Goal: Transaction & Acquisition: Subscribe to service/newsletter

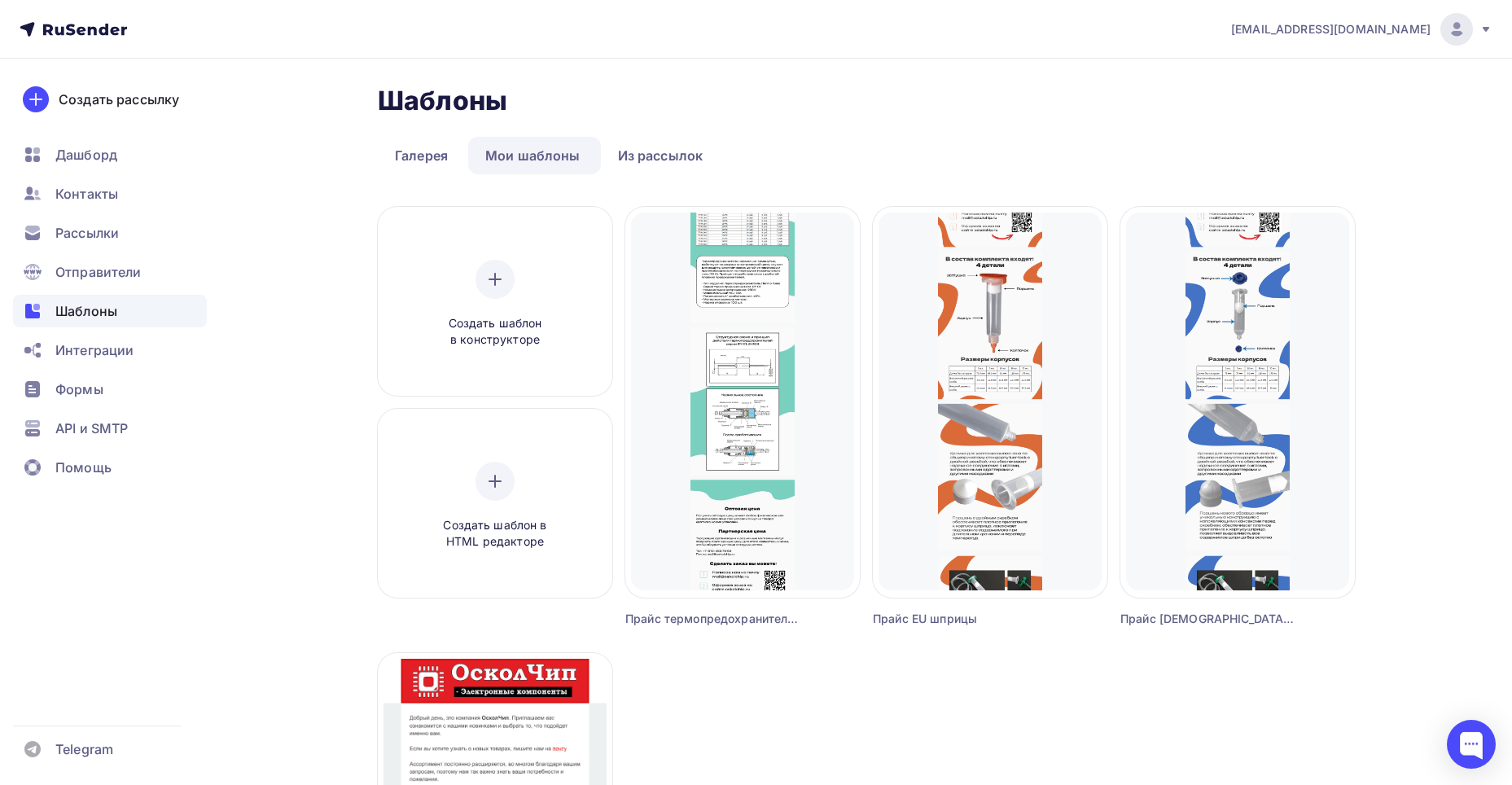
click at [482, 502] on div "Создать шаблон в HTML редакторе" at bounding box center [495, 505] width 155 height 89
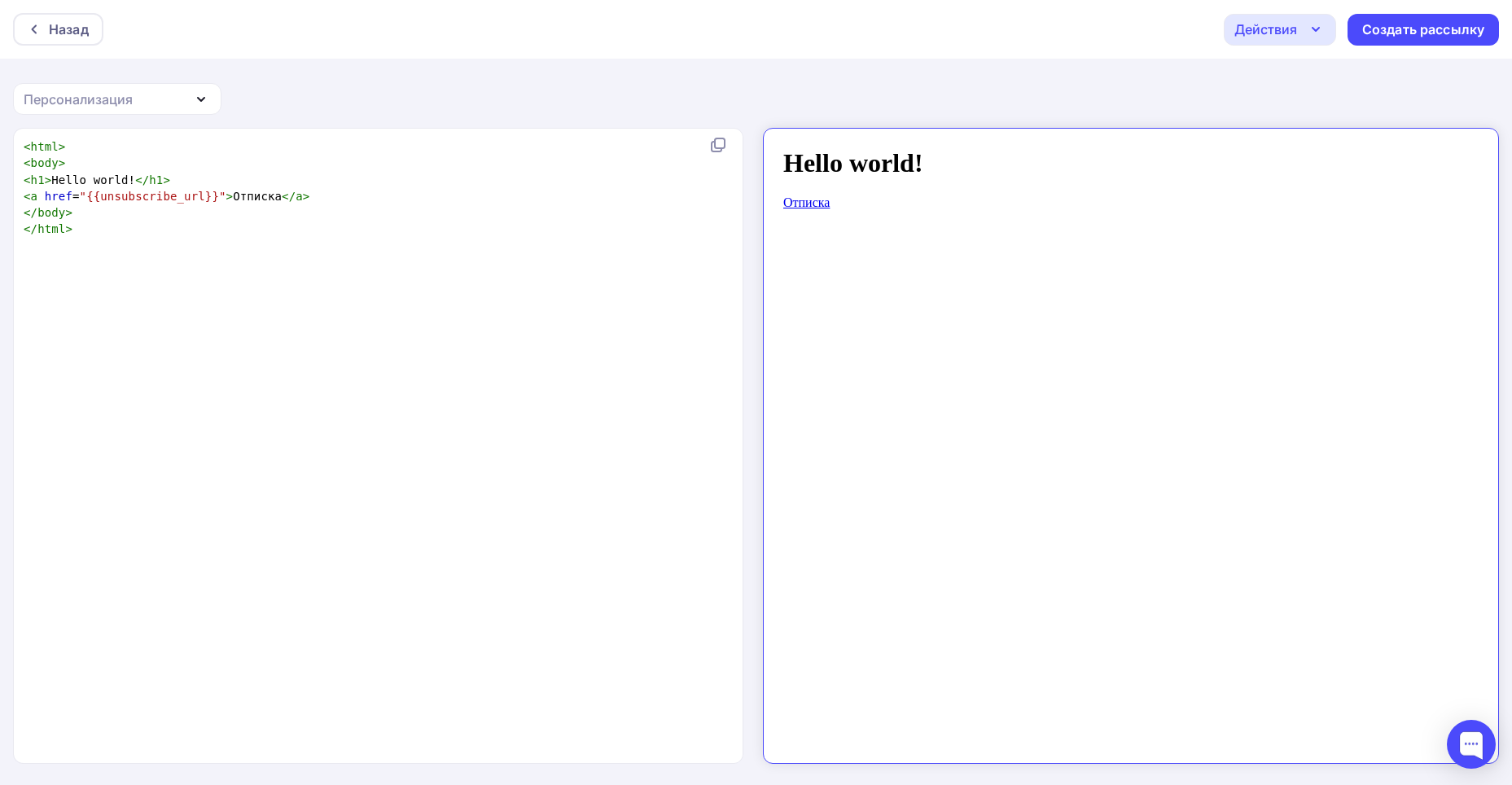
scroll to position [6, 0]
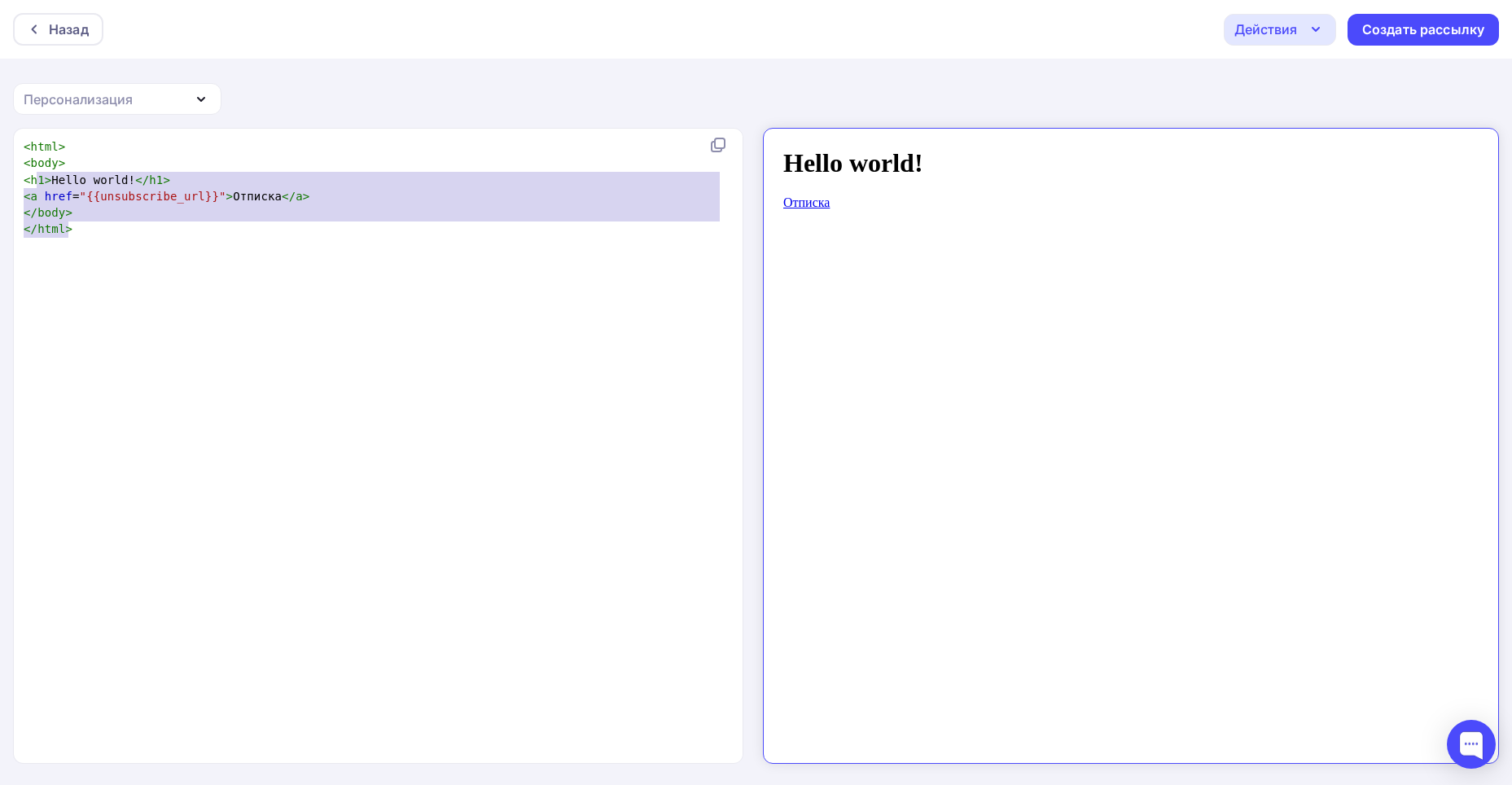
type textarea "<html> <body> <h1>Hello world!</h1> <a href="{{unsubscribe_url}}">Отписка</a> <…"
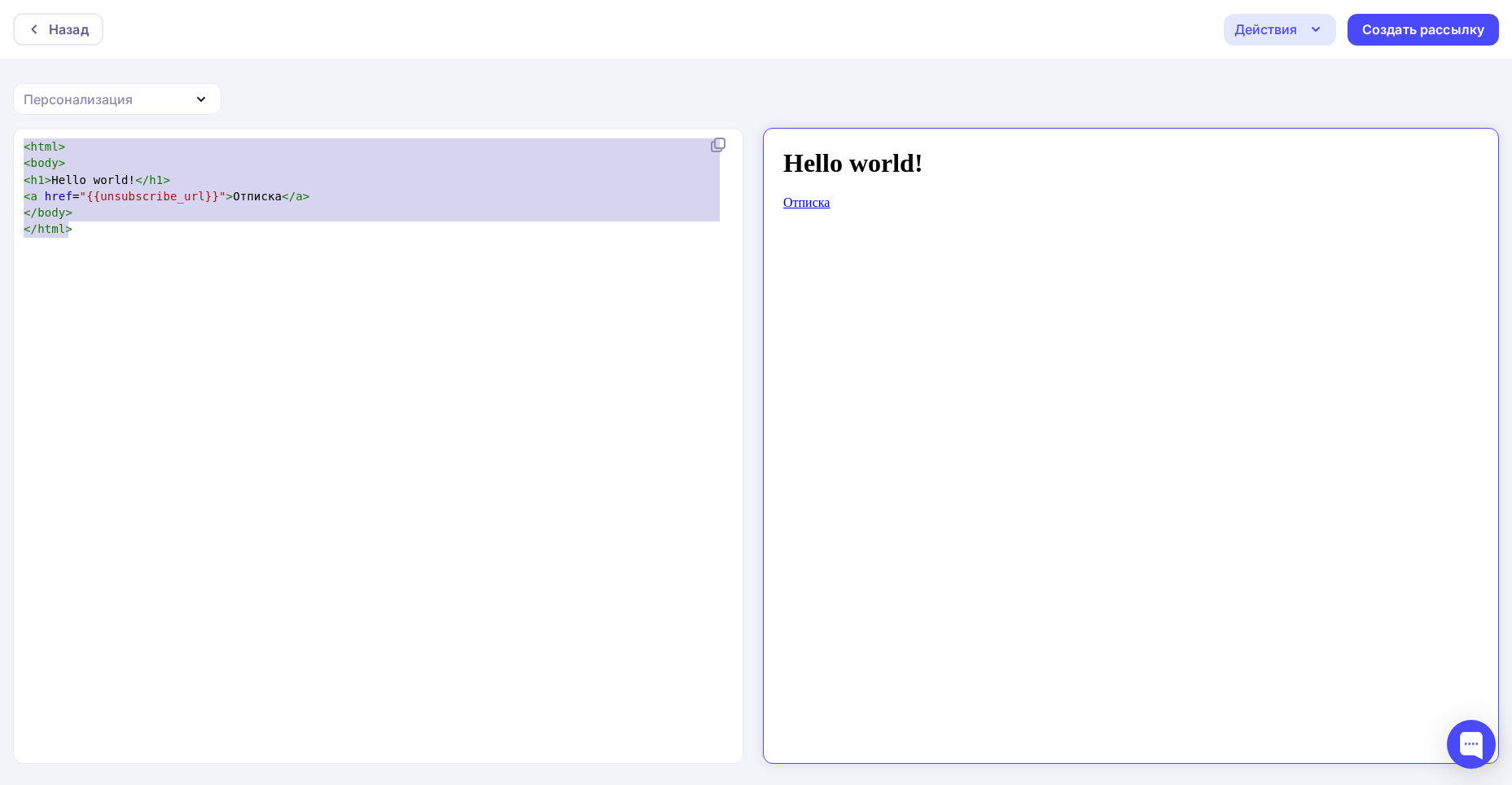
drag, startPoint x: 112, startPoint y: 240, endPoint x: 2, endPoint y: 131, distance: 154.9
click at [2, 131] on div "<html> <body> <h1>Hello world!</h1> <a href="{{unsubscribe_url}}">Отписка</a> <…" at bounding box center [756, 457] width 1512 height 658
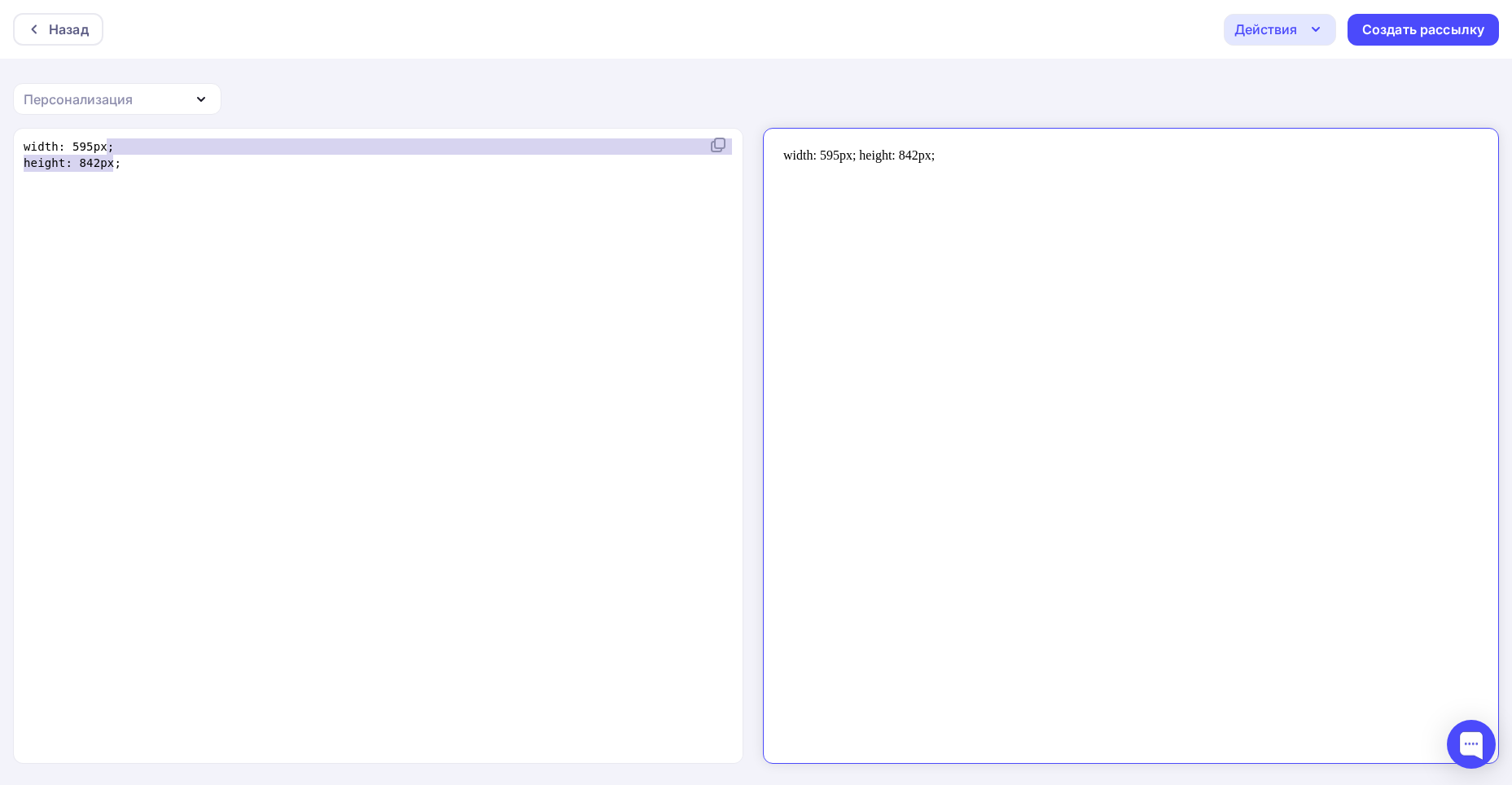
type textarea "width: 595px; height: 842px;"
drag, startPoint x: 193, startPoint y: 174, endPoint x: -14, endPoint y: 125, distance: 212.7
click at [0, 125] on html "Назад Действия Отправить тестовое письмо Сохранить в Мои шаблоны Выйти без сохр…" at bounding box center [756, 392] width 1512 height 785
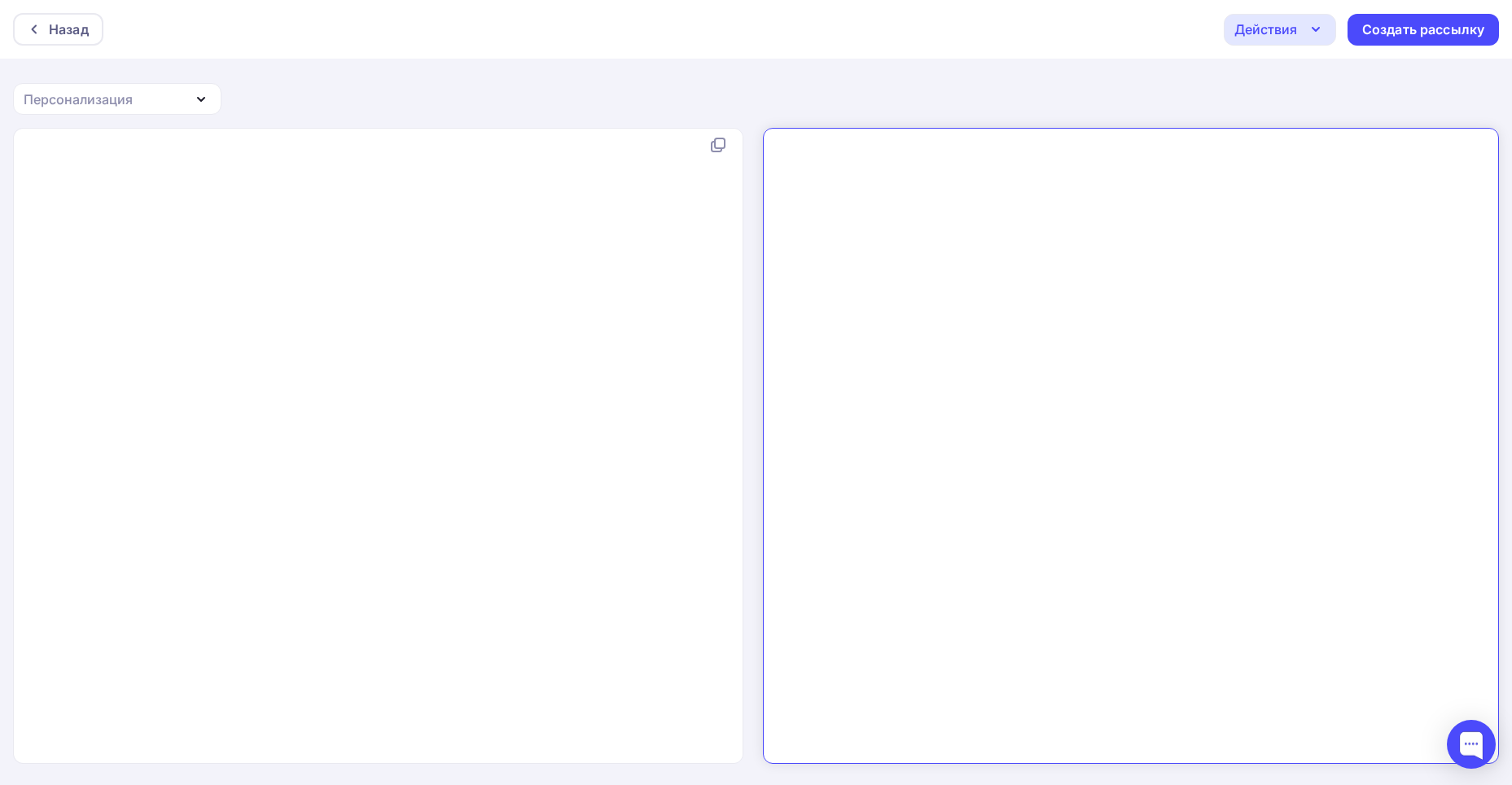
click at [149, 172] on div "x ​" at bounding box center [395, 466] width 750 height 662
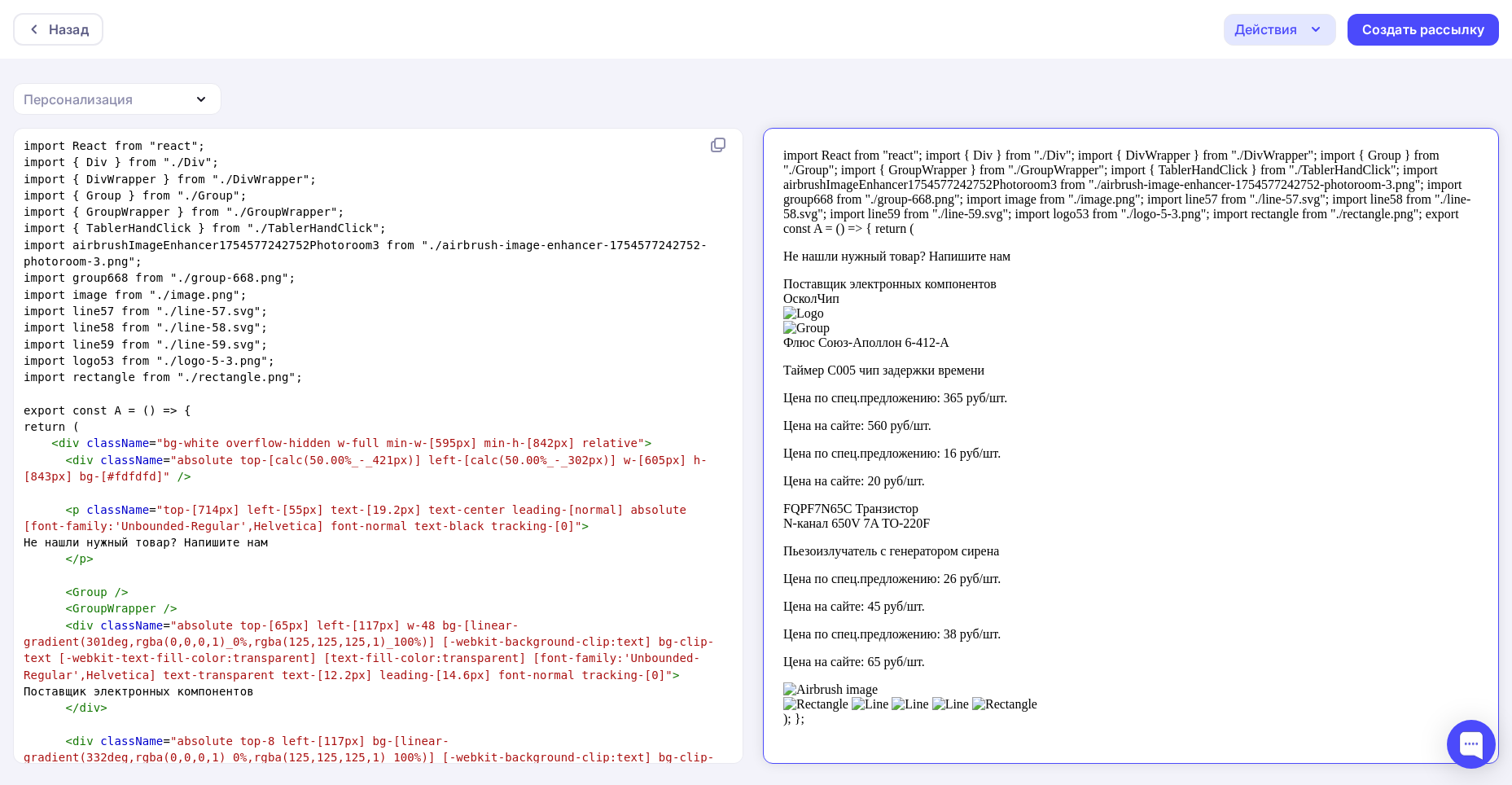
scroll to position [1, 0]
click at [1278, 30] on div "Действия" at bounding box center [1266, 29] width 62 height 20
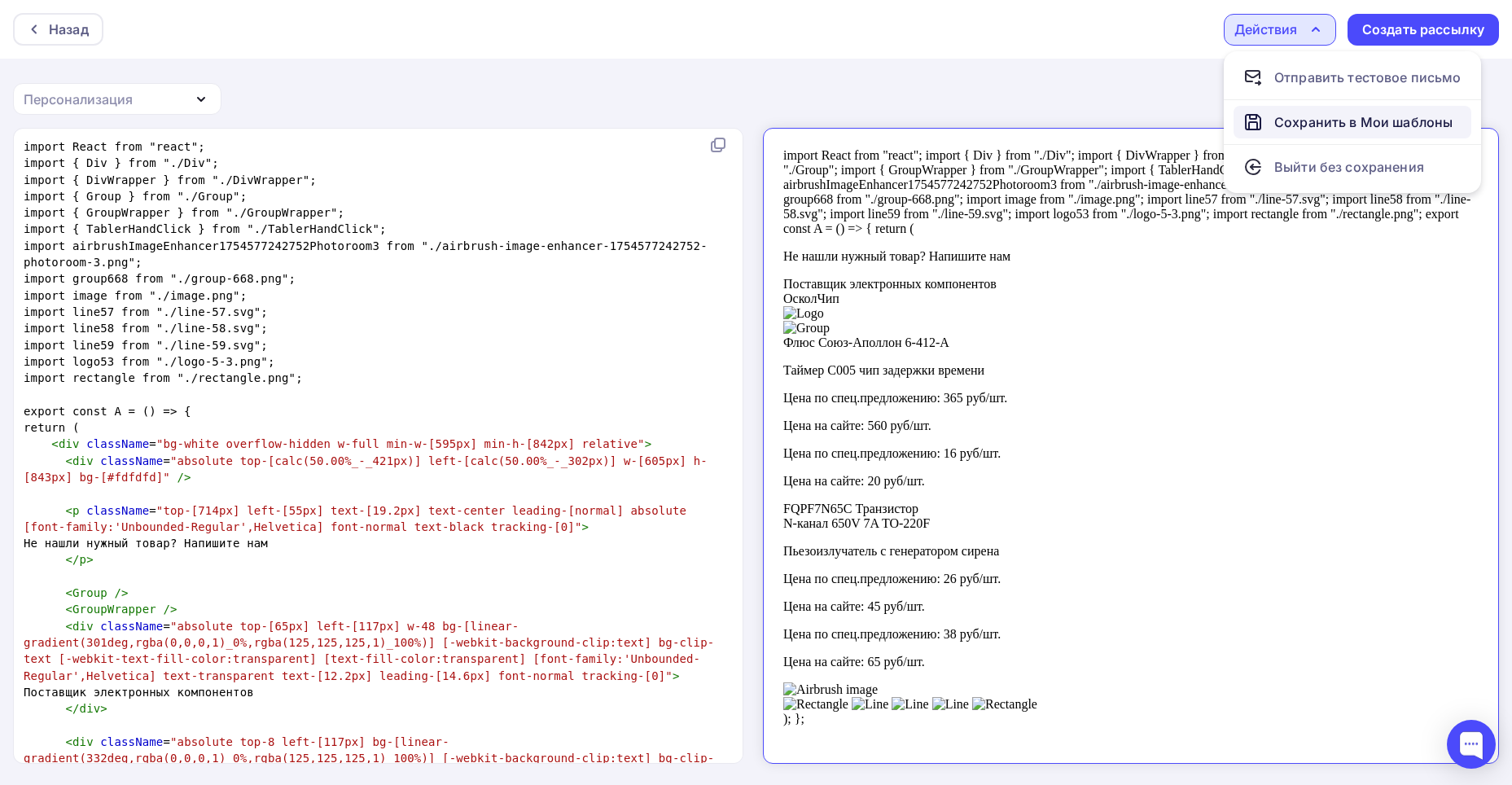
click at [1310, 117] on div "Сохранить в Мои шаблоны" at bounding box center [1363, 121] width 178 height 20
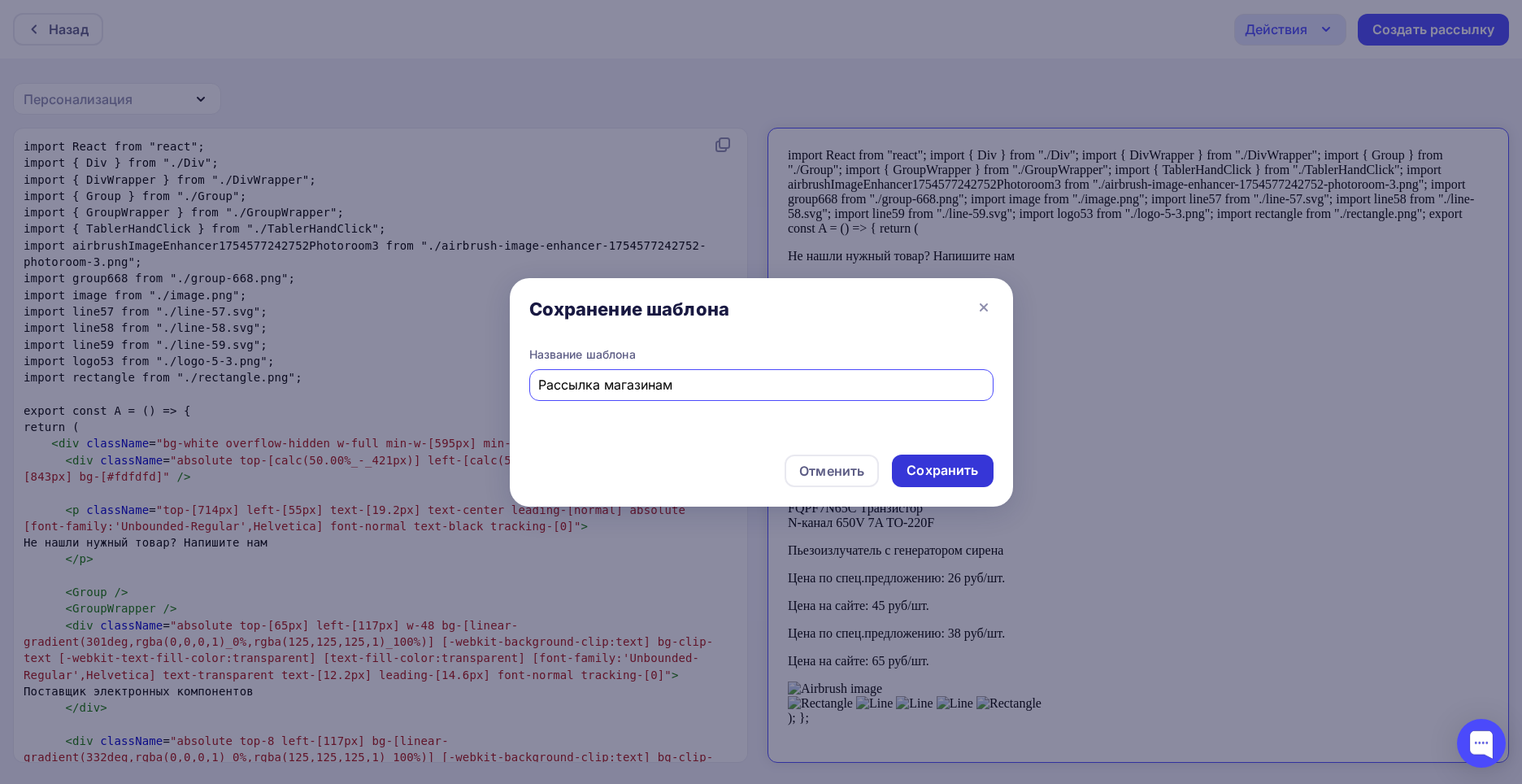
type input "Рассылка магазинам"
click at [933, 467] on div "Сохранить" at bounding box center [943, 470] width 72 height 19
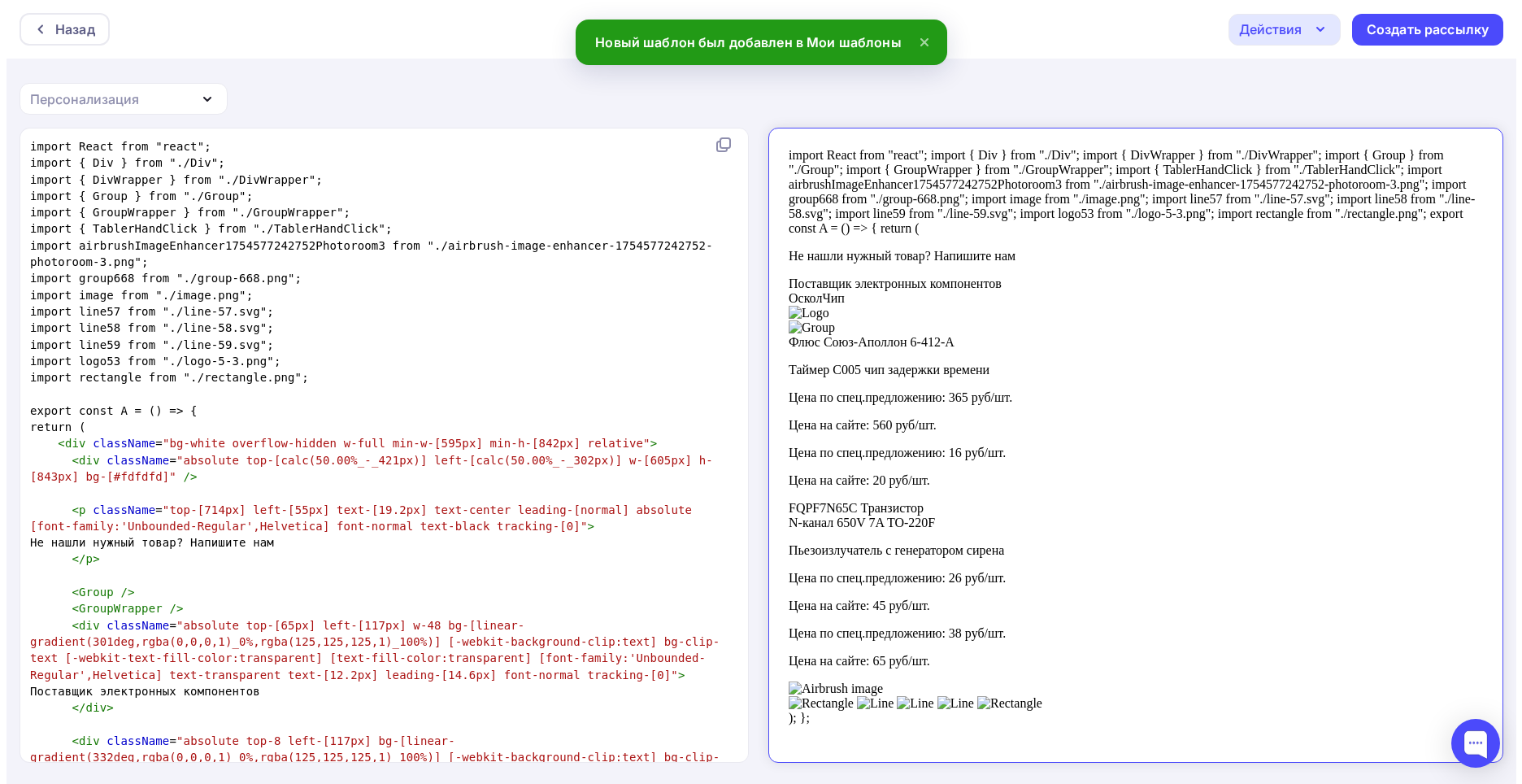
scroll to position [2, 0]
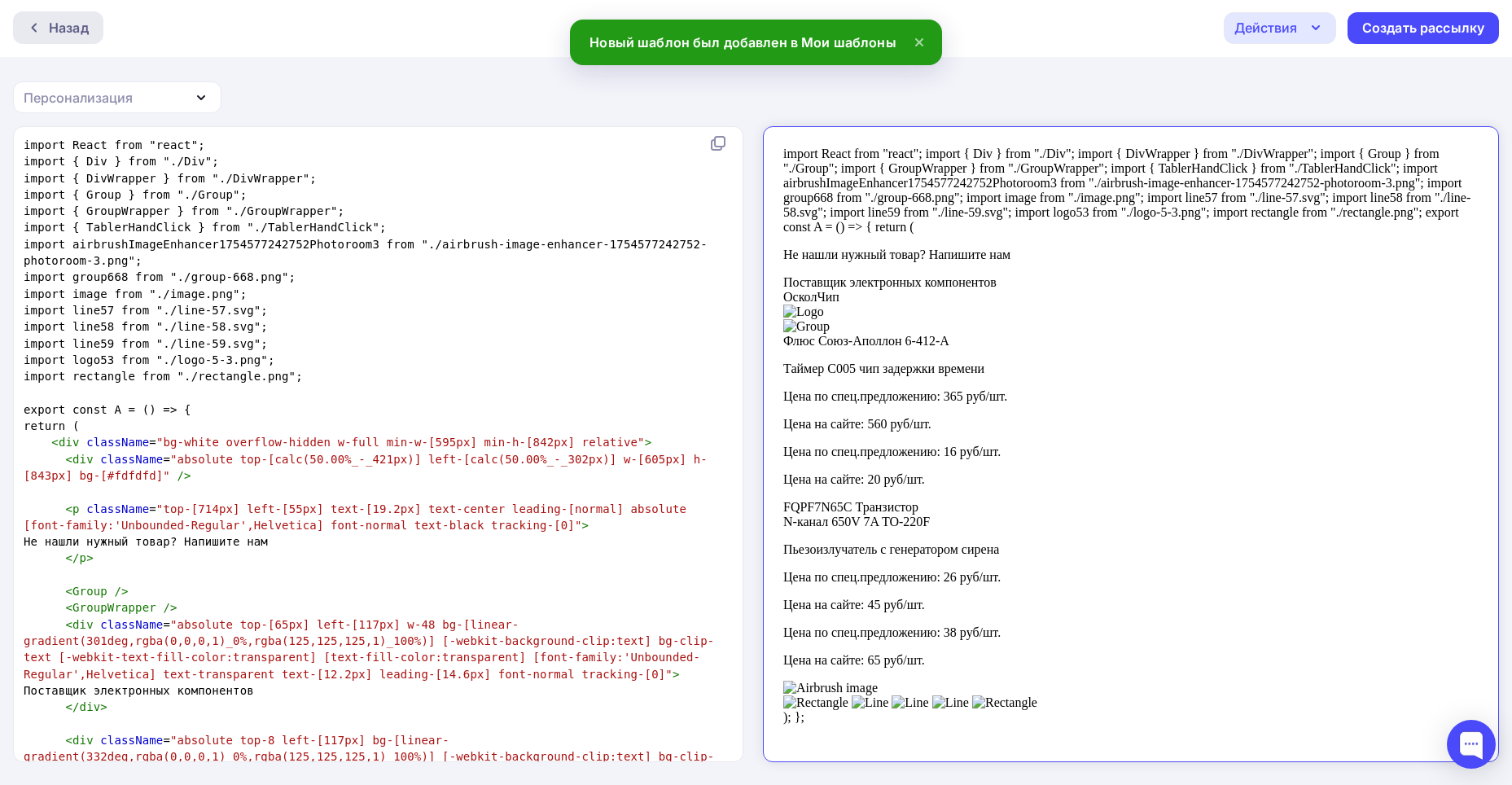
click at [65, 25] on div "Назад" at bounding box center [68, 27] width 40 height 20
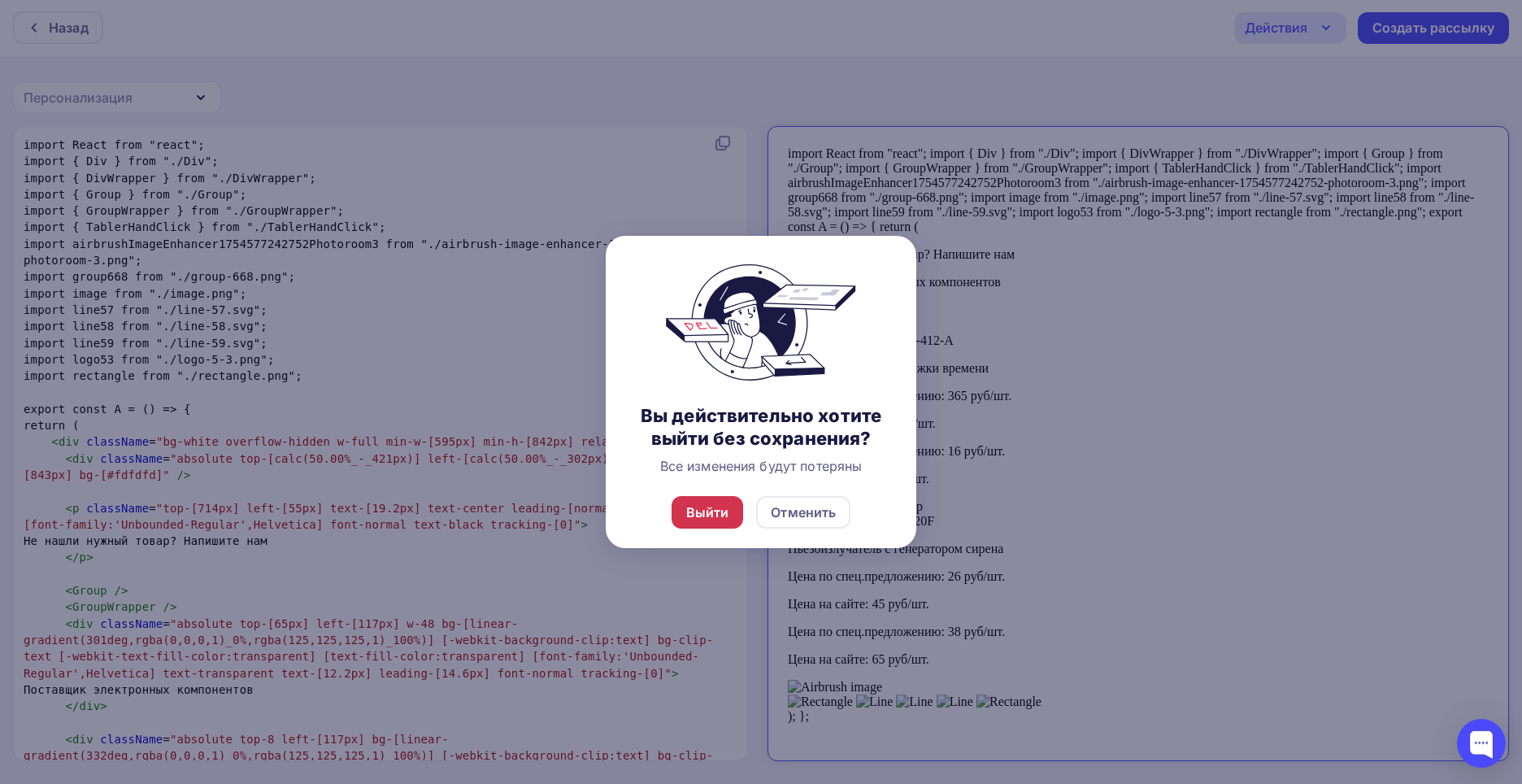
click at [700, 514] on div "Выйти" at bounding box center [708, 512] width 43 height 20
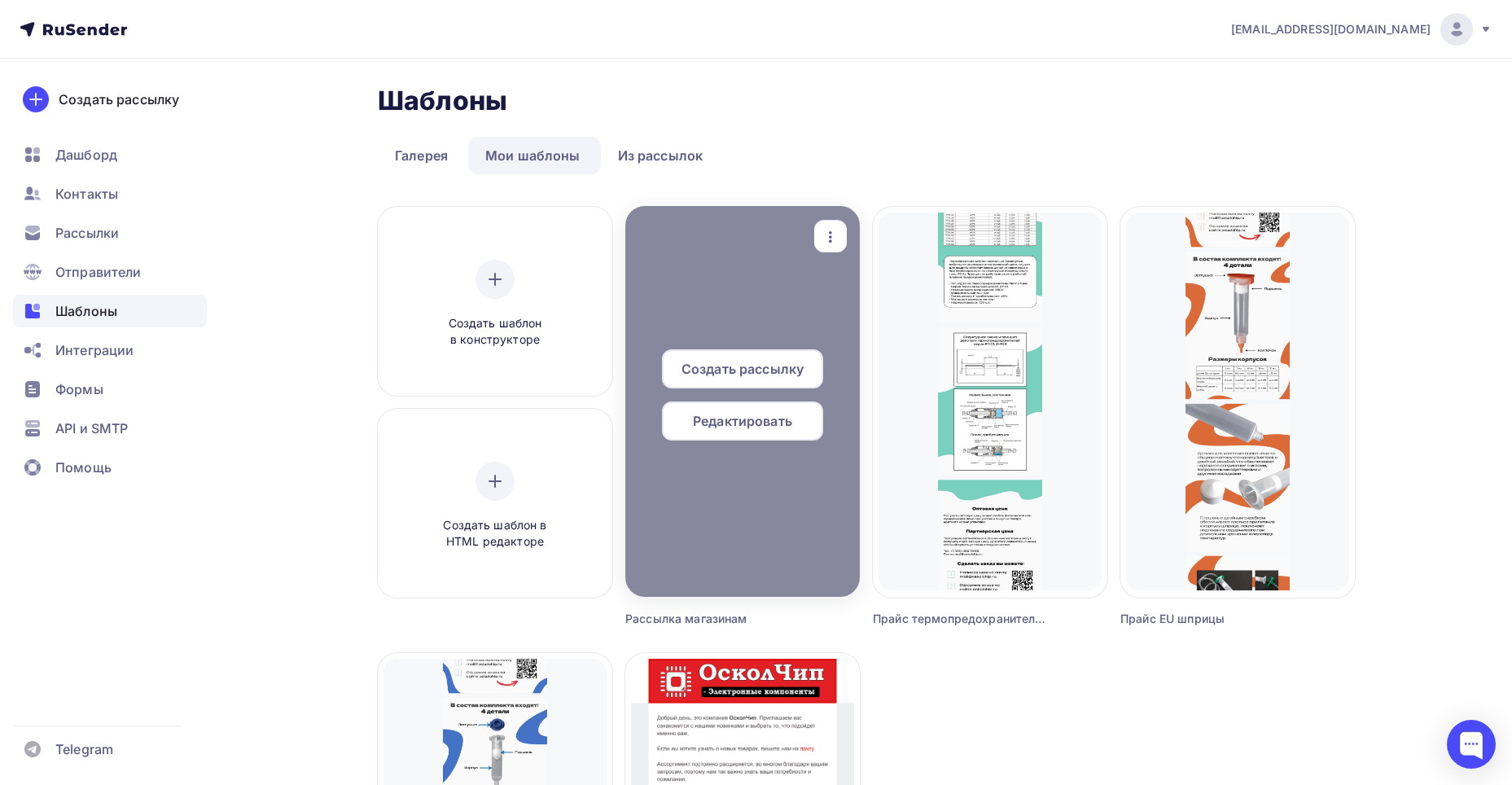
click at [760, 306] on div at bounding box center [742, 401] width 234 height 391
click at [832, 240] on icon "button" at bounding box center [830, 237] width 20 height 20
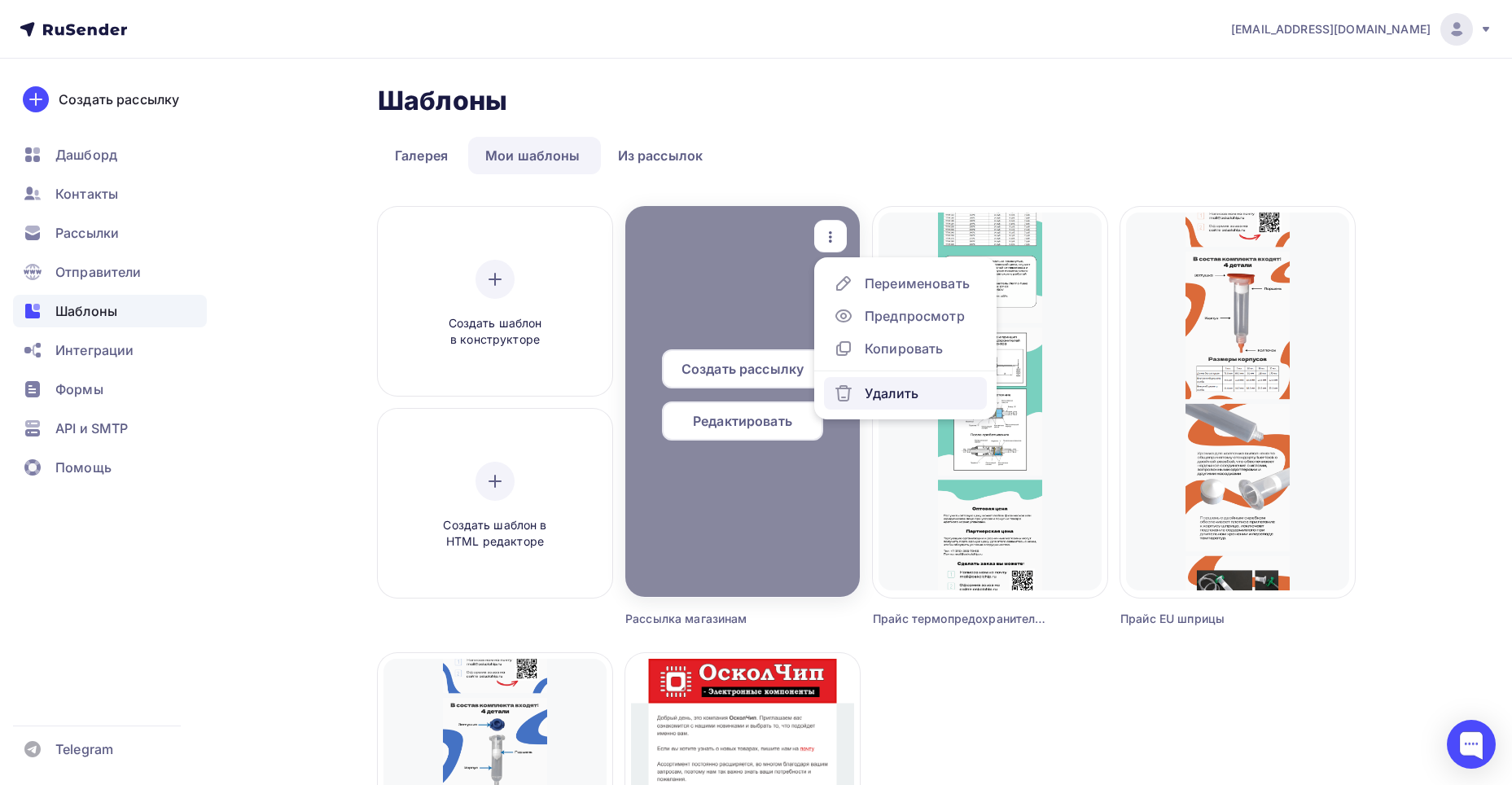
click at [888, 392] on div "Удалить" at bounding box center [892, 392] width 54 height 20
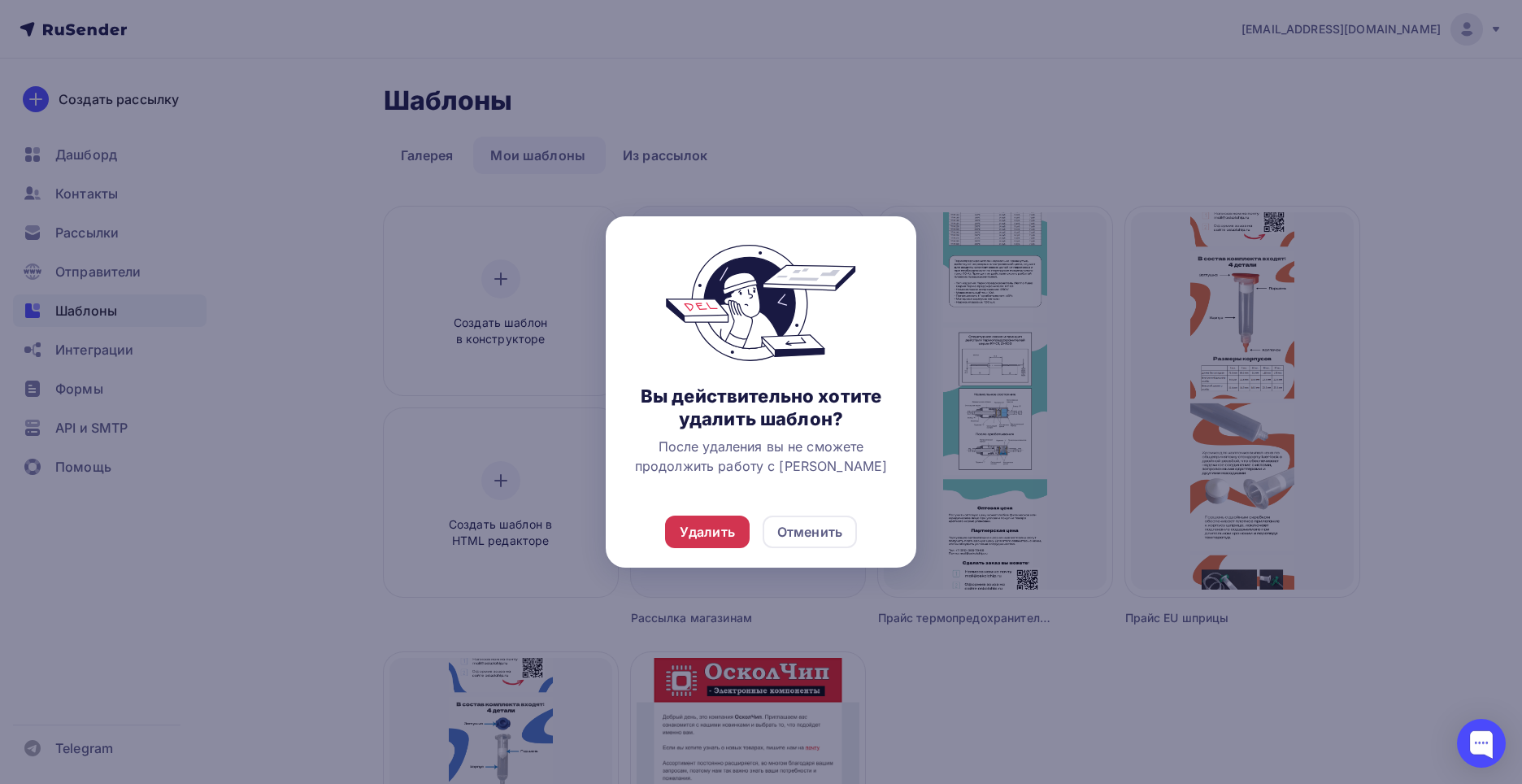
click at [717, 540] on div "Удалить" at bounding box center [707, 532] width 55 height 20
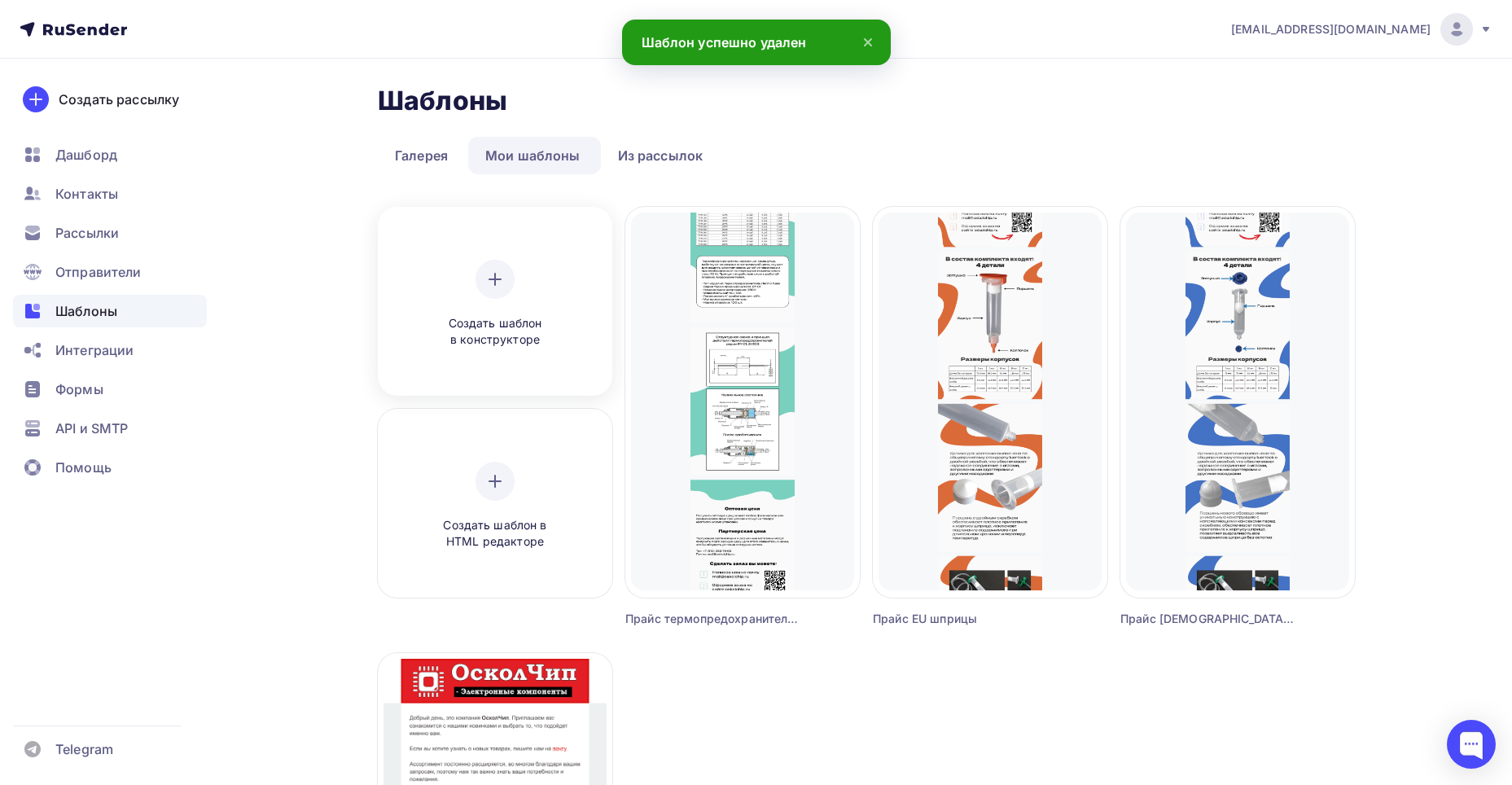
click at [527, 305] on div "Создать шаблон в конструкторе" at bounding box center [495, 304] width 155 height 89
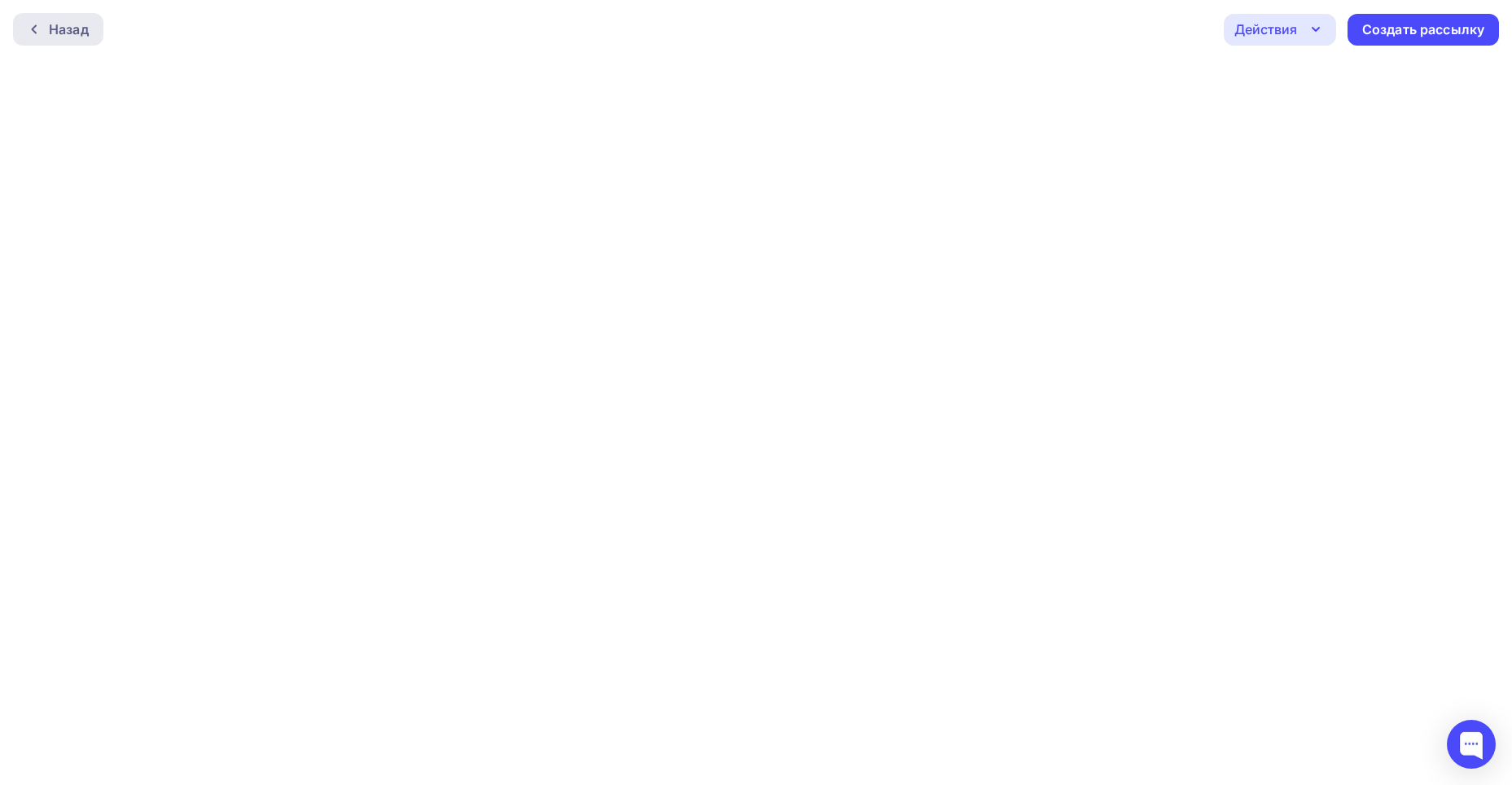
click at [72, 34] on div "Назад" at bounding box center [68, 29] width 40 height 20
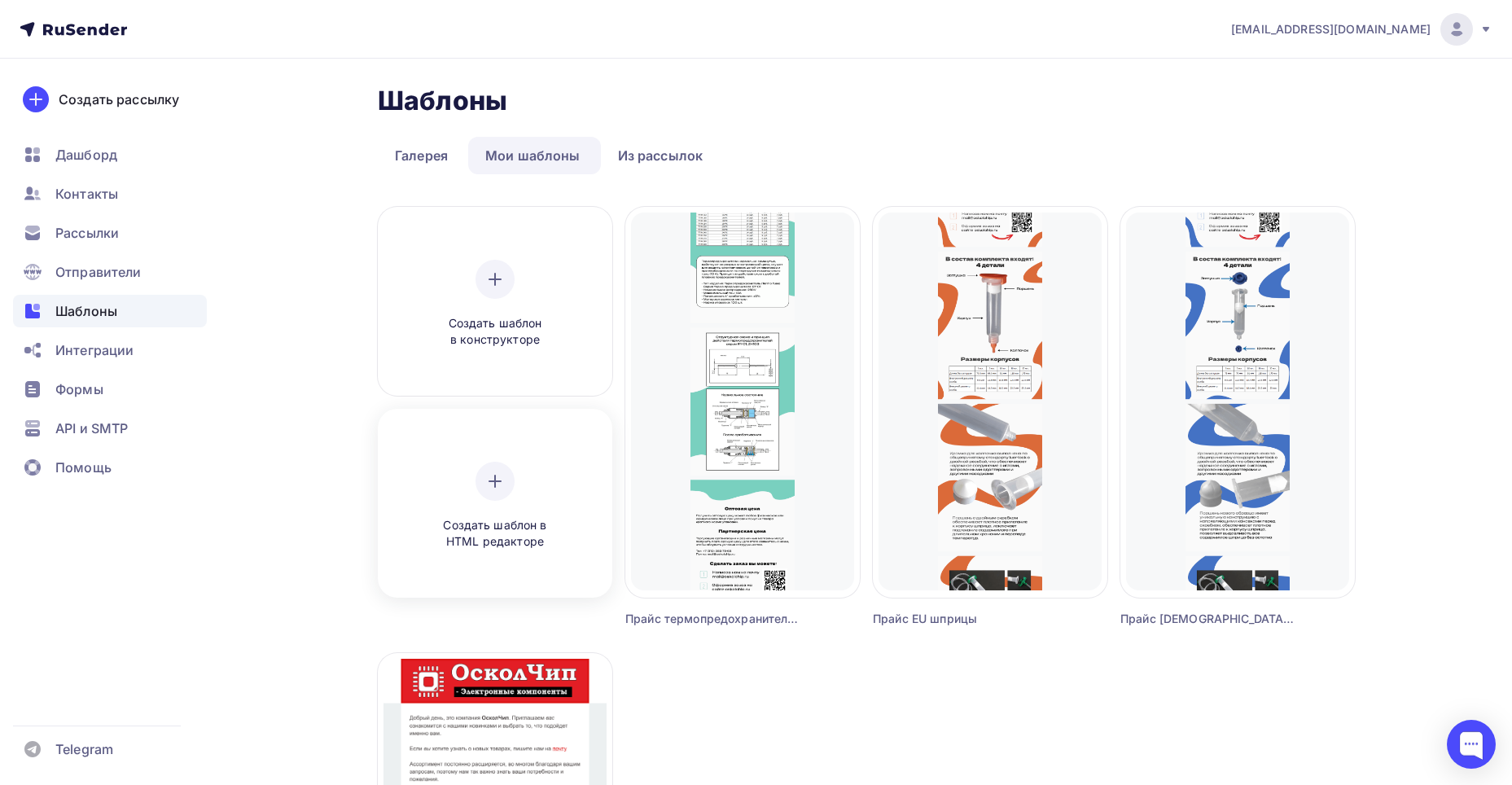
click at [500, 490] on icon at bounding box center [494, 481] width 20 height 20
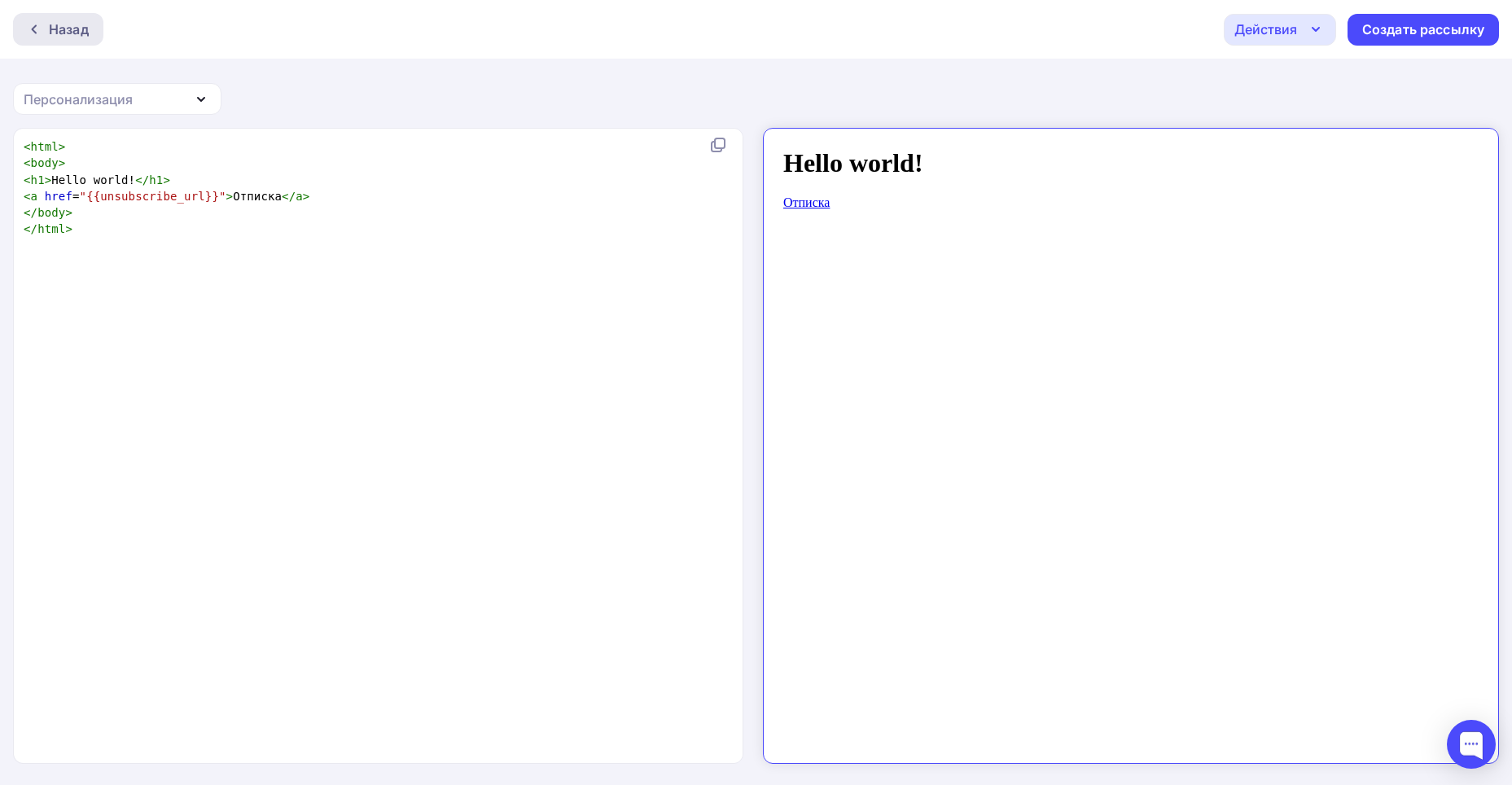
click at [67, 24] on div "Назад" at bounding box center [68, 29] width 40 height 20
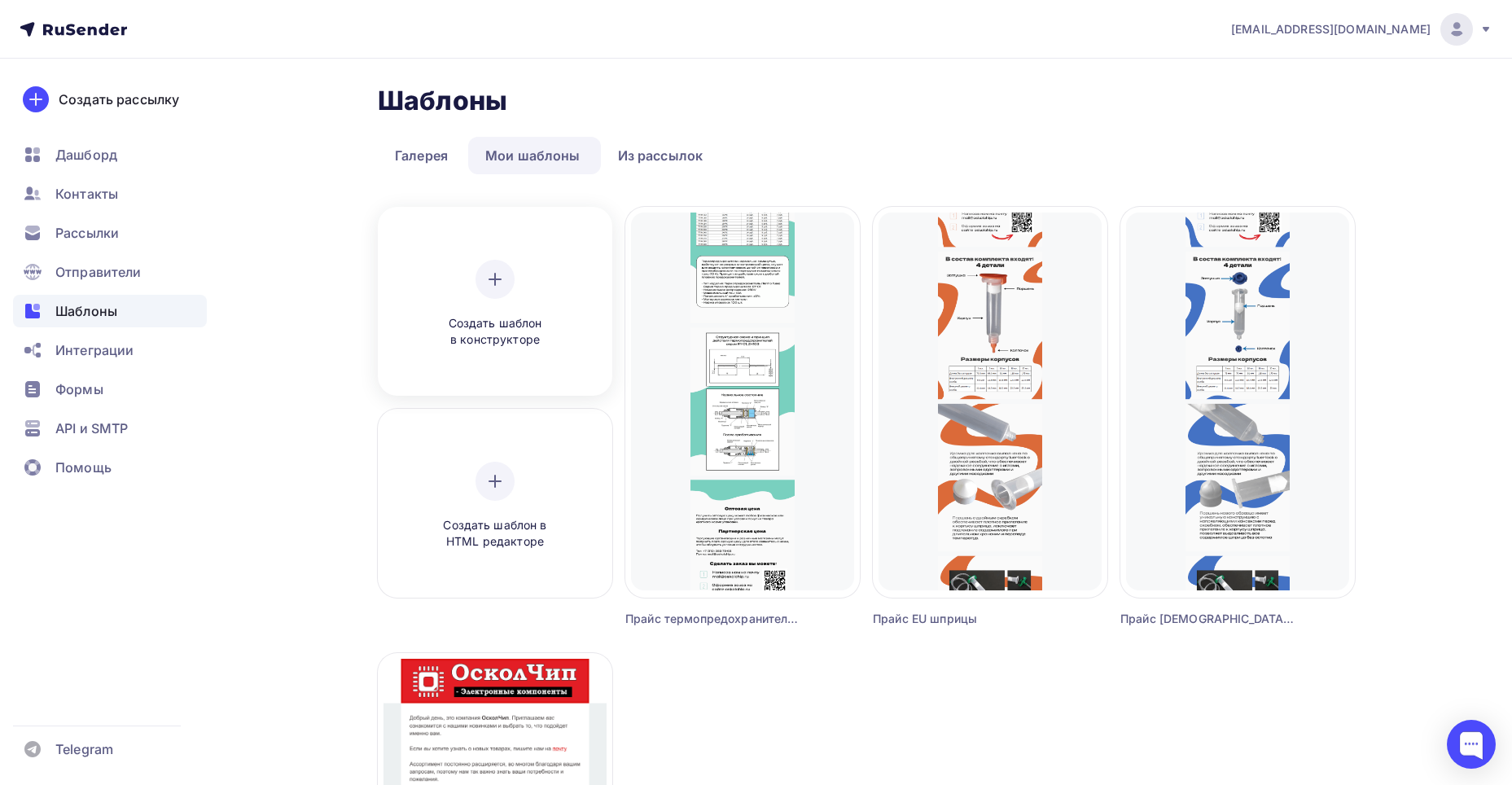
click at [491, 310] on div "Создать шаблон в конструкторе" at bounding box center [495, 304] width 155 height 89
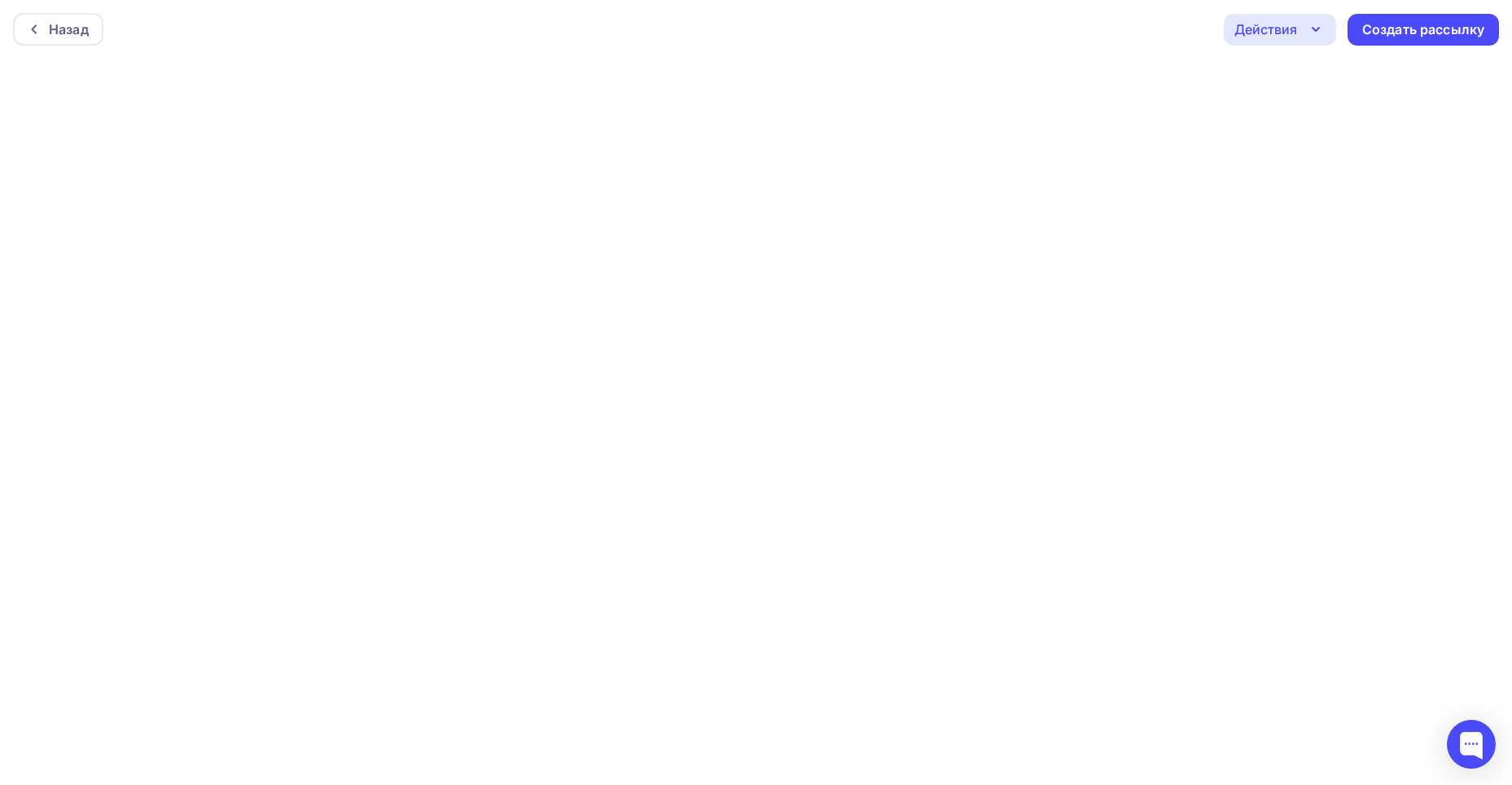
scroll to position [4, 0]
click at [1273, 18] on div "Действия" at bounding box center [1266, 25] width 62 height 20
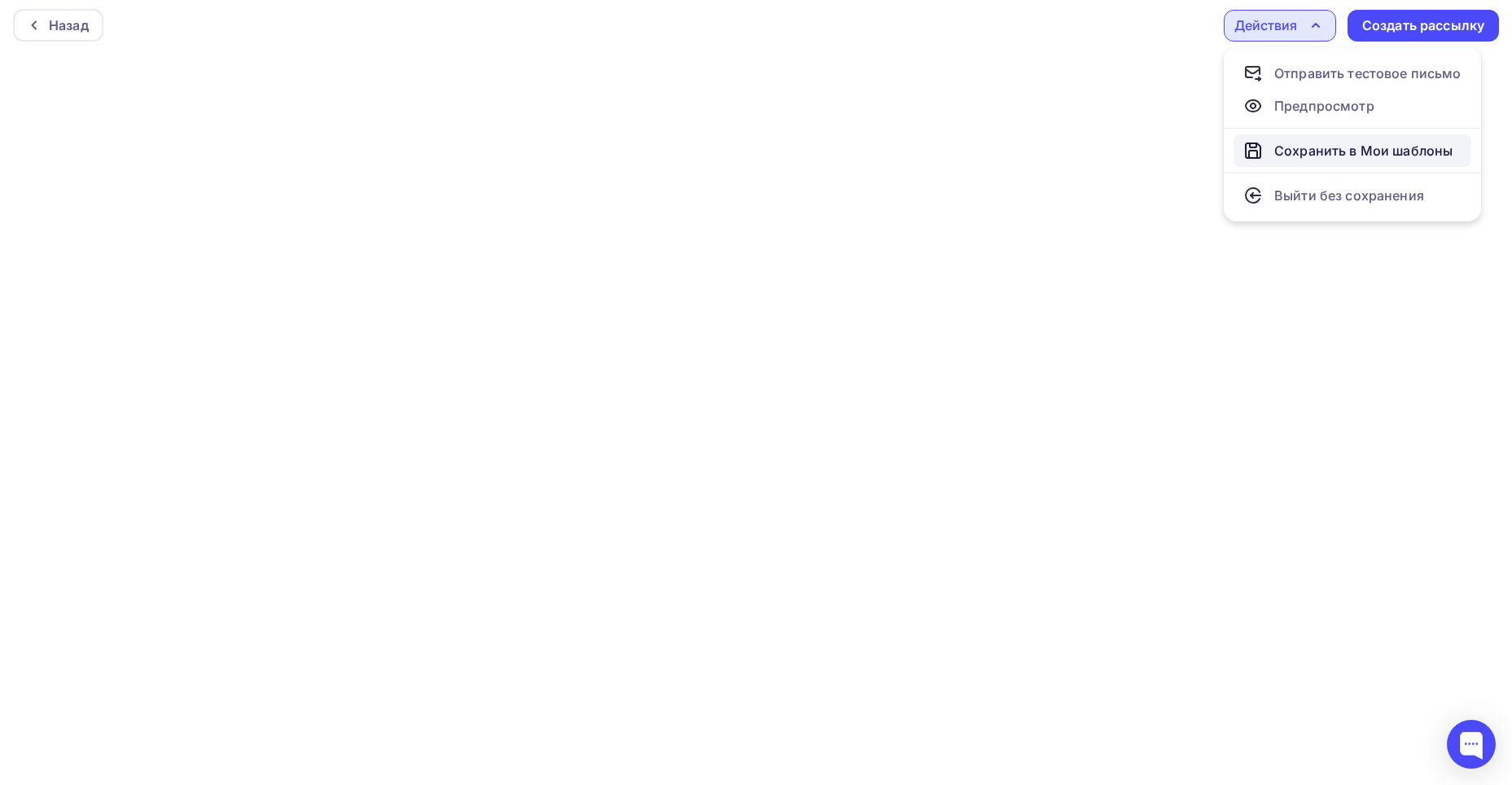
click at [1315, 147] on div "Сохранить в Мои шаблоны" at bounding box center [1363, 150] width 178 height 20
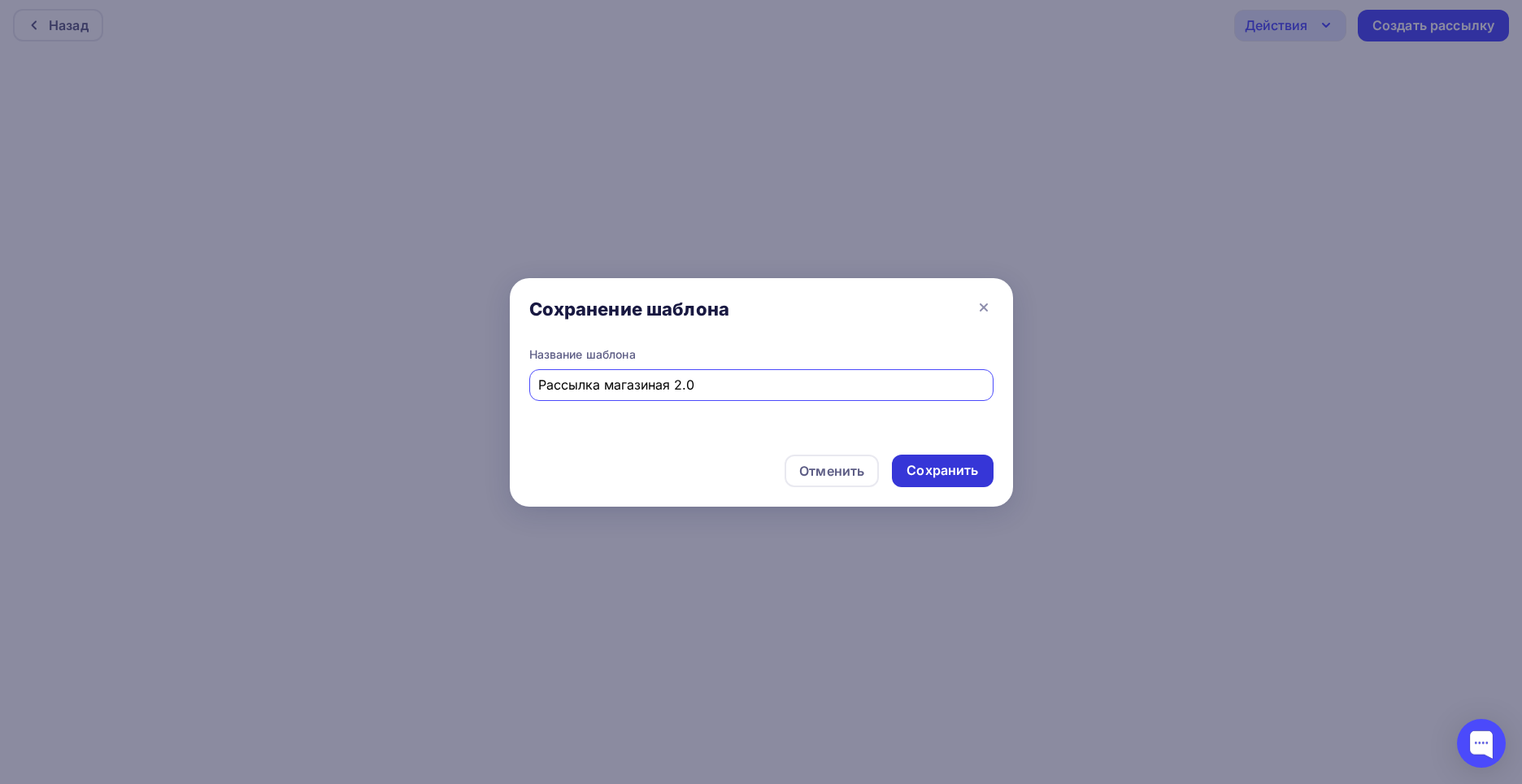
type input "Рассылка магазиная 2.0"
click at [935, 466] on div "Сохранить" at bounding box center [943, 470] width 72 height 19
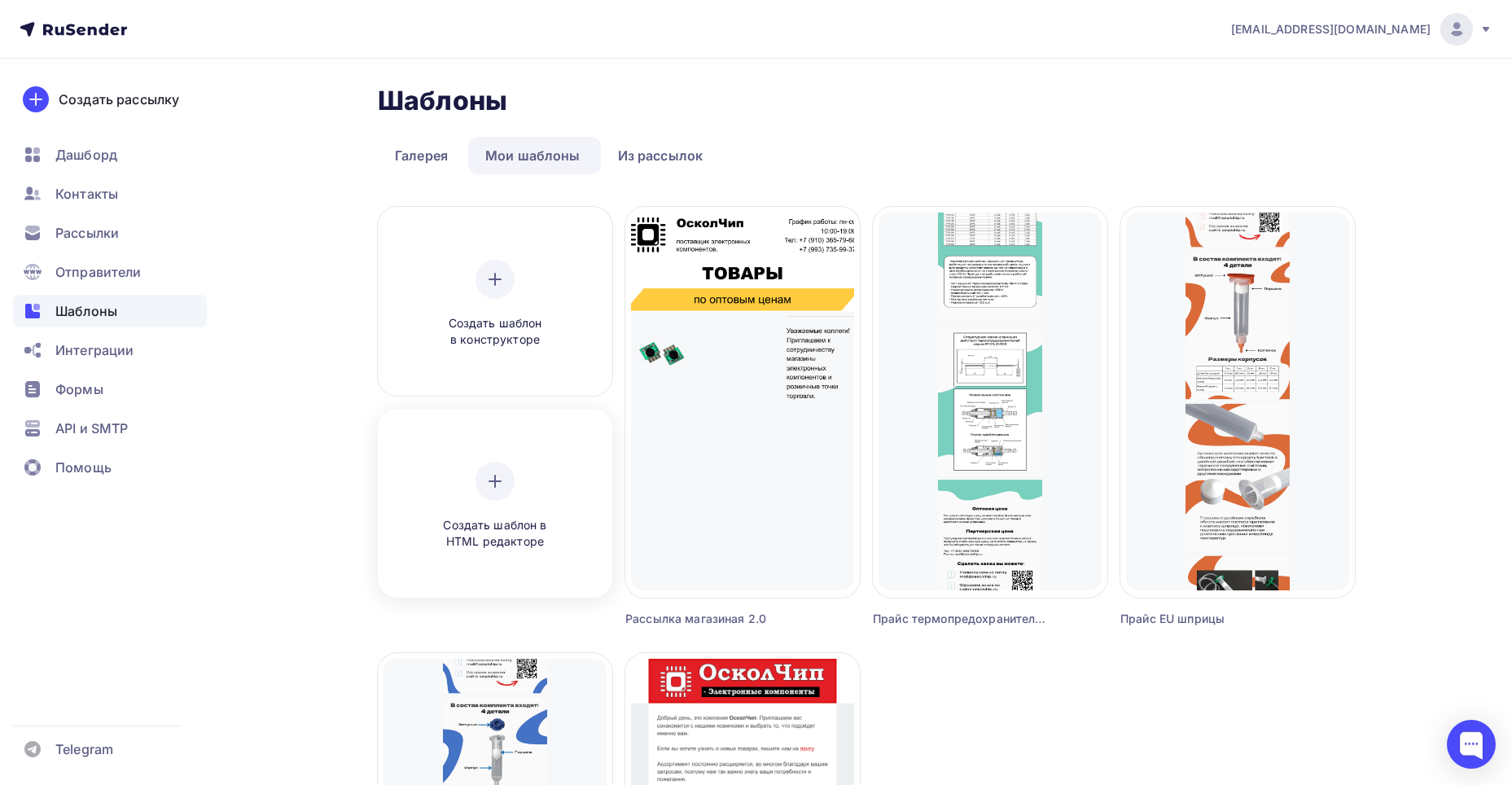
click at [493, 478] on icon at bounding box center [494, 481] width 20 height 20
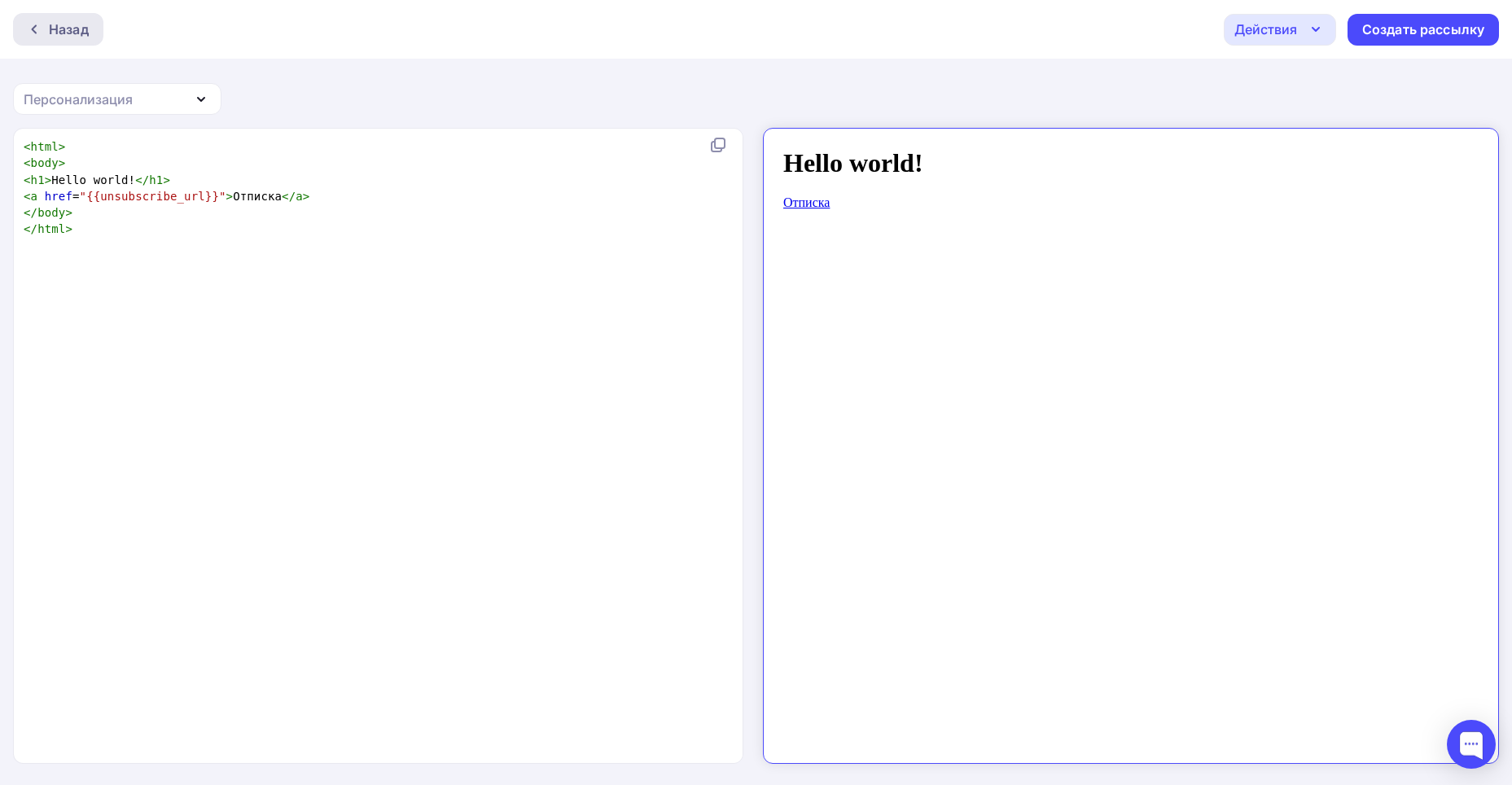
click at [69, 23] on div "Назад" at bounding box center [68, 29] width 40 height 20
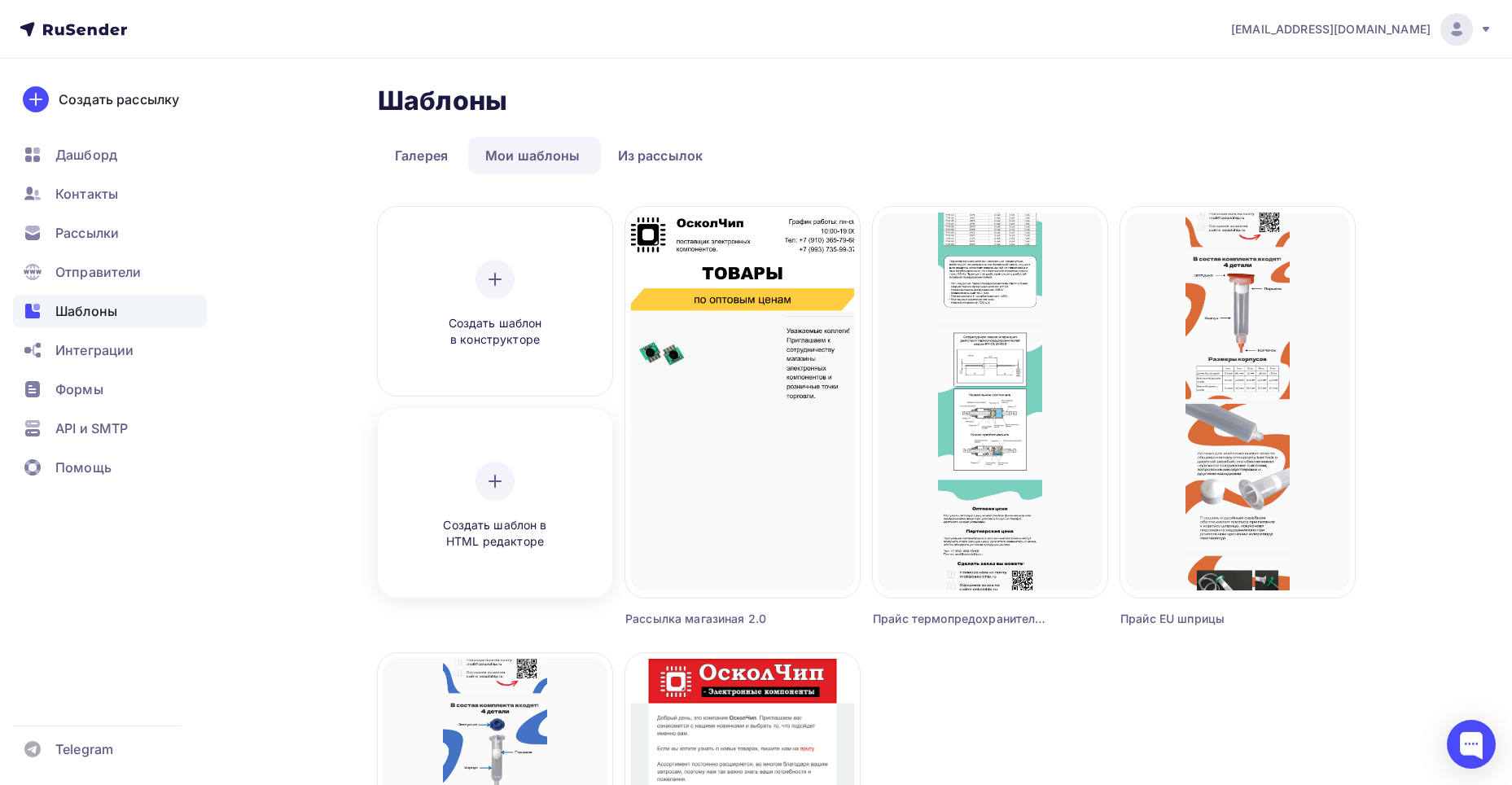
click at [556, 486] on div "Создать шаблон в HTML редакторе" at bounding box center [495, 505] width 155 height 89
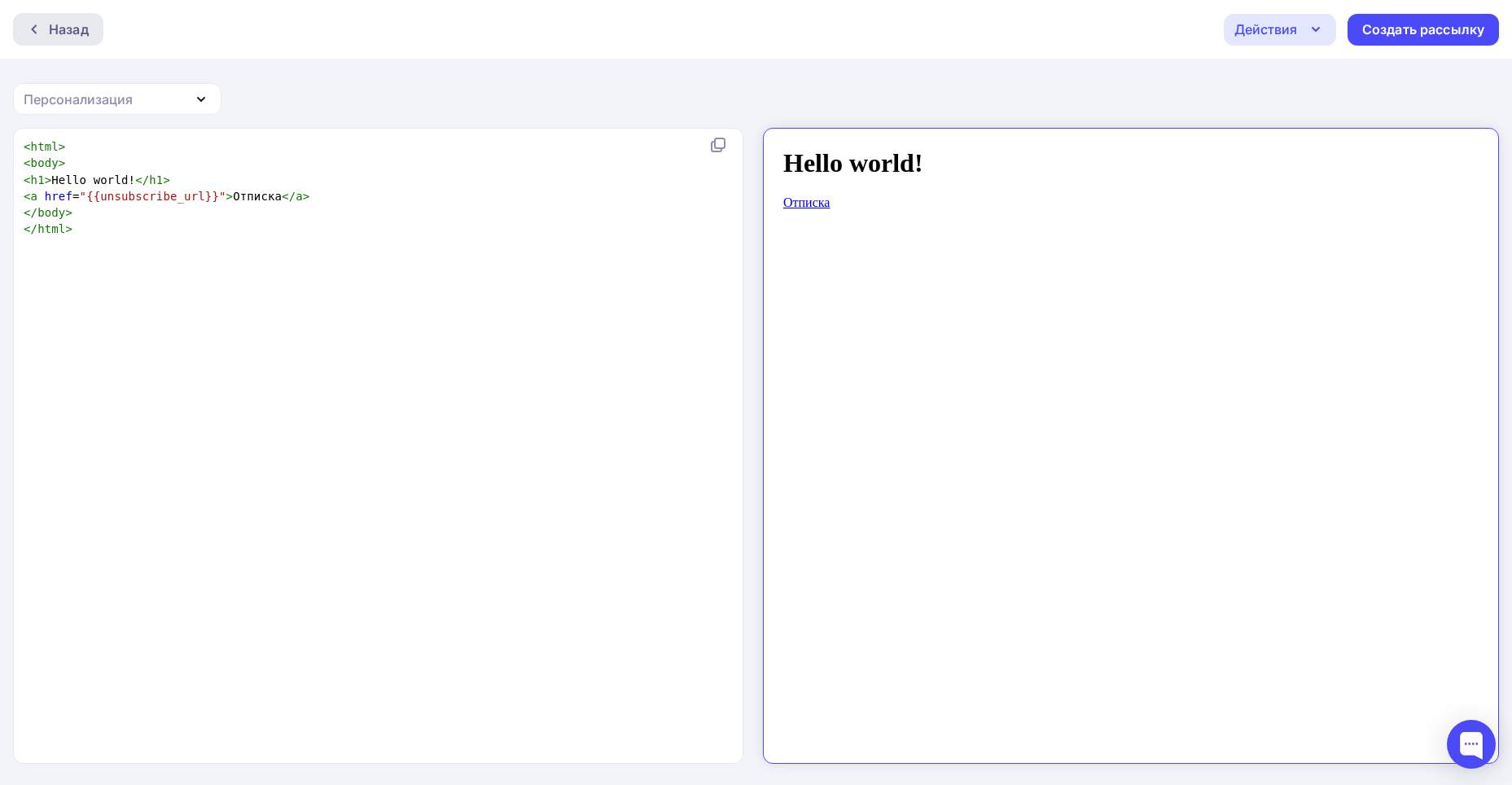
click at [85, 31] on div "Назад" at bounding box center [68, 29] width 40 height 20
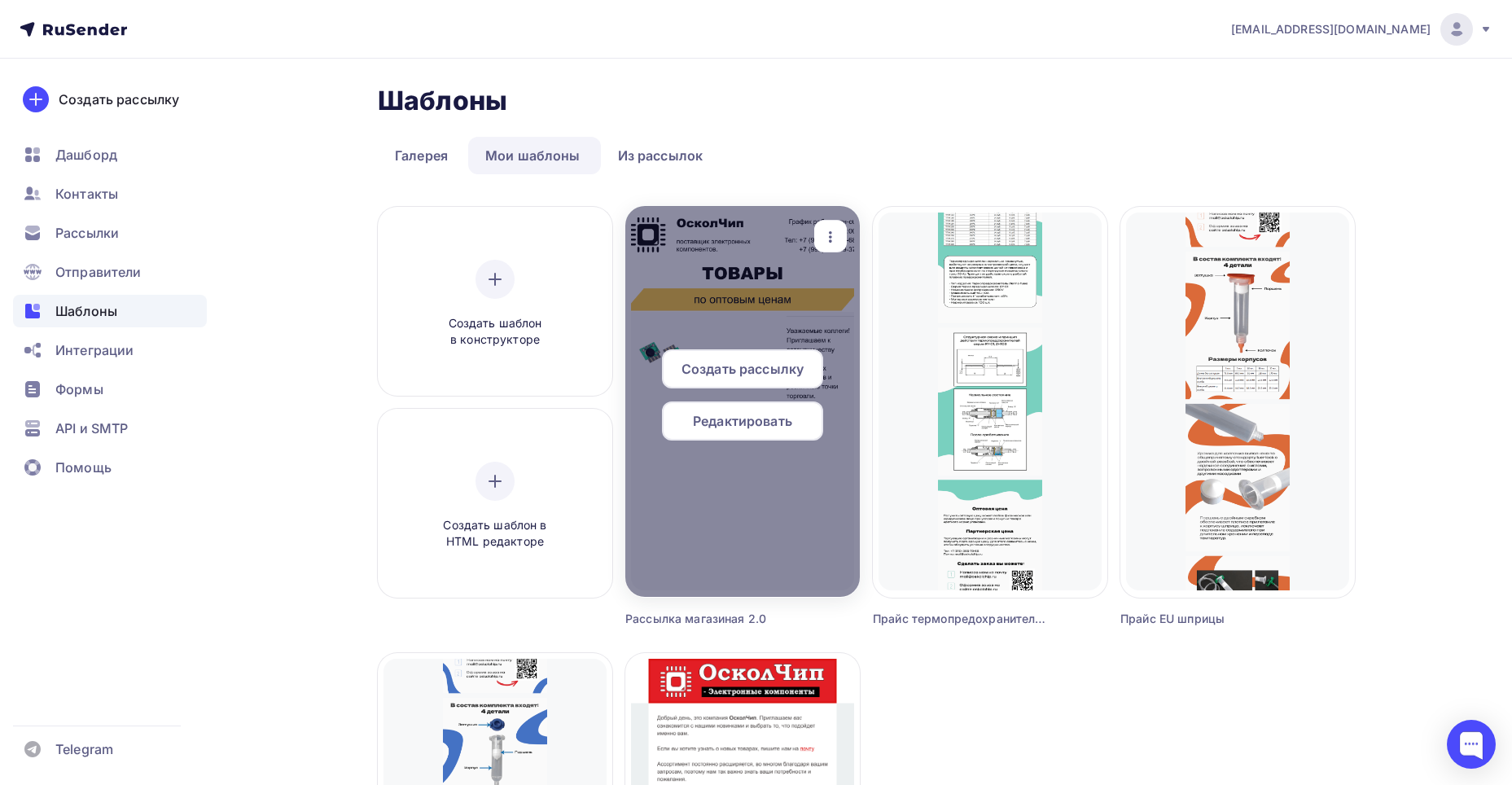
click at [740, 279] on div at bounding box center [742, 401] width 234 height 391
click at [709, 420] on span "Редактировать" at bounding box center [742, 420] width 100 height 20
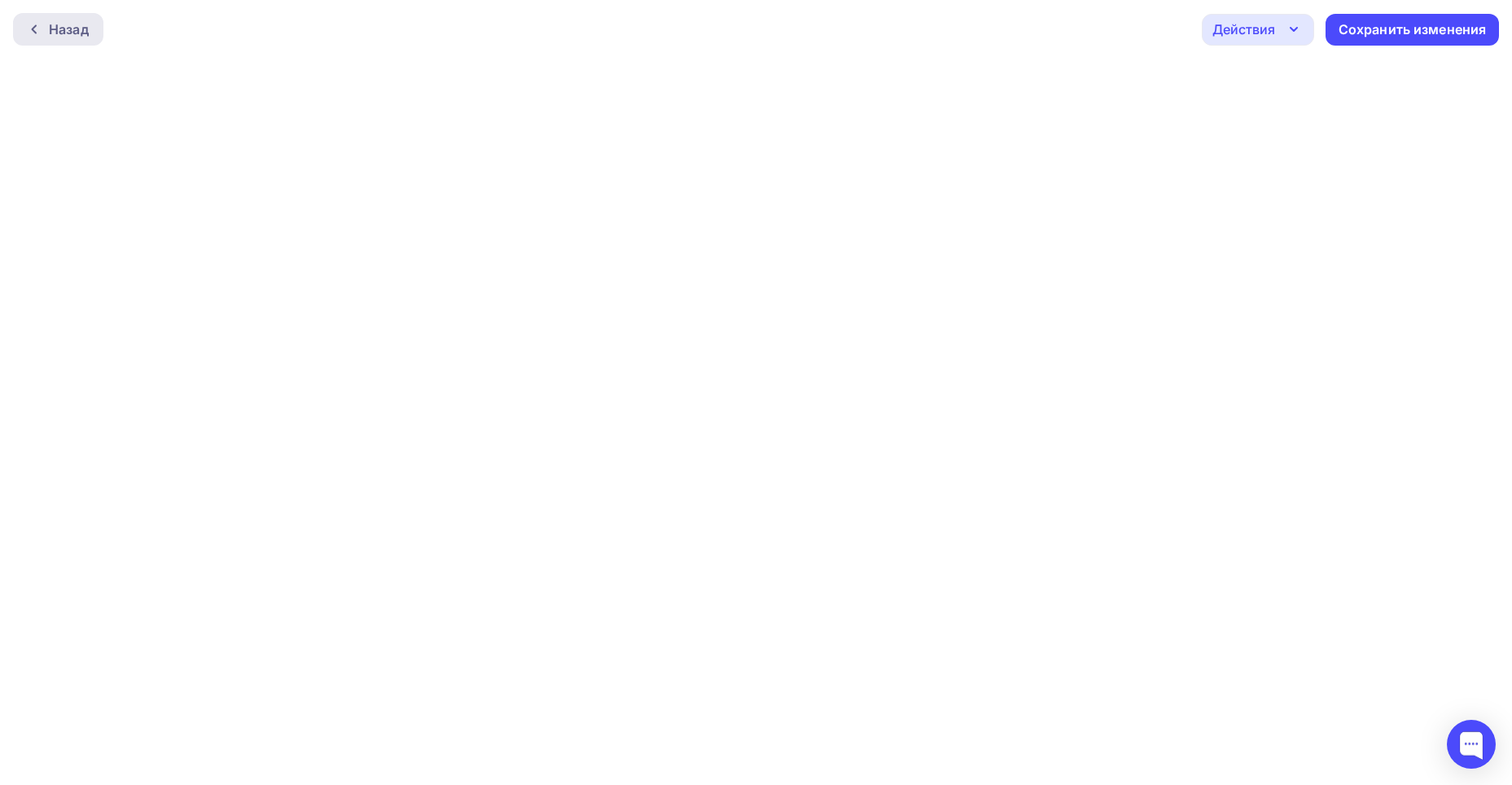
click at [49, 31] on div at bounding box center [38, 29] width 21 height 13
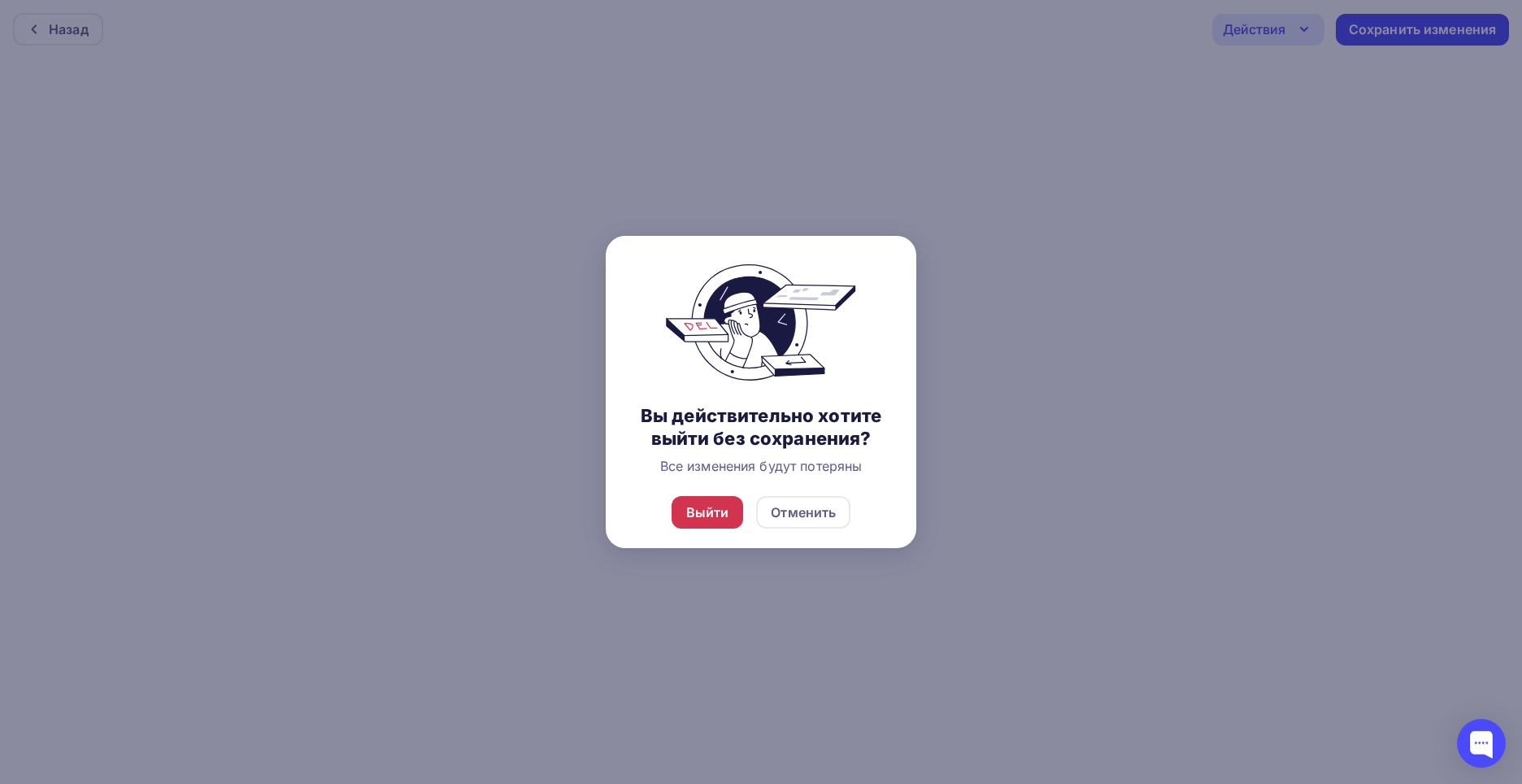
click at [689, 509] on div "Выйти" at bounding box center [708, 512] width 43 height 20
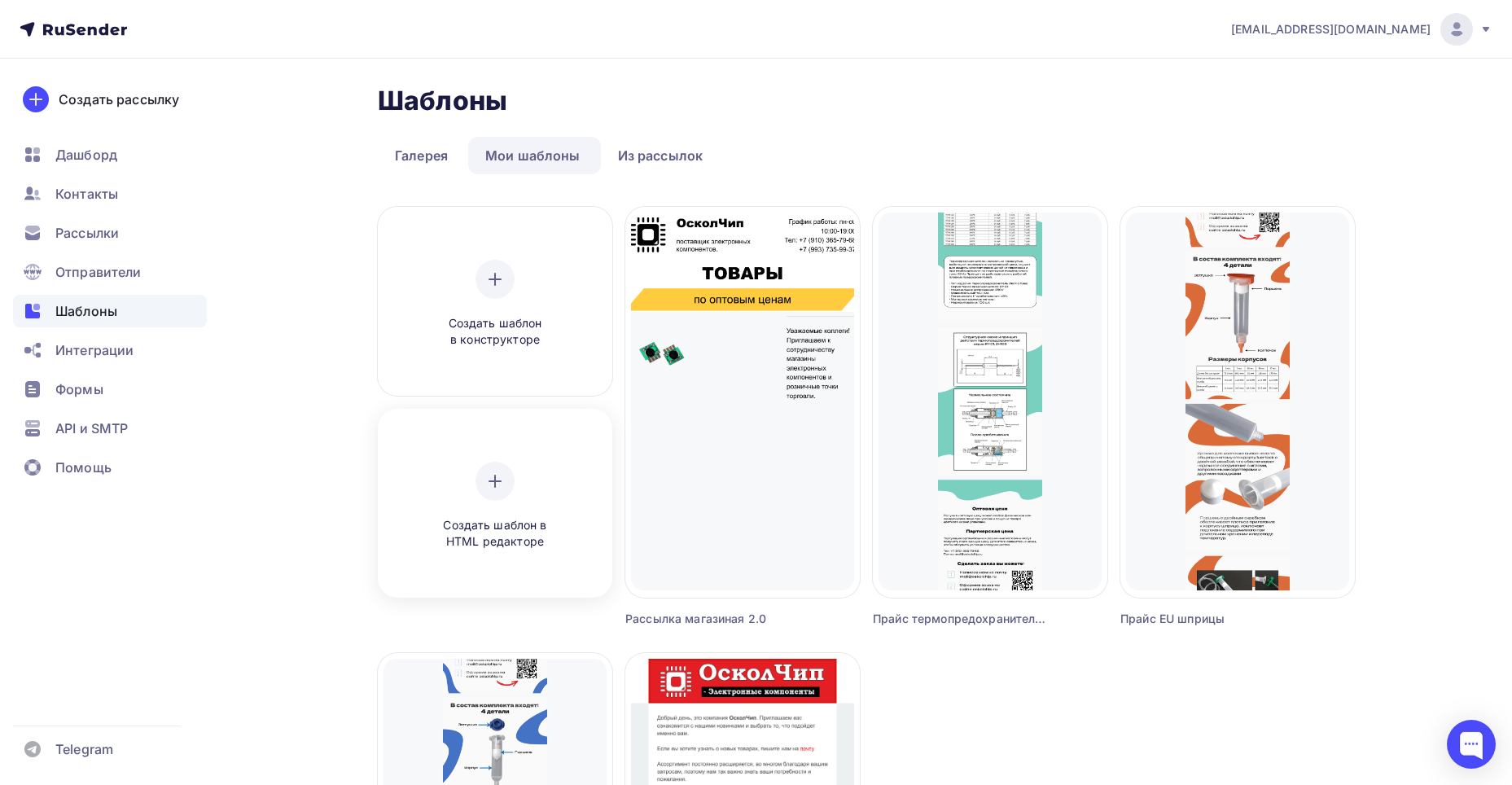
click at [496, 490] on icon at bounding box center [494, 481] width 20 height 20
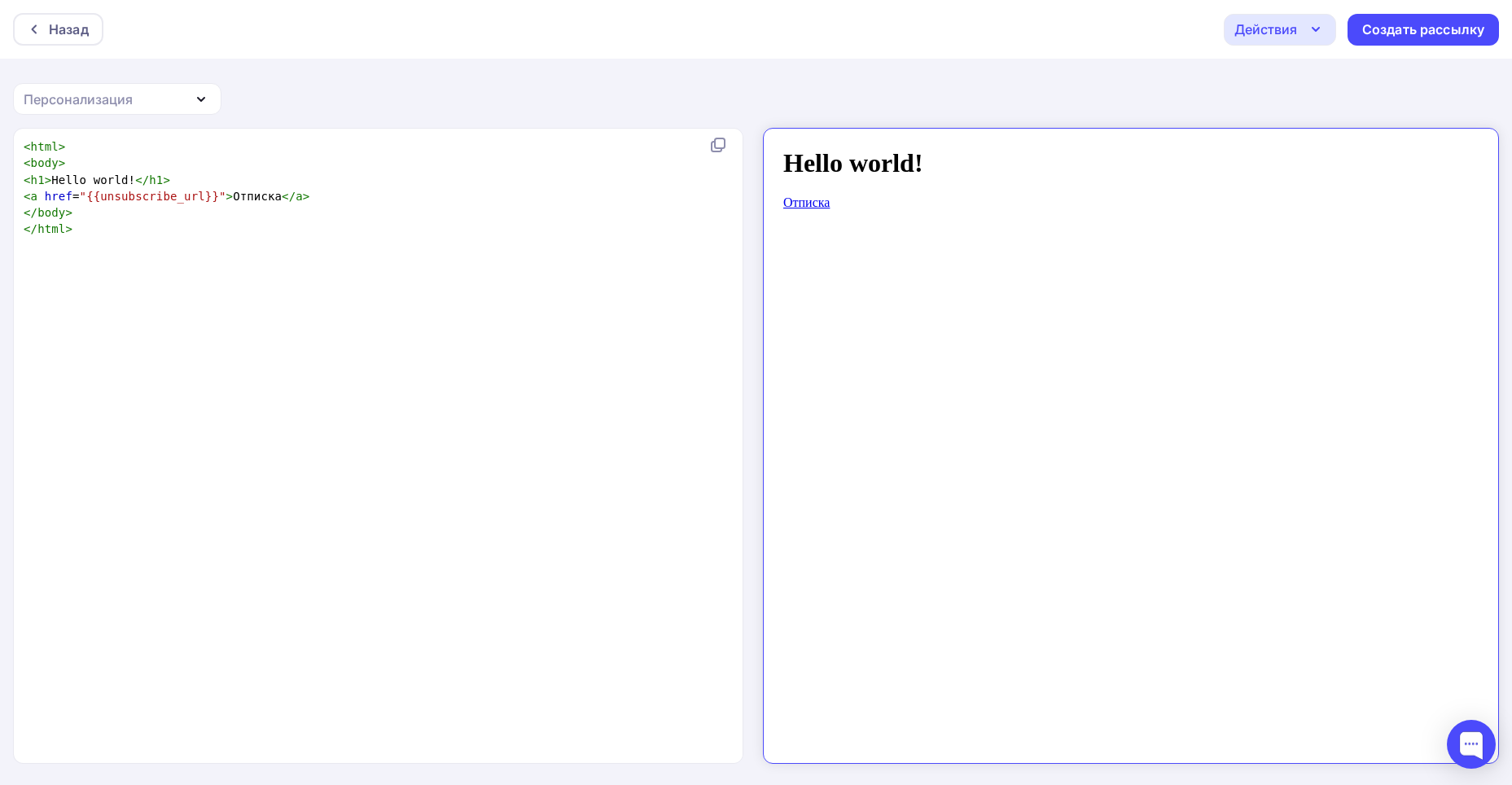
scroll to position [6, 0]
drag, startPoint x: 22, startPoint y: 181, endPoint x: 303, endPoint y: 202, distance: 281.8
click at [303, 202] on div "< html > < body > < h1 > Hello world! </ h1 > < a href = "{{unsubscribe_url}}" …" at bounding box center [375, 187] width 709 height 100
type textarea "​<h1>Hello world!</h1> <a href="{{unsubscribe_url}}">Отписка</a>"
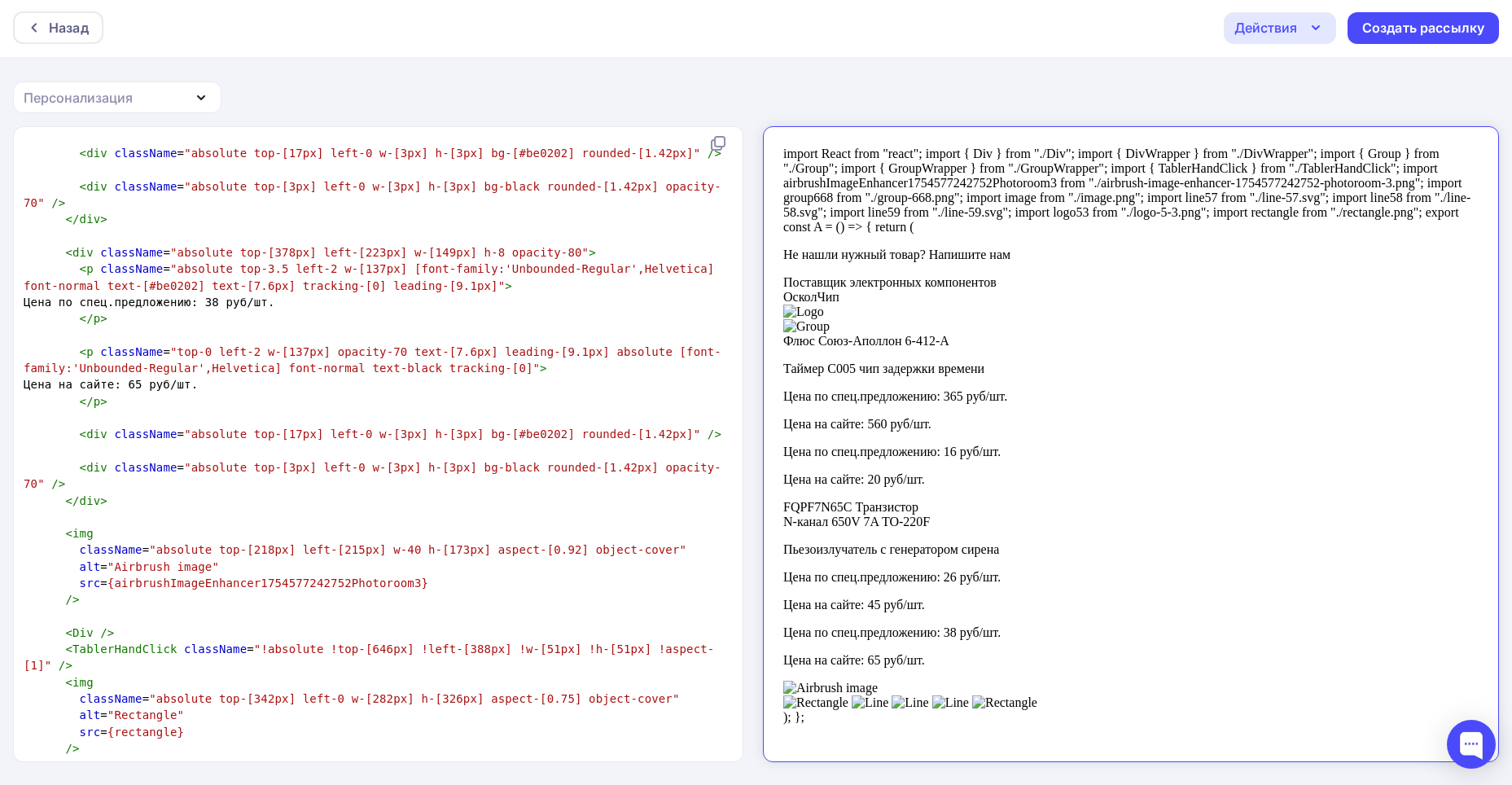
scroll to position [2283, 0]
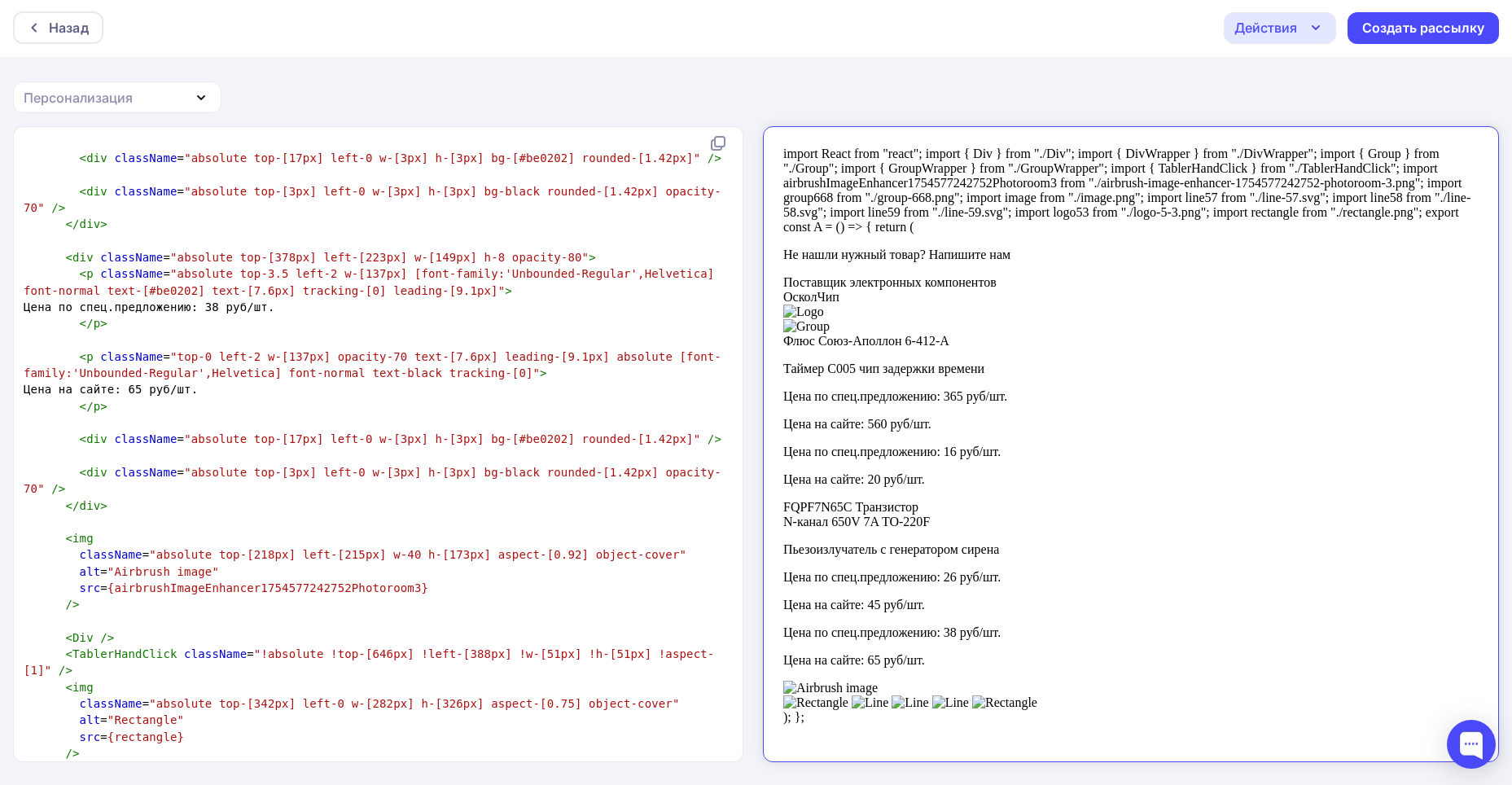
click at [201, 103] on icon "button" at bounding box center [201, 97] width 20 height 20
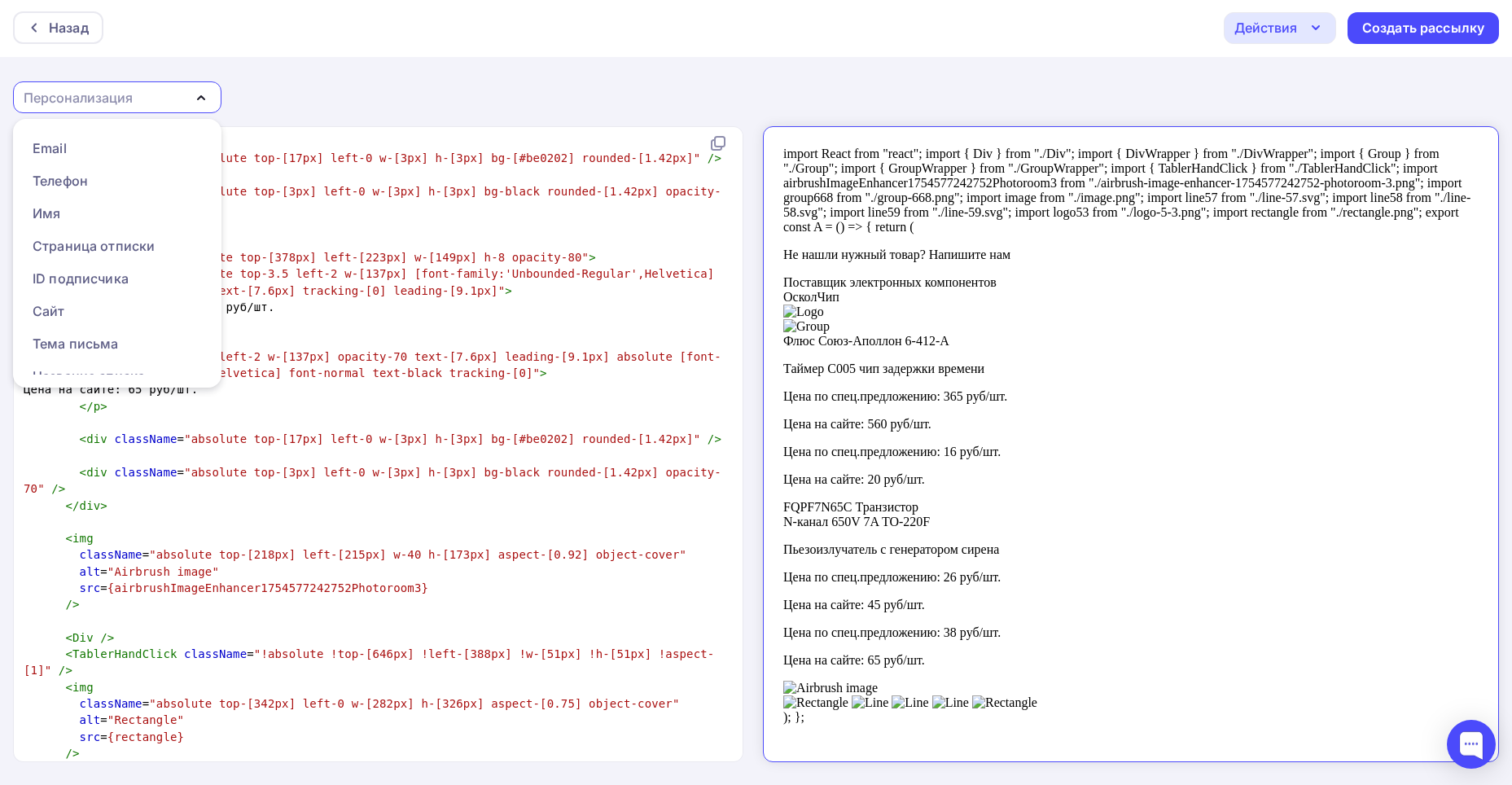
click at [286, 98] on div "Назад Действия Отправить тестовое письмо Сохранить в Мои шаблоны Выйти без сохр…" at bounding box center [756, 391] width 1512 height 786
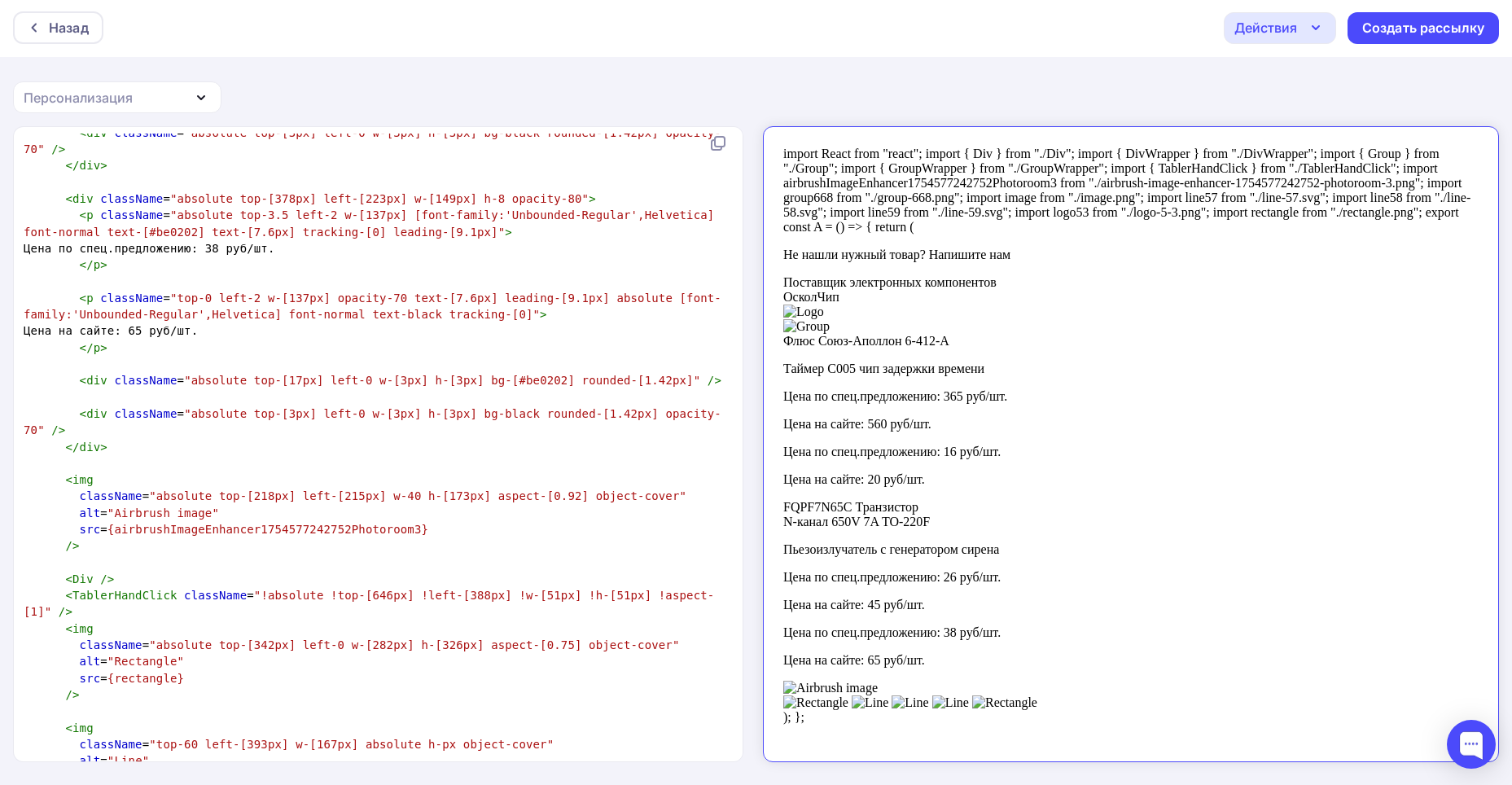
scroll to position [2364, 0]
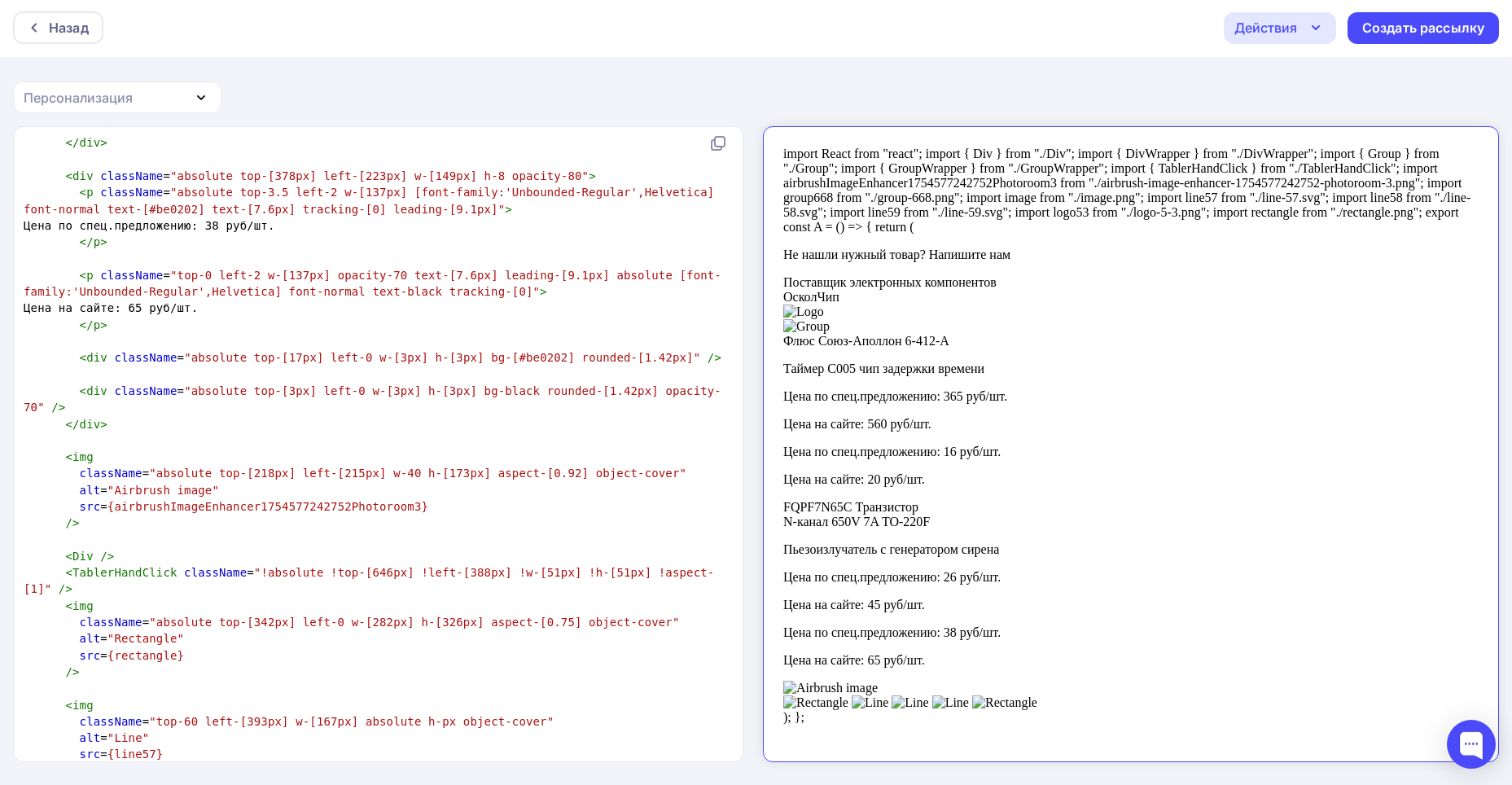
click at [1315, 25] on icon "button" at bounding box center [1315, 27] width 20 height 20
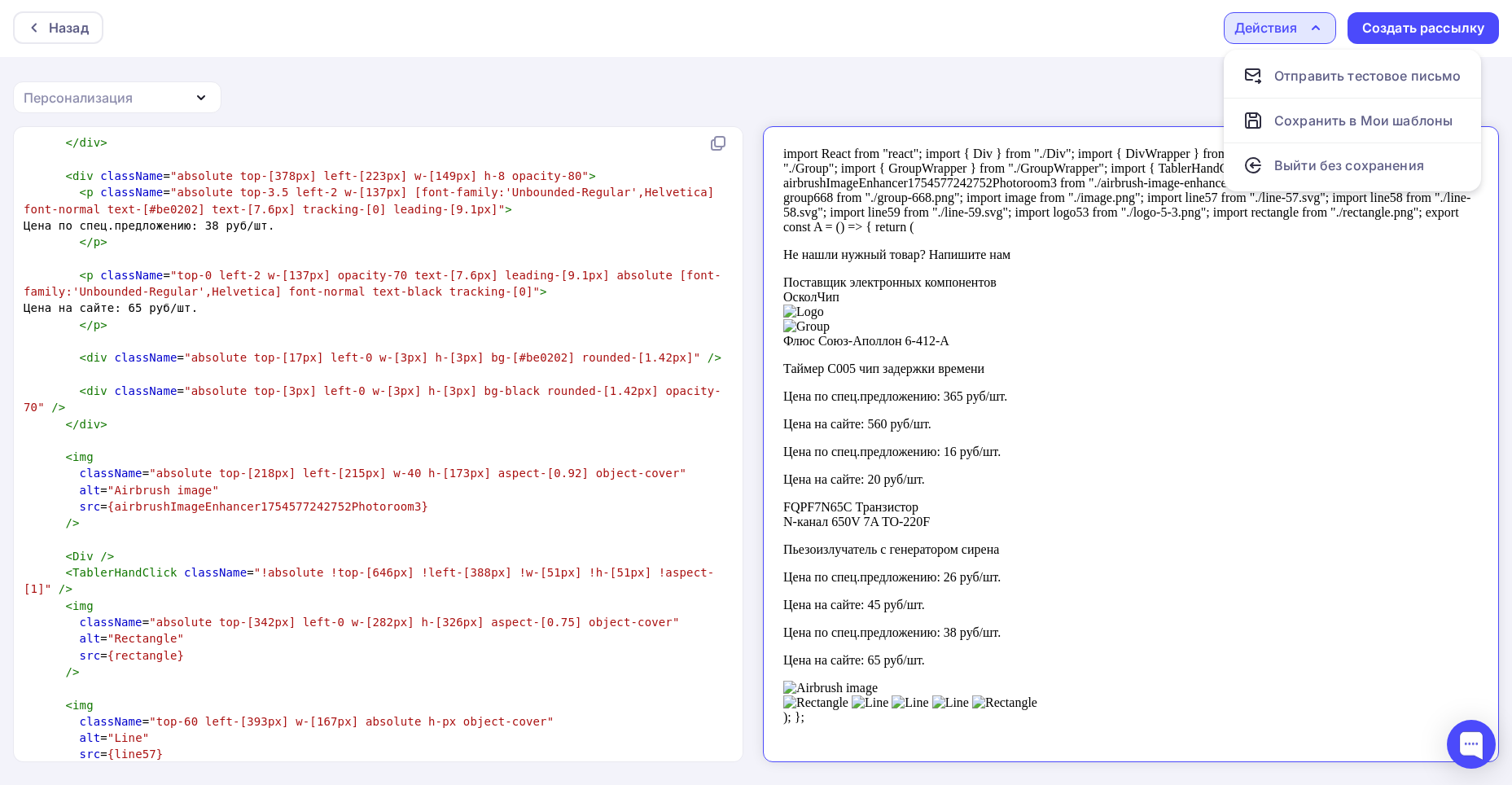
click at [1027, 95] on div "Назад Действия Отправить тестовое письмо Сохранить в Мои шаблоны Выйти без сохр…" at bounding box center [756, 391] width 1512 height 786
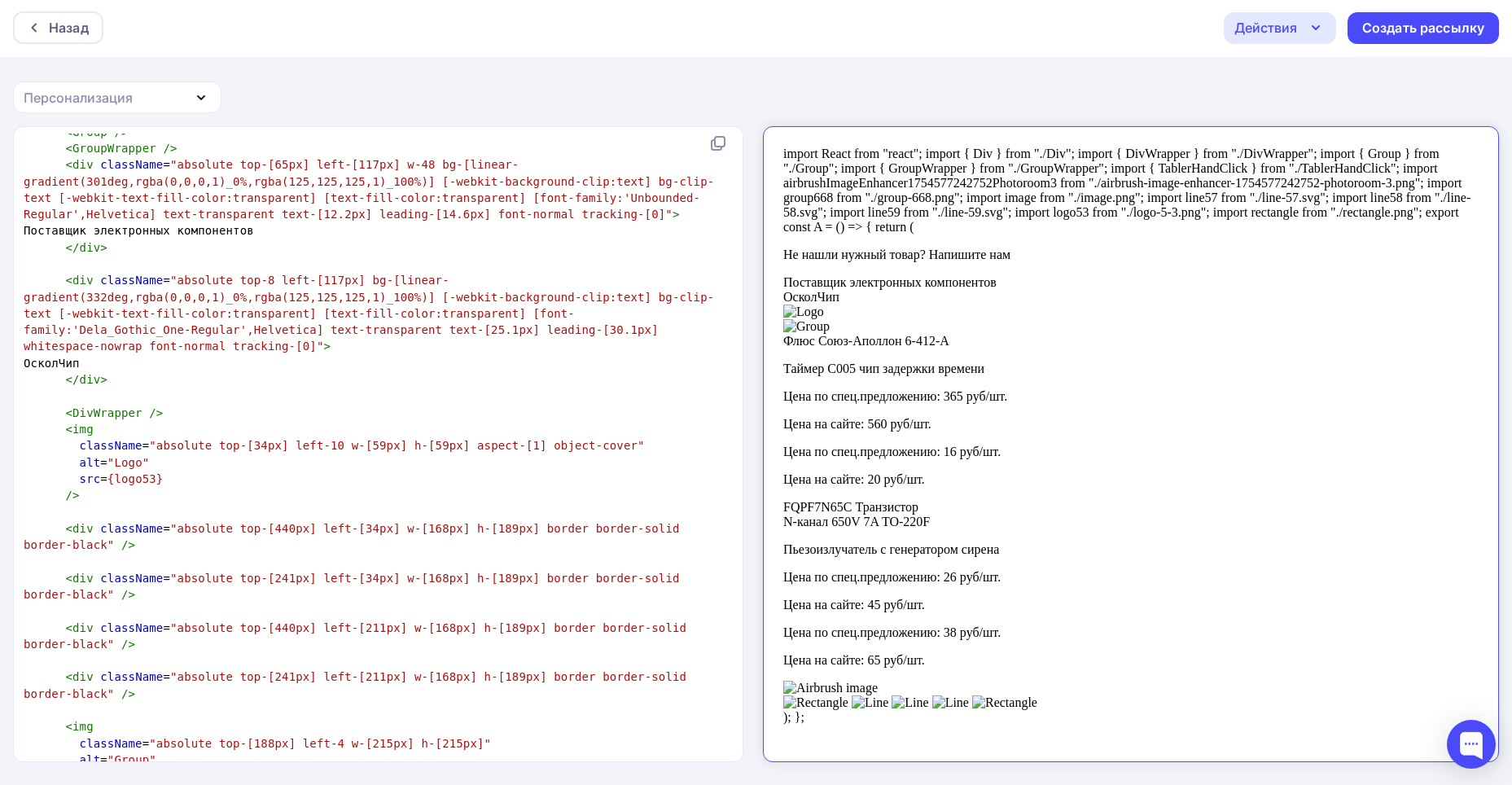
scroll to position [241, 0]
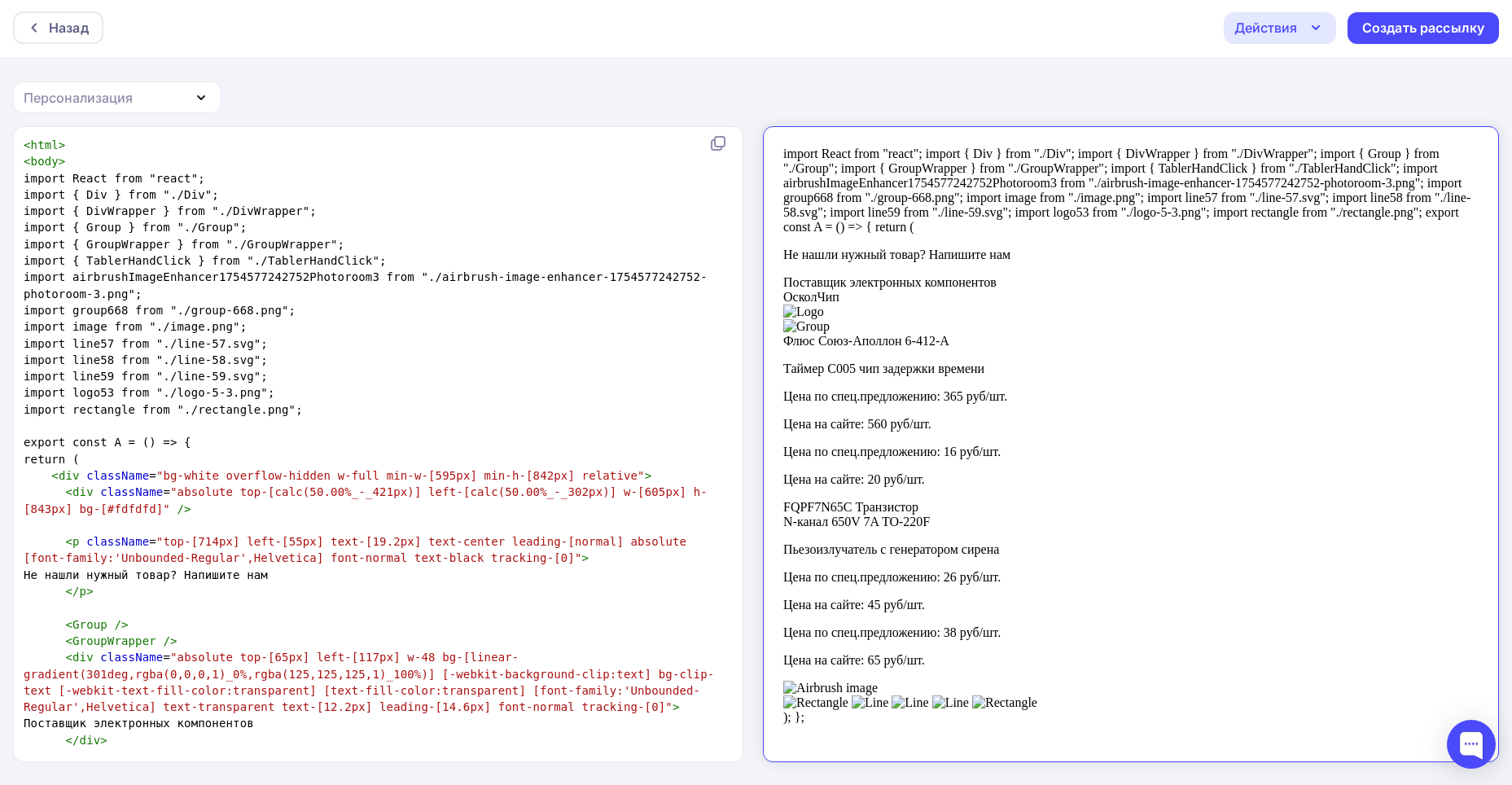
click at [71, 149] on pre "< html >" at bounding box center [375, 145] width 709 height 16
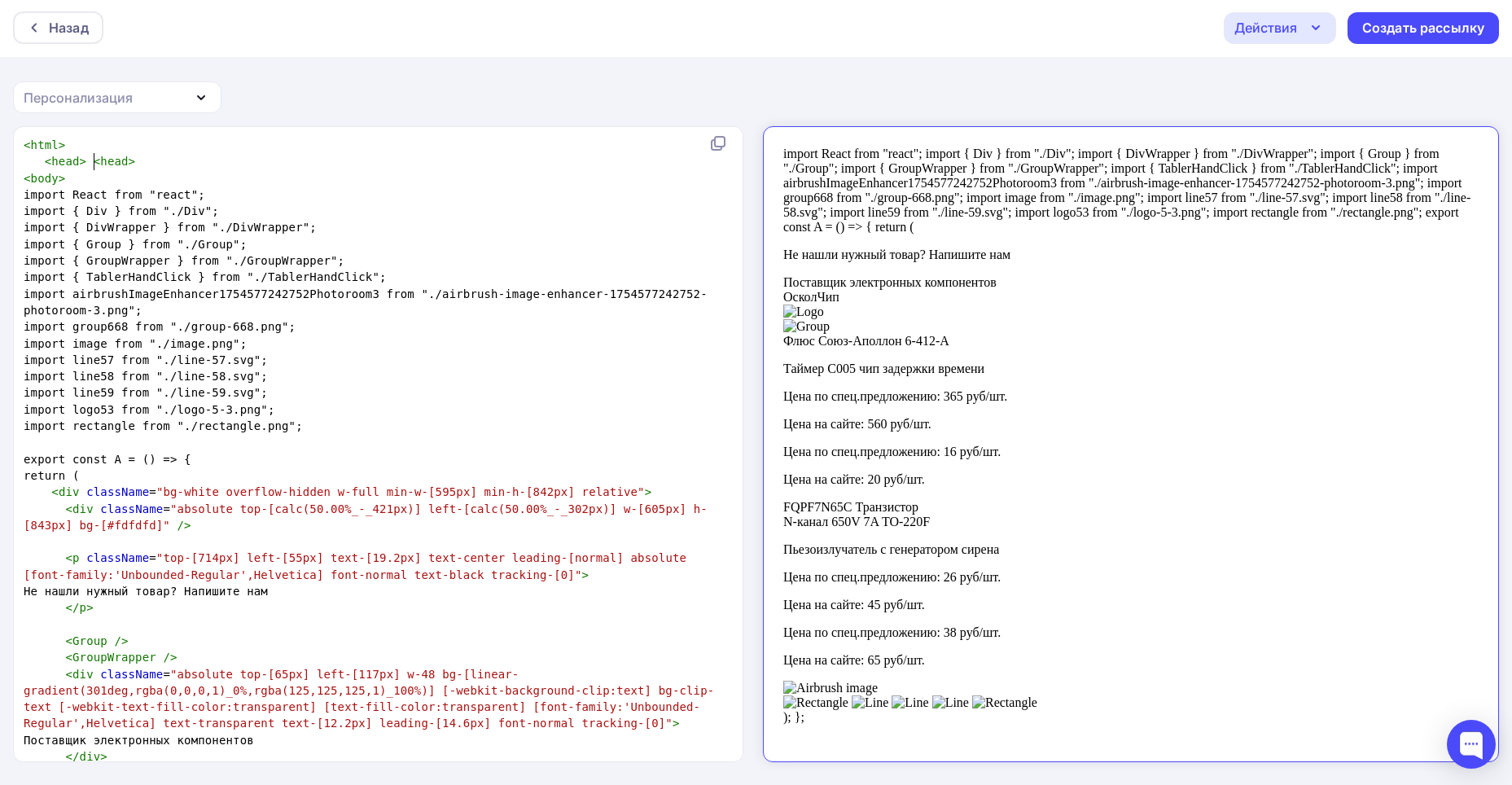
type textarea "/"
click at [85, 158] on span "< head > </ head >" at bounding box center [82, 161] width 118 height 13
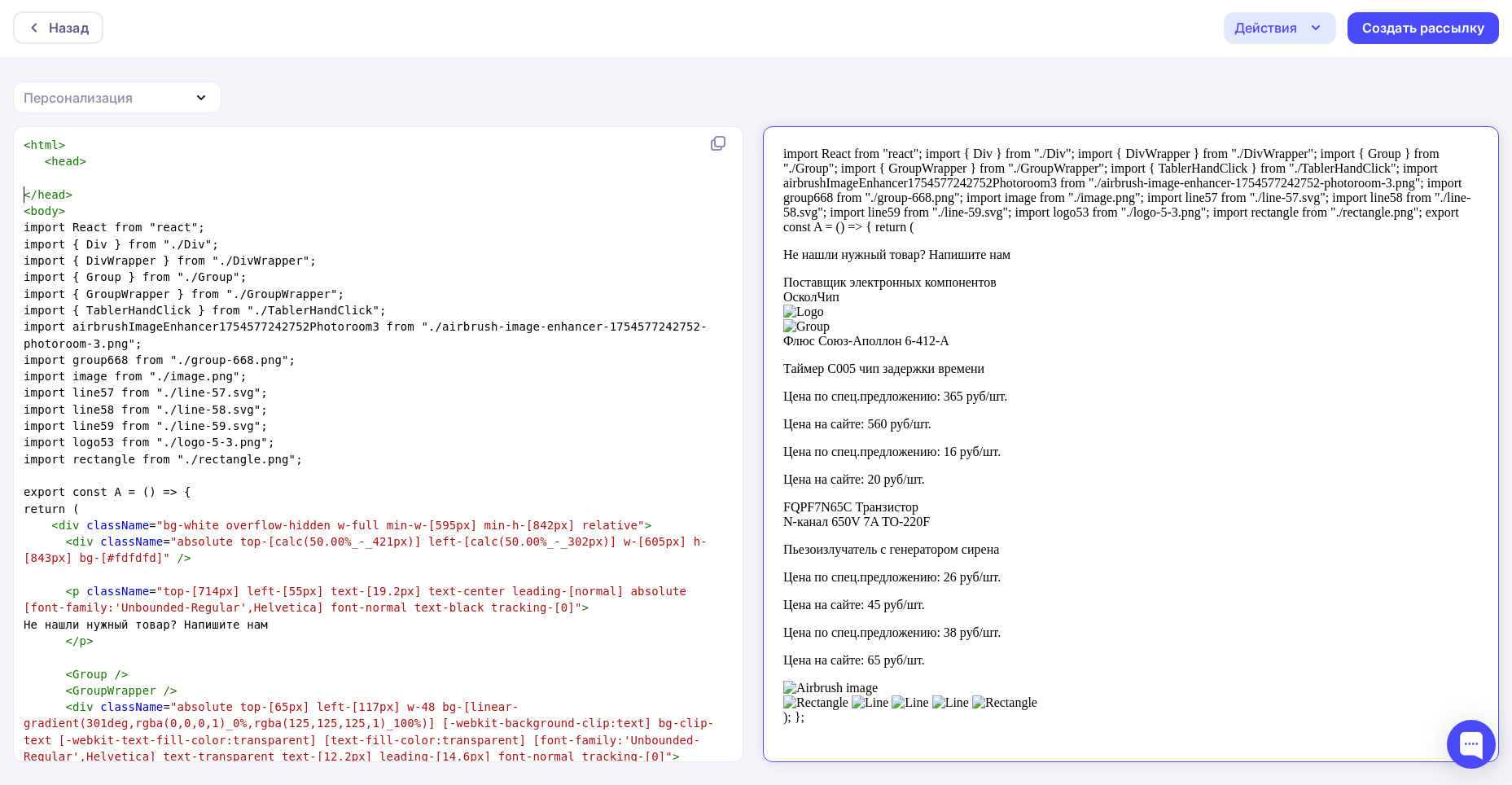
click at [62, 172] on pre "​" at bounding box center [375, 177] width 709 height 16
type textarea "​"
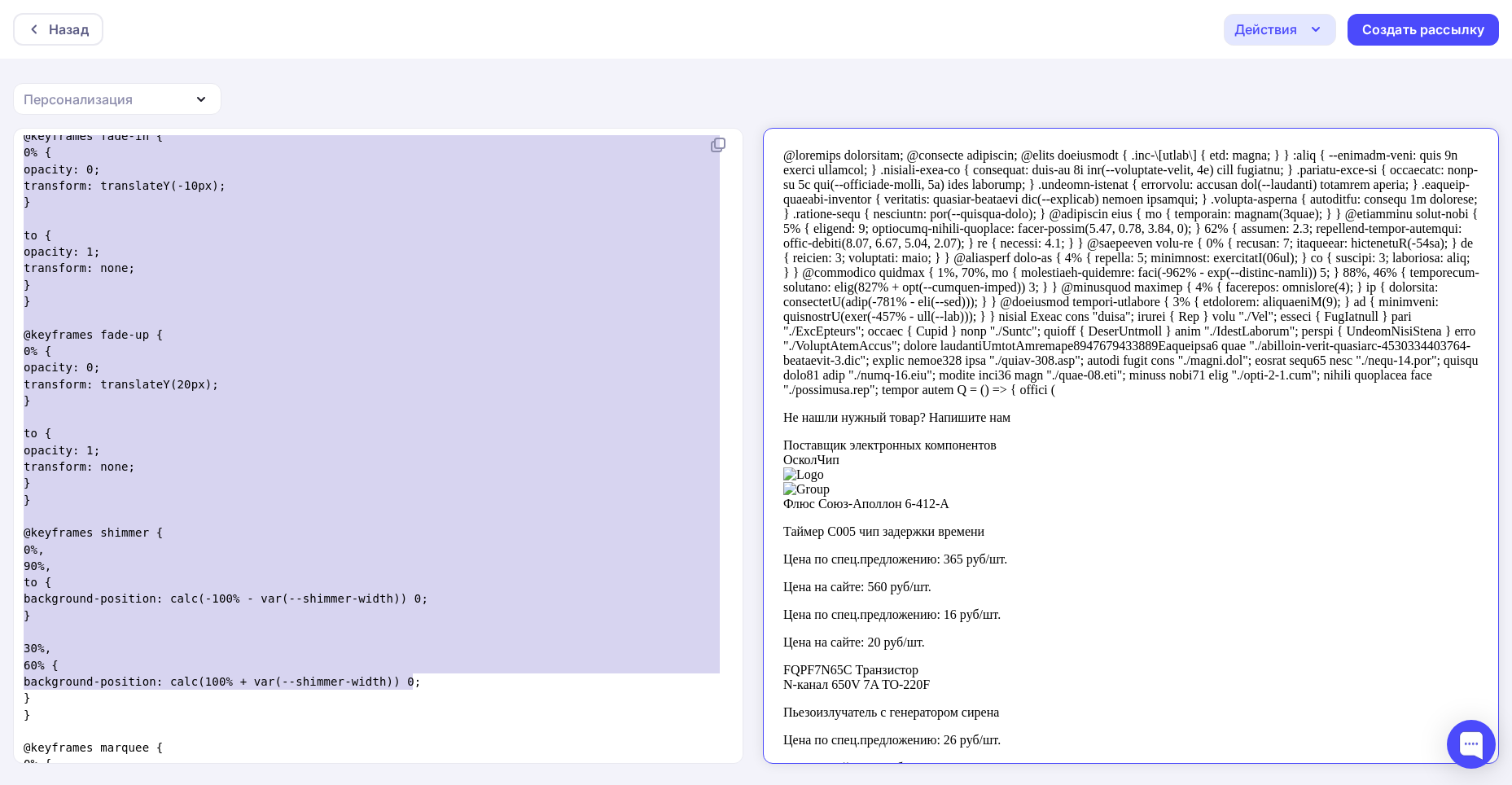
scroll to position [1150, 0]
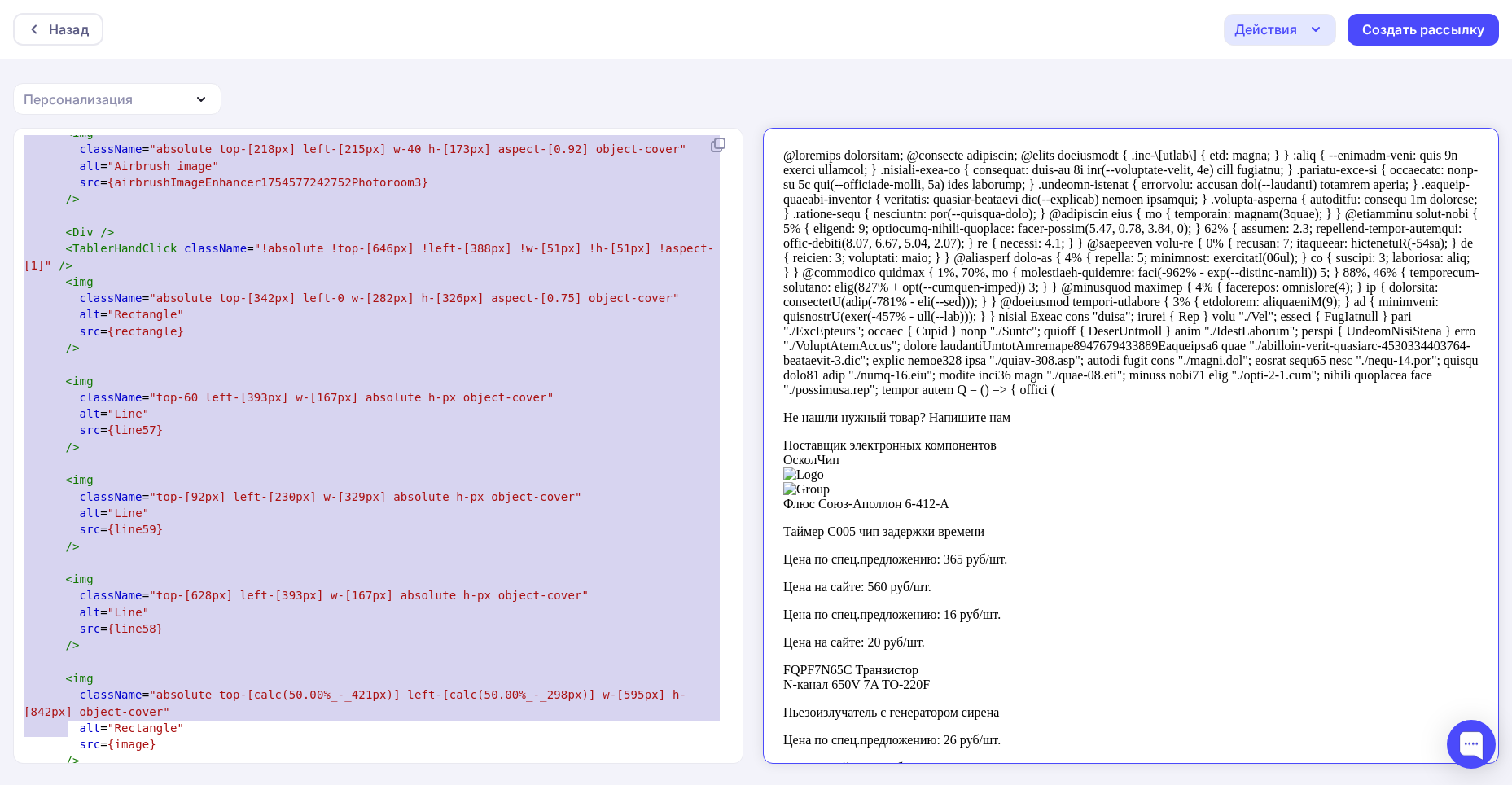
type textarea "<html> <head> @tailwind components; @tailwind utilities; @layer components { .a…"
drag, startPoint x: 22, startPoint y: 145, endPoint x: 472, endPoint y: 752, distance: 755.6
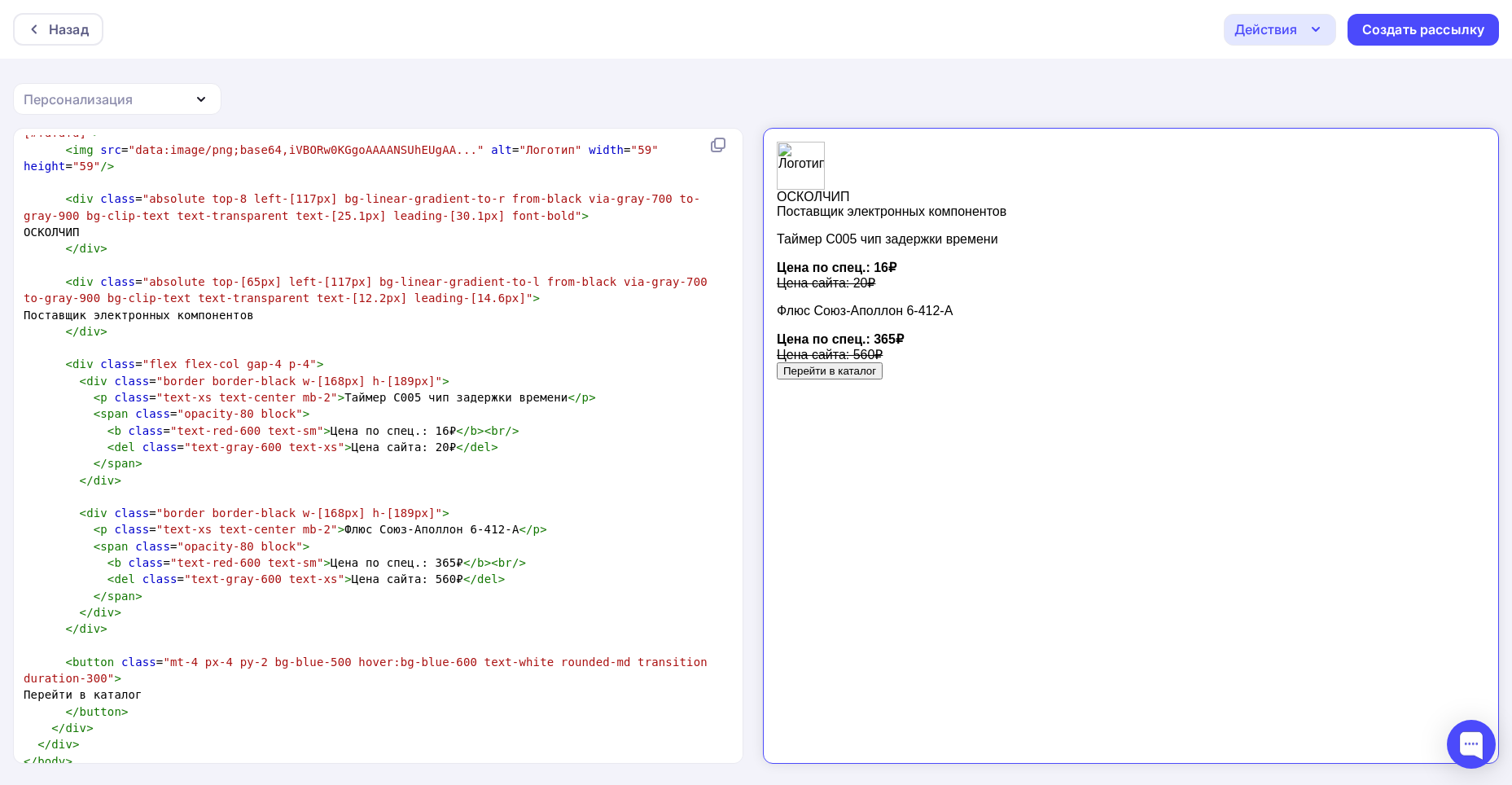
click at [754, 398] on div "x <!DOCTYPE html> < html lang = "en" > < head > < meta charset = "UTF-8" > < me…" at bounding box center [756, 457] width 1512 height 658
click at [56, 37] on div "Назад" at bounding box center [68, 29] width 40 height 20
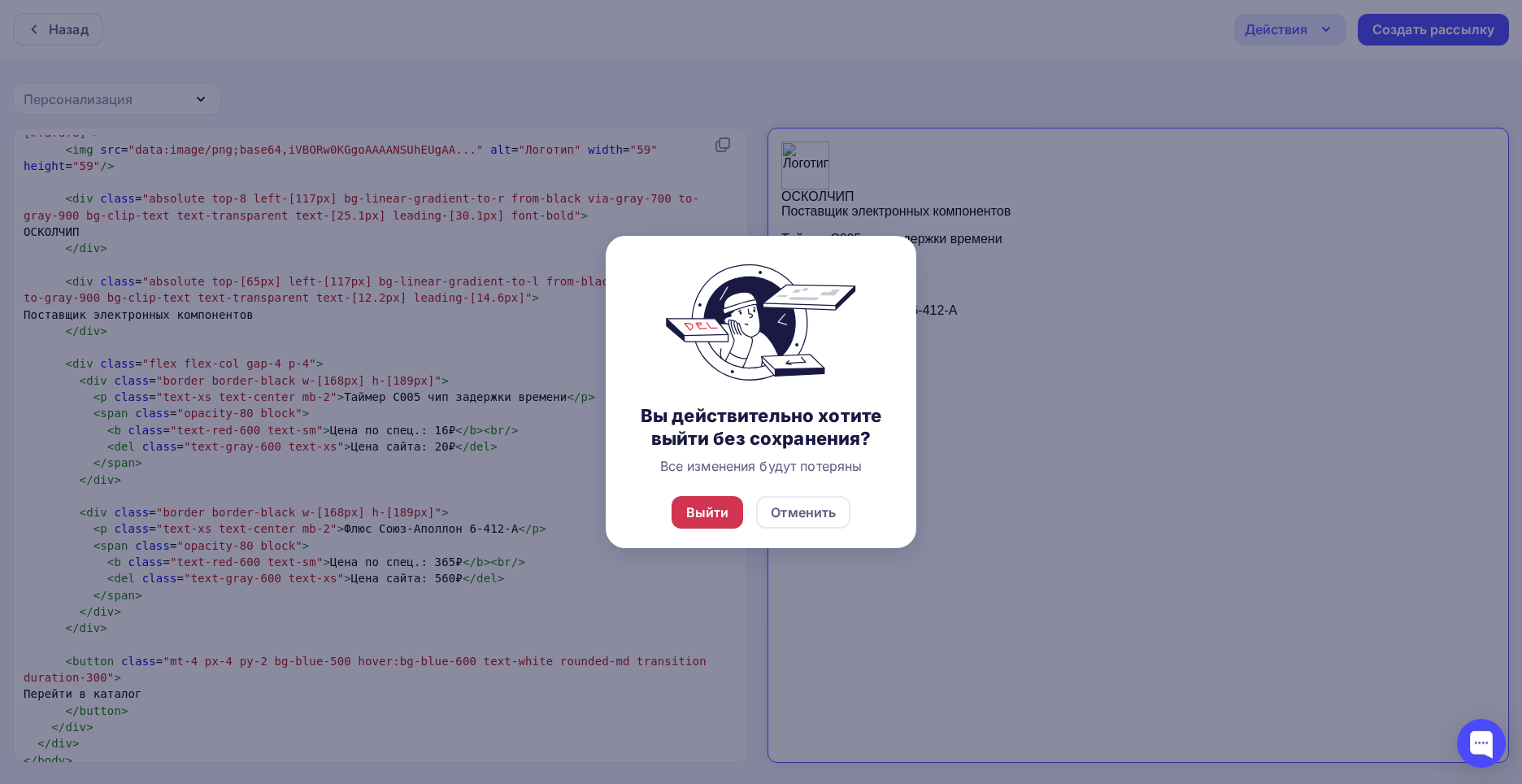
click at [711, 512] on div "Выйти" at bounding box center [708, 512] width 43 height 20
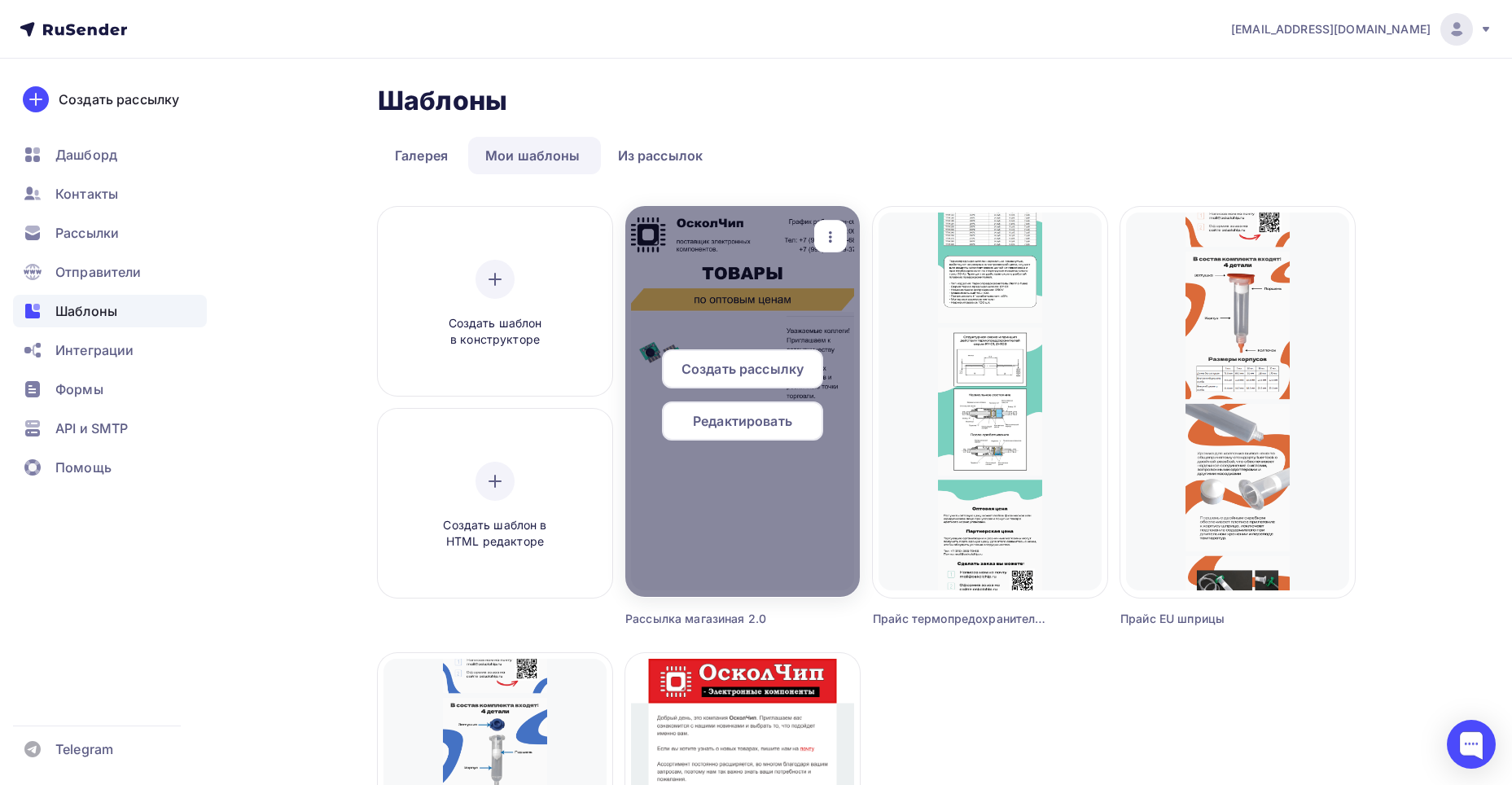
click at [745, 422] on span "Редактировать" at bounding box center [742, 420] width 100 height 20
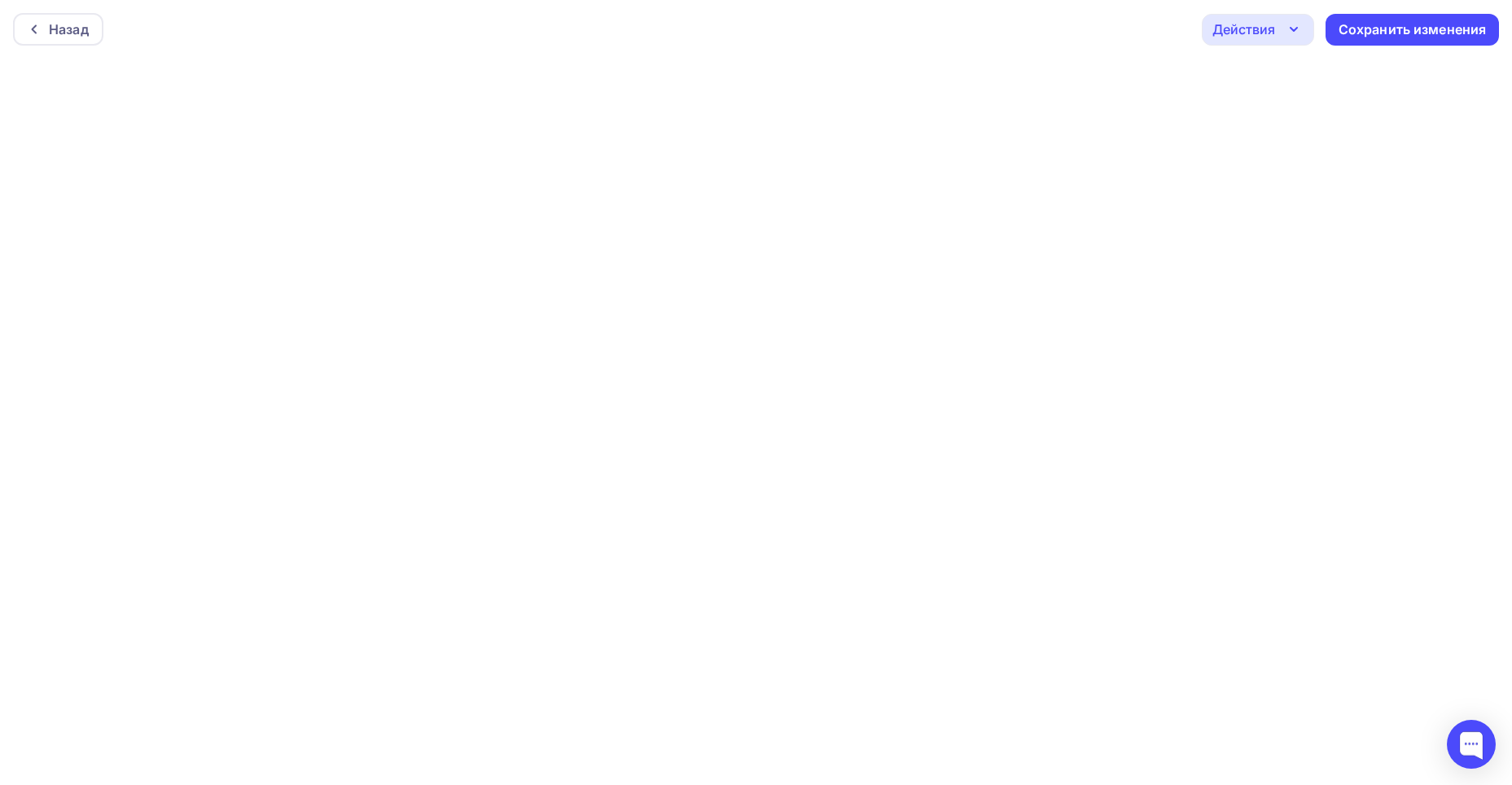
scroll to position [4, 0]
click at [1266, 21] on div "Действия" at bounding box center [1243, 25] width 62 height 20
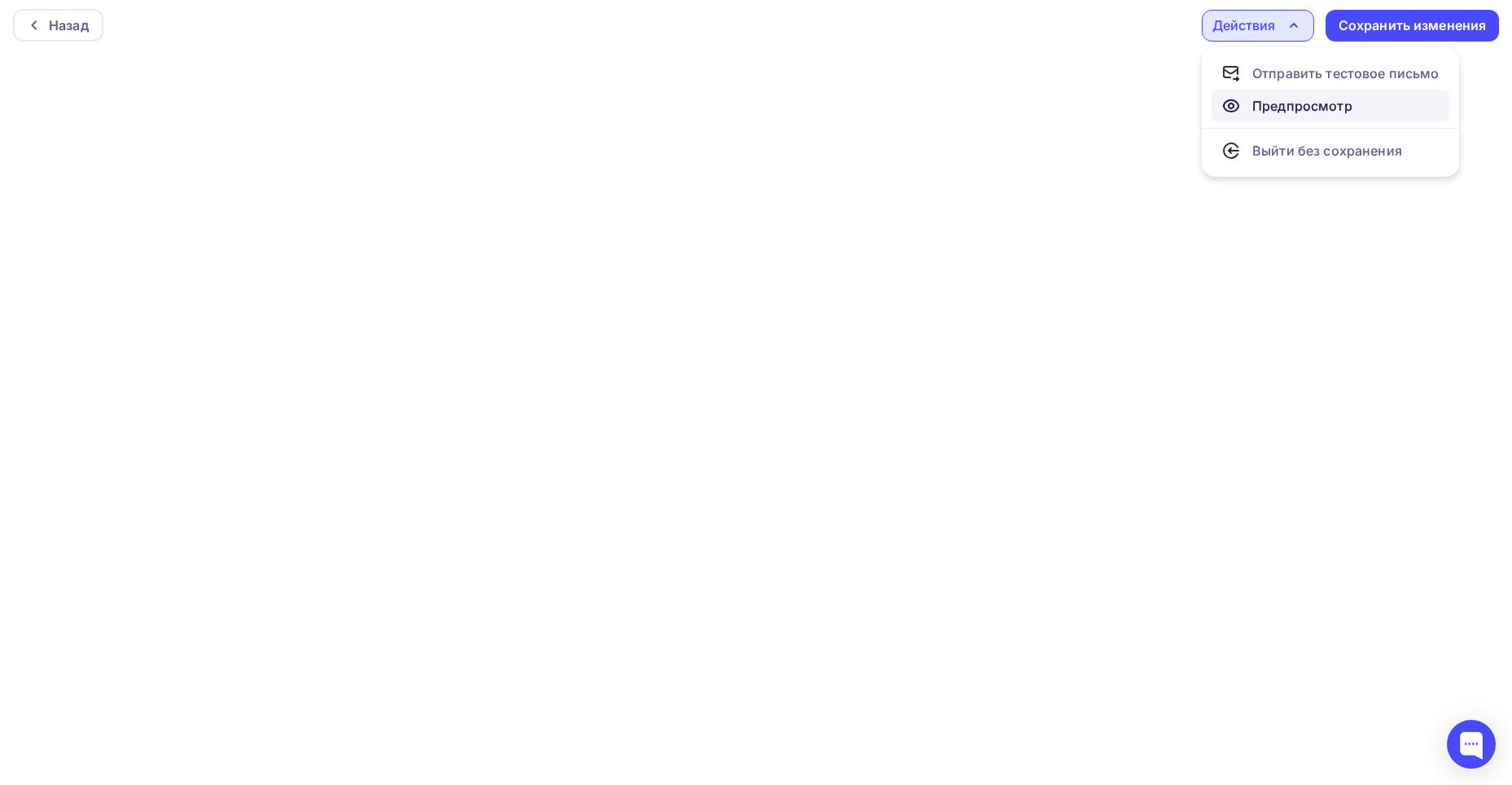
click at [1287, 105] on div "Предпросмотр" at bounding box center [1302, 105] width 100 height 20
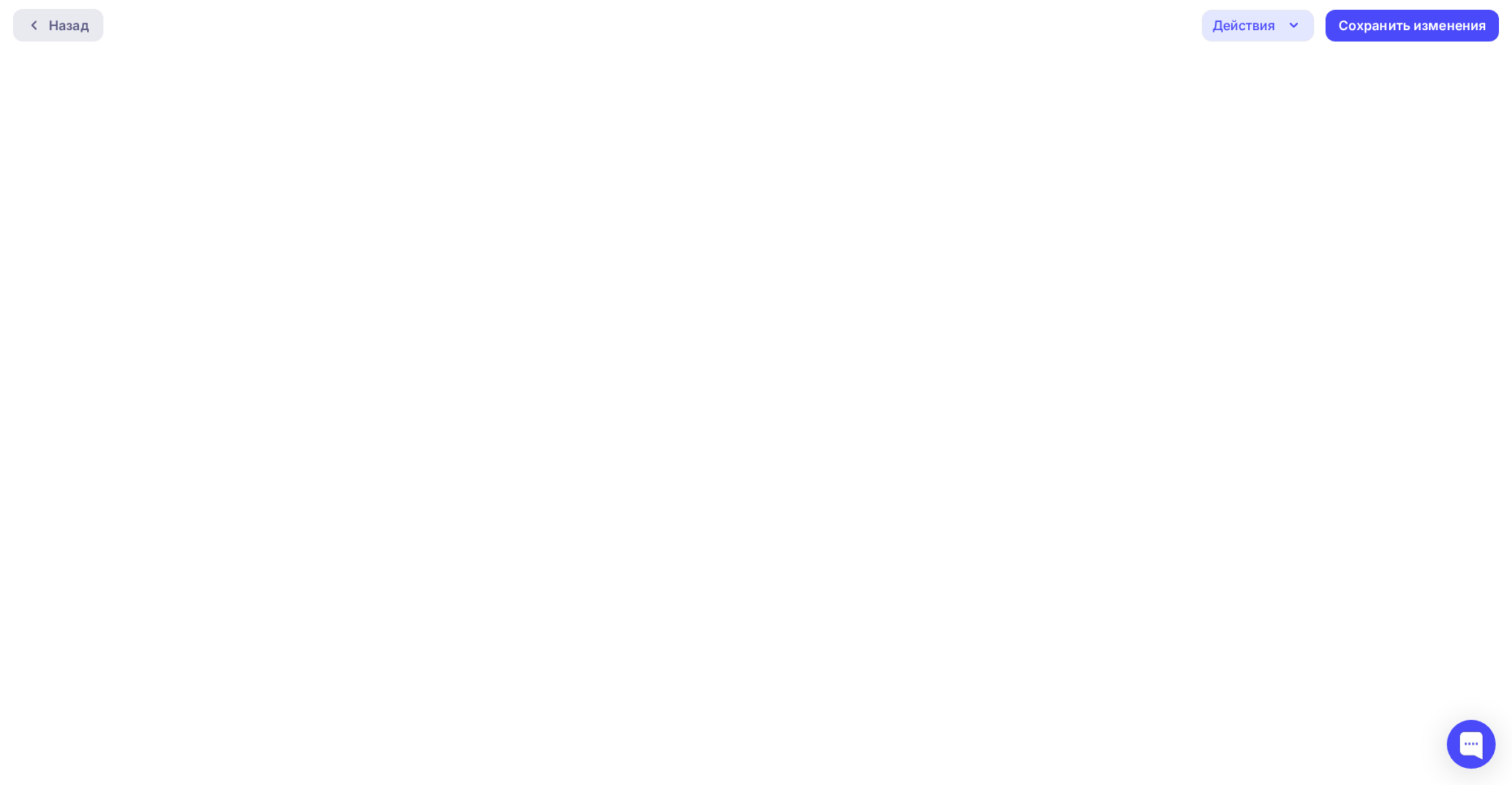
click at [65, 29] on div "Назад" at bounding box center [68, 25] width 40 height 20
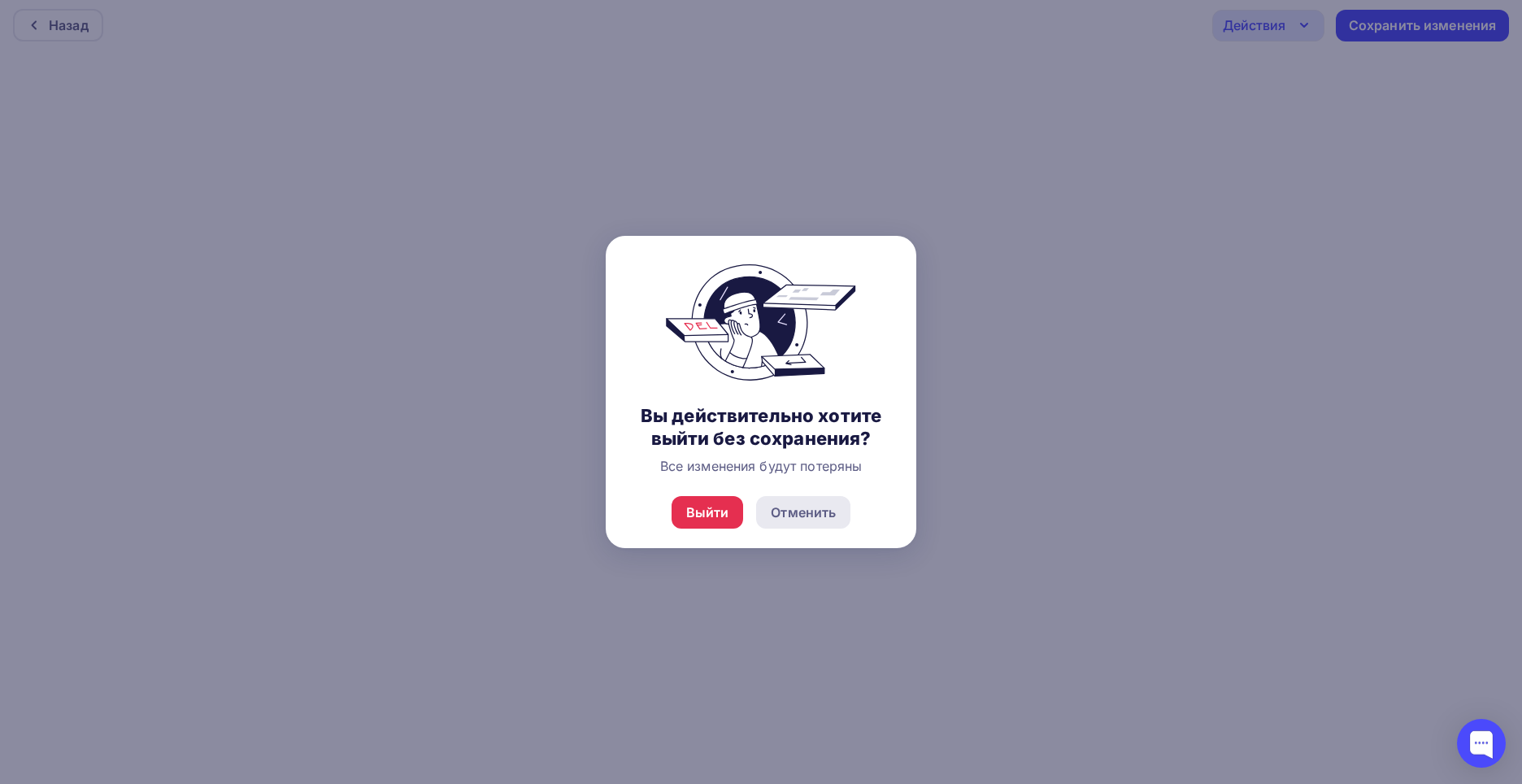
click at [789, 514] on div "Отменить" at bounding box center [804, 512] width 65 height 20
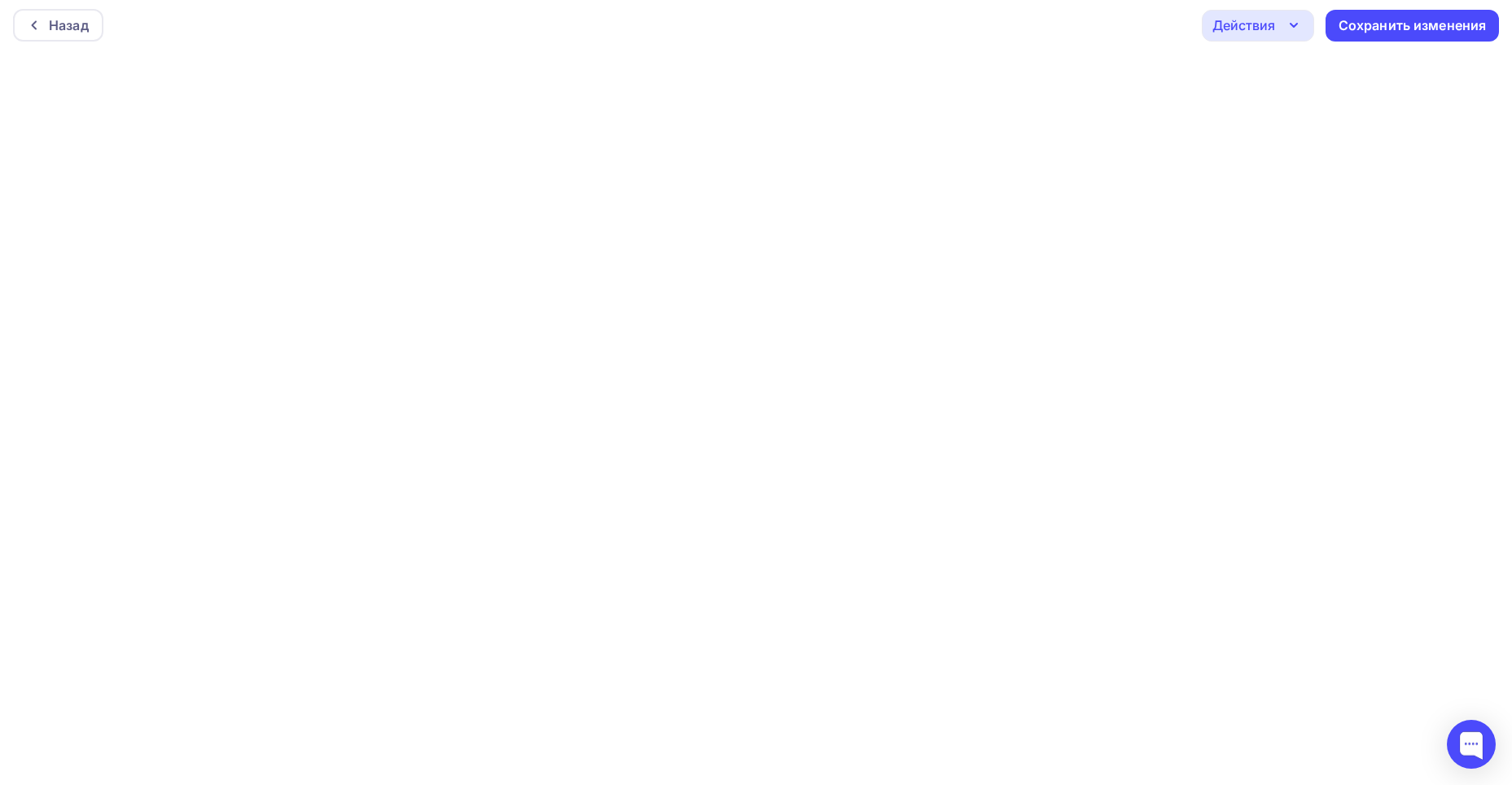
click at [1281, 23] on div "Действия" at bounding box center [1258, 25] width 112 height 32
click at [1162, 22] on div "Назад Действия Отправить тестовое письмо Предпросмотр Выйти без сохранения Сохр…" at bounding box center [756, 25] width 1512 height 59
click at [1286, 27] on icon "button" at bounding box center [1294, 25] width 20 height 20
click at [1284, 104] on div "Предпросмотр" at bounding box center [1302, 105] width 100 height 20
click at [1285, 19] on icon "button" at bounding box center [1294, 25] width 20 height 20
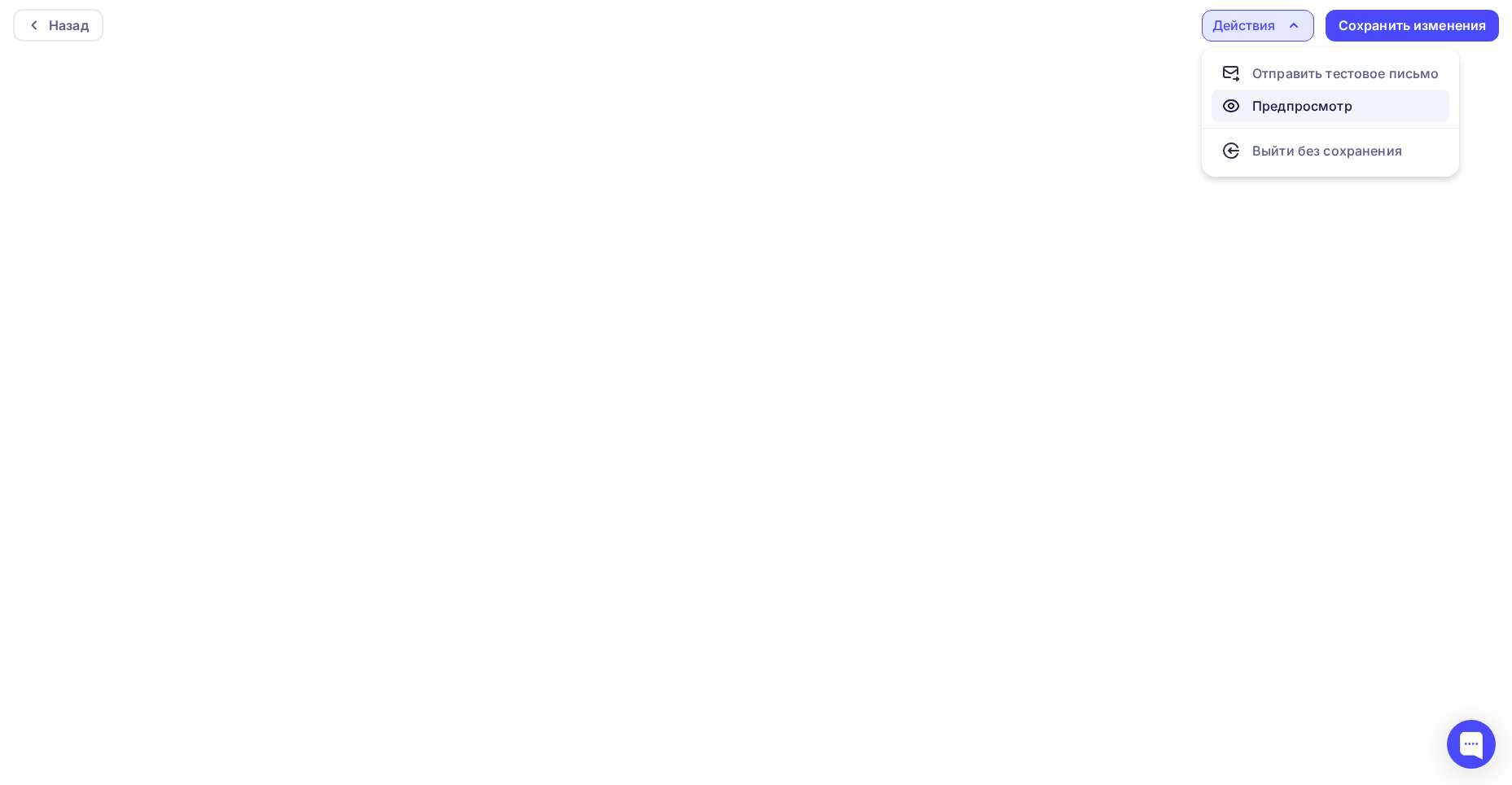
click at [1274, 103] on div "Предпросмотр" at bounding box center [1302, 105] width 100 height 20
click at [1271, 24] on div "Действия" at bounding box center [1243, 25] width 62 height 20
click at [1269, 103] on div "Предпросмотр" at bounding box center [1302, 105] width 100 height 20
click at [1241, 29] on div "Действия" at bounding box center [1243, 25] width 62 height 20
click at [1262, 72] on div "Отправить тестовое письмо" at bounding box center [1346, 73] width 187 height 20
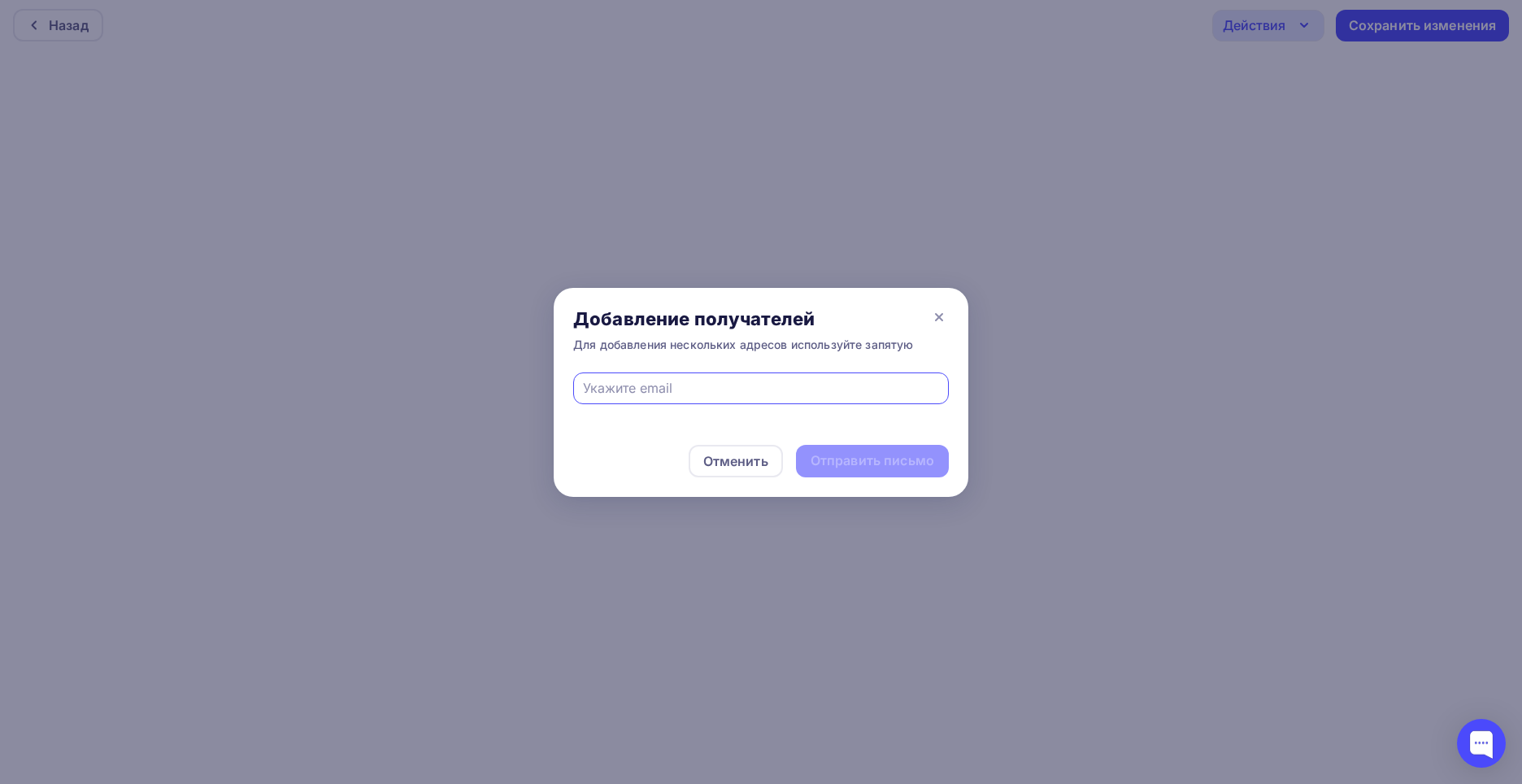
click at [593, 415] on div at bounding box center [761, 399] width 414 height 53
click at [732, 387] on input "text" at bounding box center [761, 387] width 357 height 20
click at [918, 325] on div "Добавление получателей Для добавления нескольких адресов используйте запятую" at bounding box center [761, 330] width 414 height 85
click at [939, 313] on icon at bounding box center [939, 317] width 20 height 20
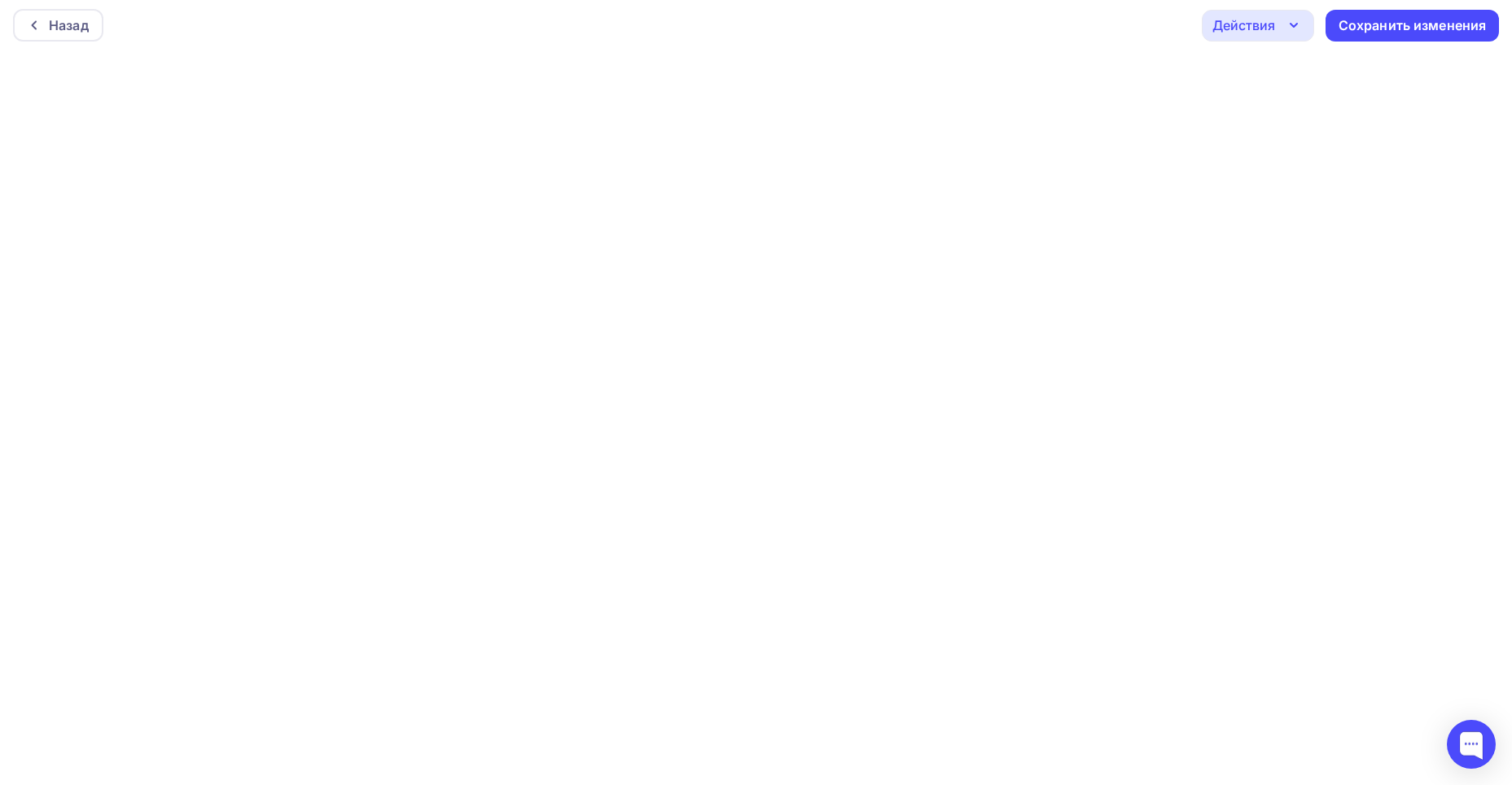
click at [1249, 30] on div "Действия" at bounding box center [1243, 25] width 62 height 20
click at [1372, 22] on div "Сохранить изменения" at bounding box center [1412, 25] width 148 height 19
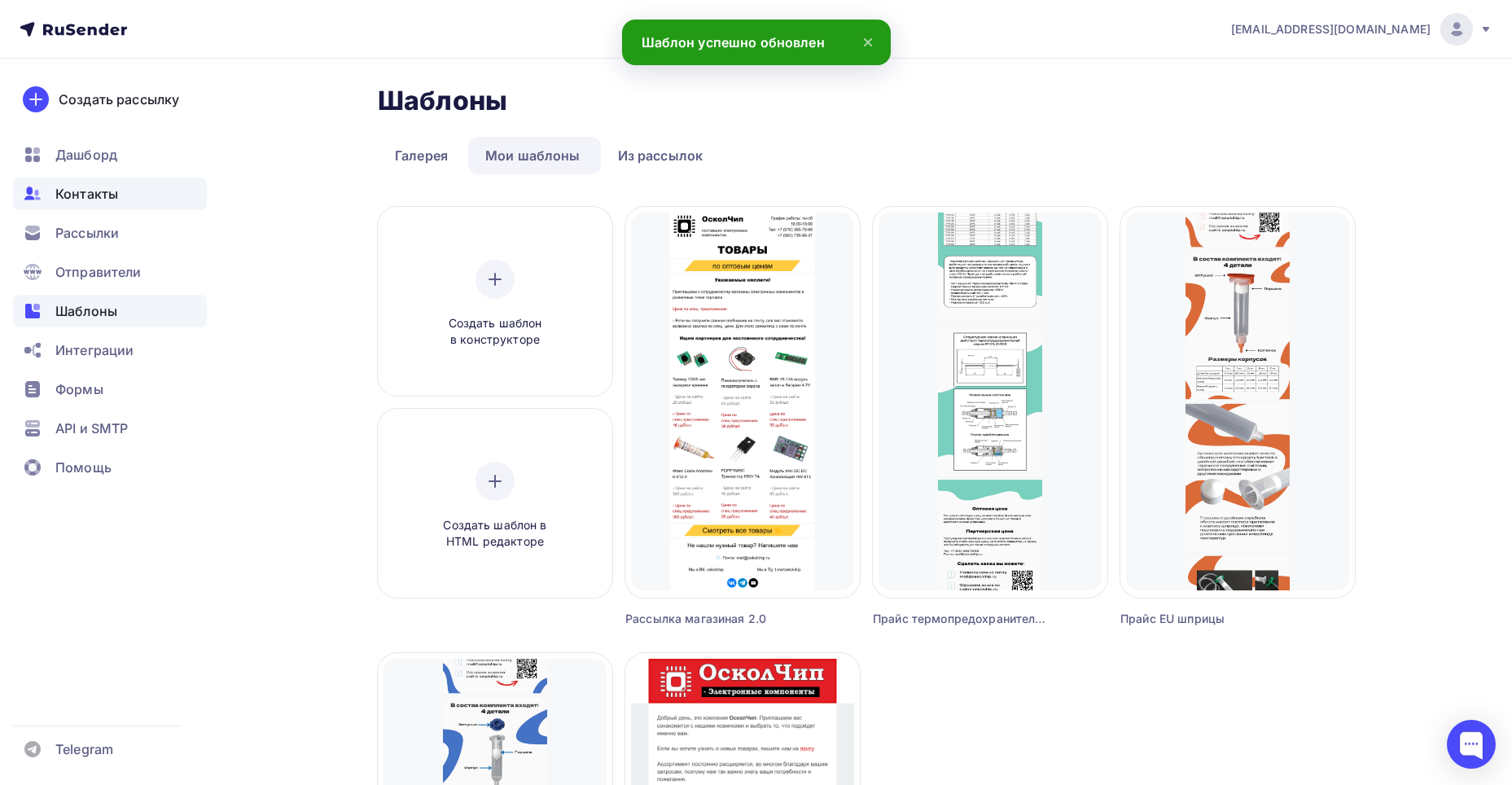
click at [114, 192] on span "Контакты" at bounding box center [86, 193] width 62 height 20
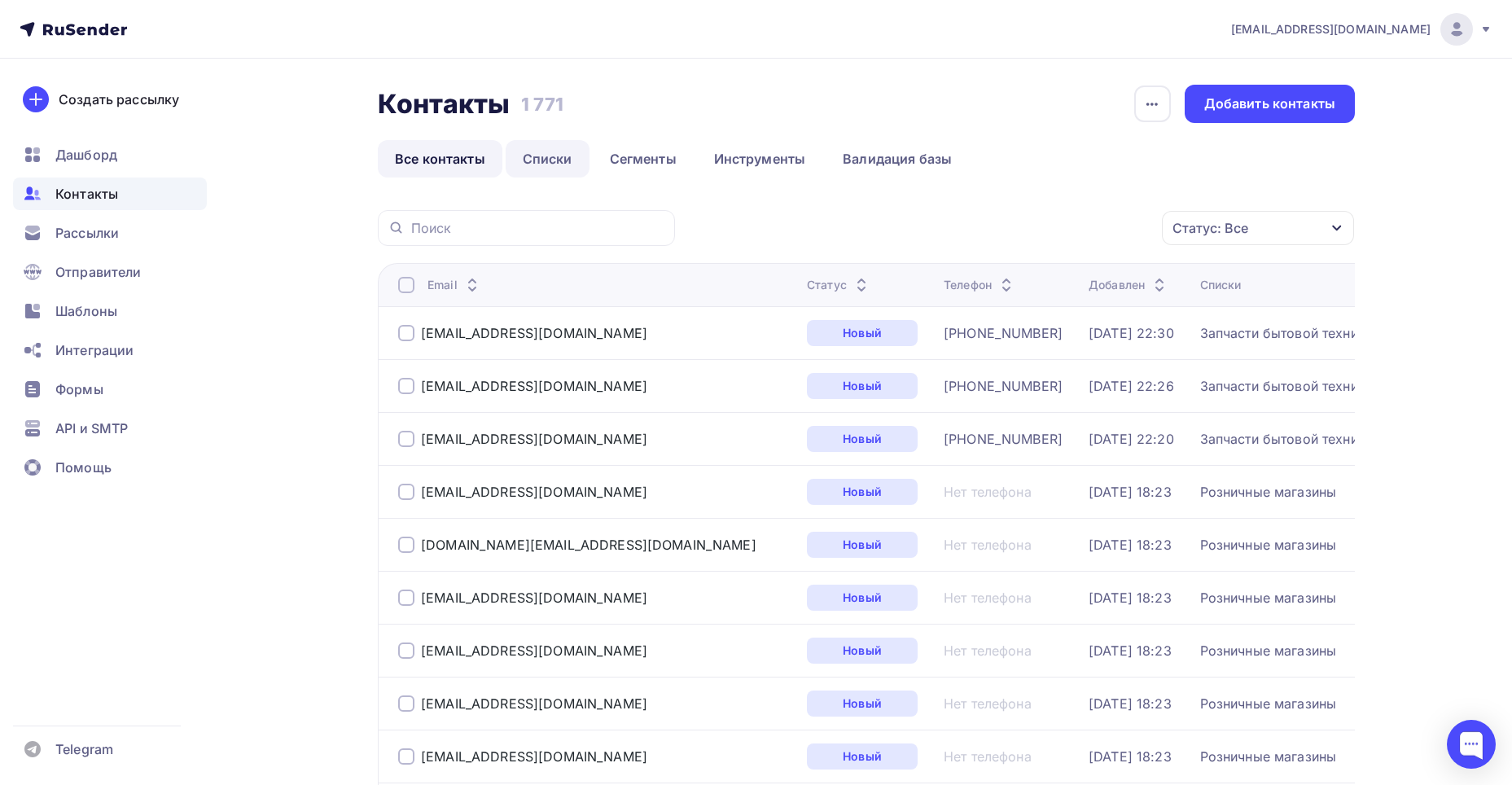
click at [565, 168] on link "Списки" at bounding box center [548, 158] width 84 height 37
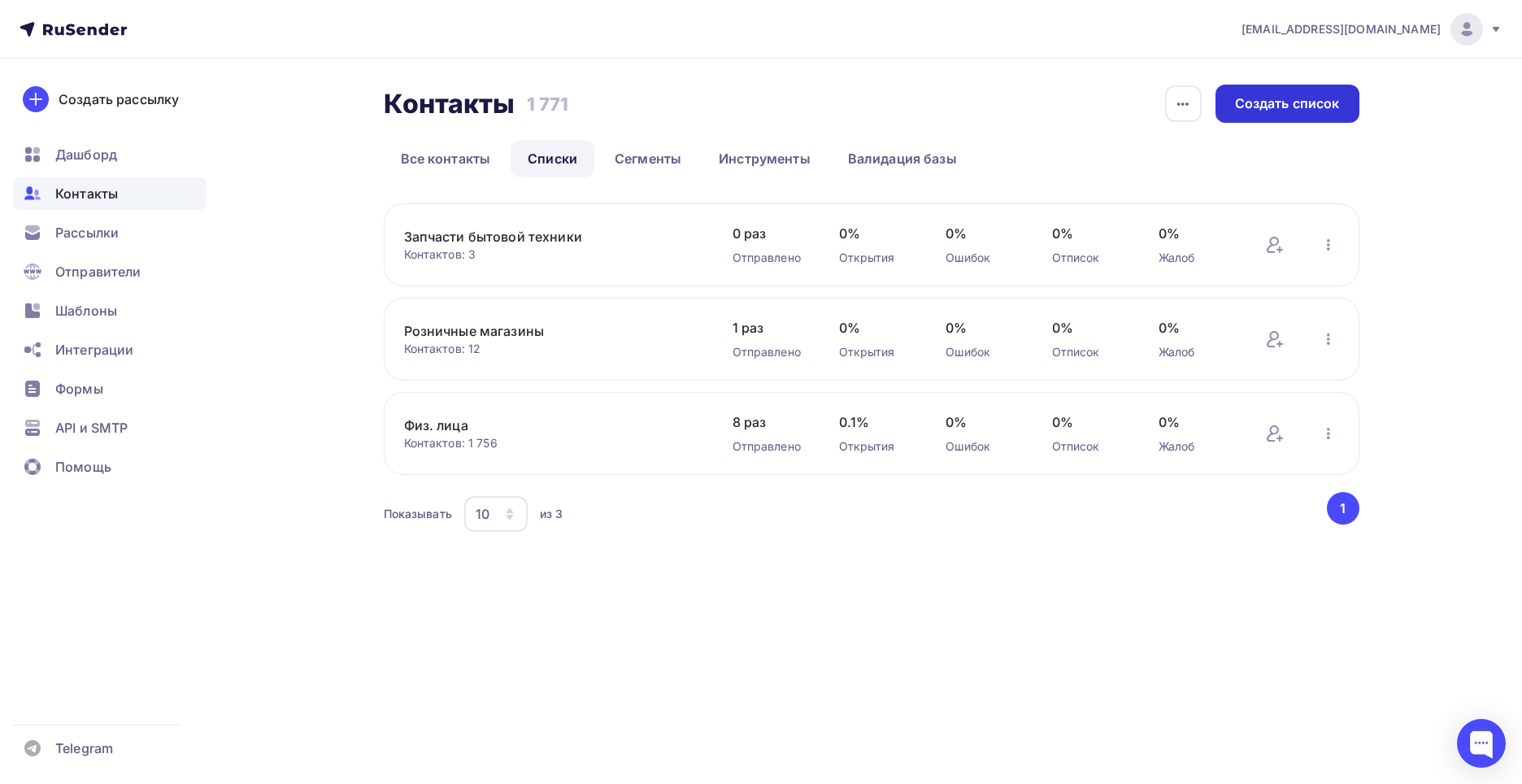
click at [1266, 103] on div "Создать список" at bounding box center [1287, 103] width 105 height 19
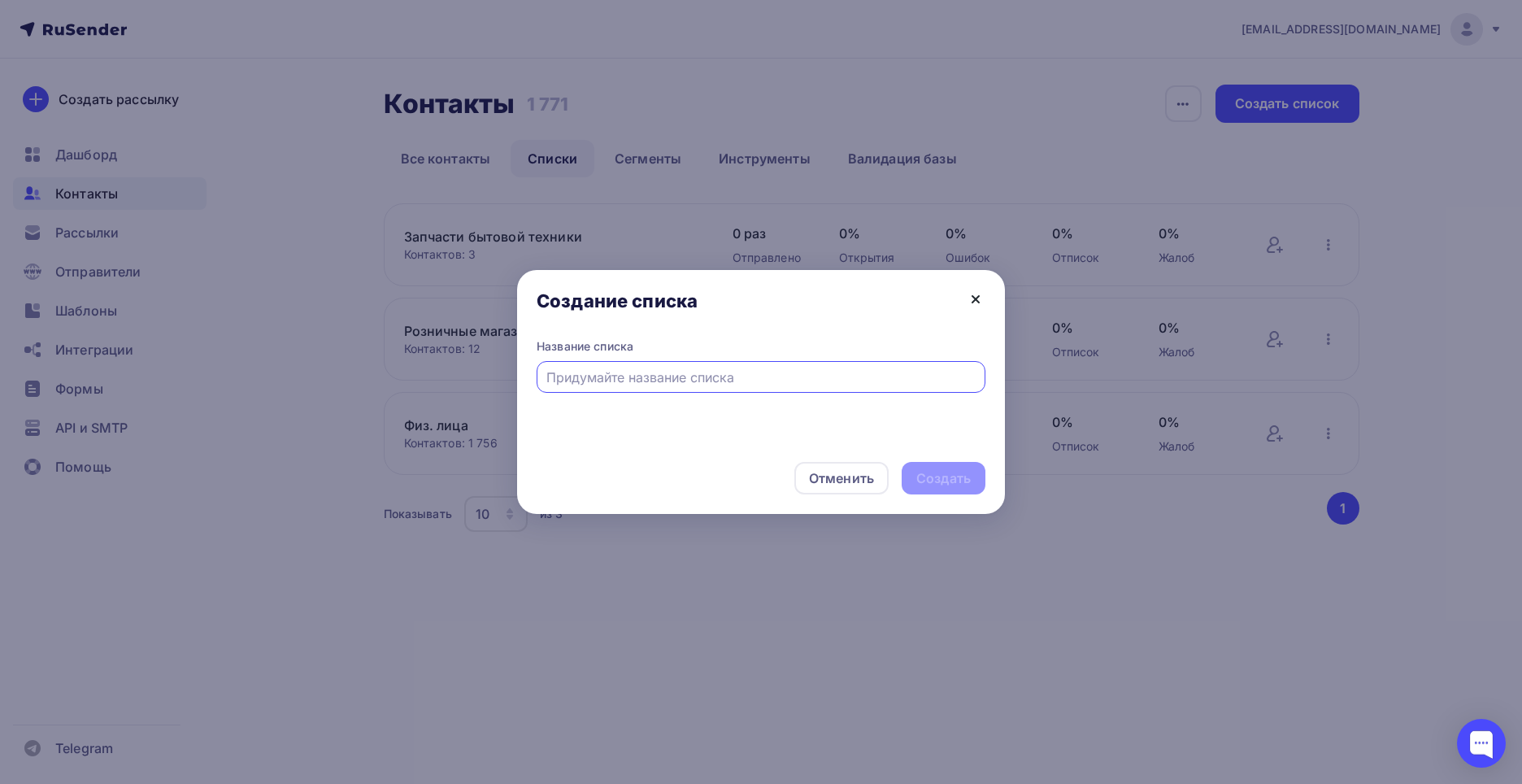
click at [973, 292] on icon at bounding box center [975, 299] width 20 height 20
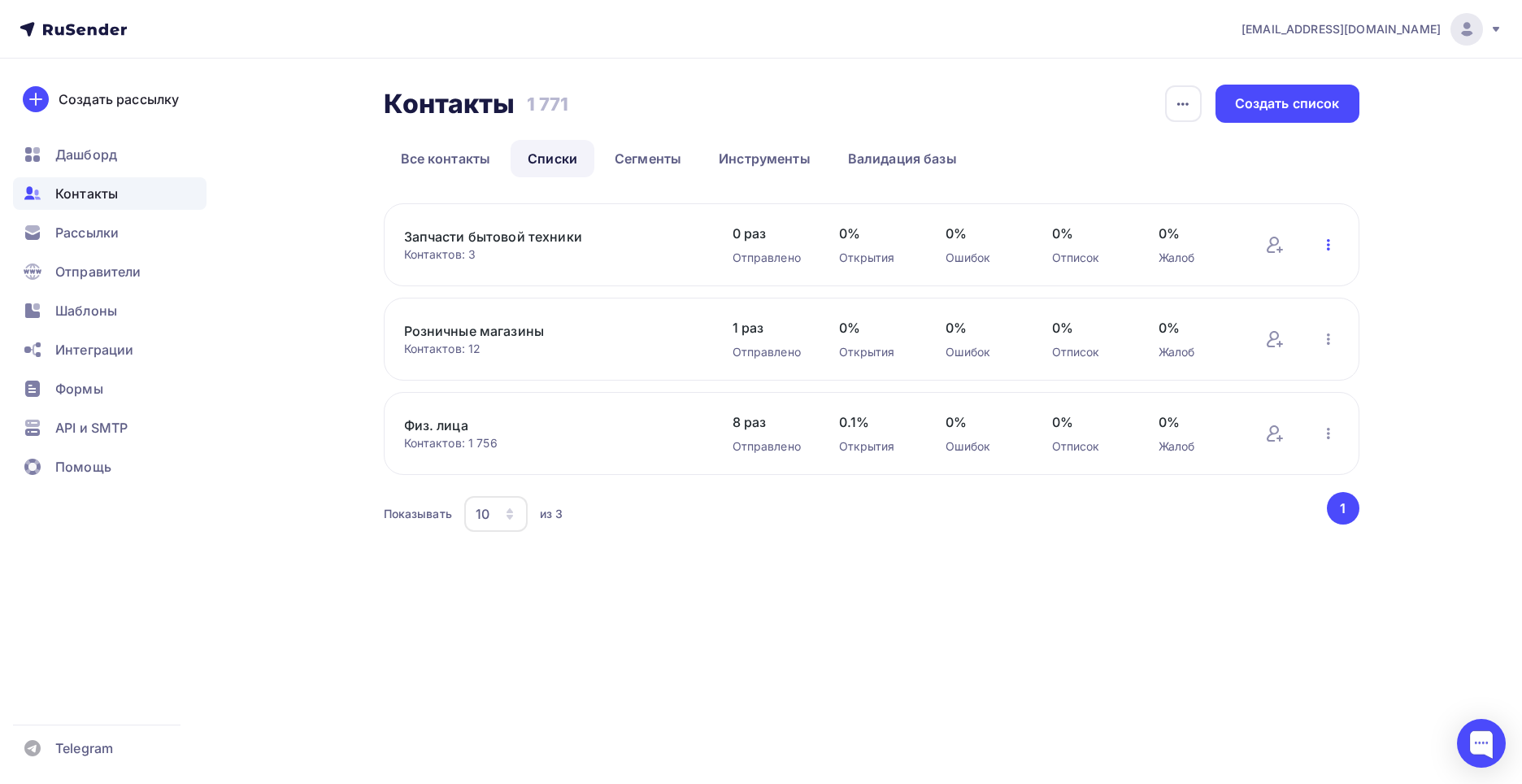
click at [1330, 249] on icon "button" at bounding box center [1328, 245] width 3 height 11
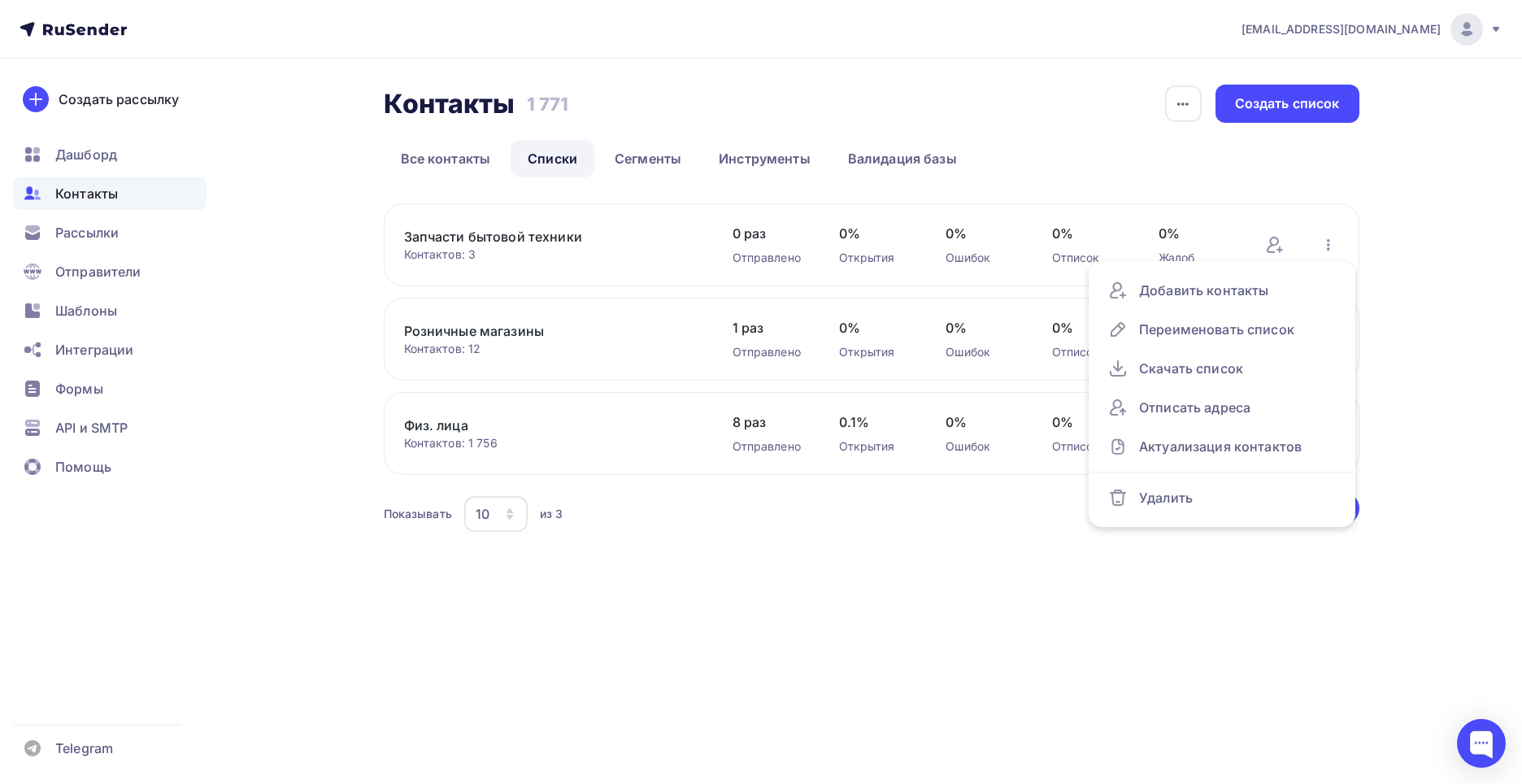
click at [1426, 234] on div "Контакты Контакты 1 771 1 771 История импорта Создать список Все контакты Списк…" at bounding box center [761, 330] width 1333 height 542
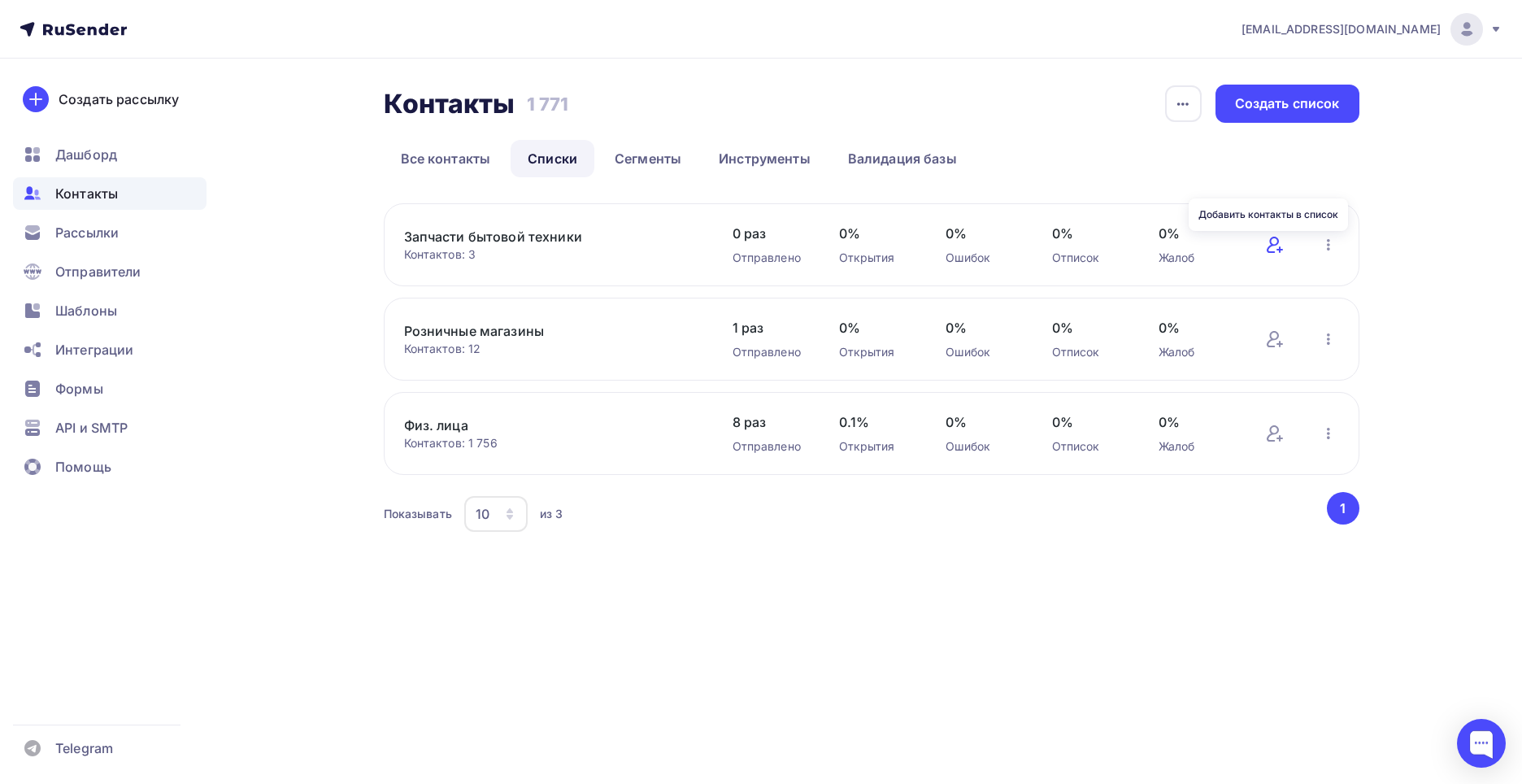
click at [1274, 241] on icon at bounding box center [1275, 244] width 20 height 20
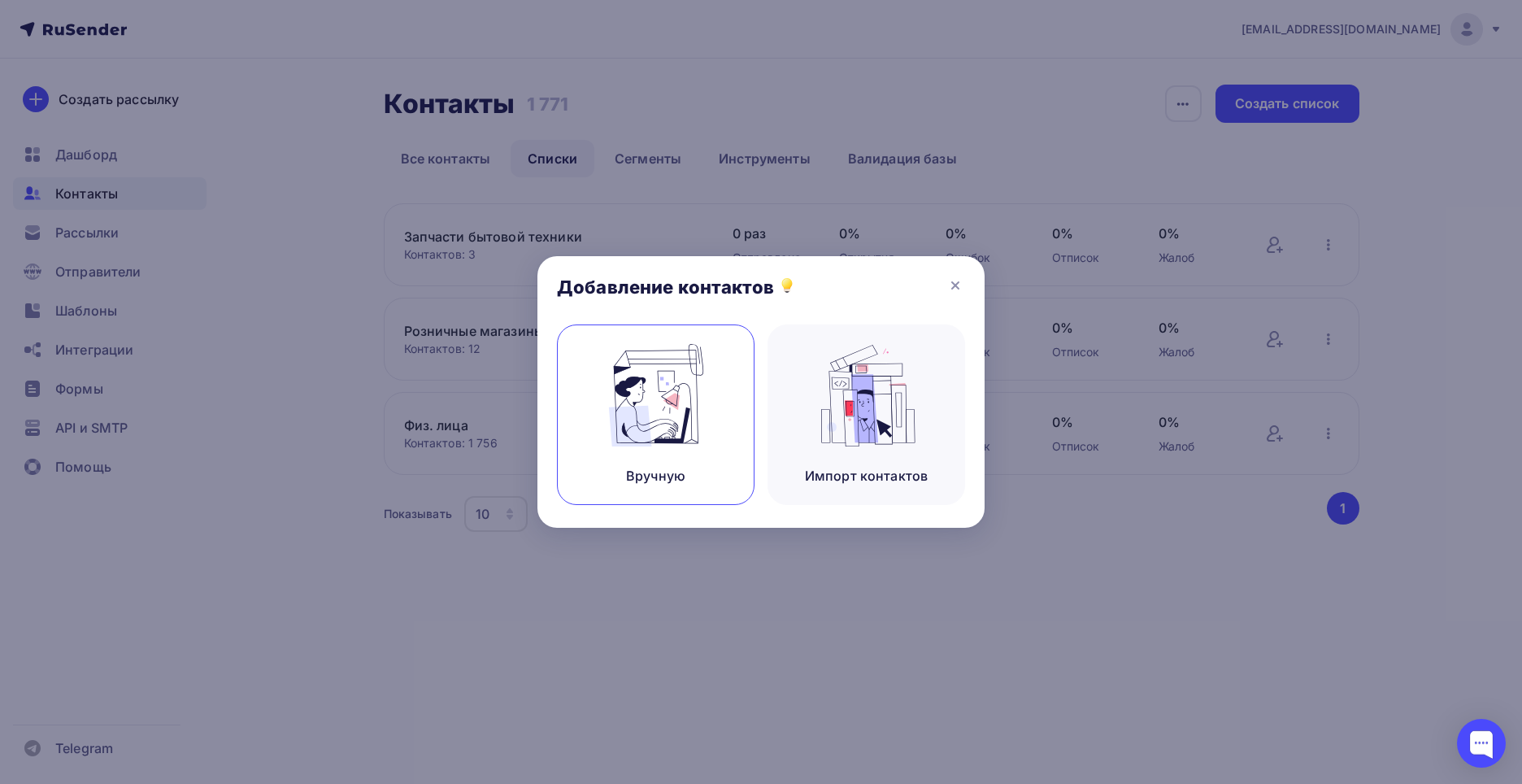
click at [676, 382] on img at bounding box center [656, 395] width 109 height 102
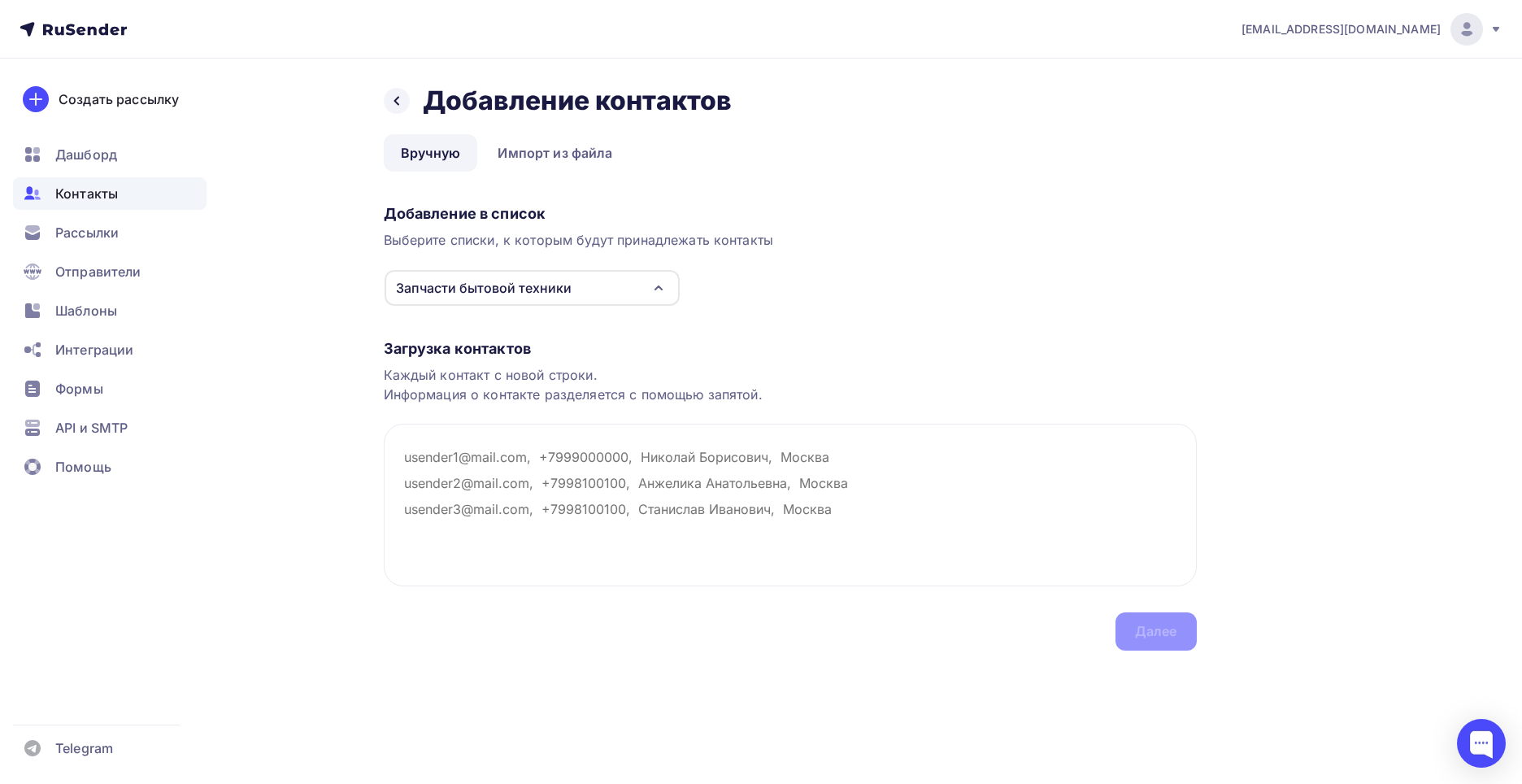
paste textarea "kapral.golub@yandex."
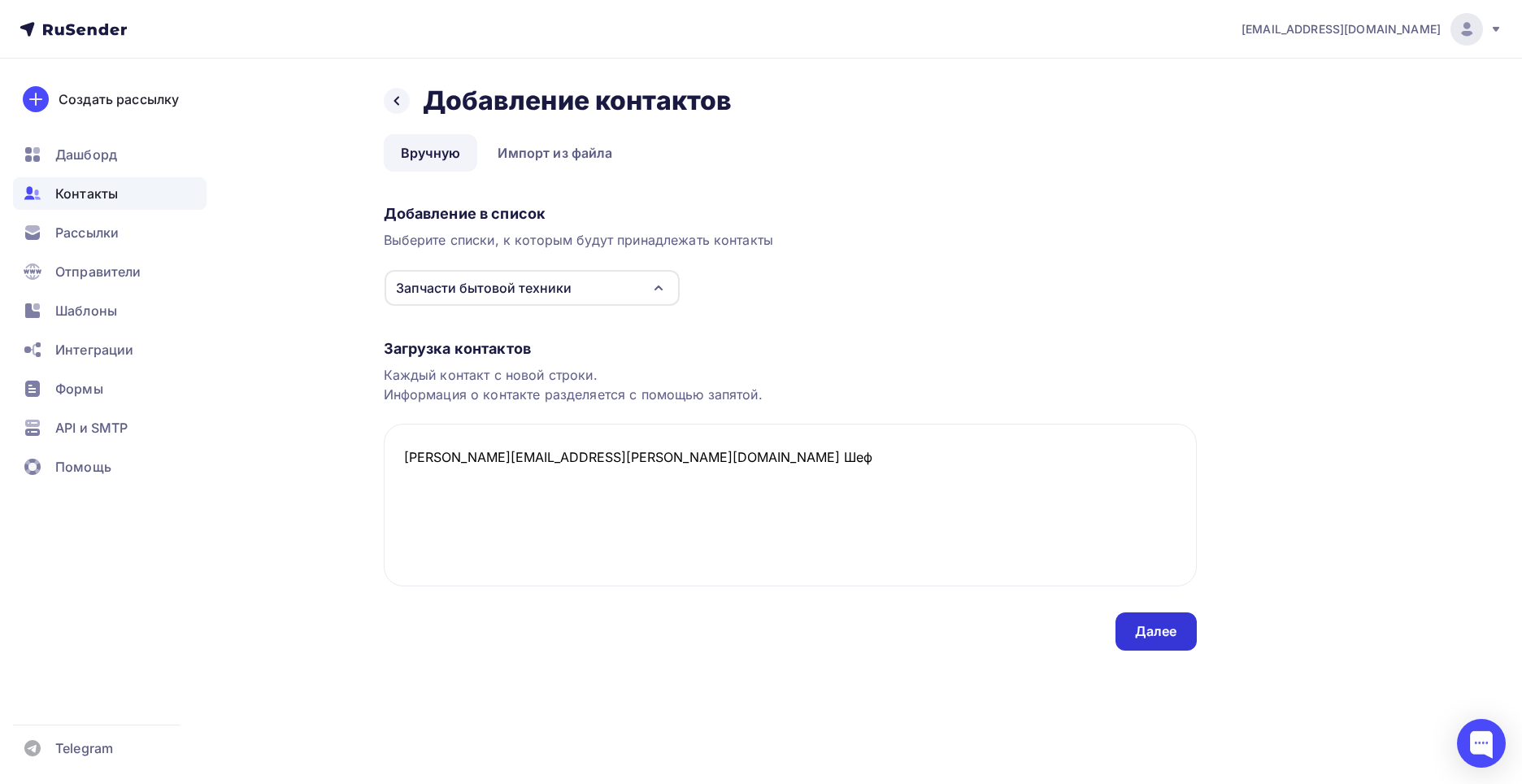
type textarea "kapral.golub@yandex.ru Шеф"
click at [1162, 627] on div "Далее" at bounding box center [1156, 631] width 42 height 19
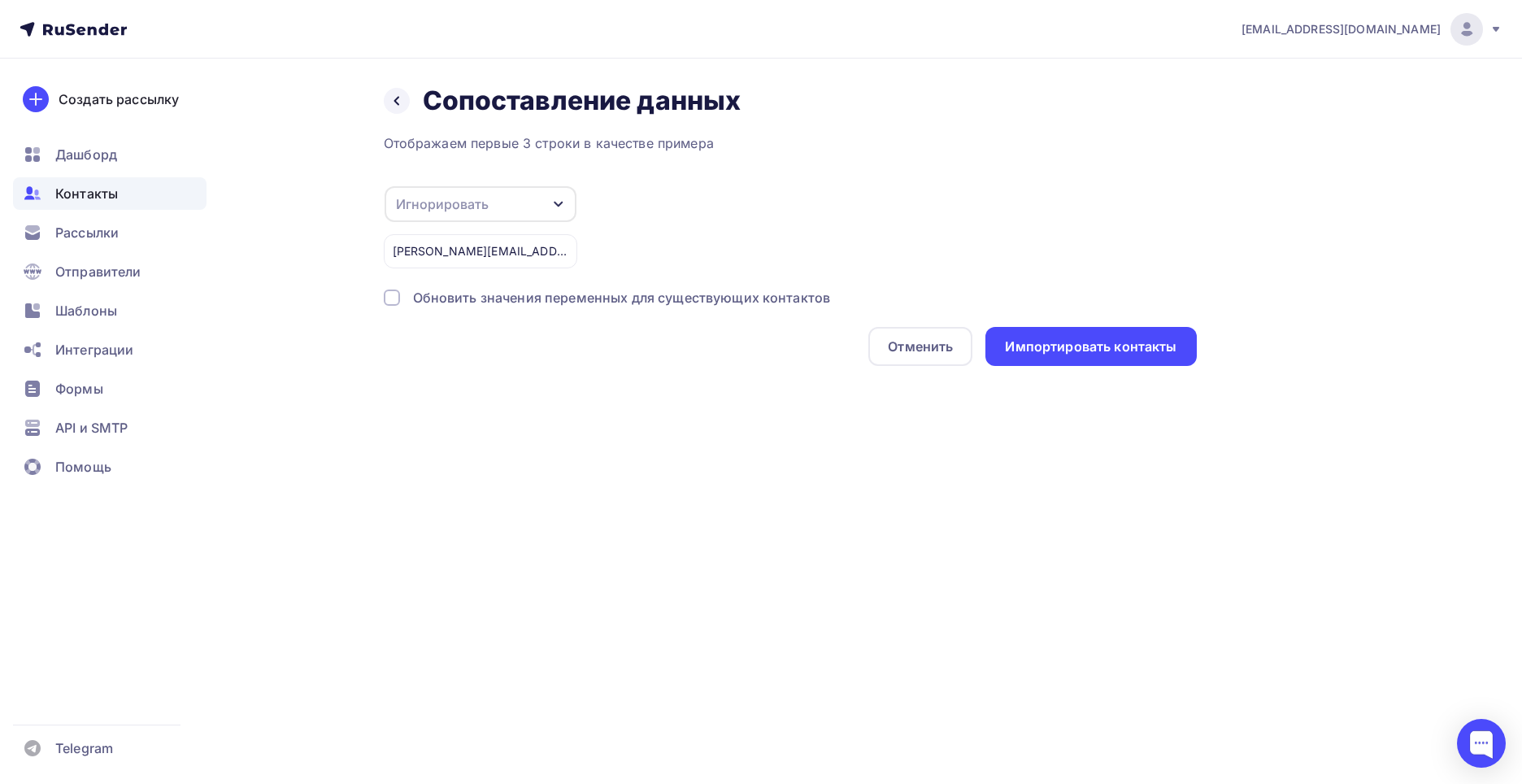
drag, startPoint x: 559, startPoint y: 245, endPoint x: 541, endPoint y: 250, distance: 18.7
click at [541, 250] on div "kapral.golub@yandex.ru Шеф" at bounding box center [481, 250] width 194 height 34
click at [557, 254] on div "kapral.golub@yandex.ru Шеф" at bounding box center [481, 250] width 194 height 34
click at [403, 100] on div at bounding box center [397, 101] width 26 height 26
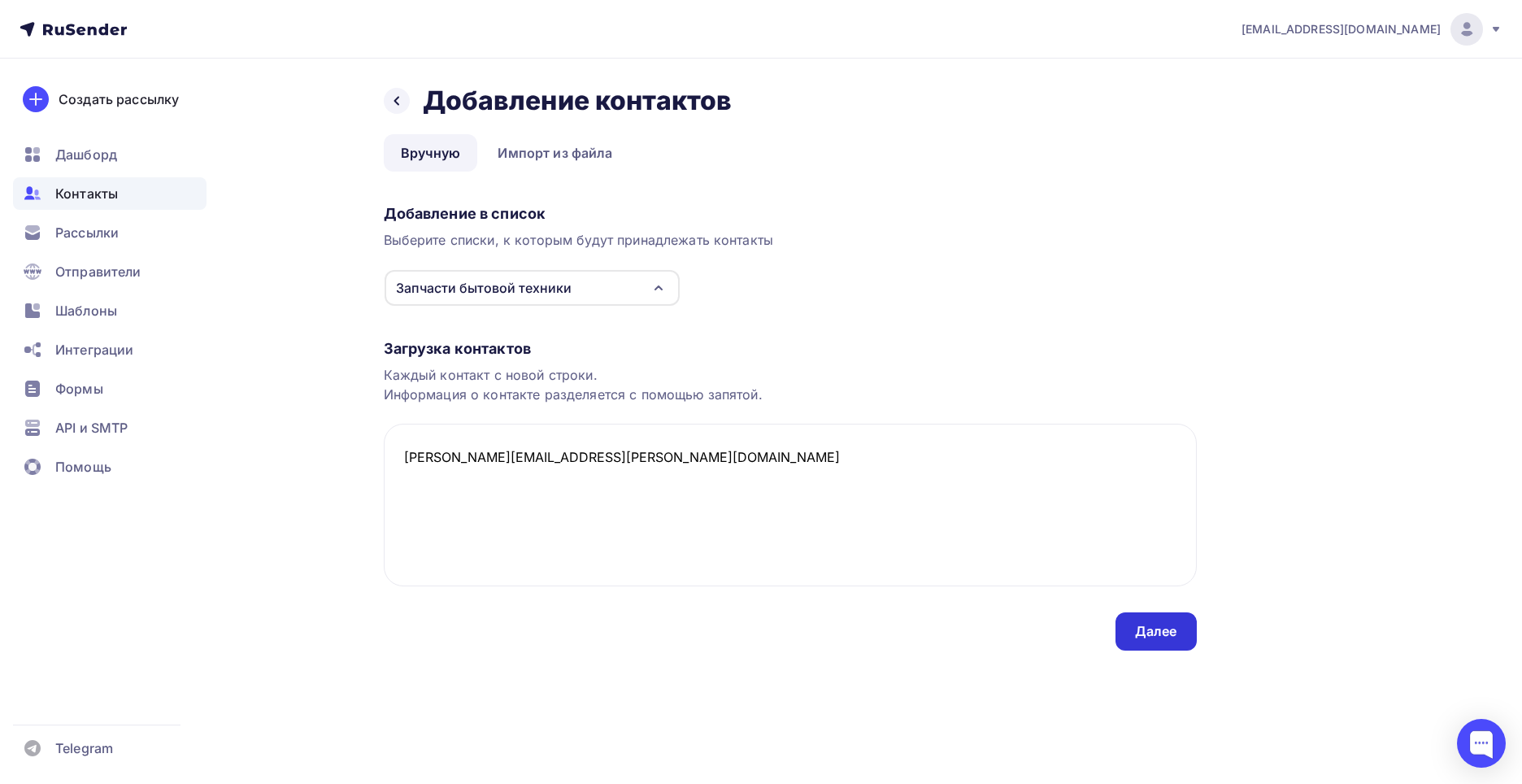
type textarea "kapral.golub@yandex.ru"
click at [1175, 631] on div "Далее" at bounding box center [1156, 631] width 42 height 19
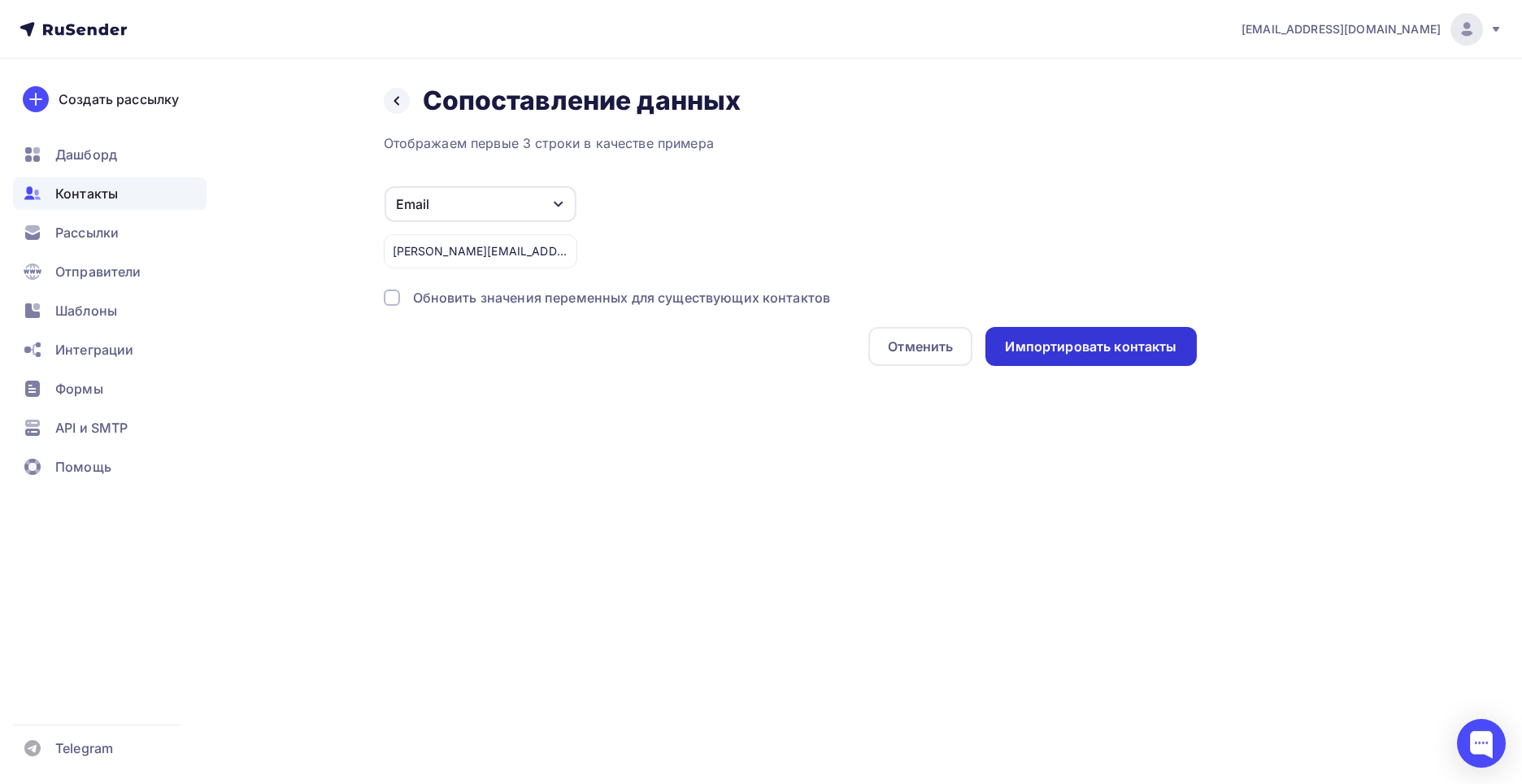
click at [1065, 354] on div "Импортировать контакты" at bounding box center [1091, 346] width 171 height 19
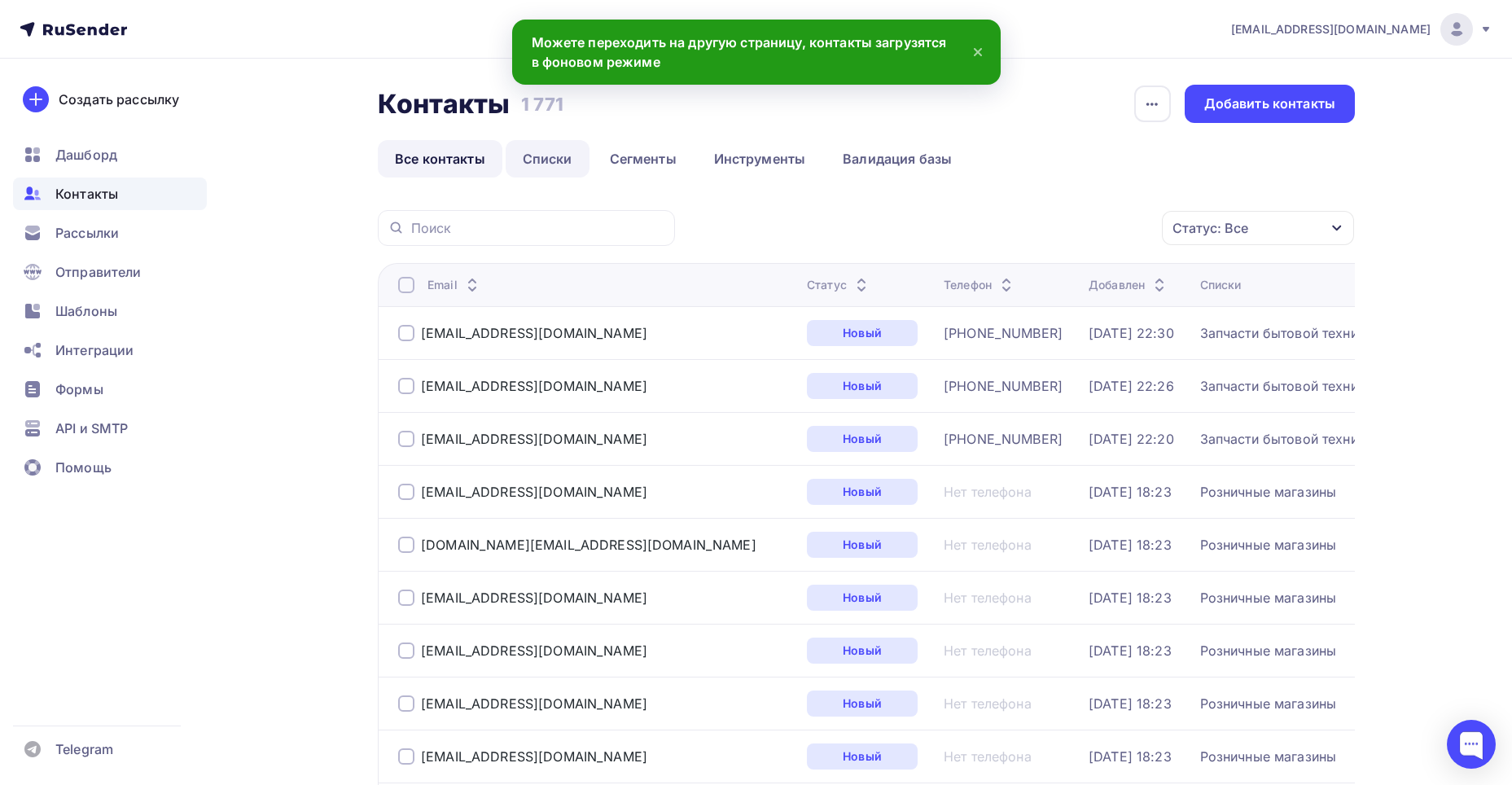
click at [535, 152] on link "Списки" at bounding box center [548, 158] width 84 height 37
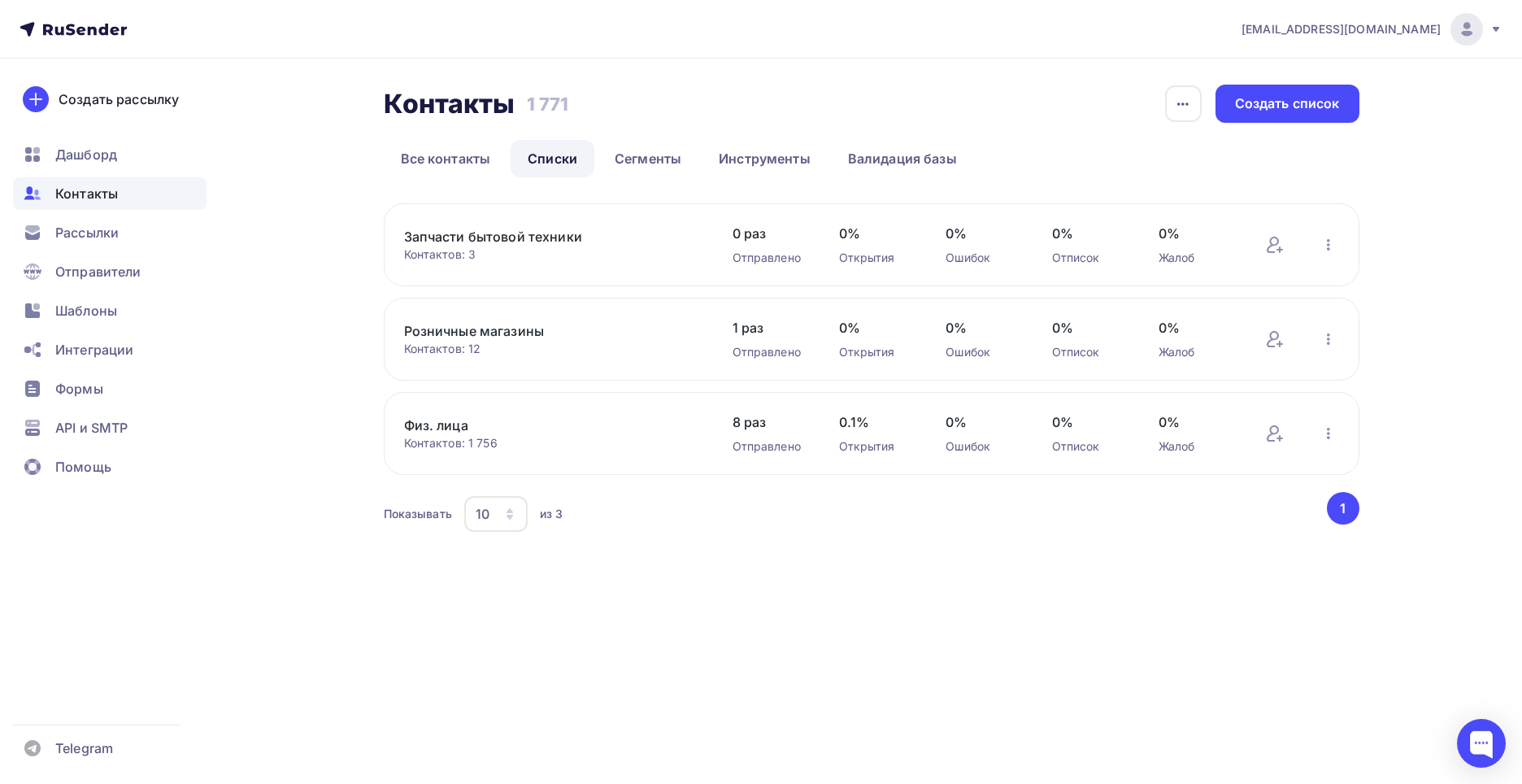
click at [541, 237] on link "Запчасти бытовой техники" at bounding box center [542, 237] width 277 height 20
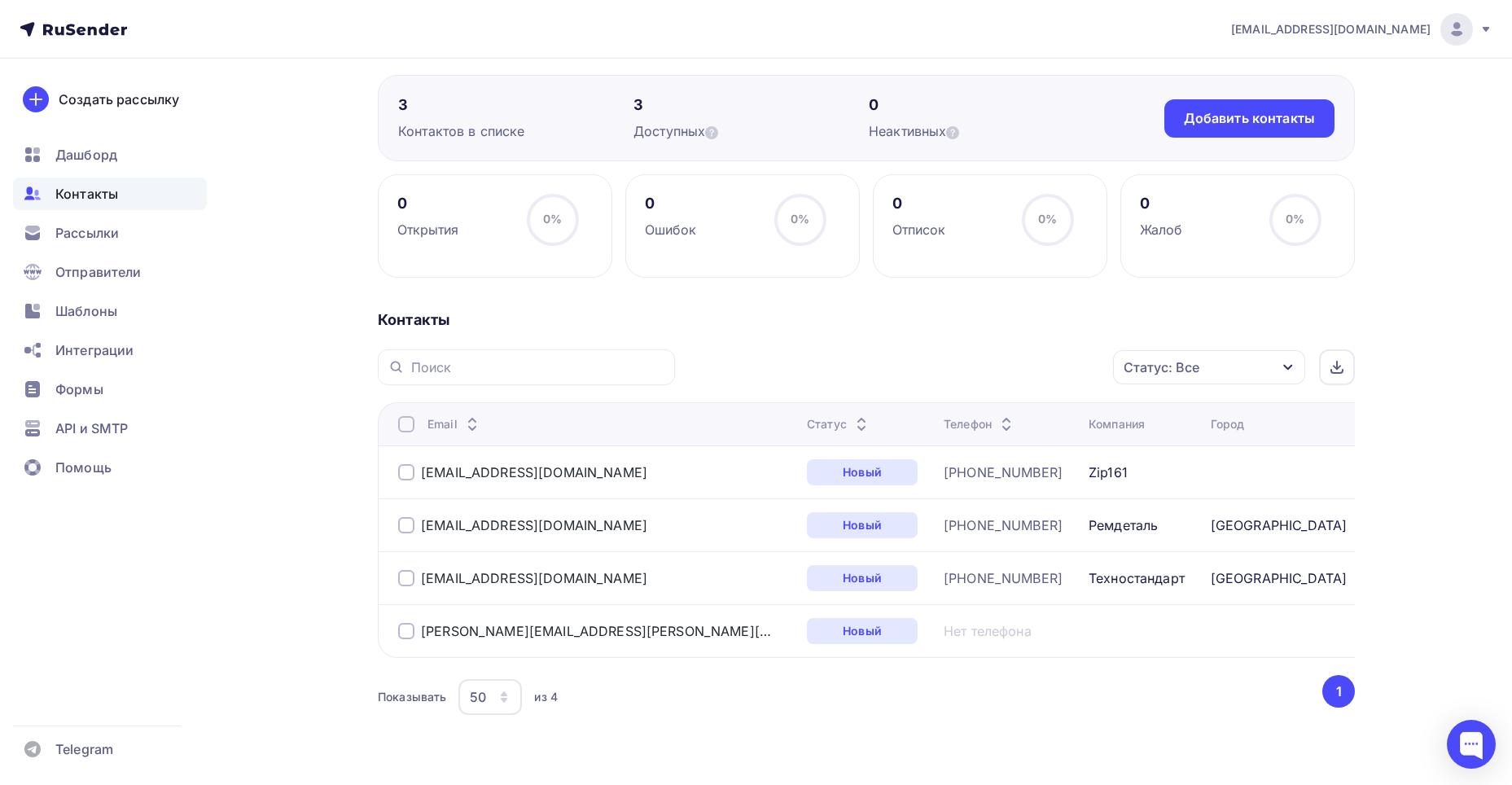
scroll to position [163, 0]
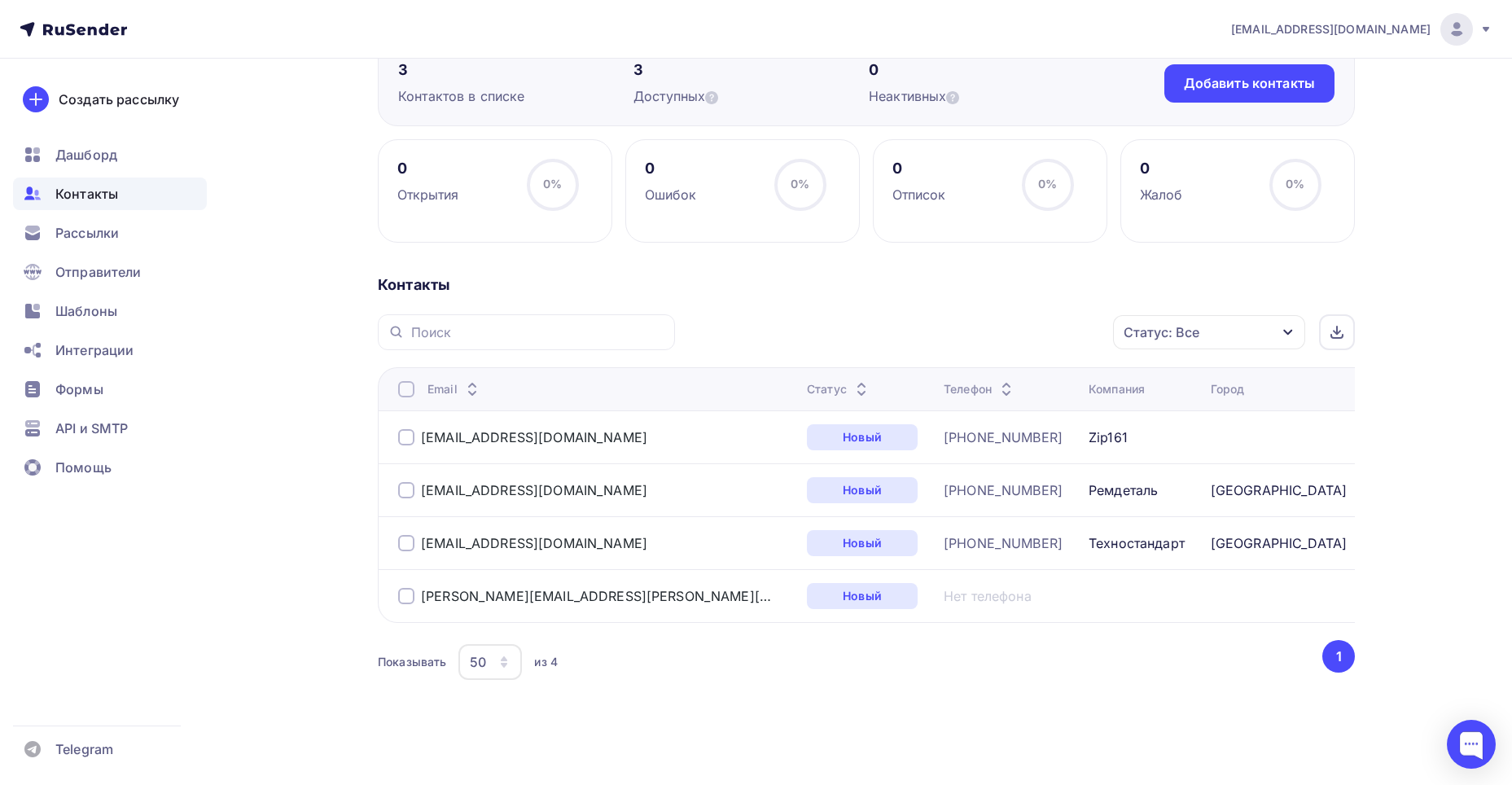
click at [409, 595] on div at bounding box center [406, 595] width 16 height 16
click at [81, 305] on span "Шаблоны" at bounding box center [86, 310] width 62 height 20
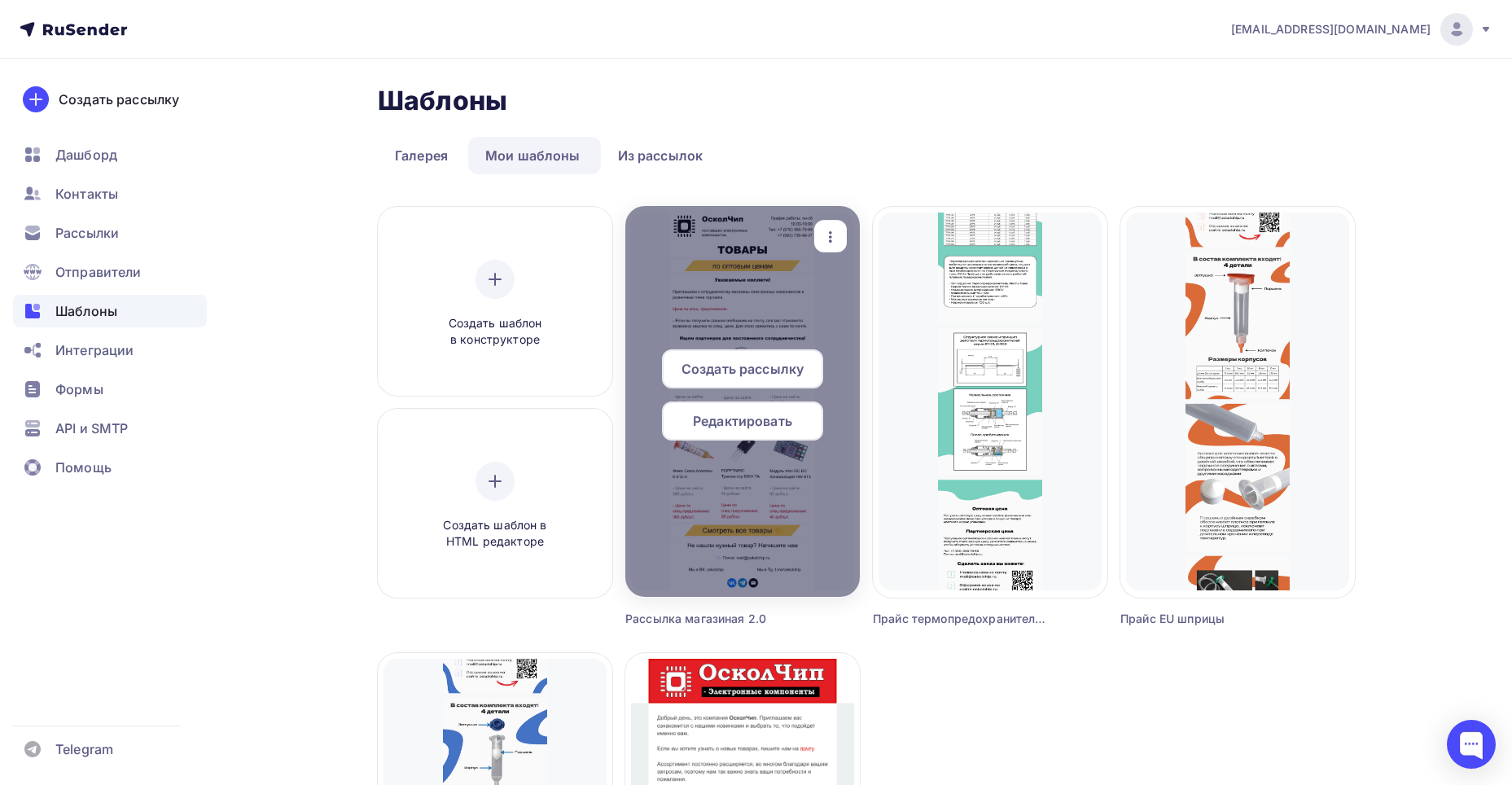
click at [836, 235] on icon "button" at bounding box center [830, 237] width 20 height 20
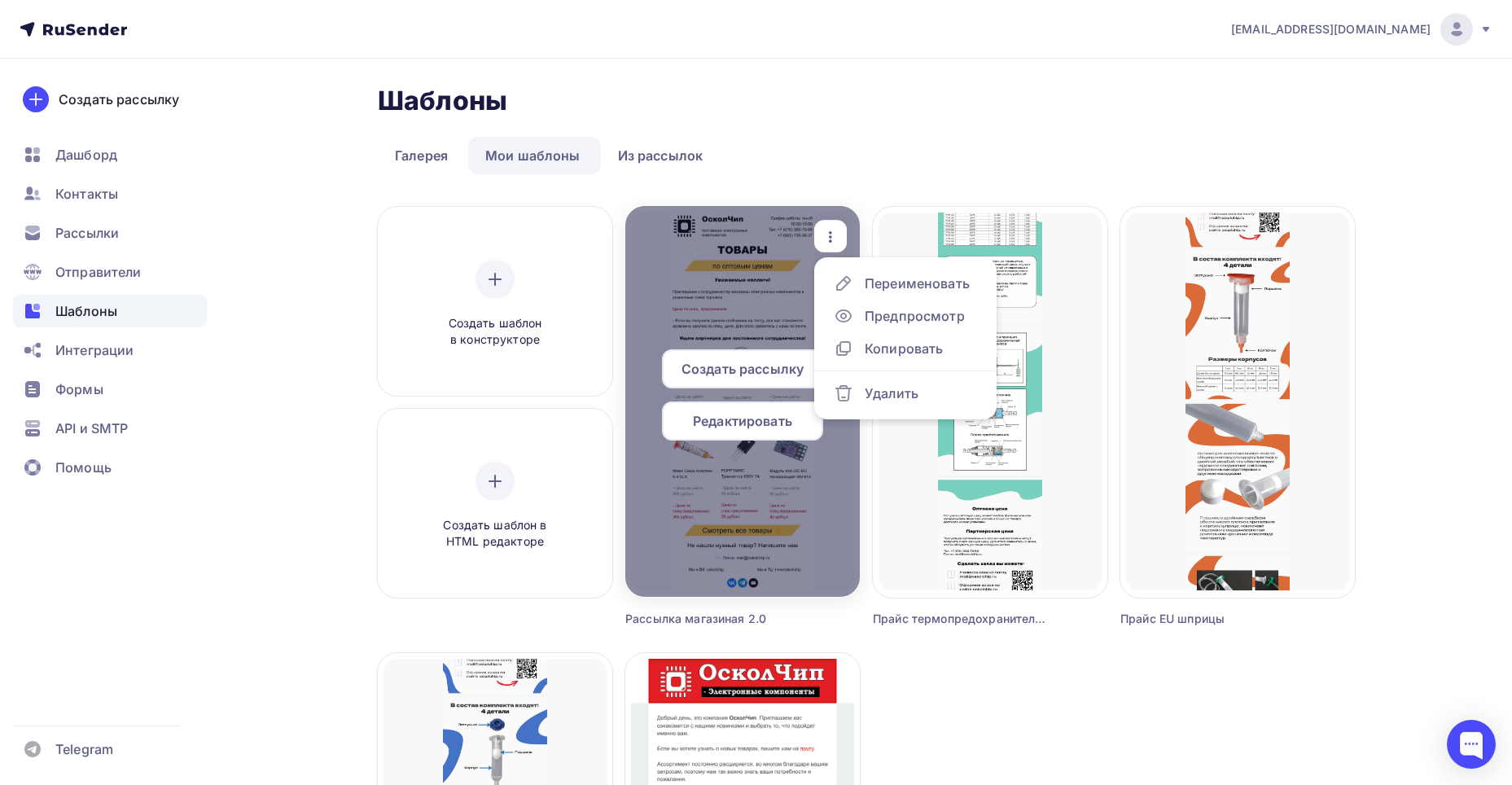
click at [714, 417] on span "Редактировать" at bounding box center [742, 420] width 100 height 20
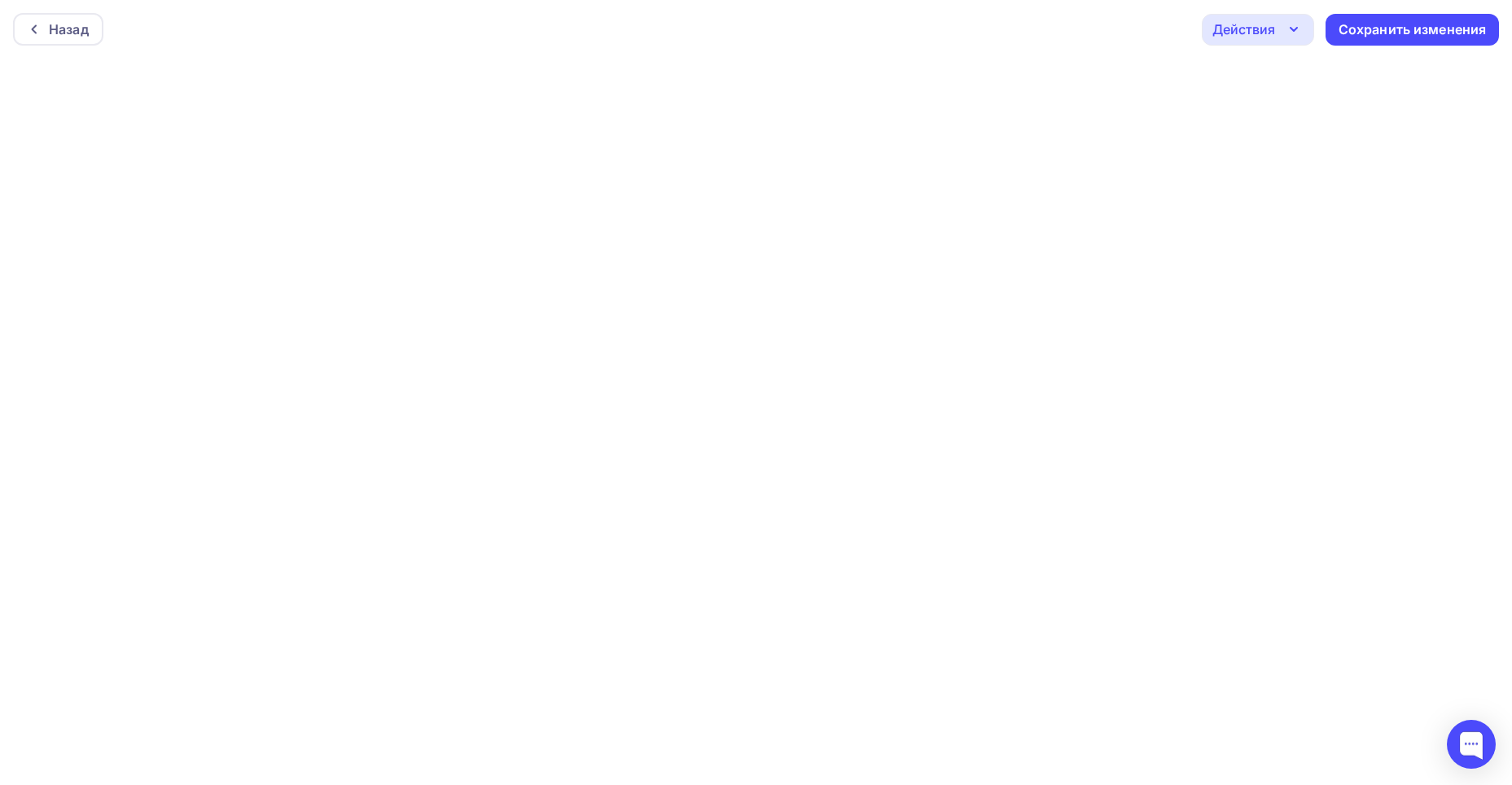
click at [1235, 35] on div "Действия" at bounding box center [1243, 29] width 62 height 20
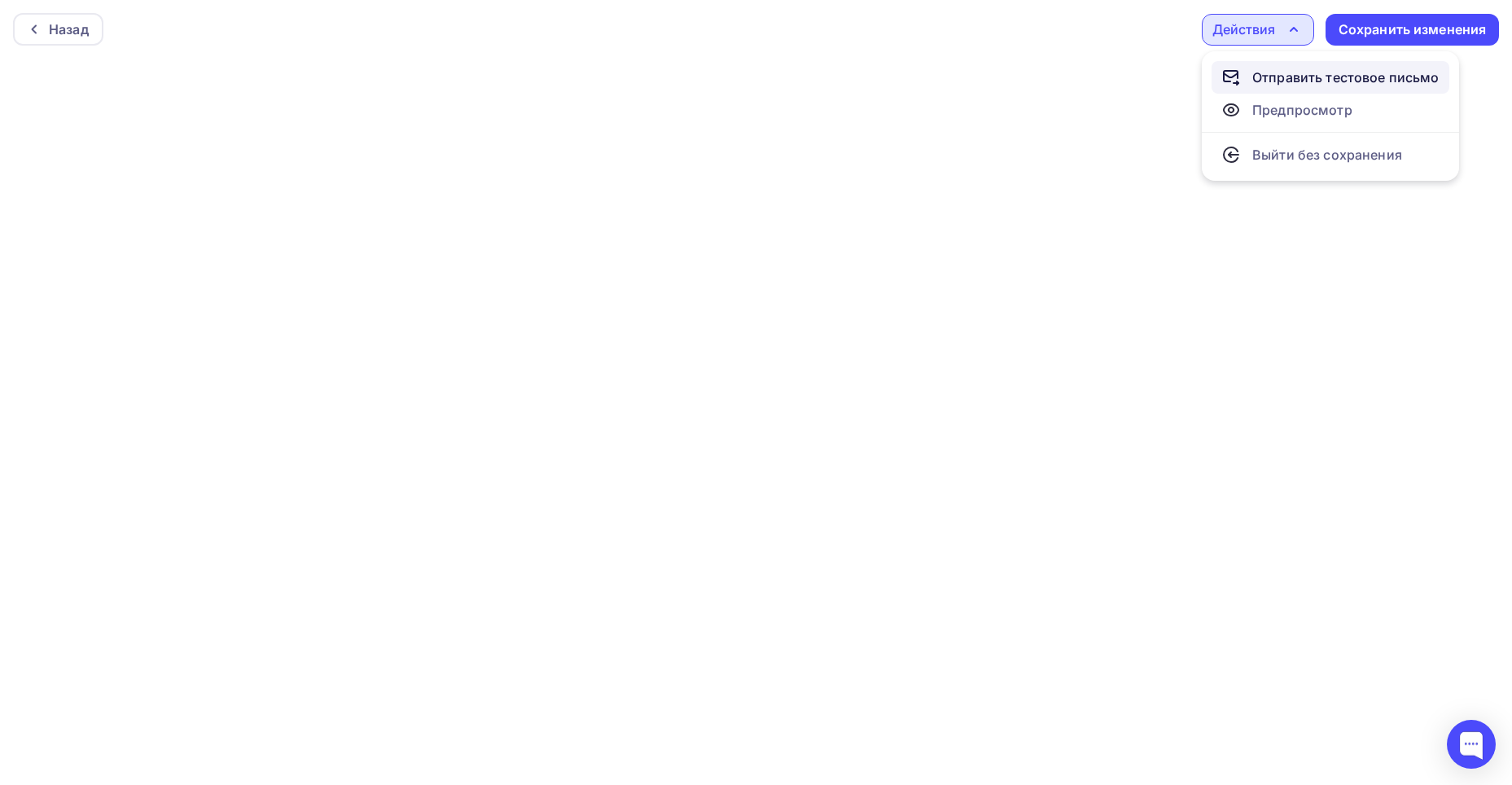
click at [1291, 80] on div "Отправить тестовое письмо" at bounding box center [1346, 76] width 187 height 20
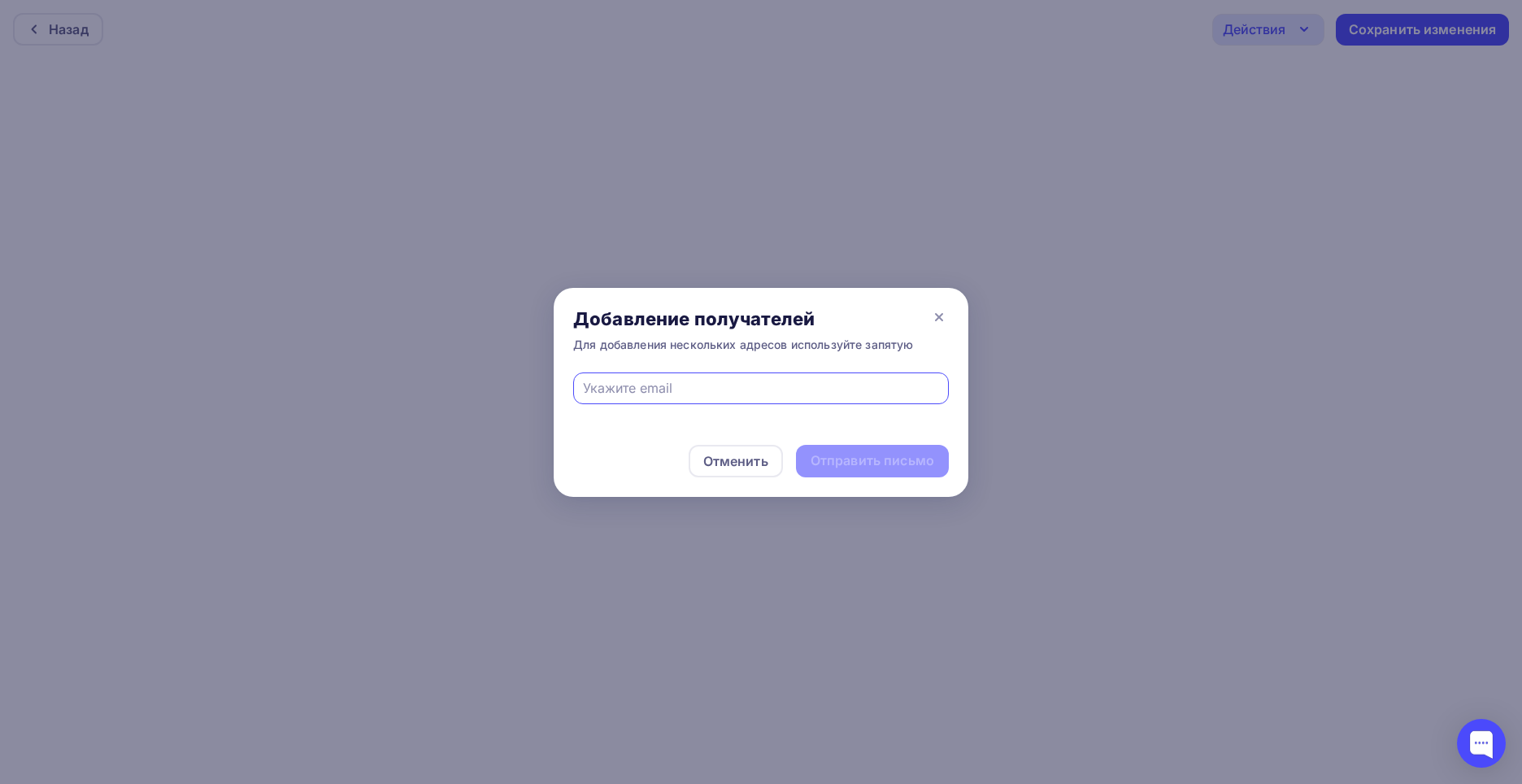
type input "kapral.golub@yandex.ru"
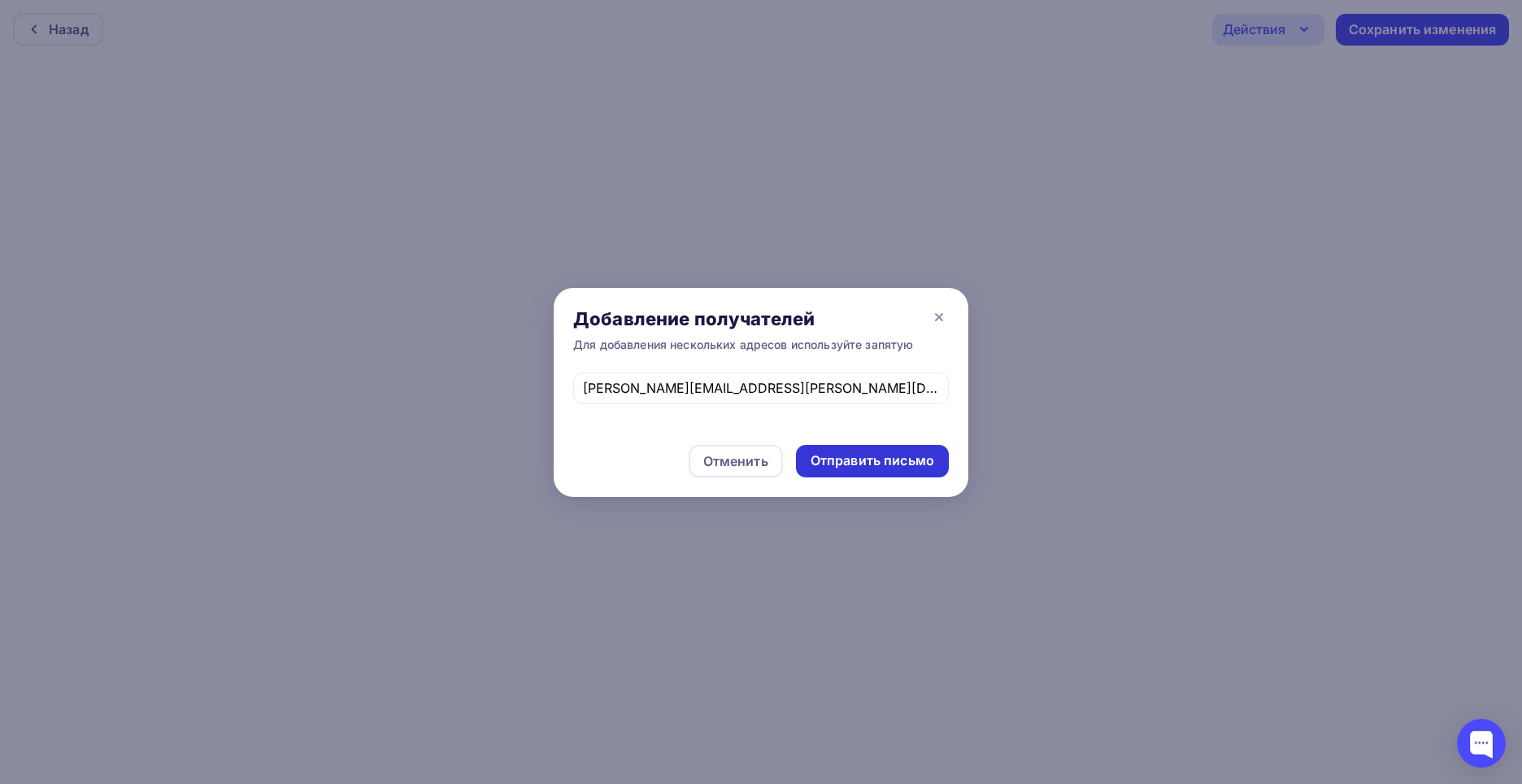
click at [848, 457] on div "Отправить письмо" at bounding box center [872, 461] width 124 height 19
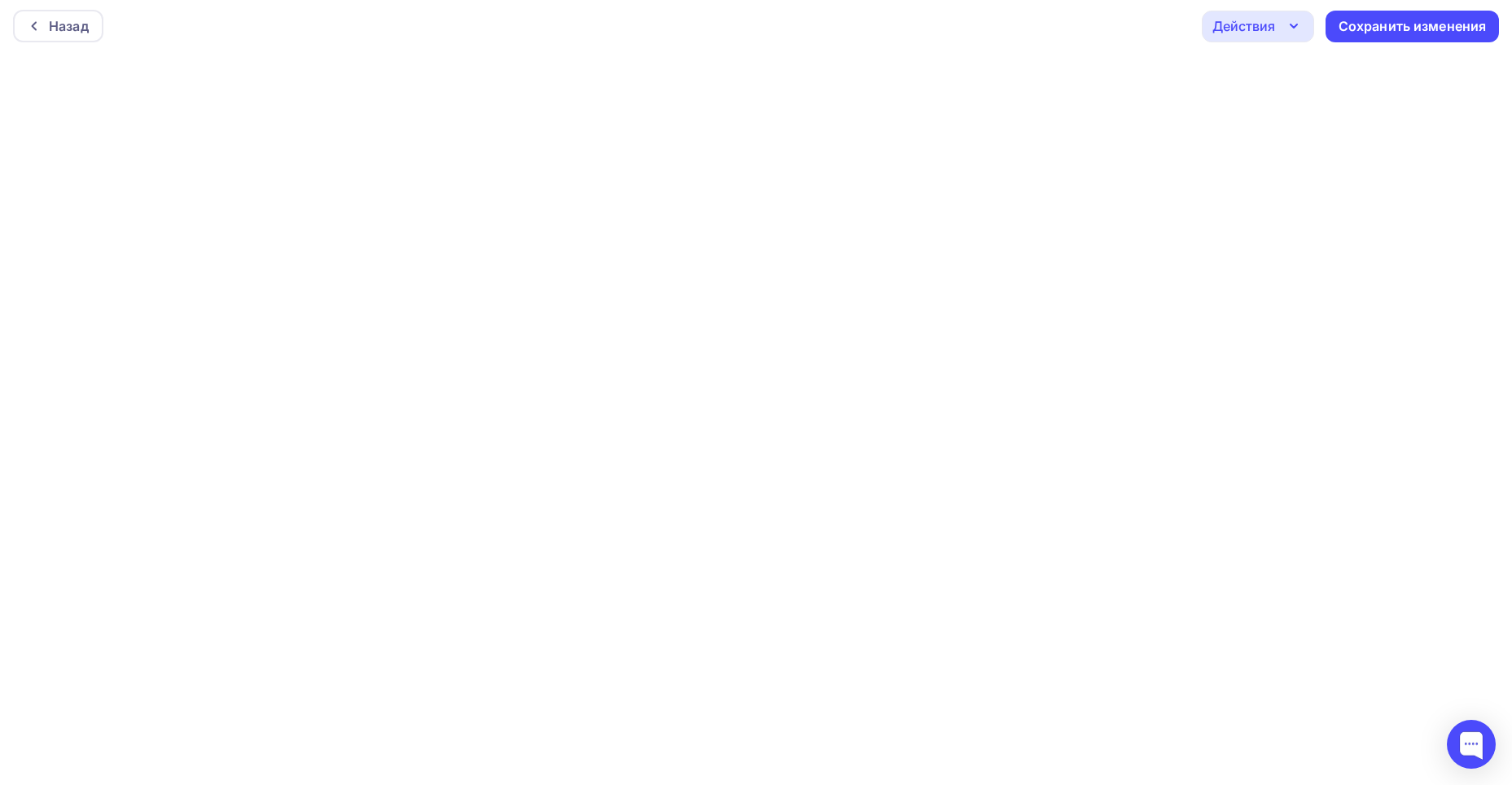
scroll to position [4, 0]
click at [1370, 27] on div "Сохранить изменения" at bounding box center [1412, 25] width 148 height 19
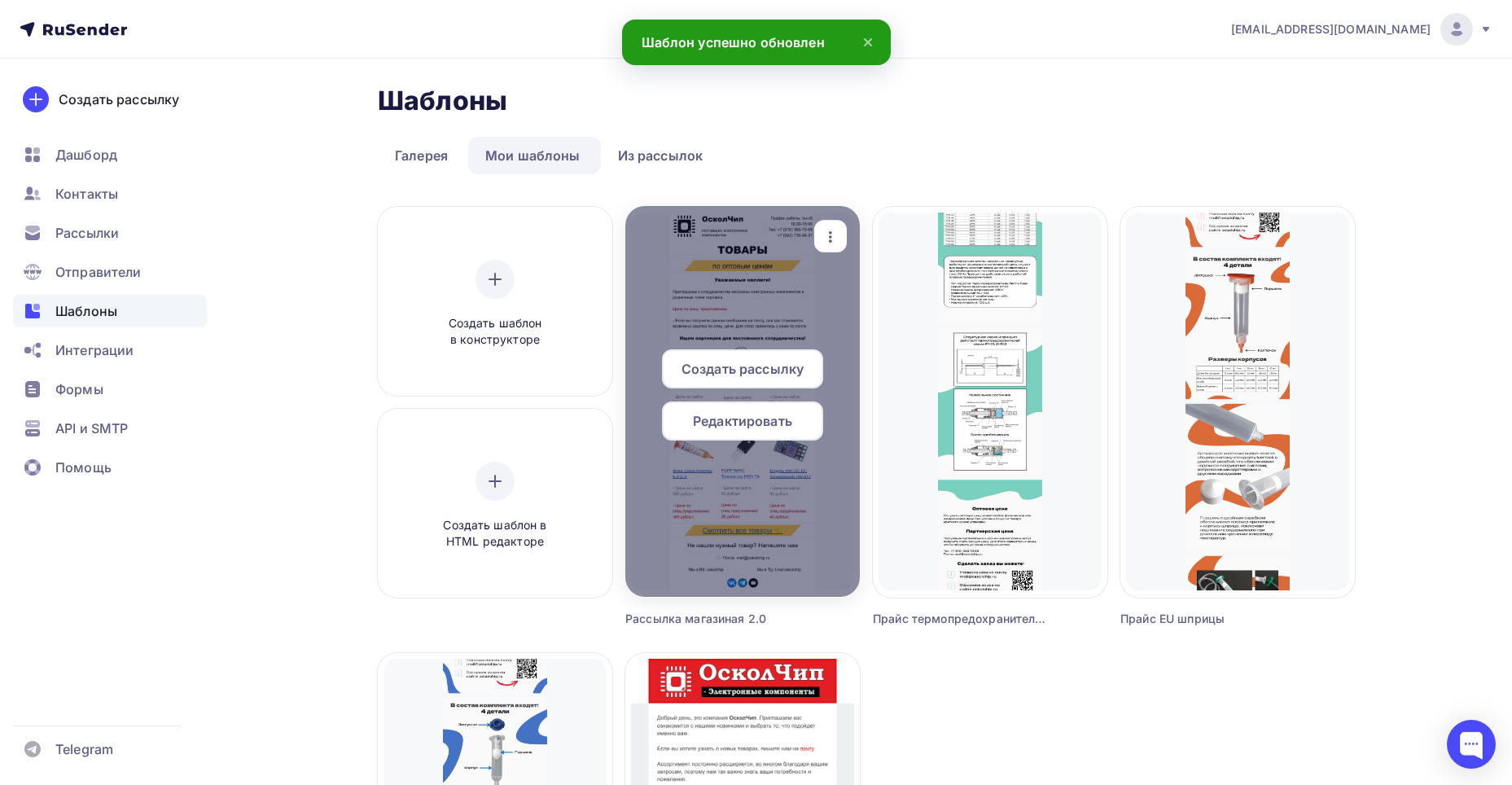
click at [726, 430] on span "Редактировать" at bounding box center [742, 420] width 100 height 20
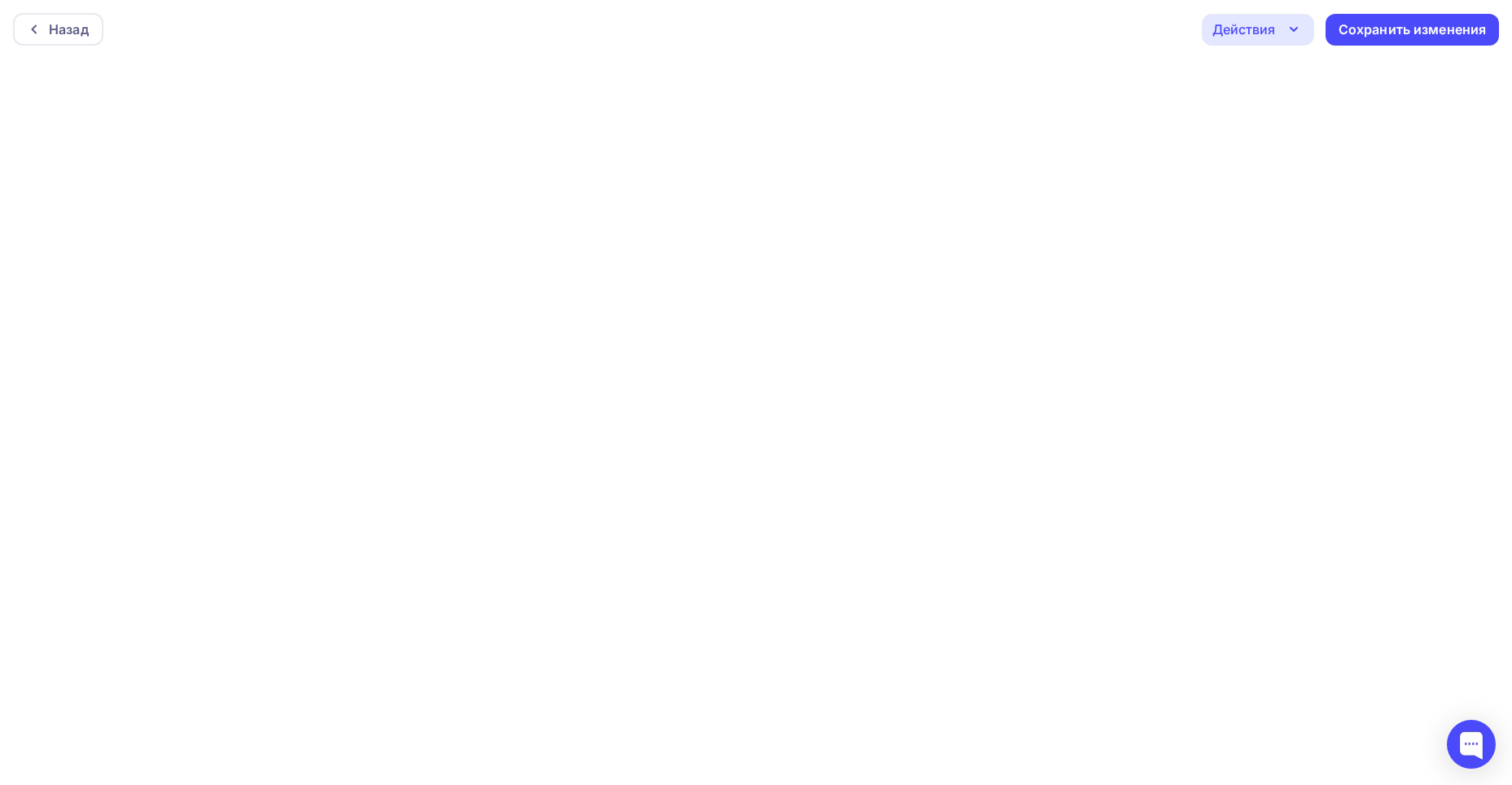
click at [1251, 24] on div "Действия" at bounding box center [1243, 29] width 62 height 20
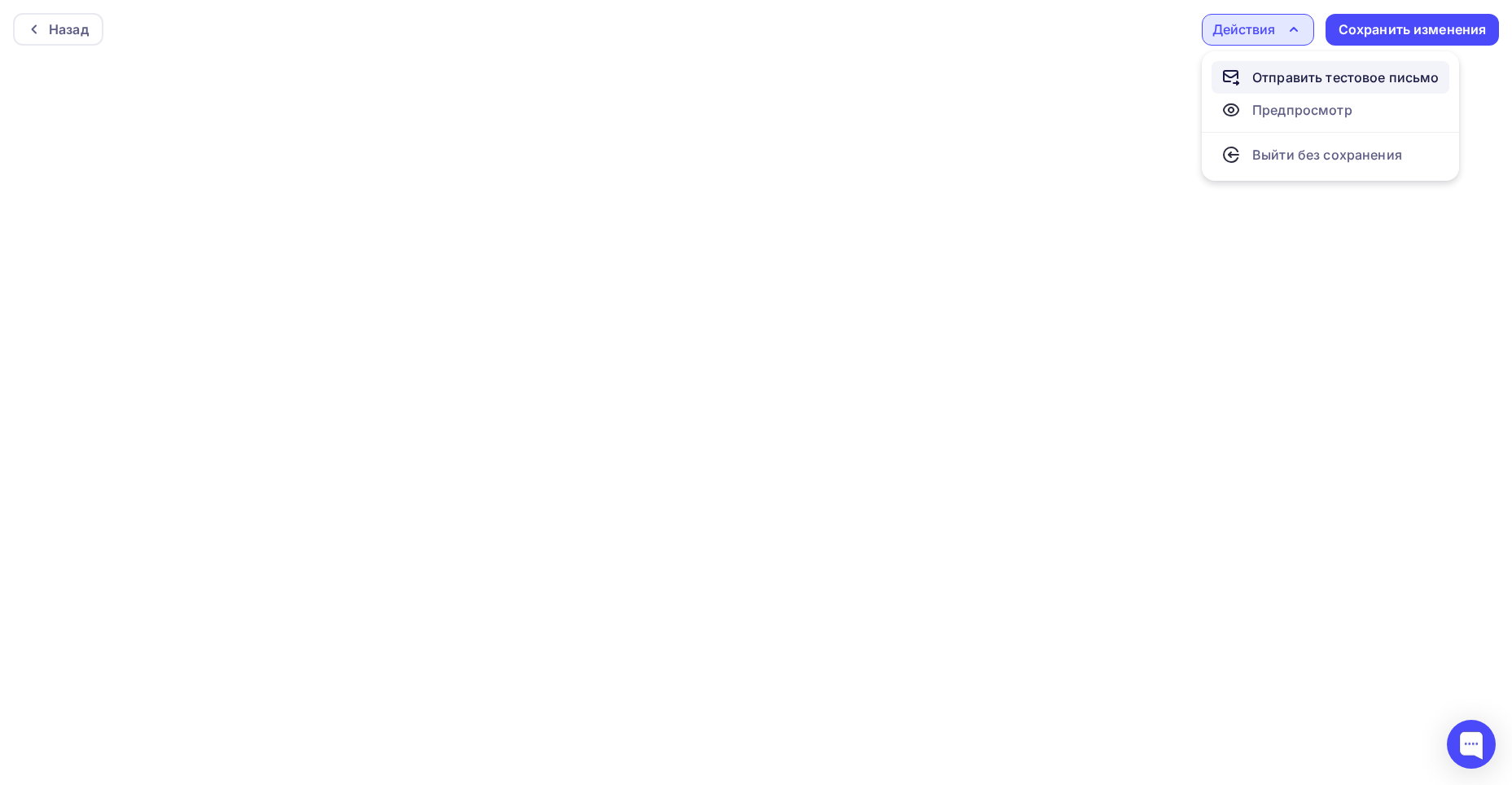
click at [1281, 74] on div "Отправить тестовое письмо" at bounding box center [1346, 76] width 187 height 20
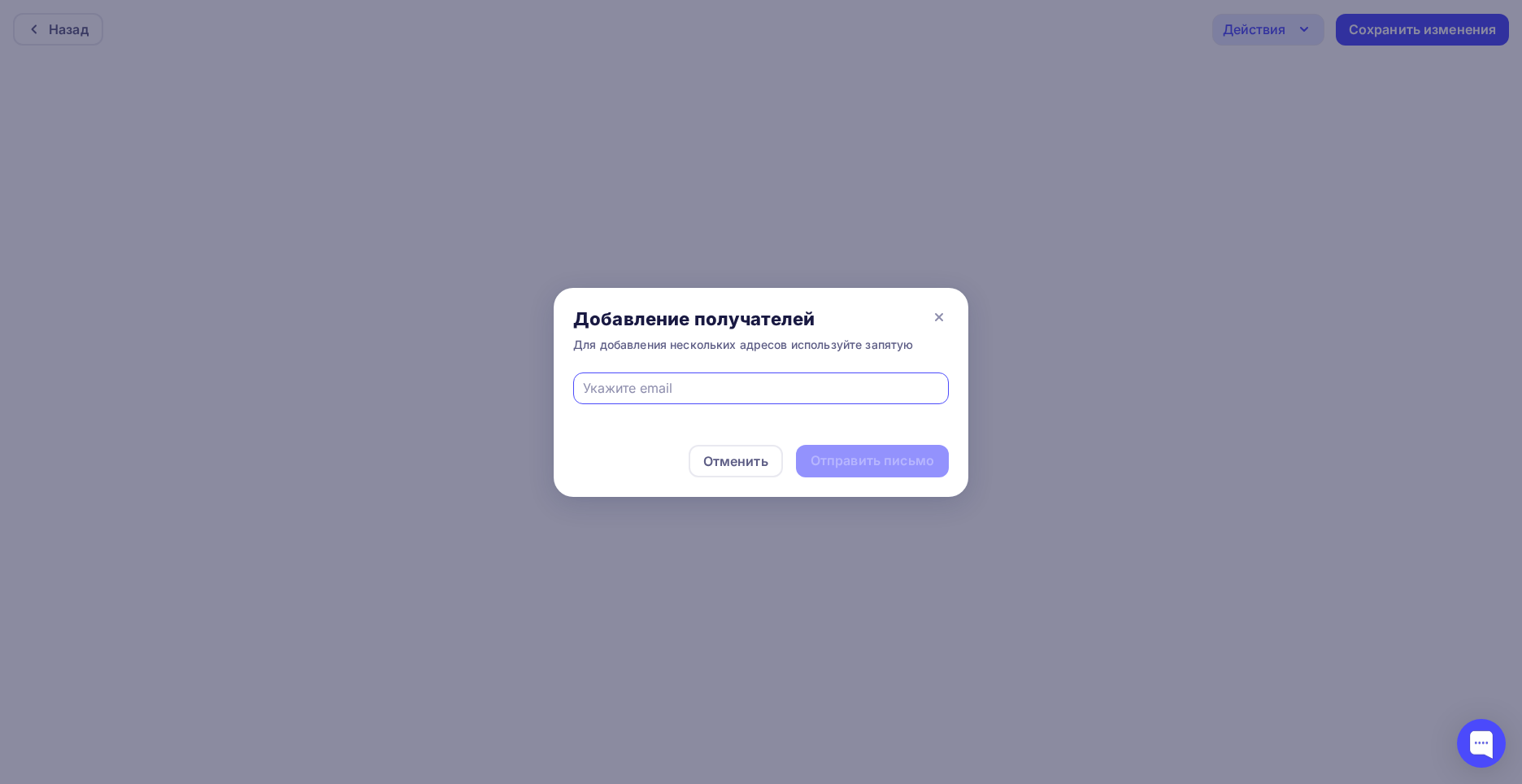
type input "kapral.golub@yandex.ru"
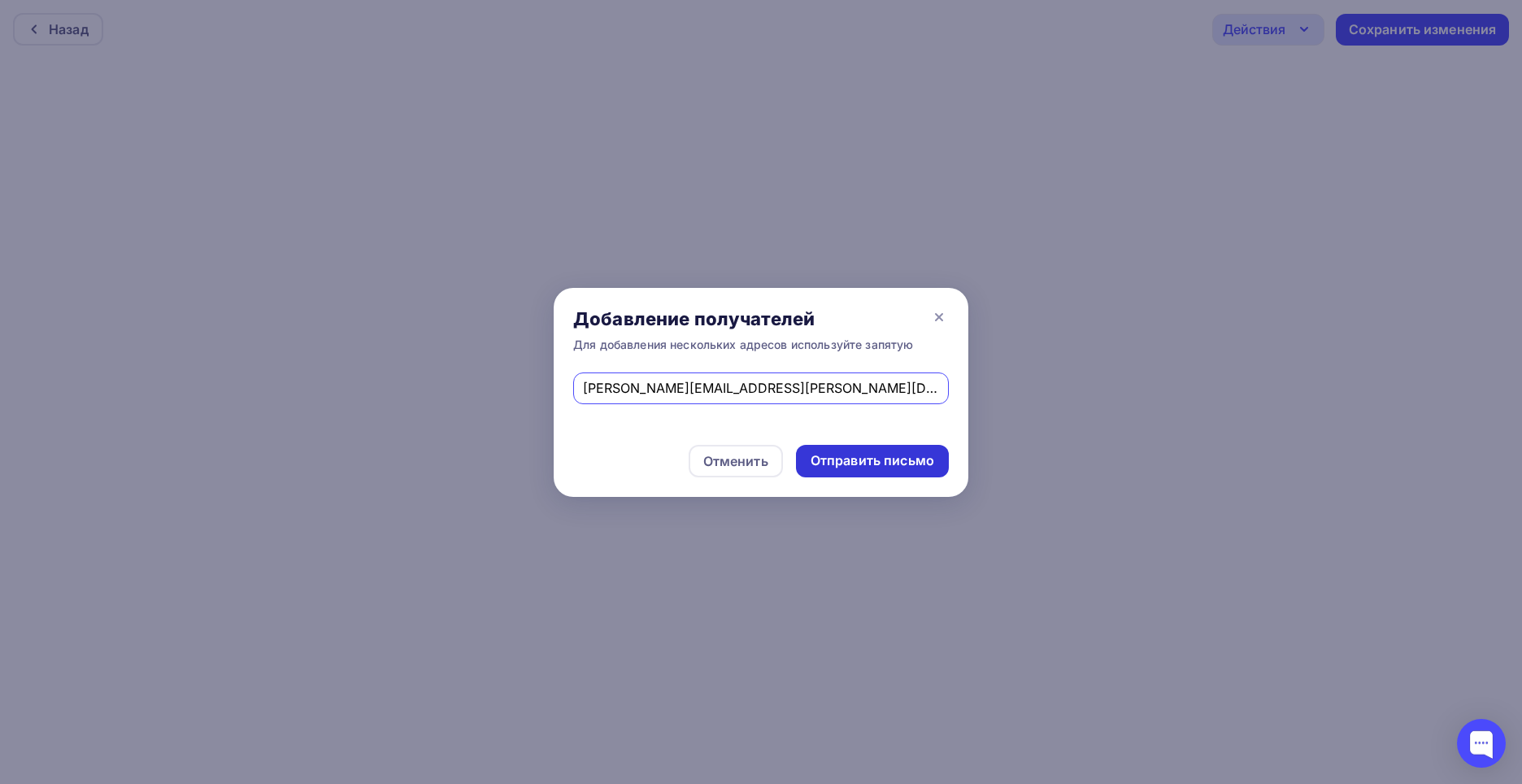
click at [850, 463] on div "Отправить письмо" at bounding box center [872, 461] width 124 height 19
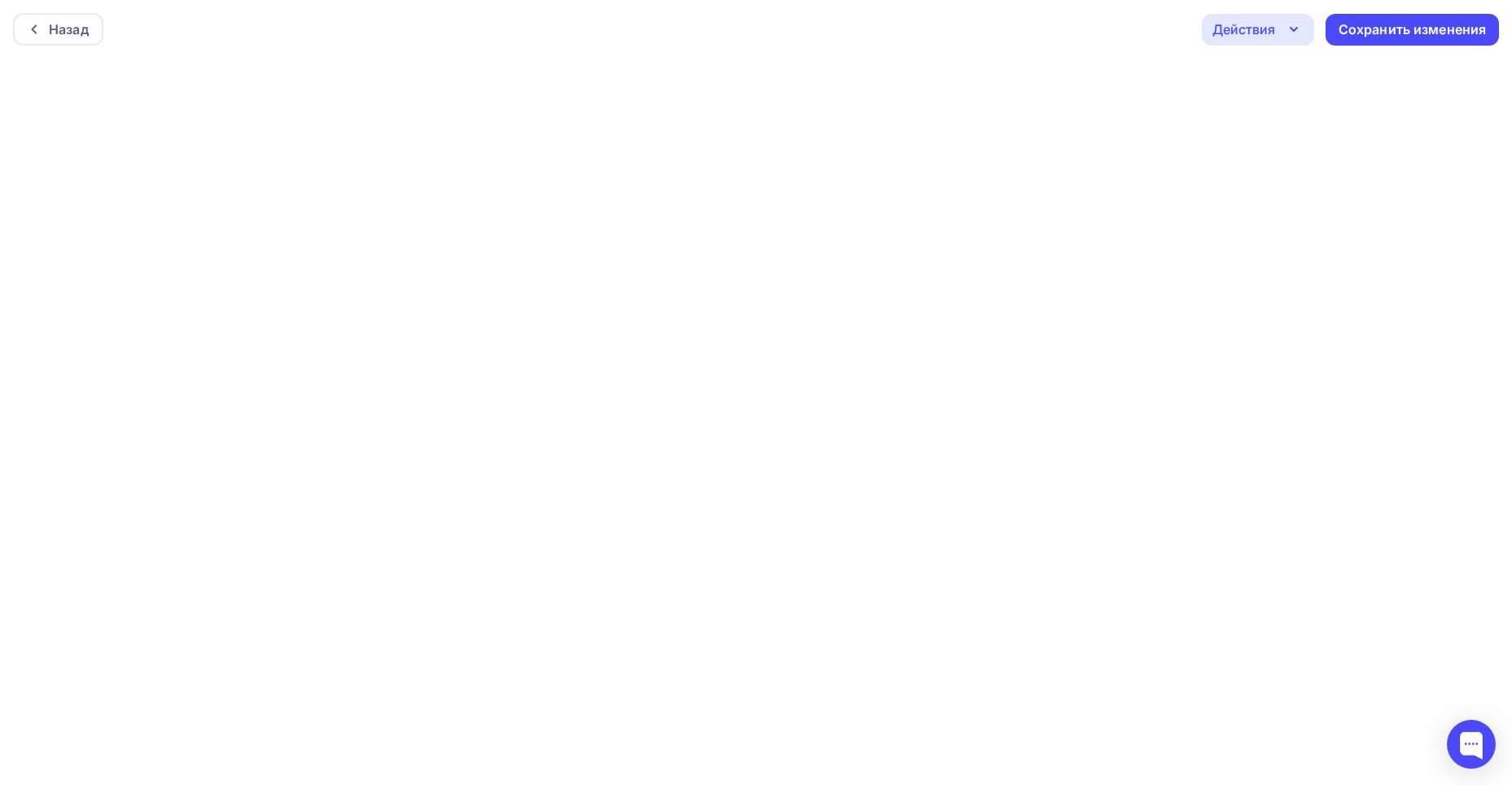
scroll to position [4, 0]
click at [61, 23] on div "Назад" at bounding box center [68, 25] width 40 height 20
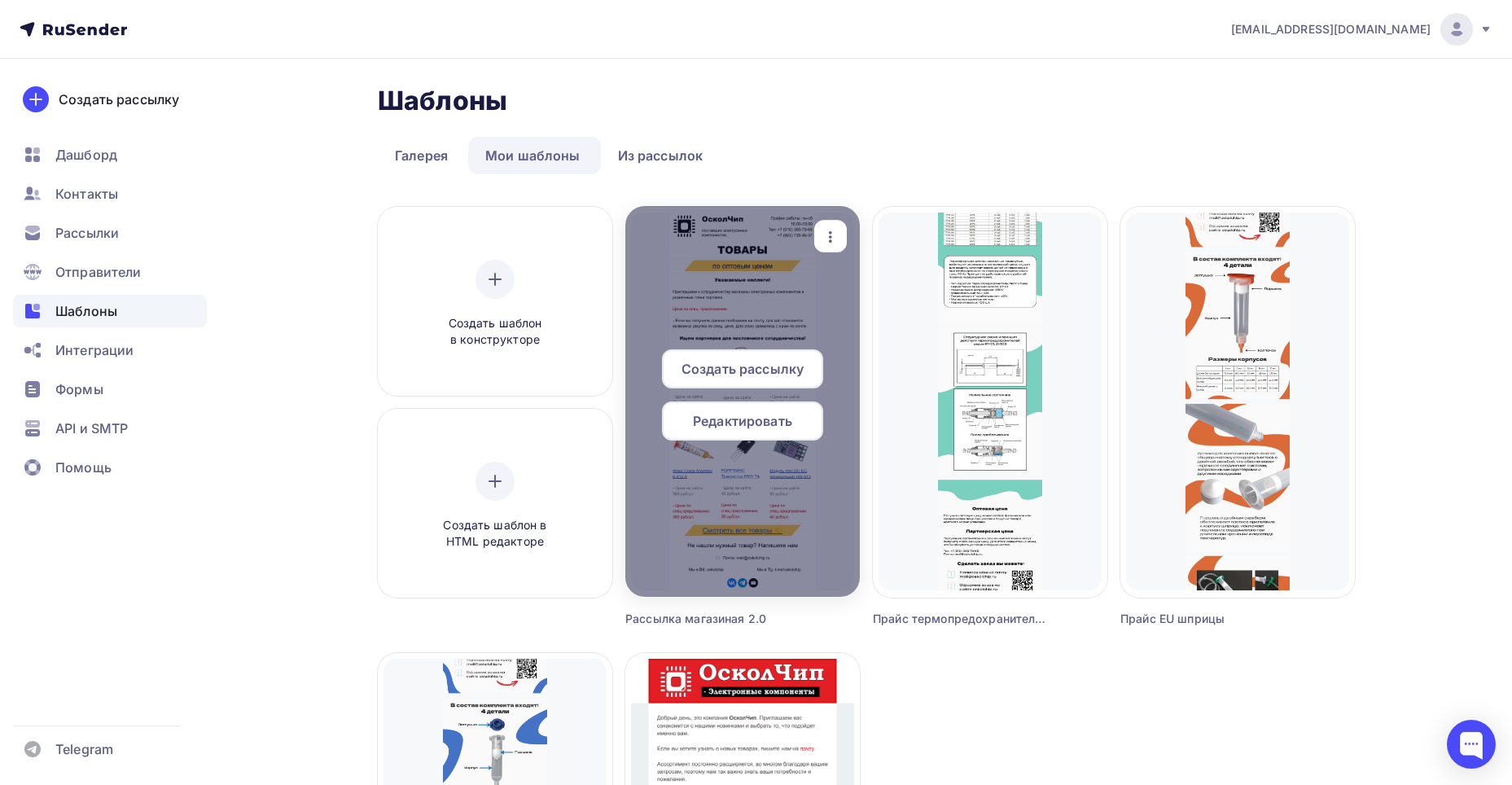
click at [834, 230] on icon "button" at bounding box center [830, 237] width 20 height 20
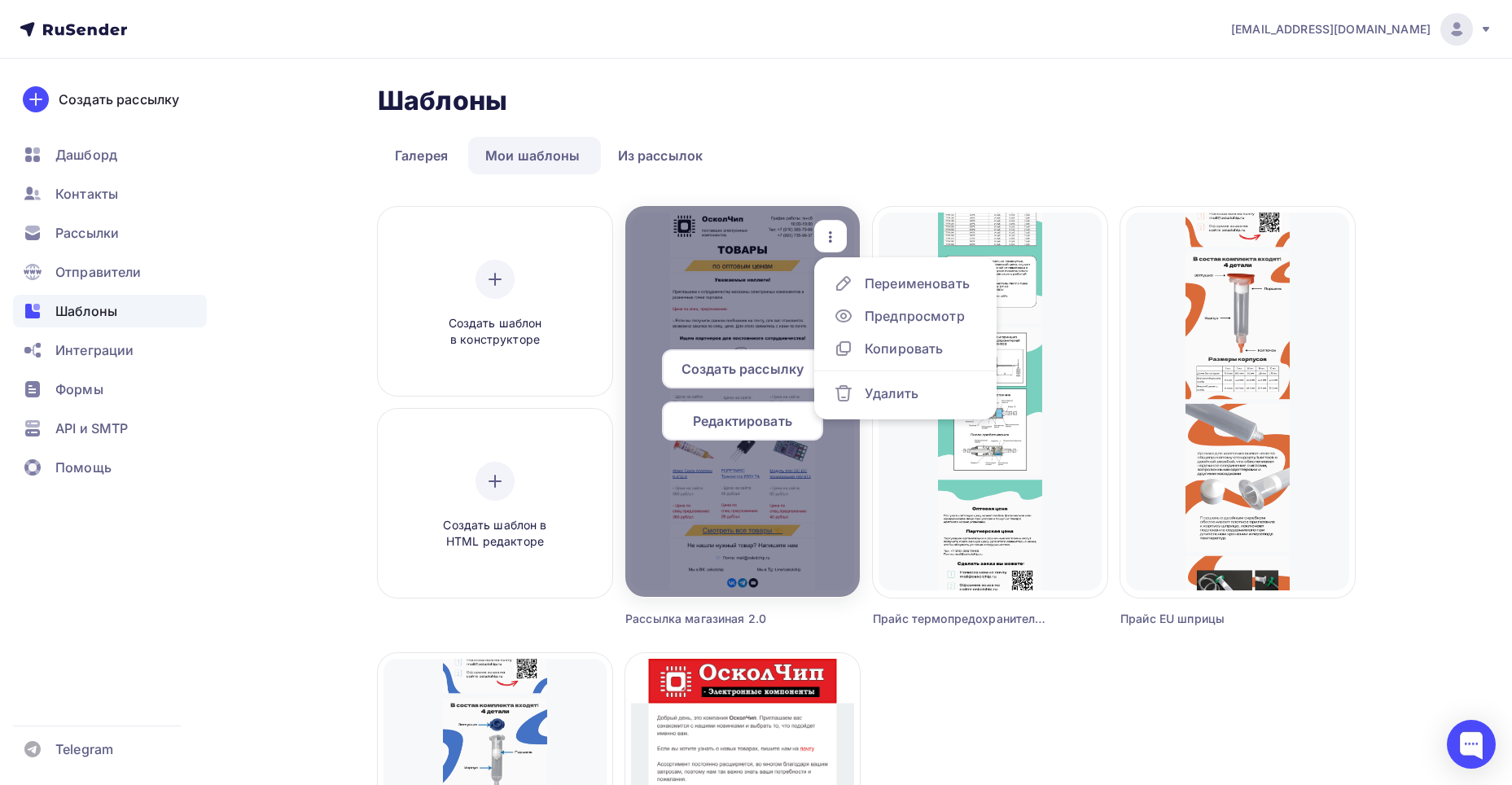
click at [718, 368] on span "Создать рассылку" at bounding box center [742, 368] width 122 height 20
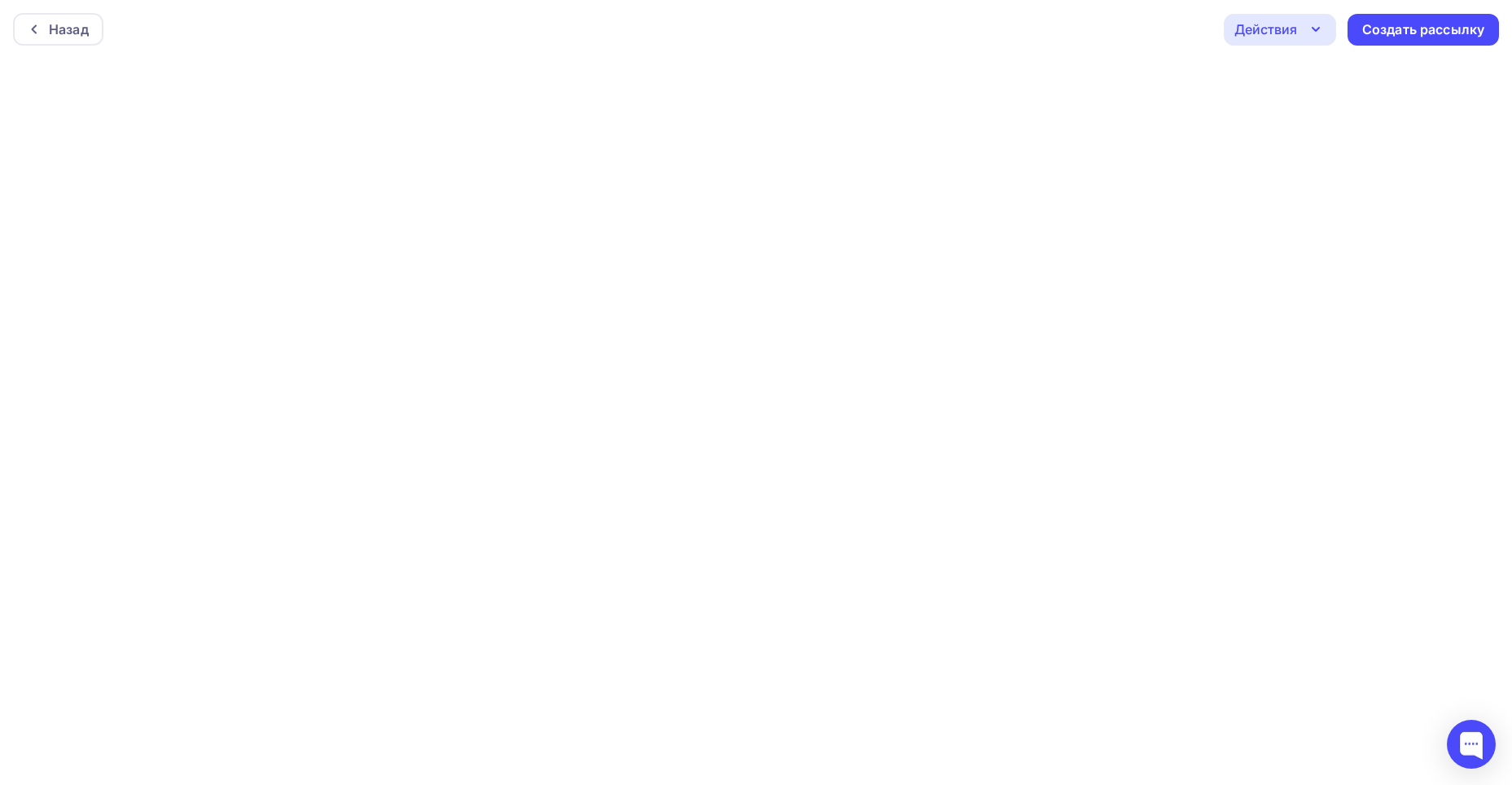
scroll to position [4, 0]
click at [1454, 16] on div "Создать рассылку" at bounding box center [1423, 25] width 122 height 19
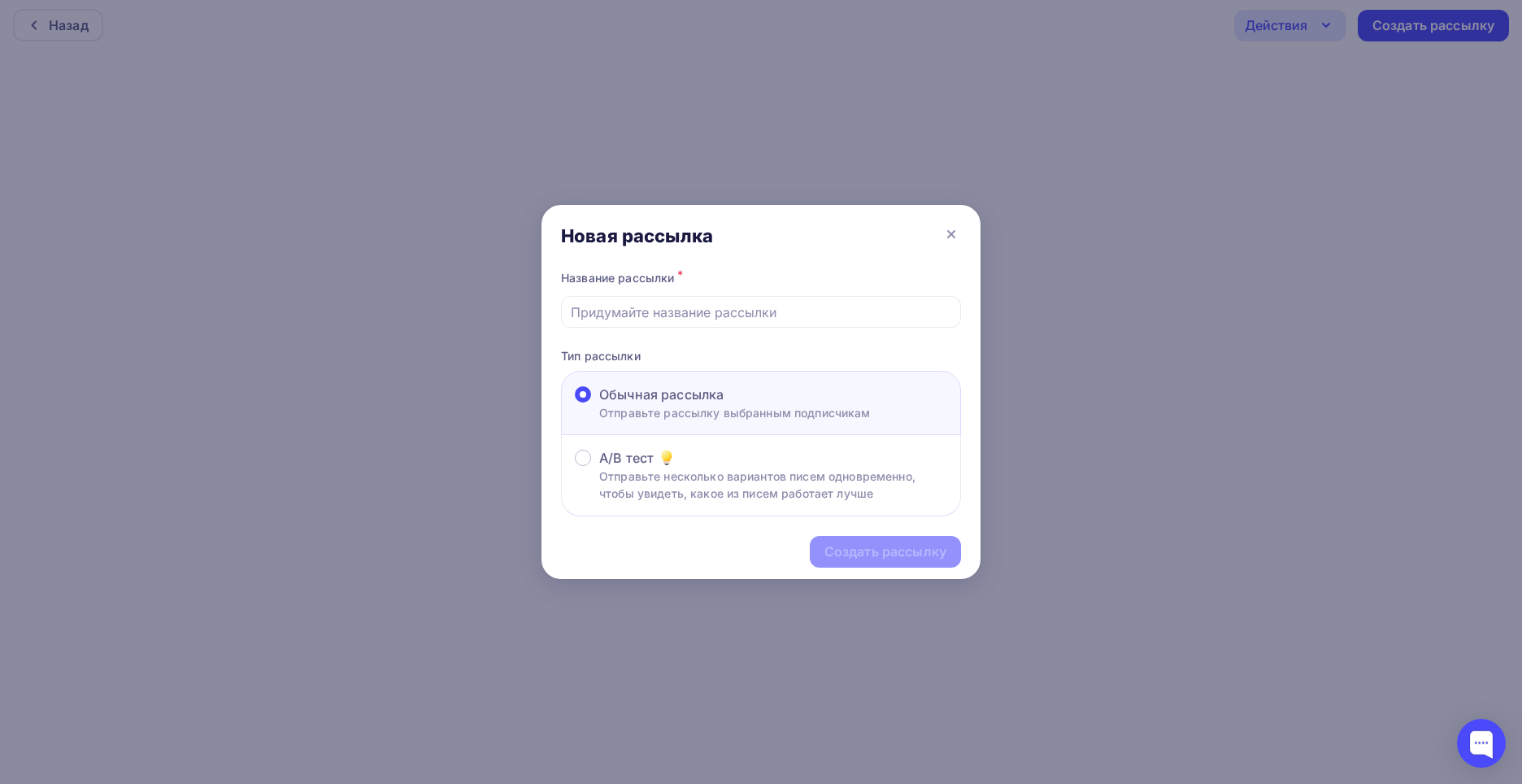
click at [708, 400] on span "Обычная рассылка" at bounding box center [661, 394] width 125 height 20
click at [599, 404] on input "Обычная рассылка Отправьте рассылку выбранным подписчикам" at bounding box center [599, 404] width 0 height 0
click at [629, 308] on input "text" at bounding box center [761, 312] width 381 height 20
type input "Предложение о сотрудничестве"
click at [743, 264] on div "Новая рассылка" at bounding box center [760, 236] width 439 height 61
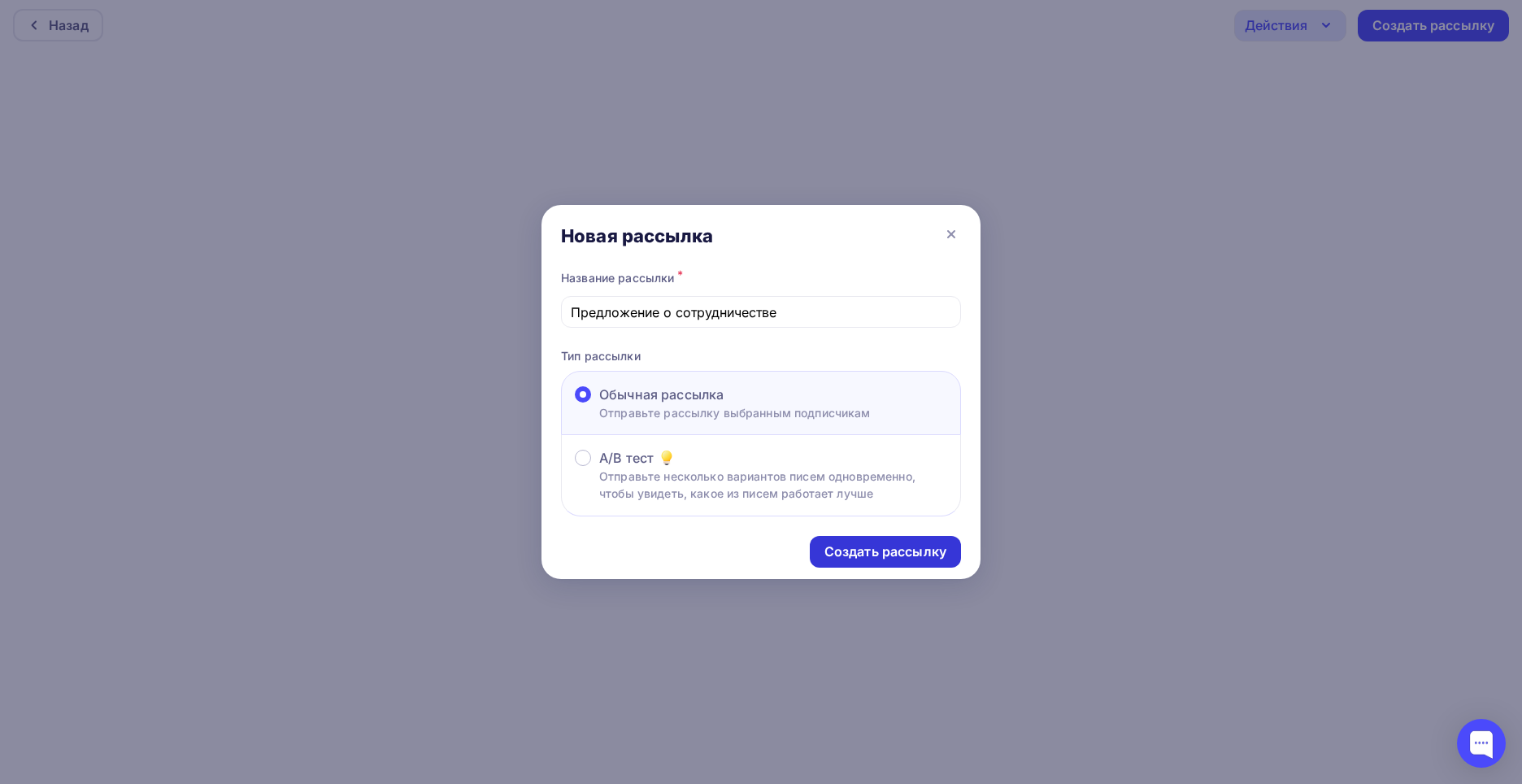
click at [853, 558] on div "Создать рассылку" at bounding box center [885, 551] width 122 height 19
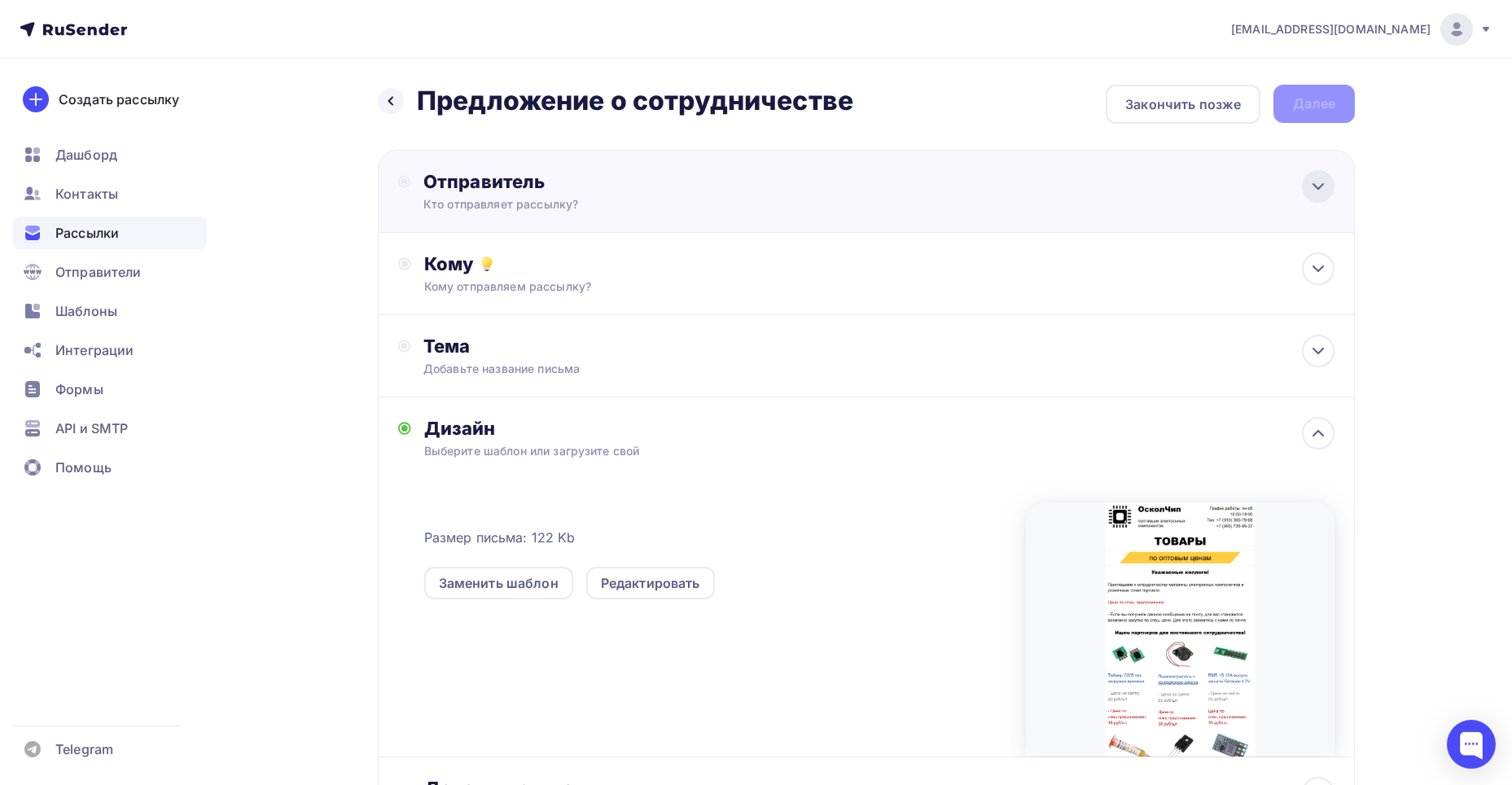
click at [1327, 189] on icon at bounding box center [1318, 186] width 20 height 20
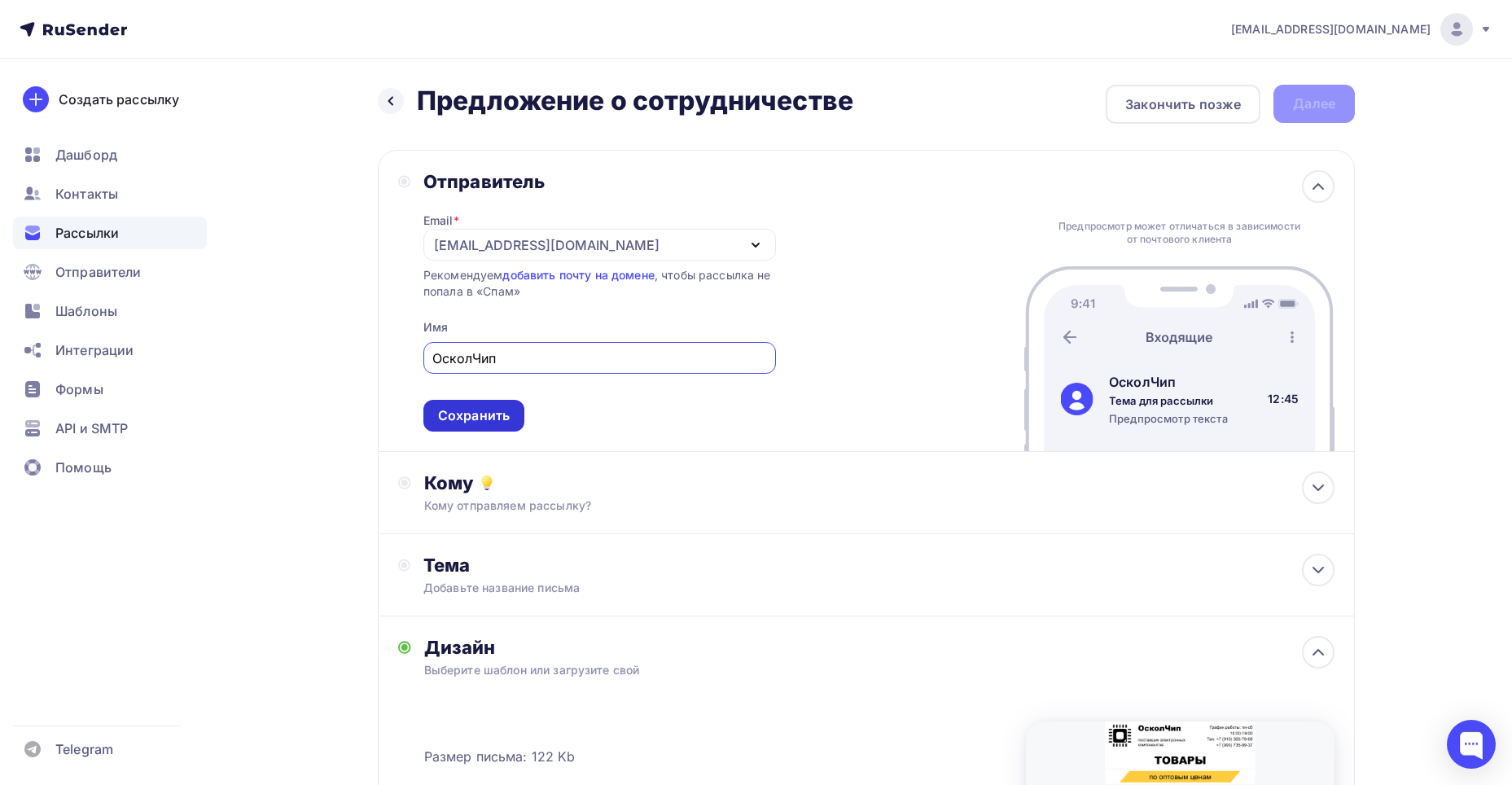
type input "ОсколЧип"
click at [455, 406] on div "Сохранить" at bounding box center [474, 416] width 72 height 19
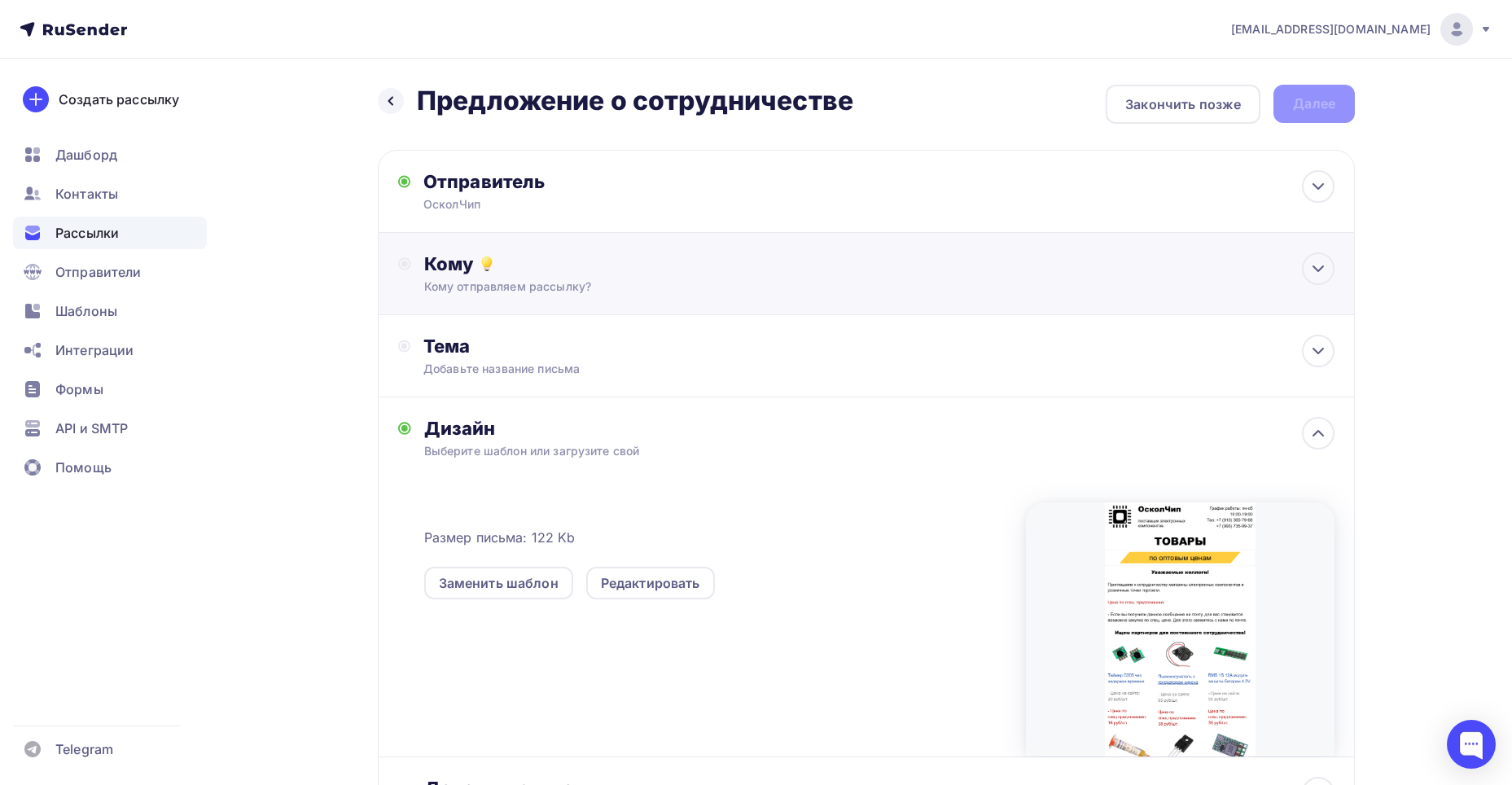
click at [544, 259] on div "Кому" at bounding box center [880, 264] width 910 height 22
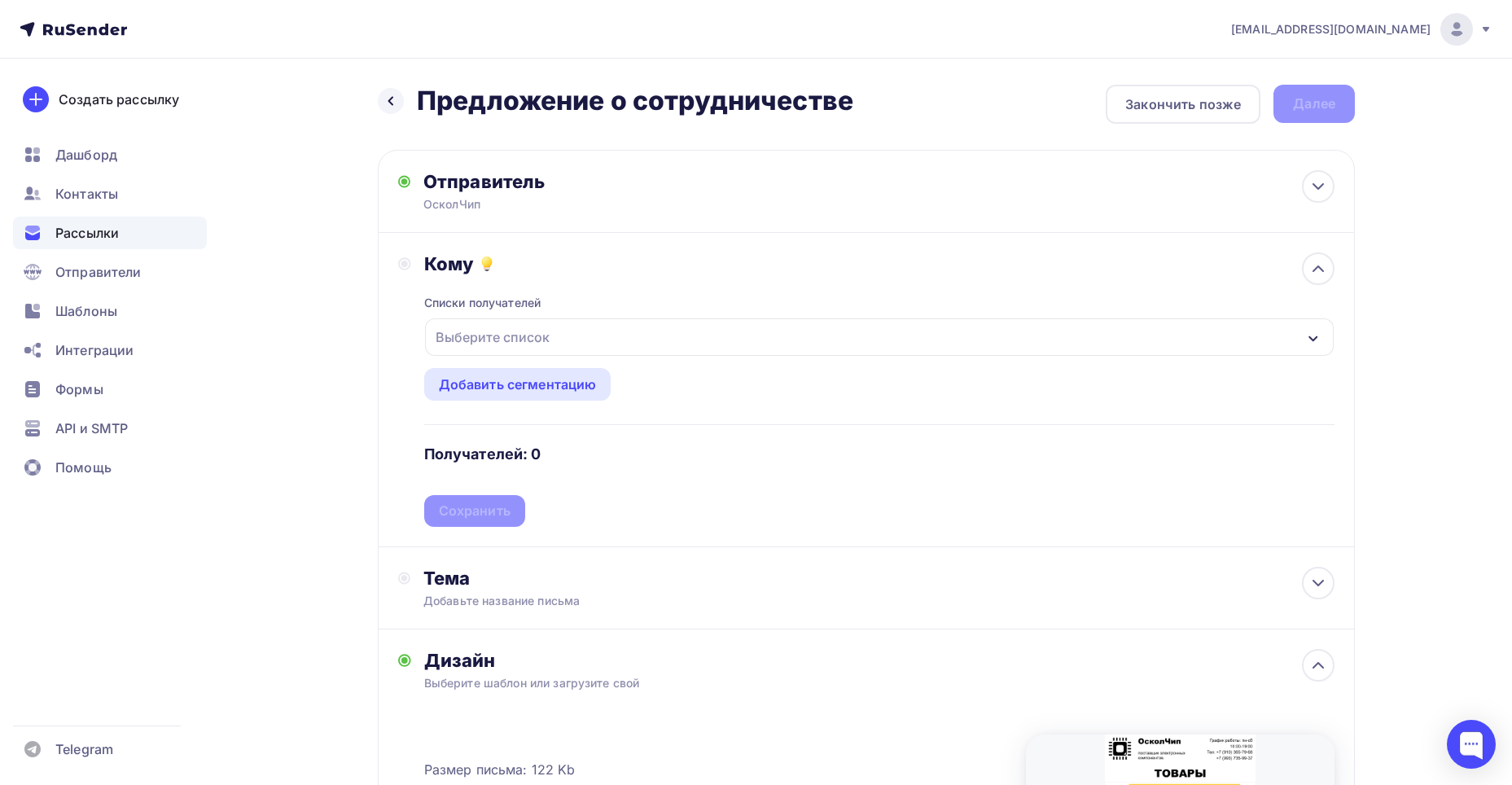
click at [579, 341] on div "Выберите список" at bounding box center [880, 337] width 909 height 37
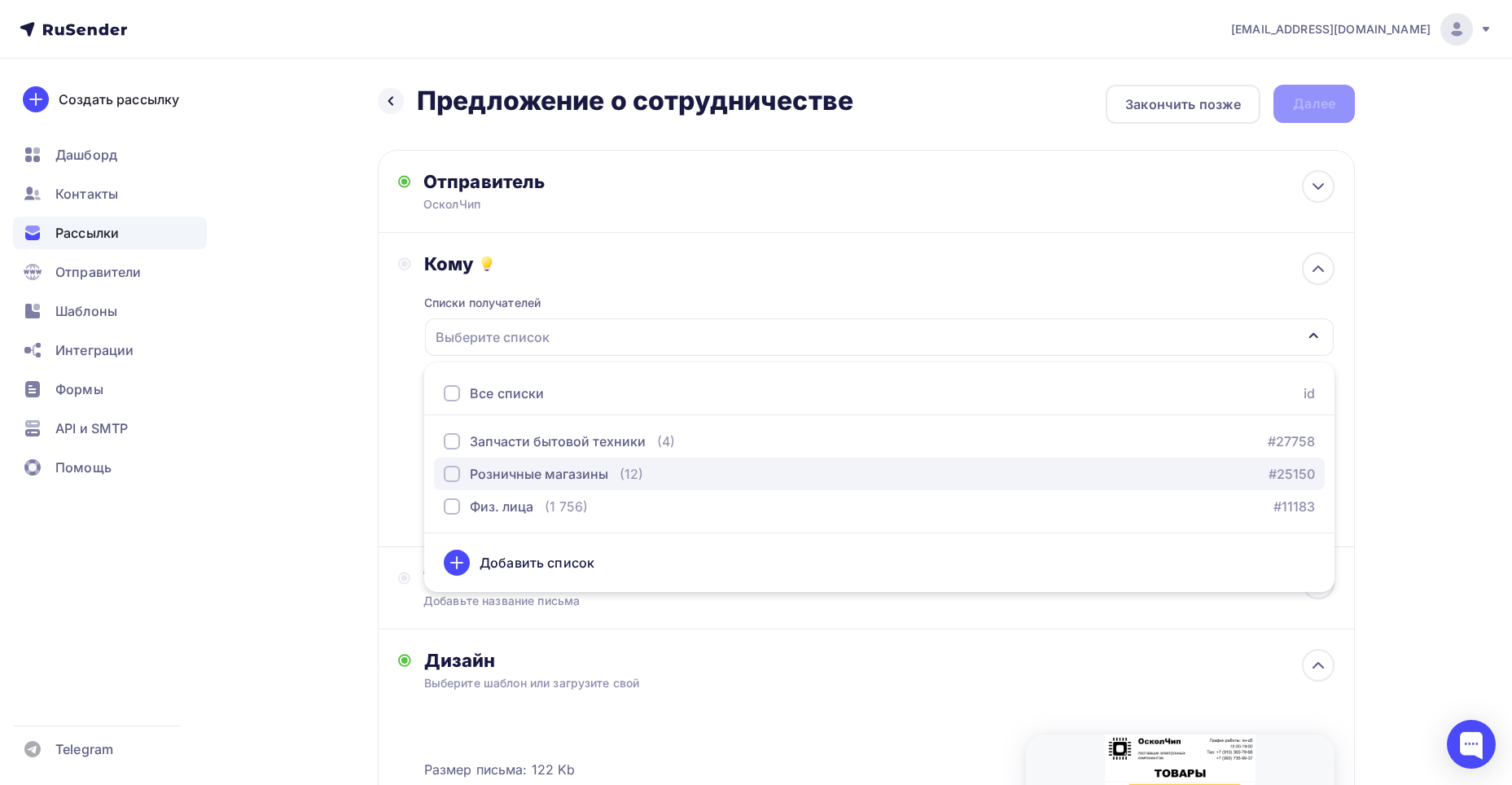
click at [452, 472] on div "button" at bounding box center [451, 473] width 16 height 16
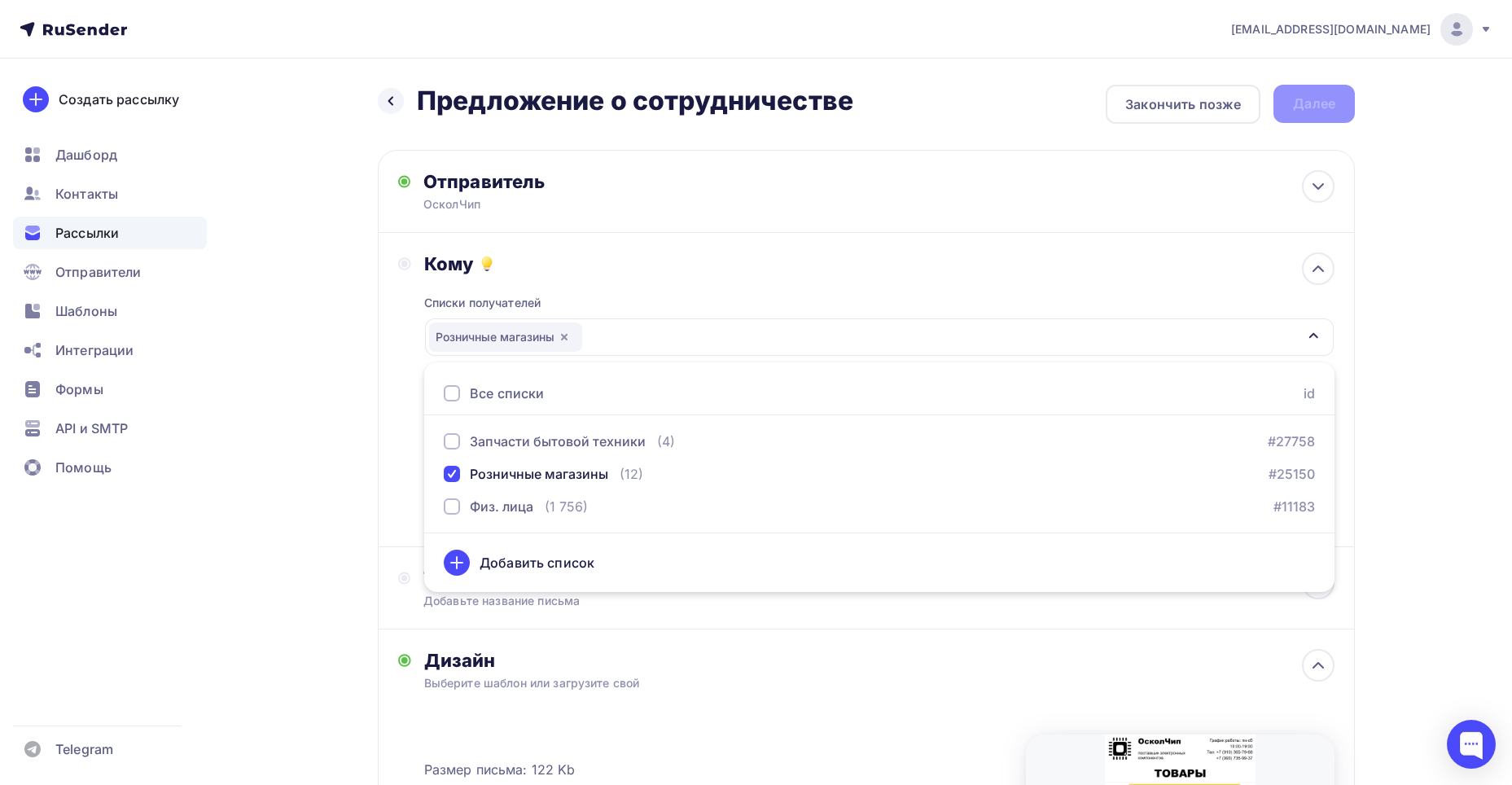
click at [391, 434] on div "Кому Списки получателей Розничные магазины Все списки id Запчасти бытовой техни…" at bounding box center [867, 390] width 978 height 314
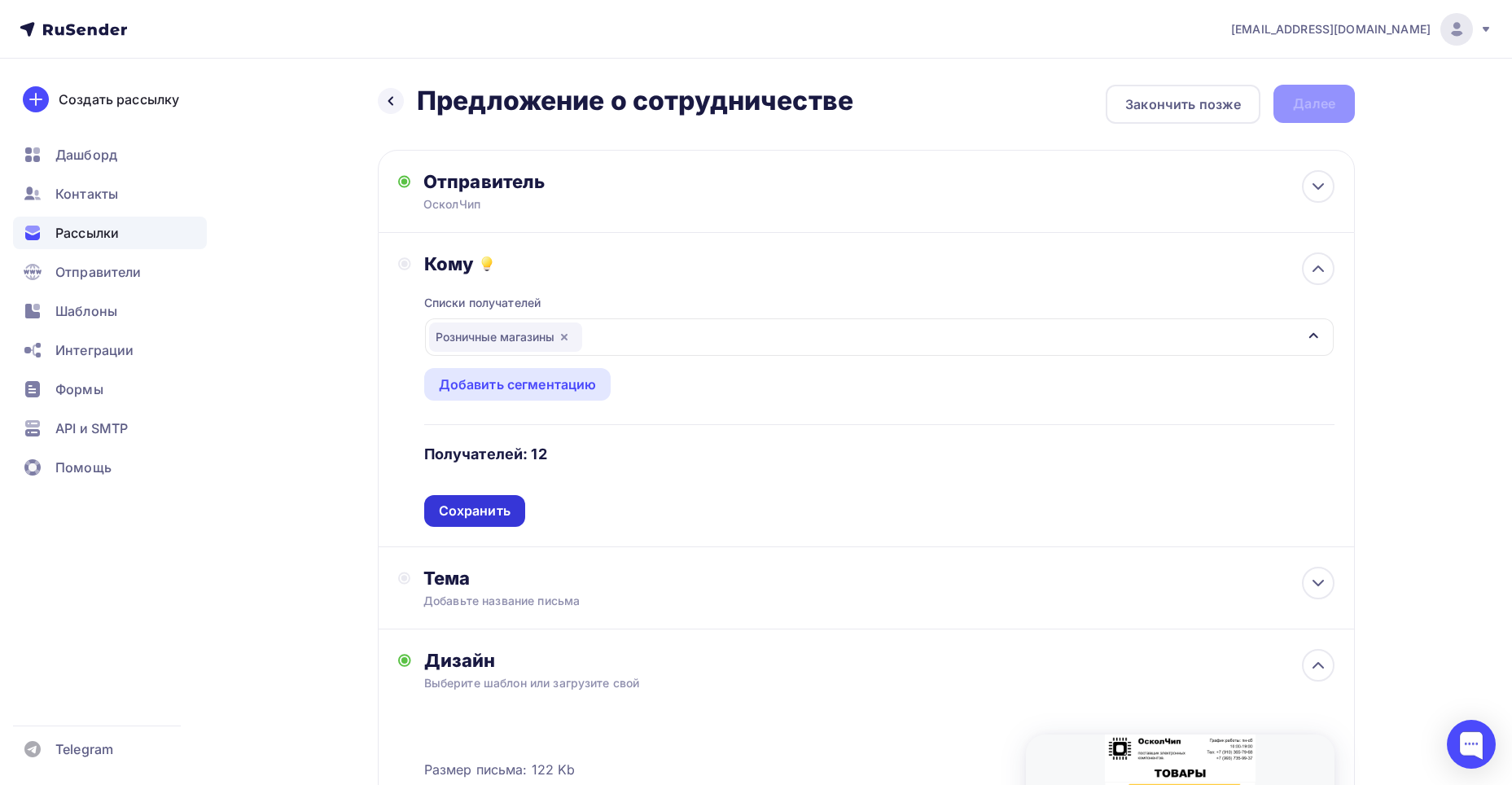
click at [454, 510] on div "Сохранить" at bounding box center [475, 511] width 72 height 19
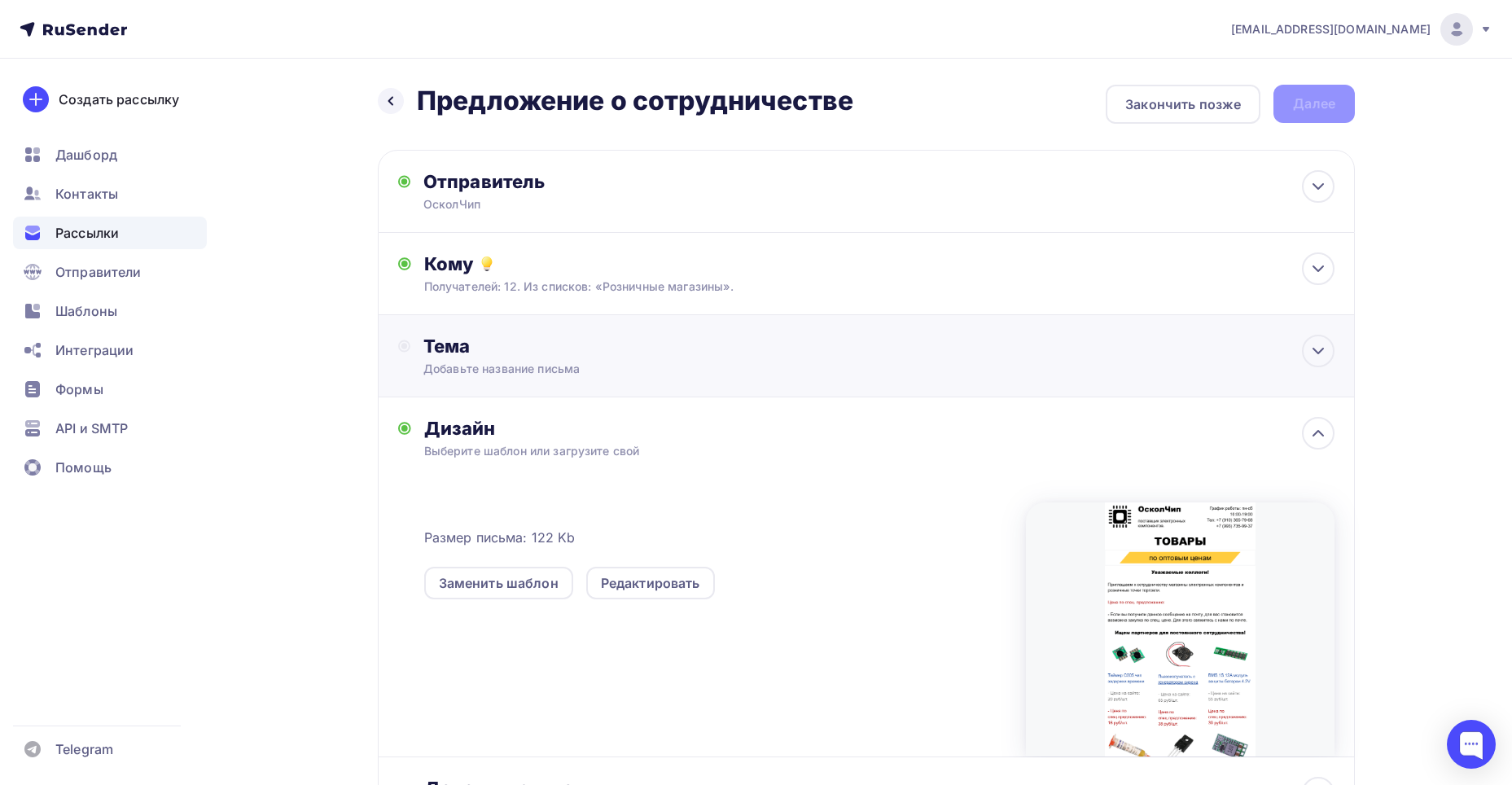
click at [523, 350] on div "Тема" at bounding box center [584, 346] width 322 height 22
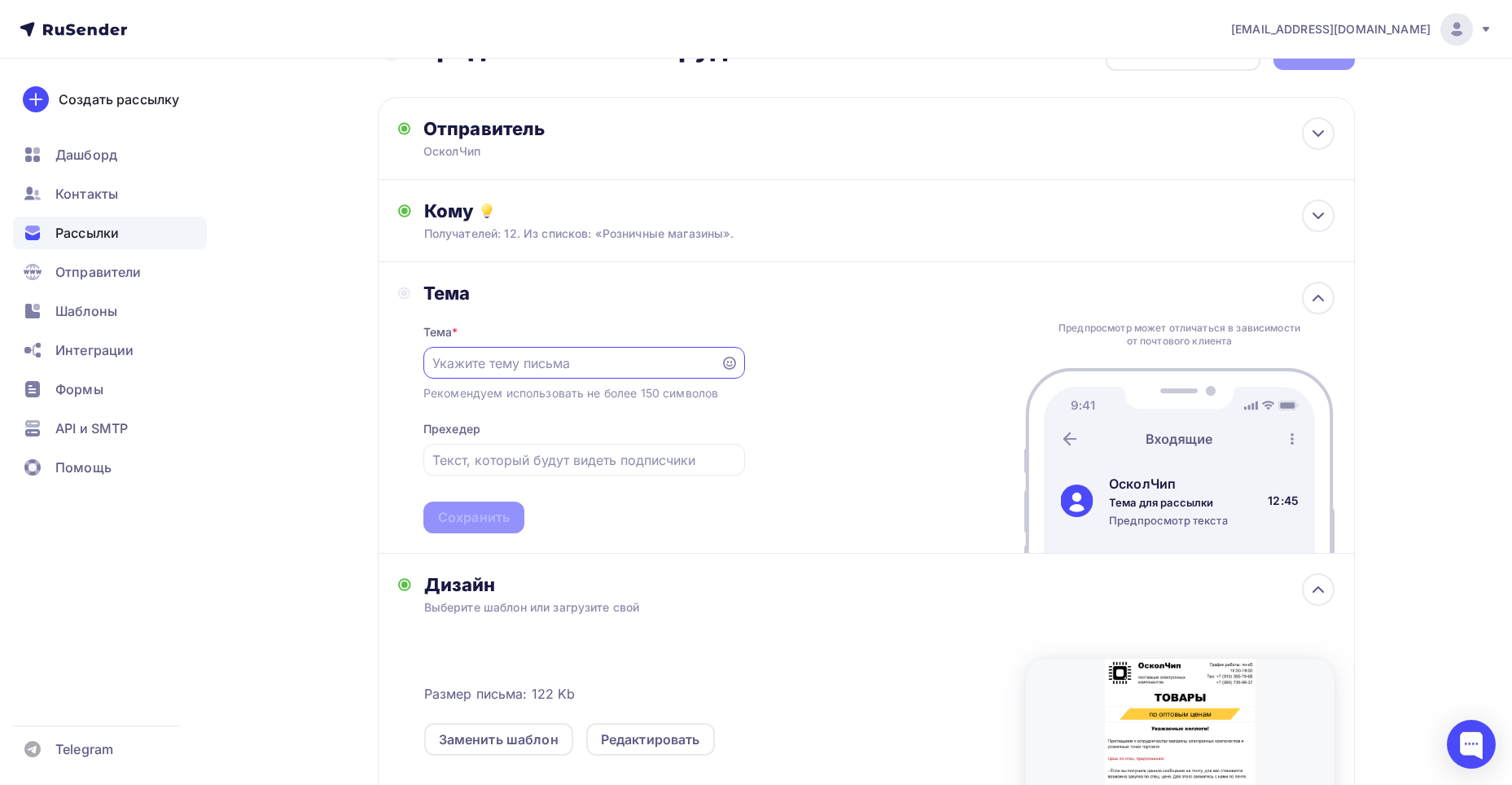
scroll to position [81, 0]
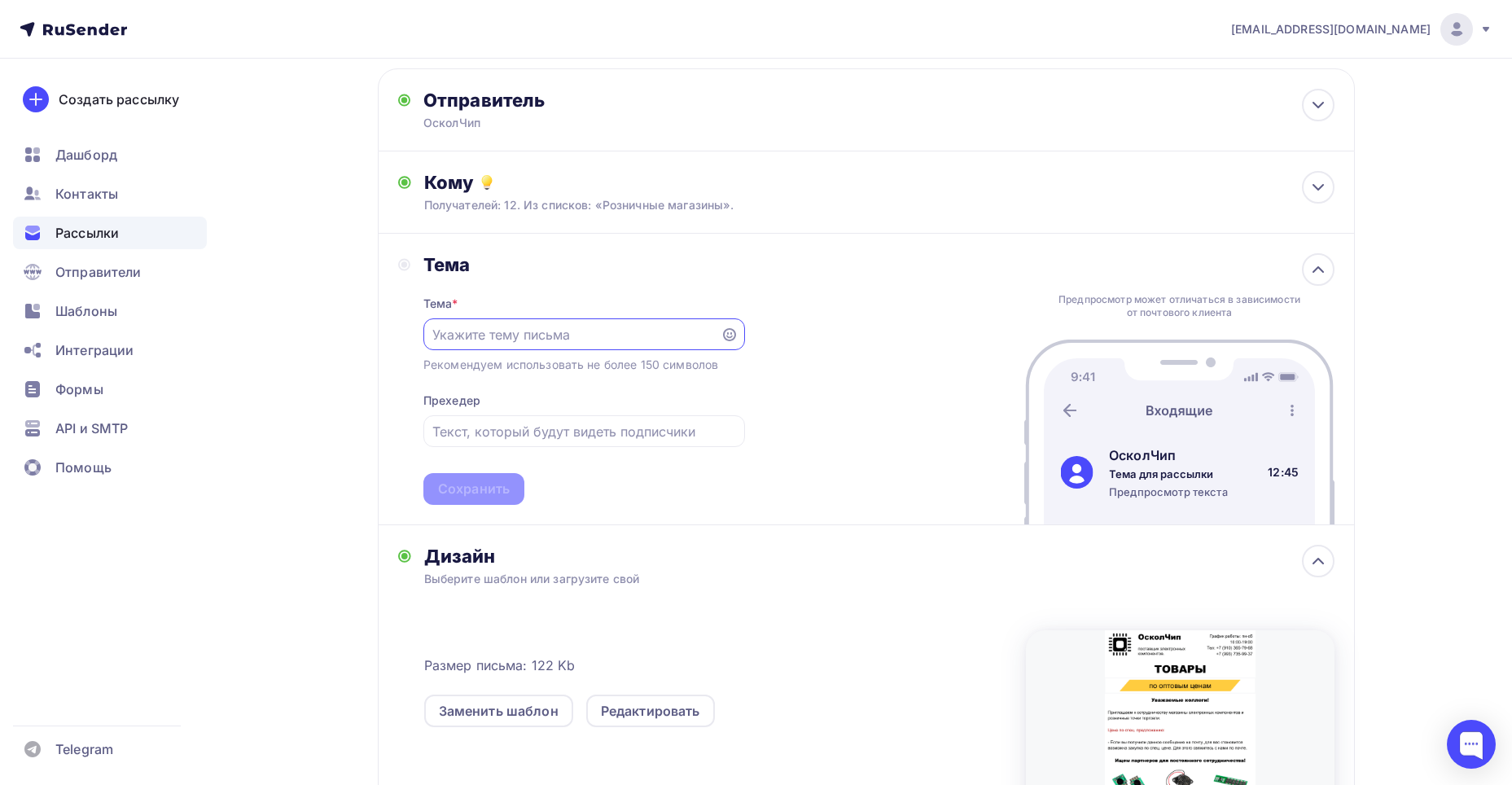
click at [472, 331] on input "text" at bounding box center [572, 334] width 279 height 20
type input "Предложение о сотрудничестве"
click at [408, 341] on div "Тема Тема * Предложение о сотрудничестве Рекомендуем использовать не более 150 …" at bounding box center [572, 379] width 347 height 252
click at [600, 183] on div "Кому" at bounding box center [880, 182] width 910 height 22
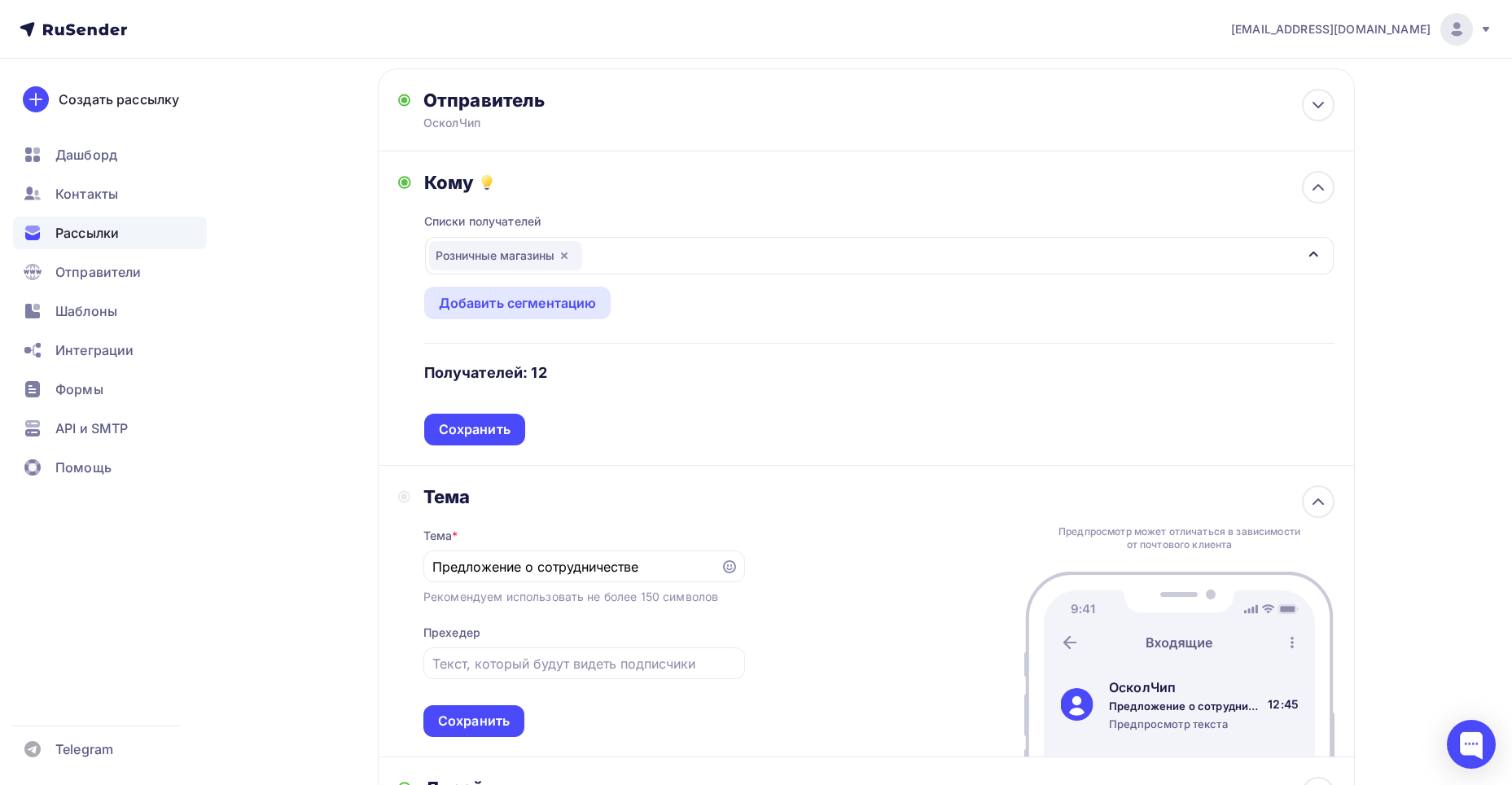
click at [566, 257] on icon "button" at bounding box center [564, 255] width 13 height 13
click at [597, 252] on div "Выберите список" at bounding box center [880, 255] width 909 height 37
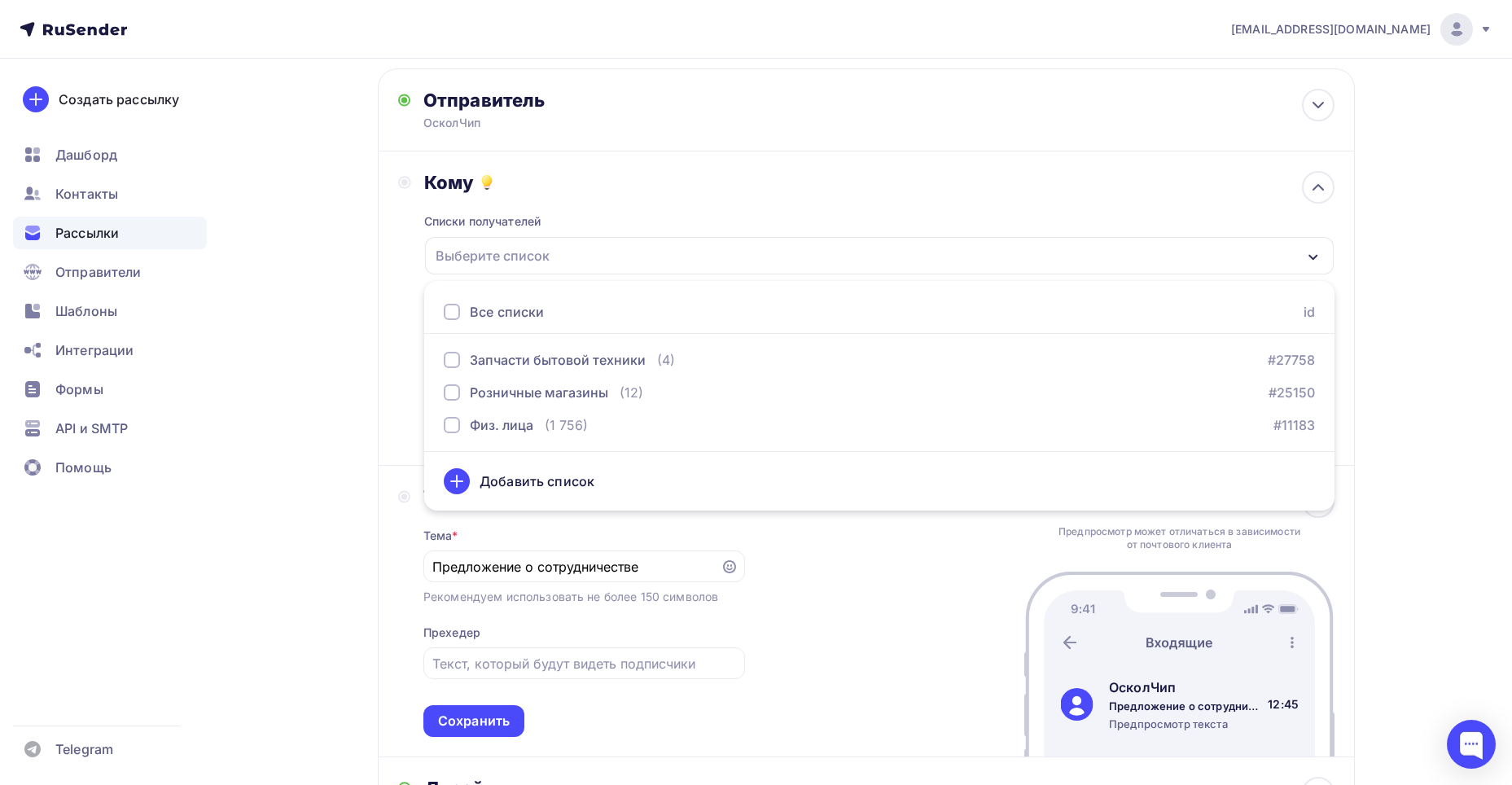
click at [411, 314] on div "Кому Списки получателей Выберите список Все списки id Запчасти бытовой техники …" at bounding box center [867, 308] width 936 height 274
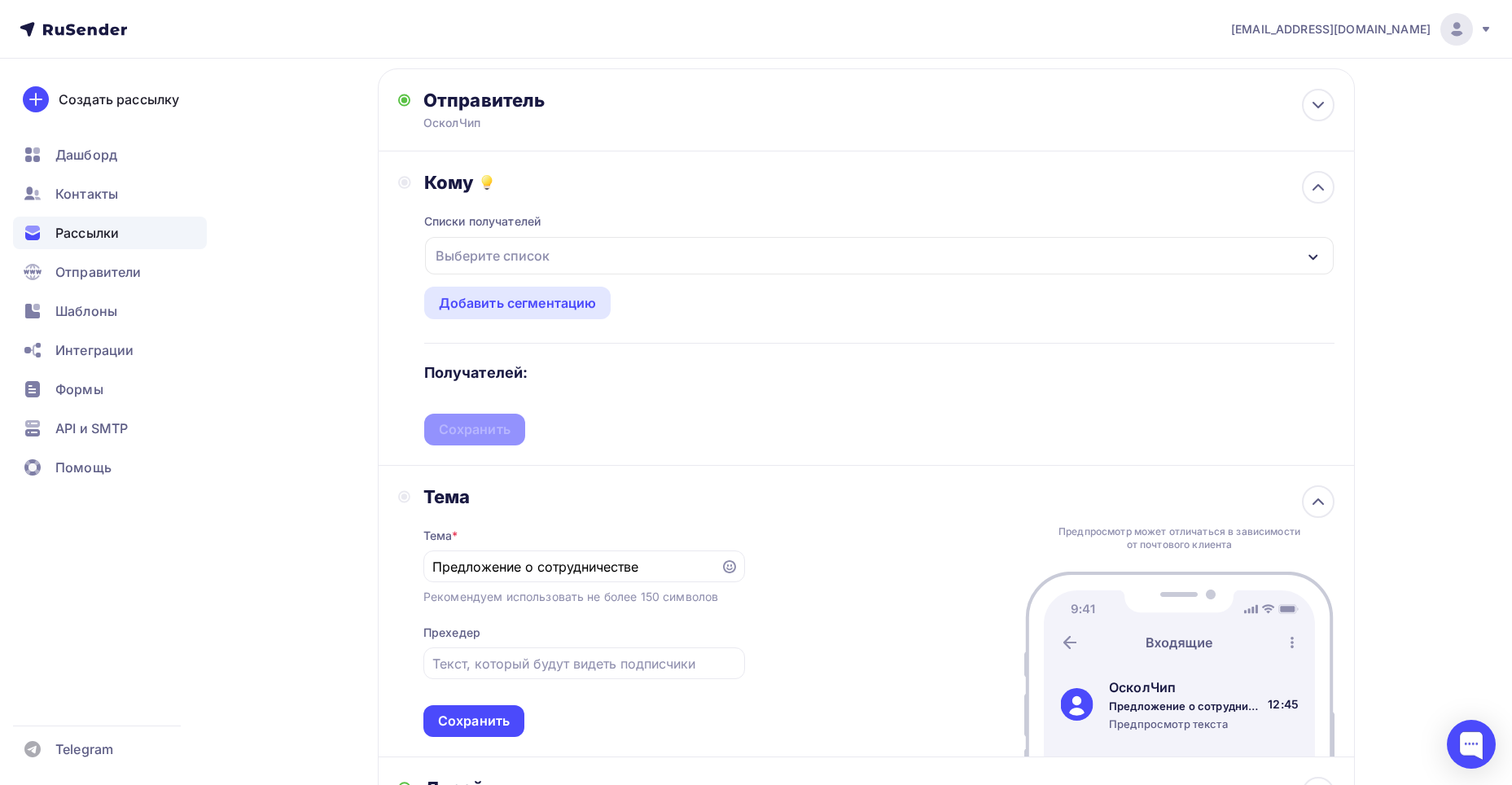
click at [481, 260] on div "Выберите список" at bounding box center [492, 255] width 127 height 29
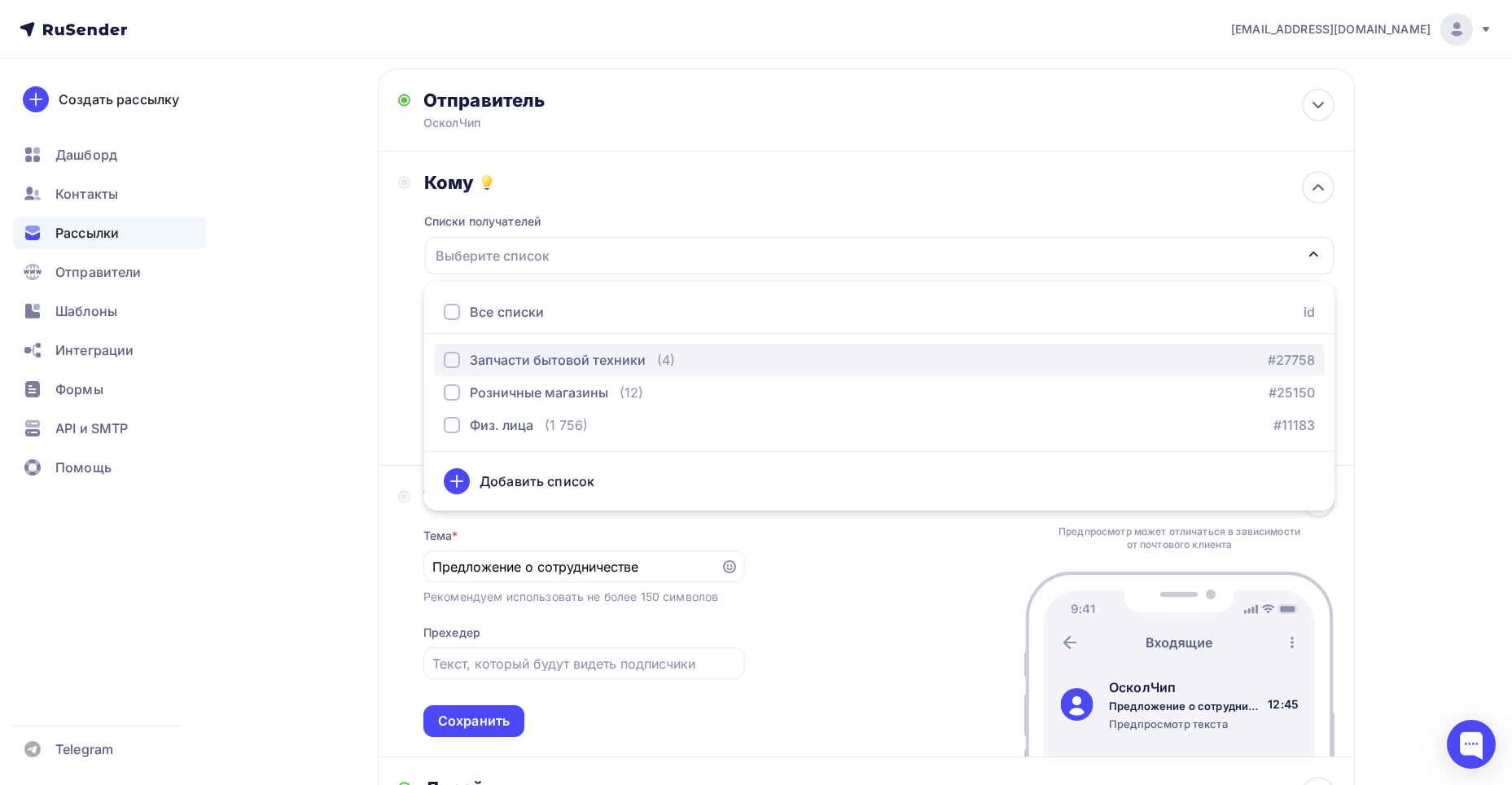
click at [446, 357] on div "button" at bounding box center [451, 359] width 16 height 16
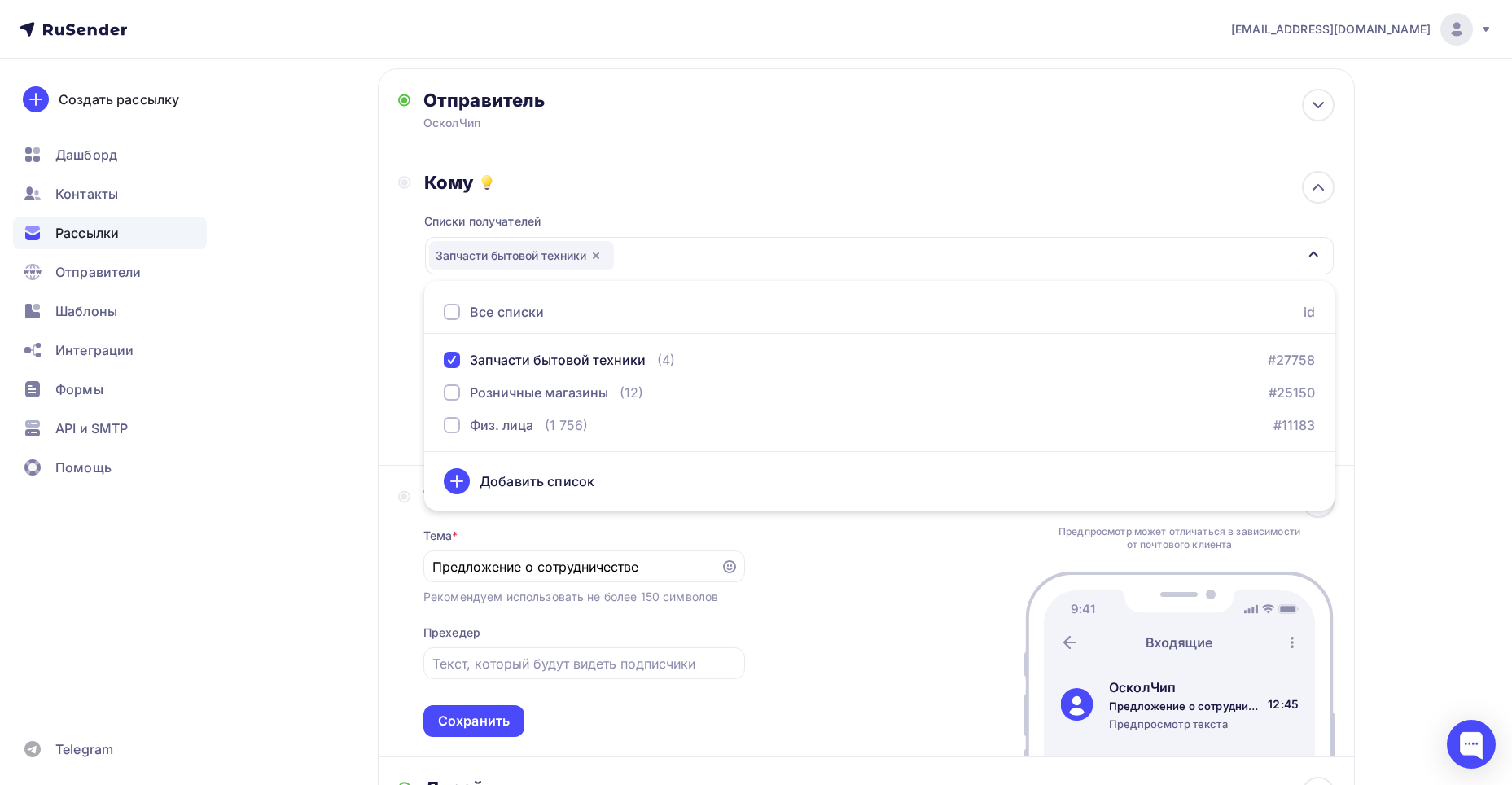
click at [419, 296] on div "Кому Списки получателей Запчасти бытовой техники Все списки id Запчасти бытовой…" at bounding box center [867, 308] width 936 height 274
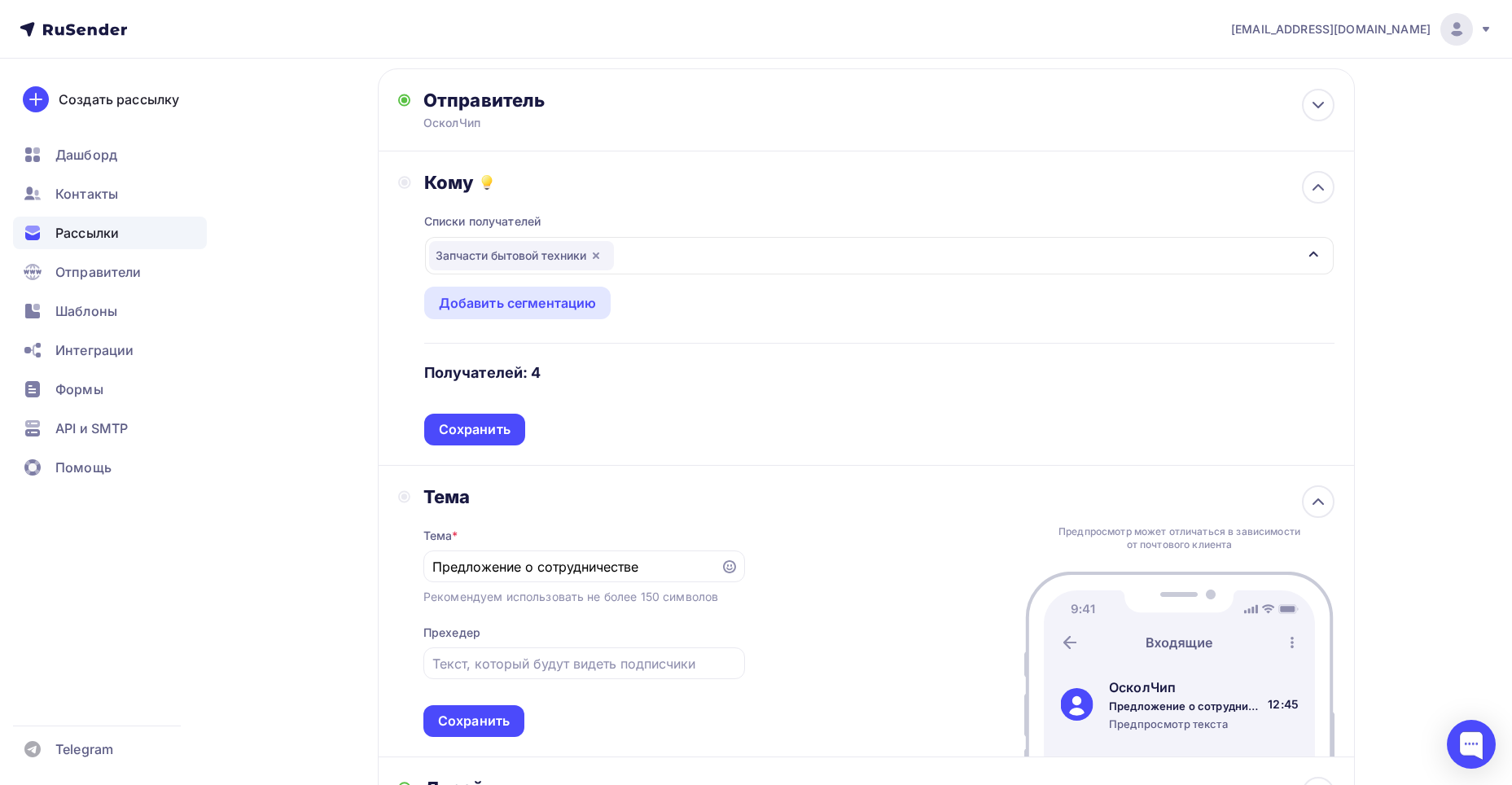
click at [531, 372] on h4 "Получателей: 4" at bounding box center [483, 372] width 118 height 20
click at [599, 254] on icon "button" at bounding box center [596, 255] width 7 height 7
click at [466, 307] on div "Добавить сегментацию" at bounding box center [518, 302] width 158 height 20
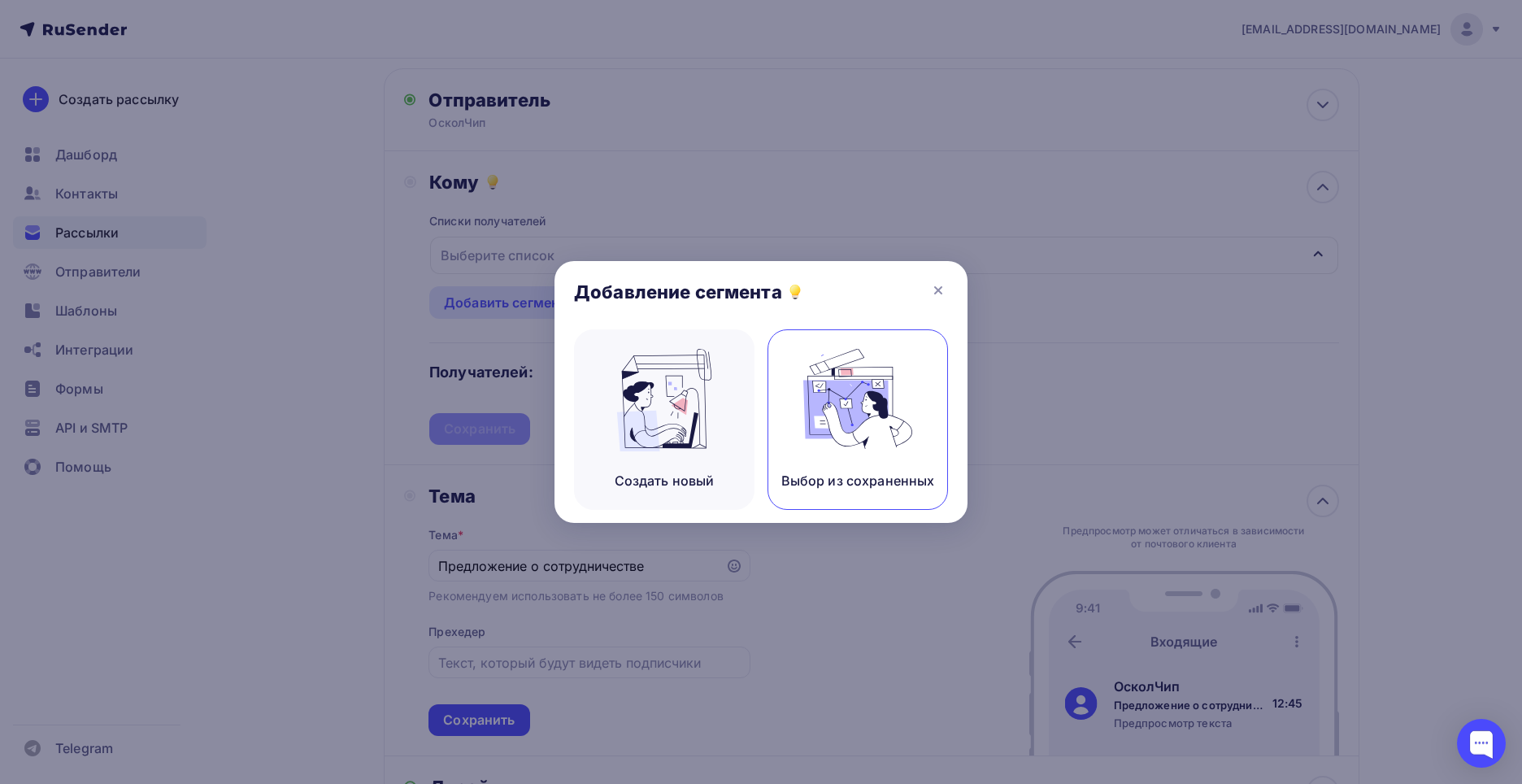
click at [848, 412] on img at bounding box center [858, 400] width 109 height 102
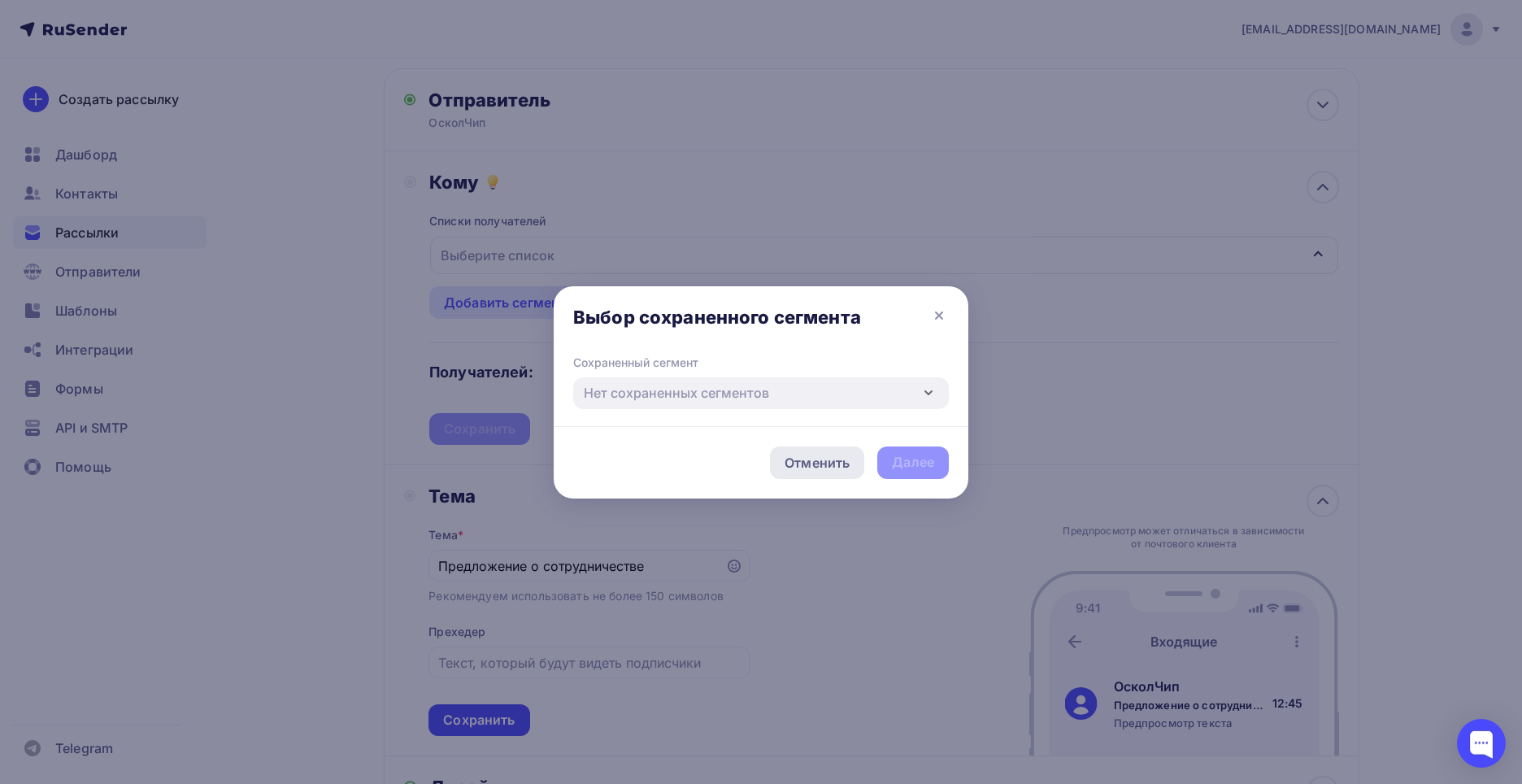
click at [816, 466] on div "Отменить" at bounding box center [818, 462] width 65 height 20
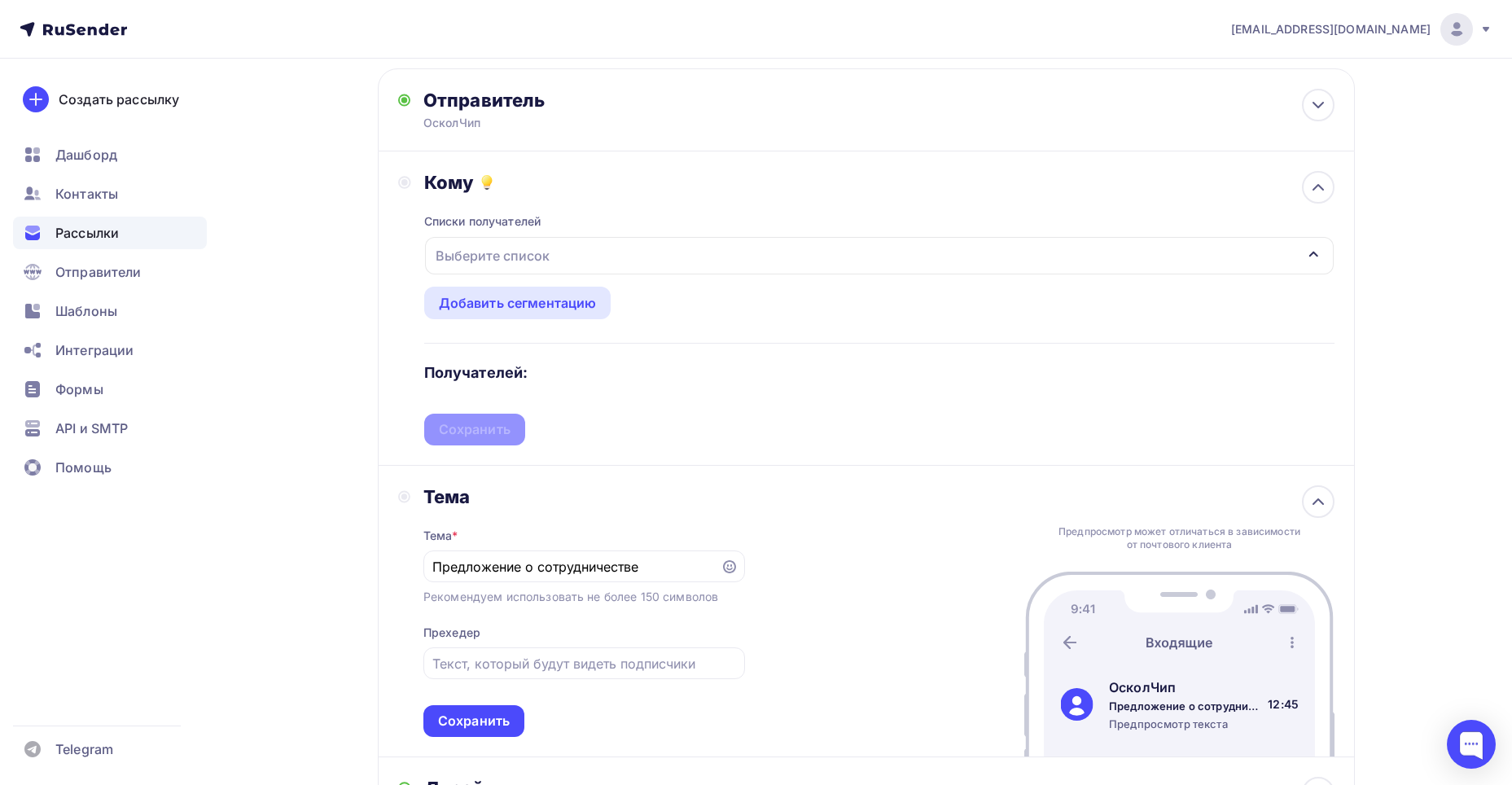
click at [639, 262] on div "Выберите список" at bounding box center [880, 255] width 909 height 37
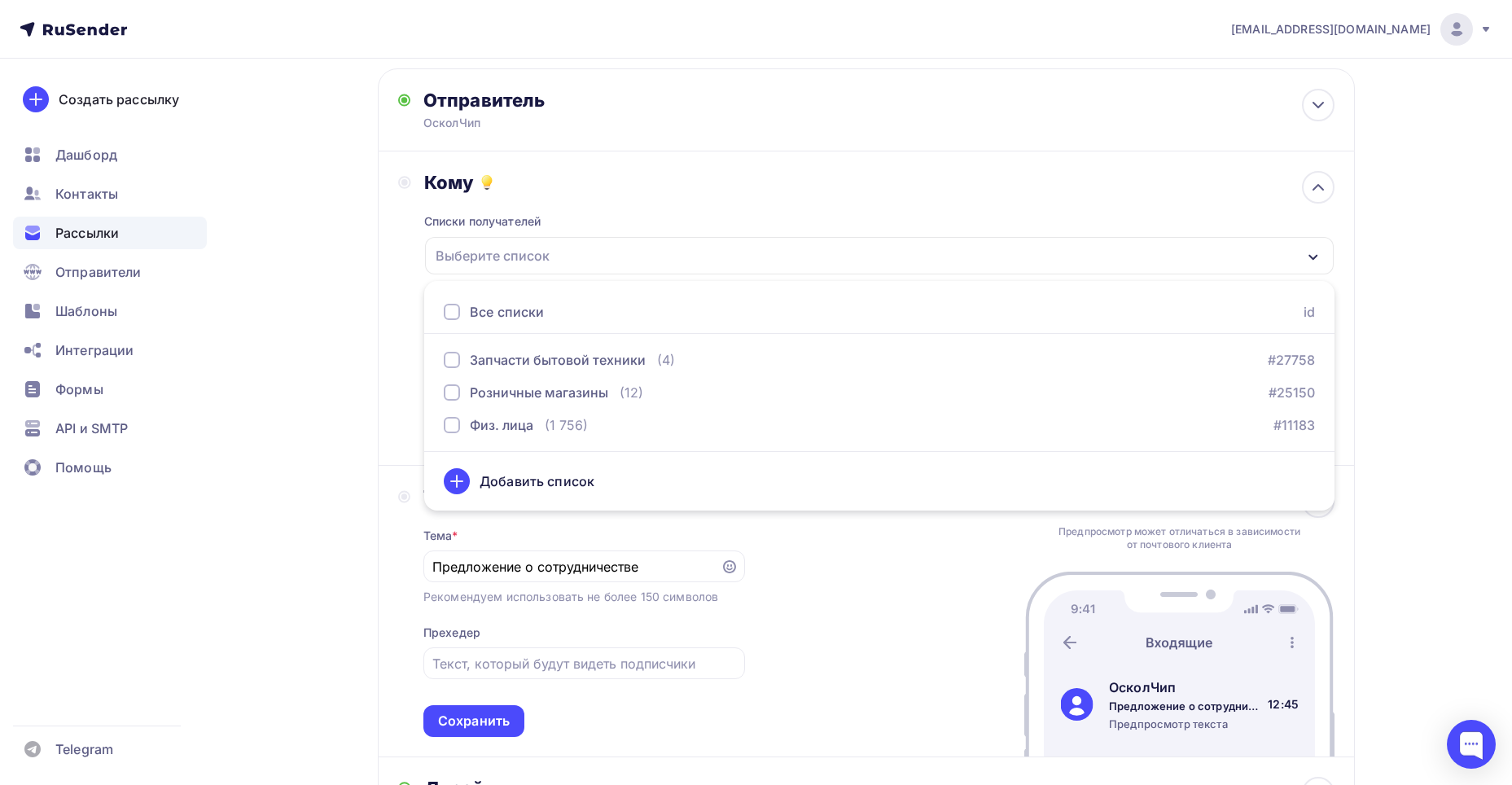
click at [400, 238] on div "Кому Списки получателей Выберите список Все списки id Запчасти бытовой техники …" at bounding box center [867, 308] width 936 height 274
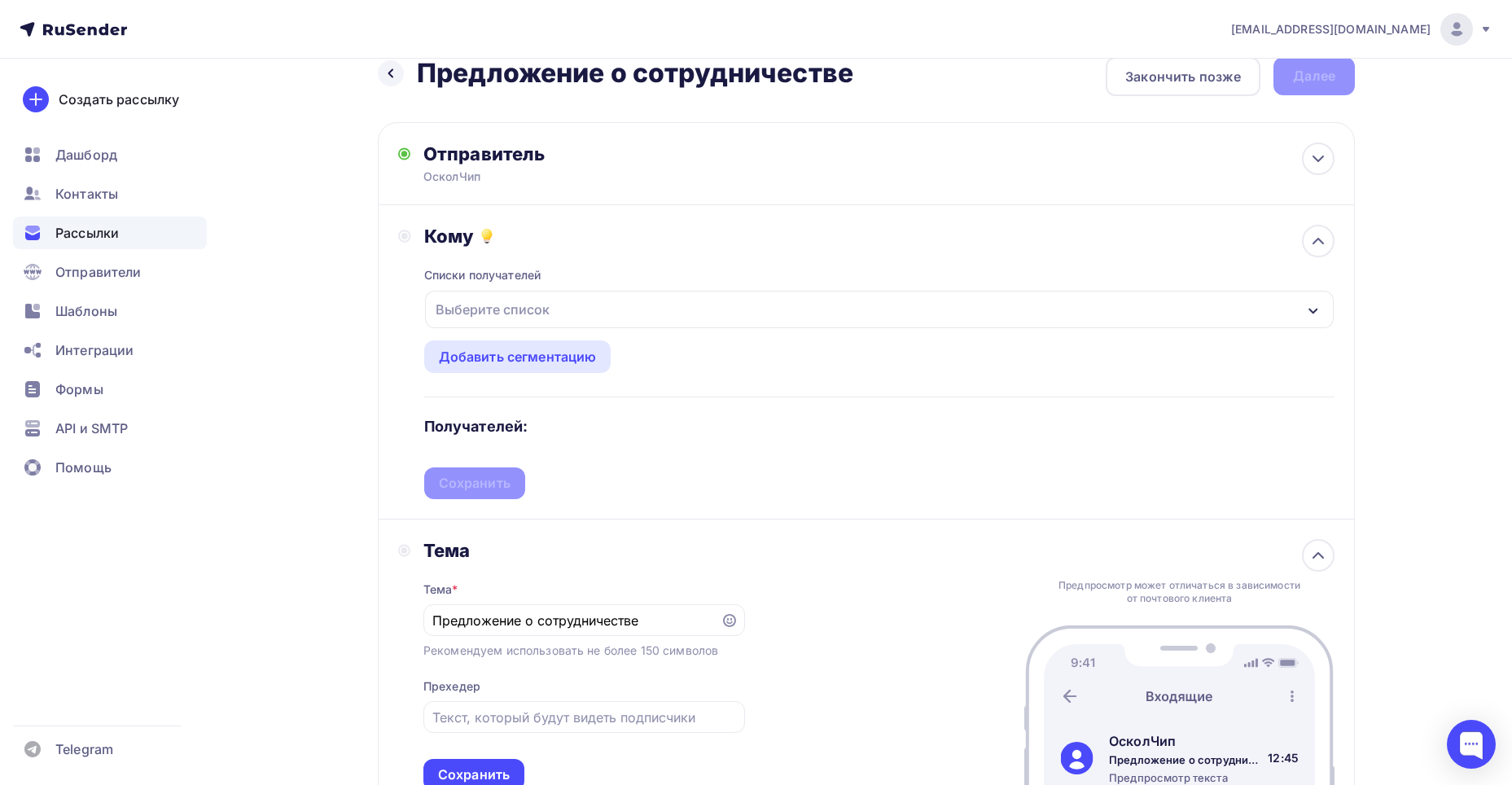
scroll to position [0, 0]
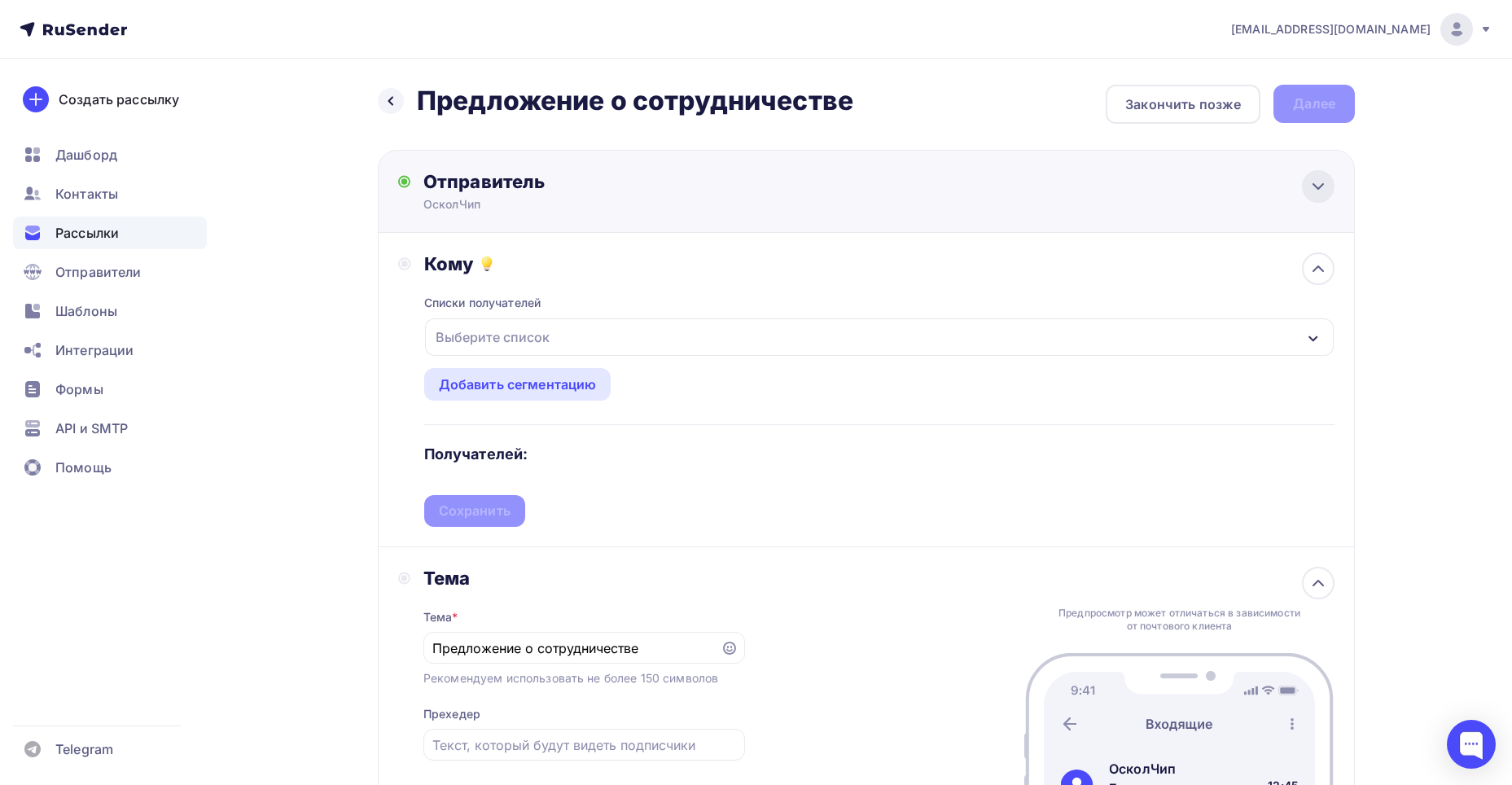
click at [1325, 186] on icon at bounding box center [1318, 186] width 20 height 20
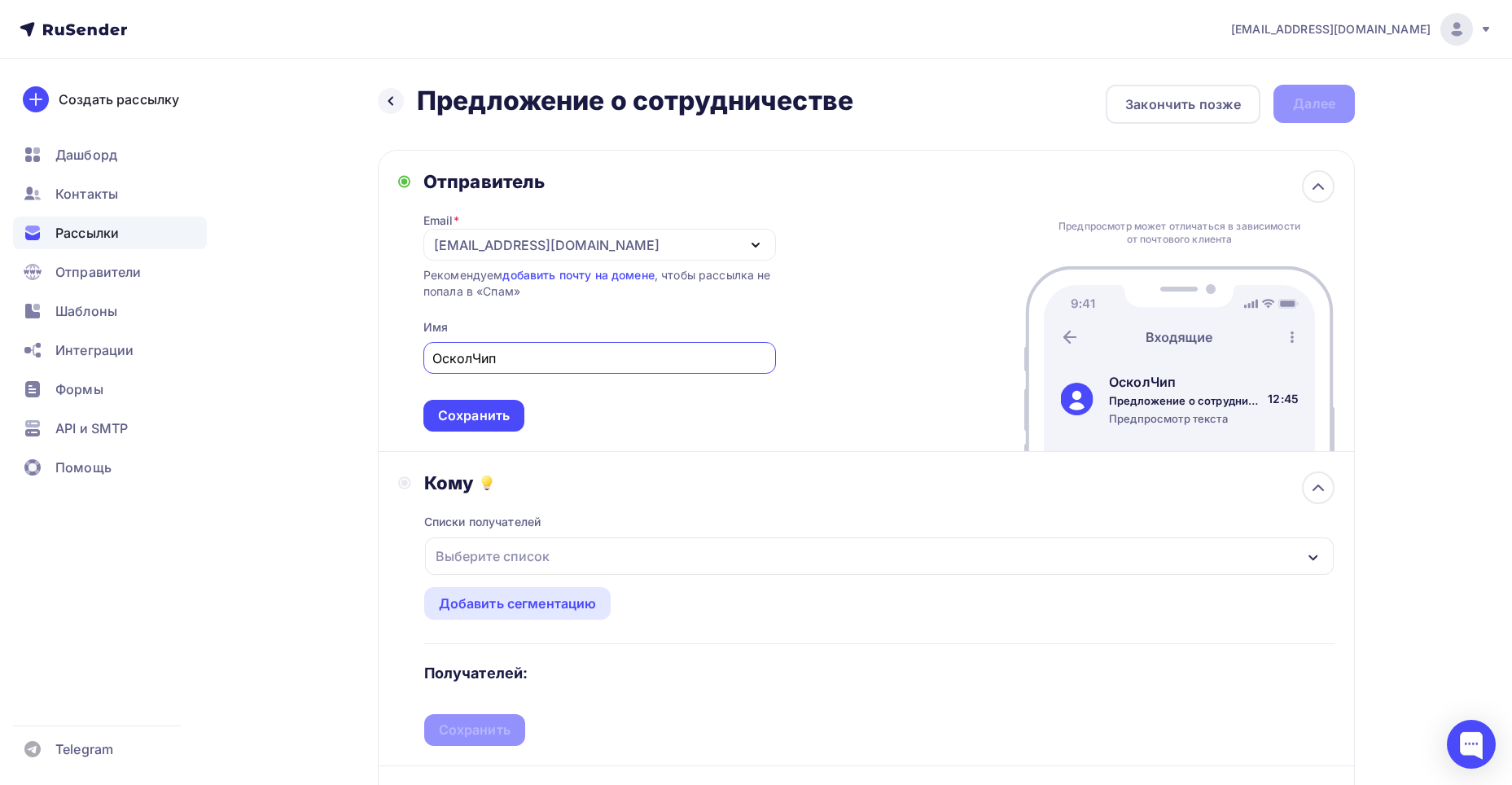
click at [479, 322] on div "Email * mail@oskolchip.ru mail@oskolchip.ru Добавить отправителя Рекомендуем до…" at bounding box center [600, 312] width 353 height 239
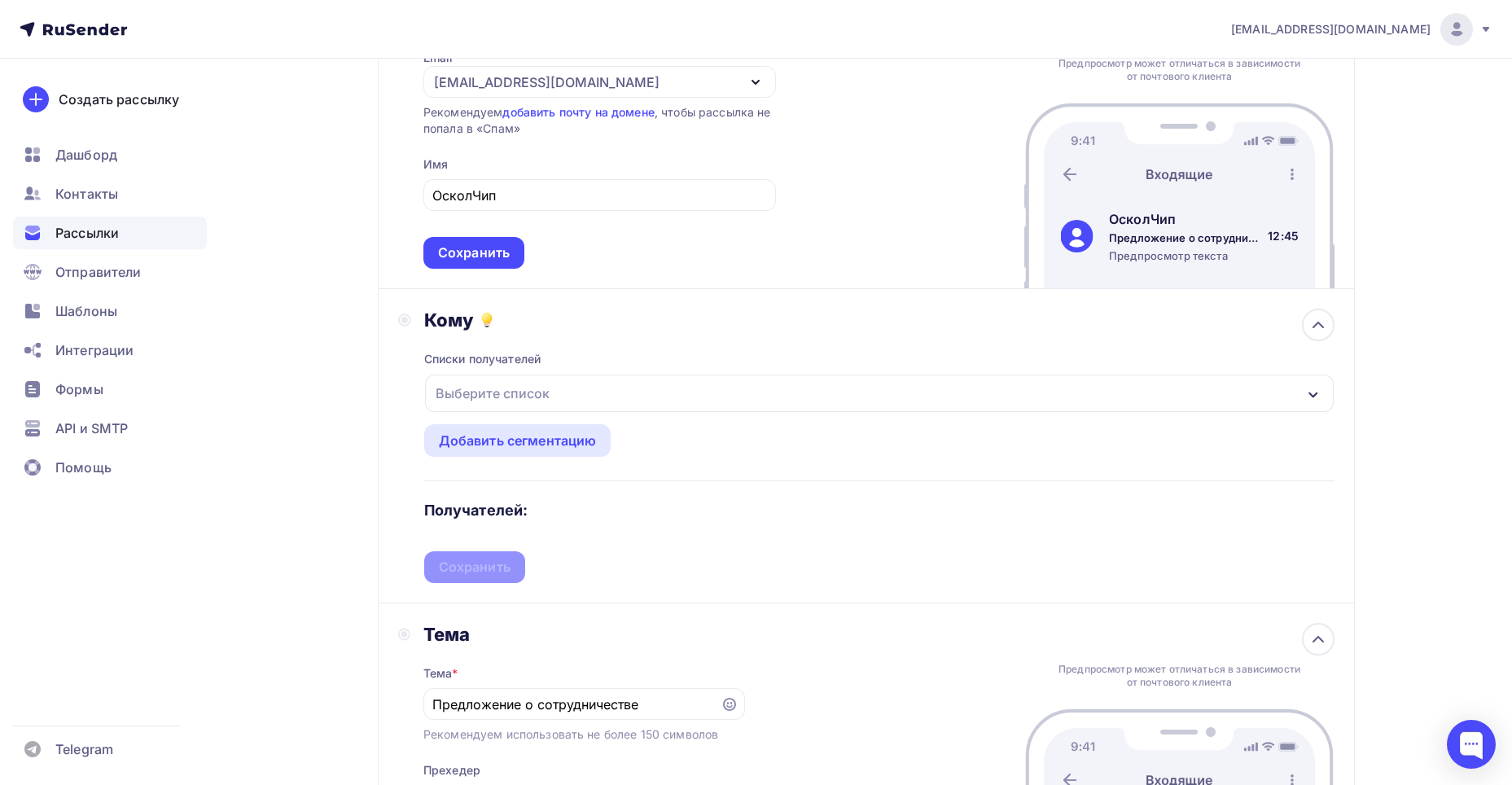
click at [583, 395] on div "Выберите список" at bounding box center [880, 393] width 909 height 37
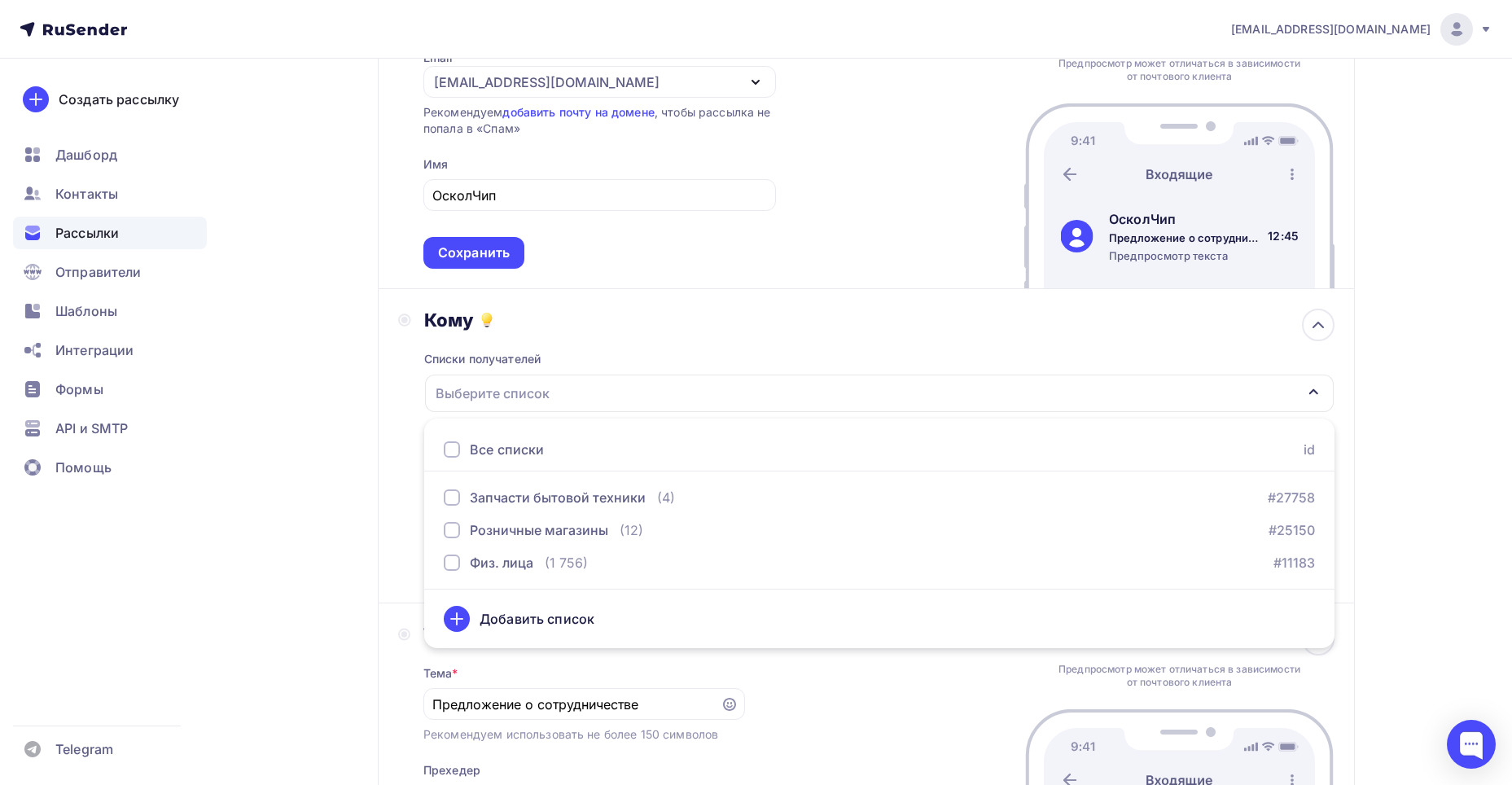
click at [395, 301] on div "Кому Списки получателей Выберите список Все списки id Запчасти бытовой техники …" at bounding box center [867, 446] width 978 height 314
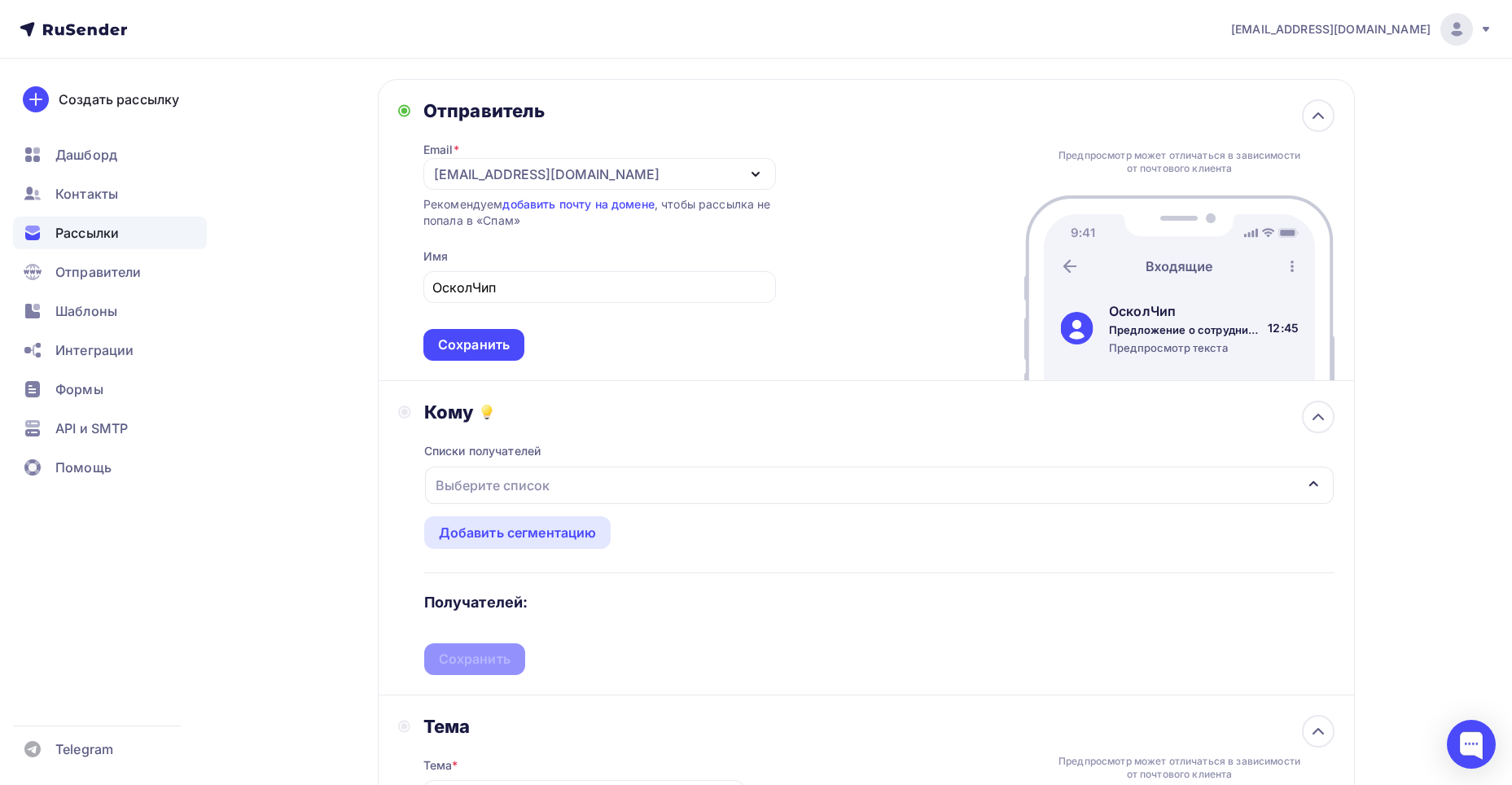
scroll to position [0, 0]
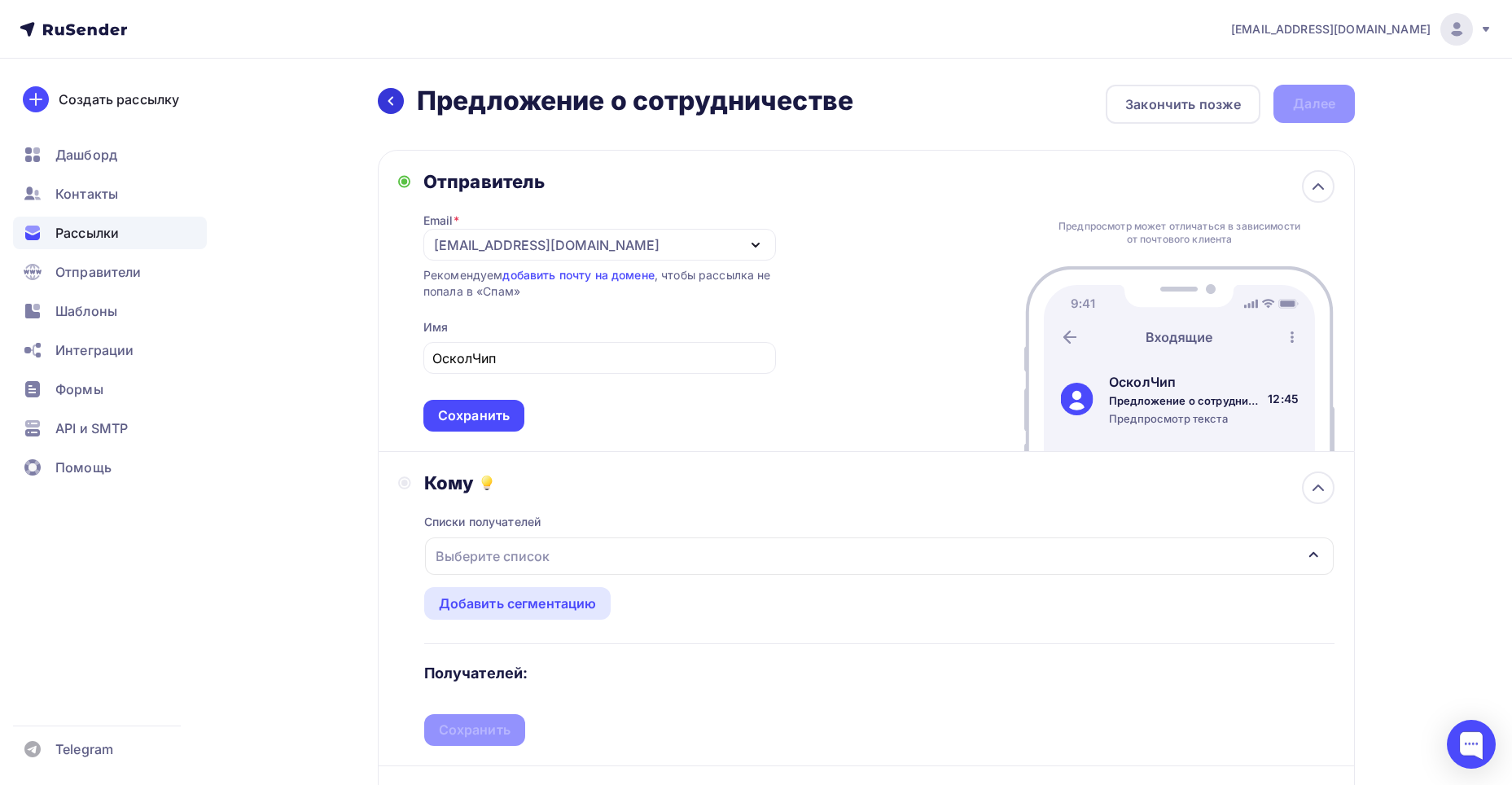
click at [395, 96] on icon at bounding box center [391, 101] width 13 height 13
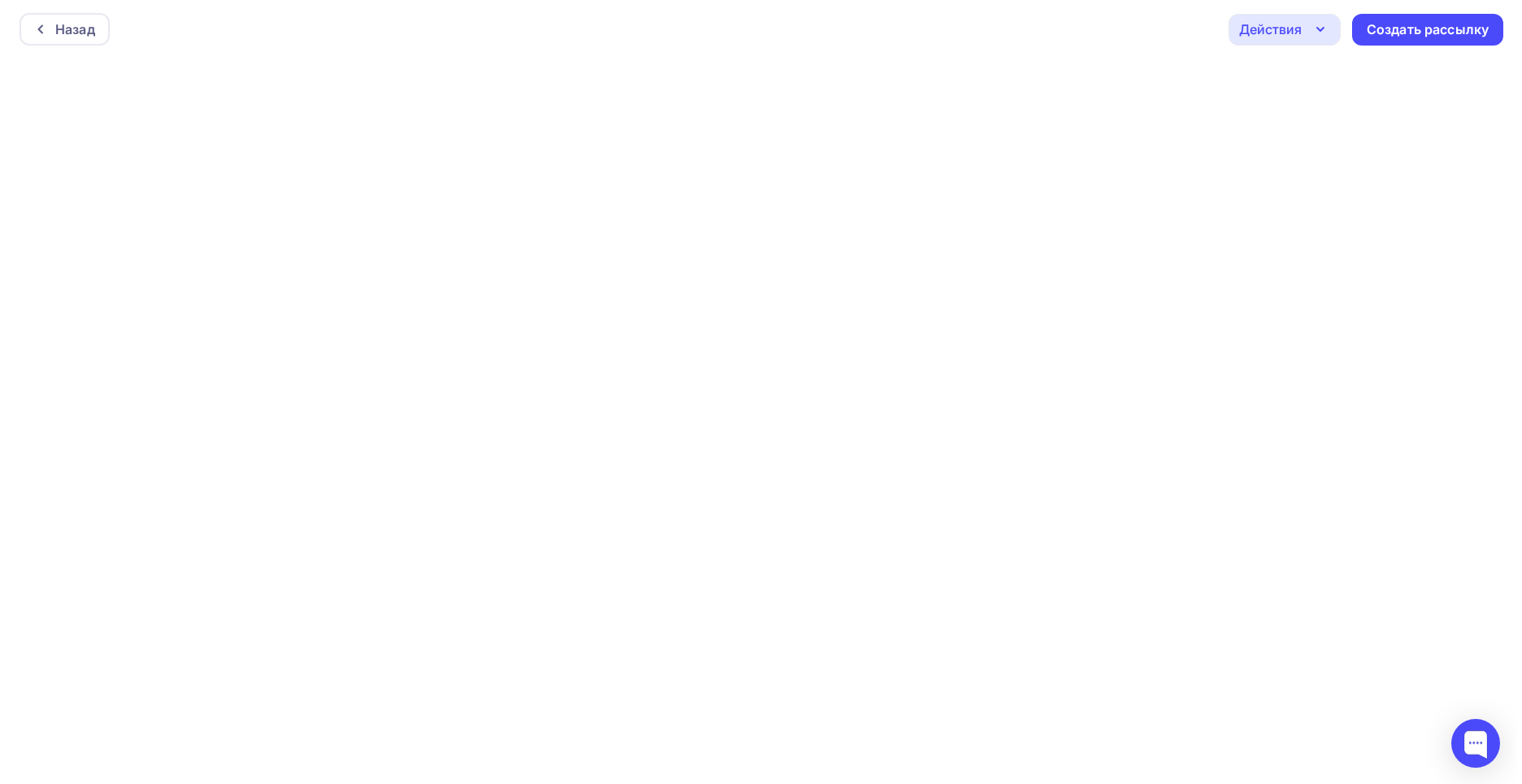
scroll to position [4, 0]
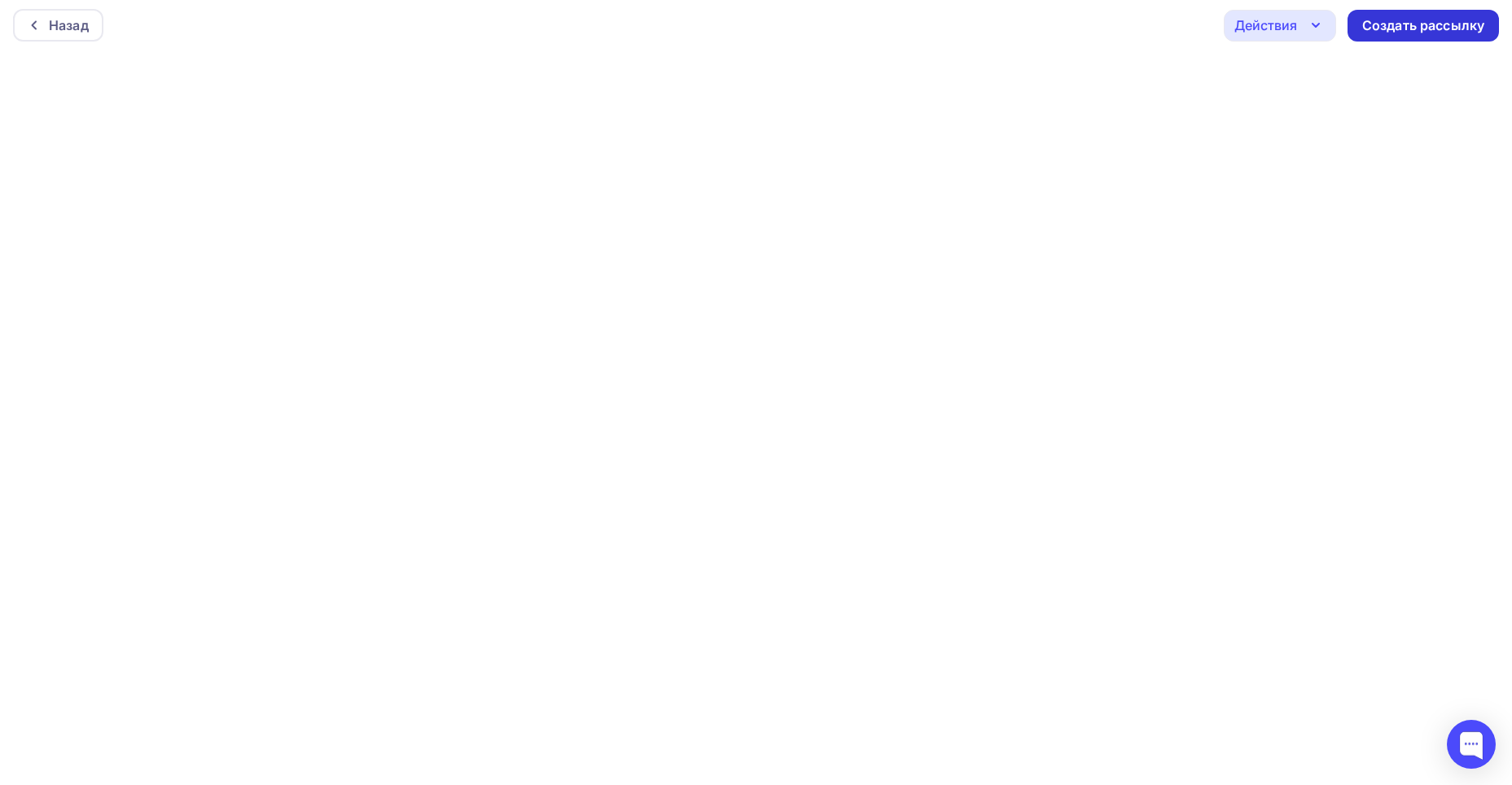
click at [1407, 24] on div "Создать рассылку" at bounding box center [1423, 25] width 122 height 19
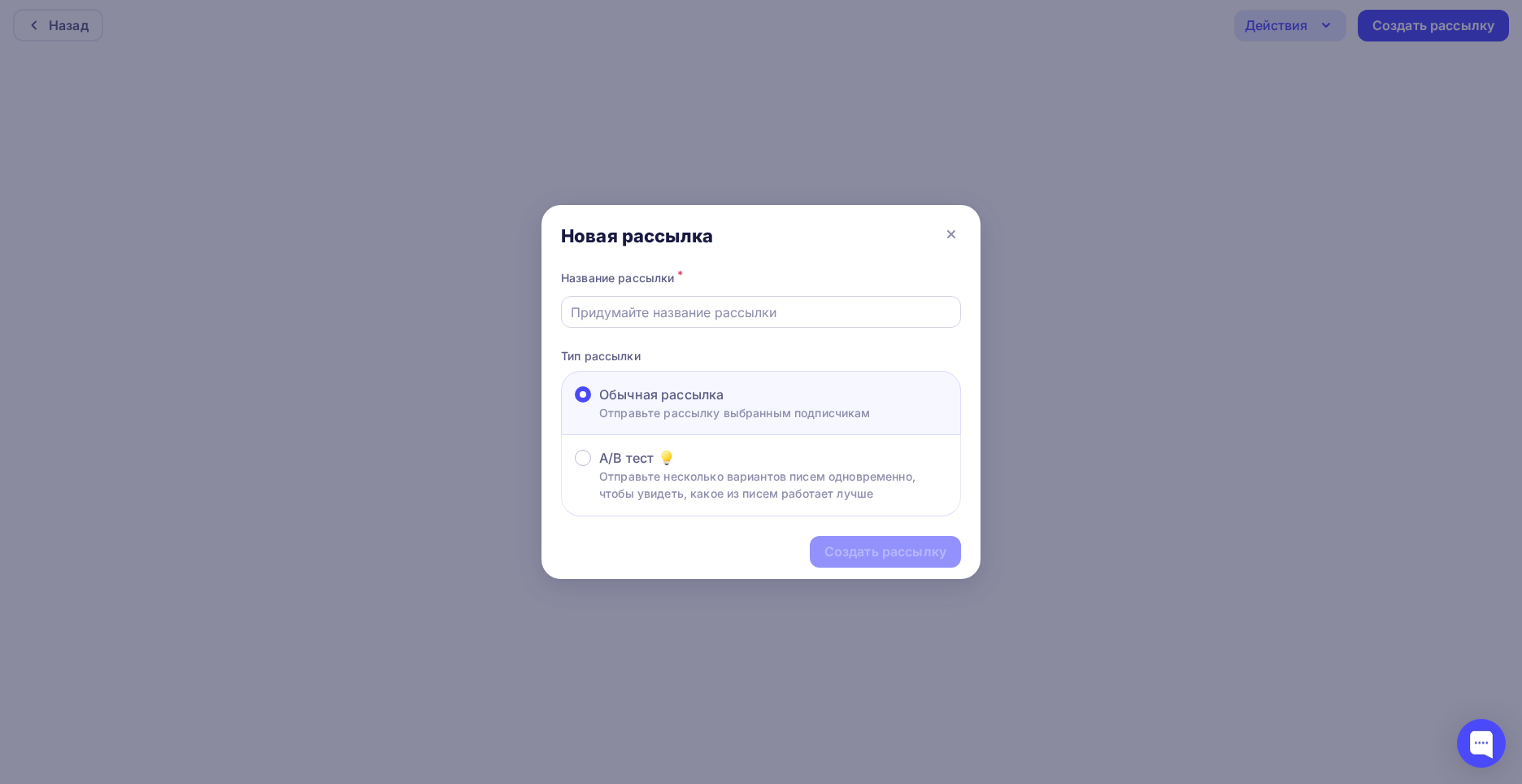
click at [621, 308] on input "text" at bounding box center [761, 312] width 381 height 20
type input "Предложение о сотрудничестве"
click at [821, 253] on div "Новая рассылка" at bounding box center [760, 236] width 439 height 61
click at [853, 549] on div "Создать рассылку" at bounding box center [885, 551] width 122 height 19
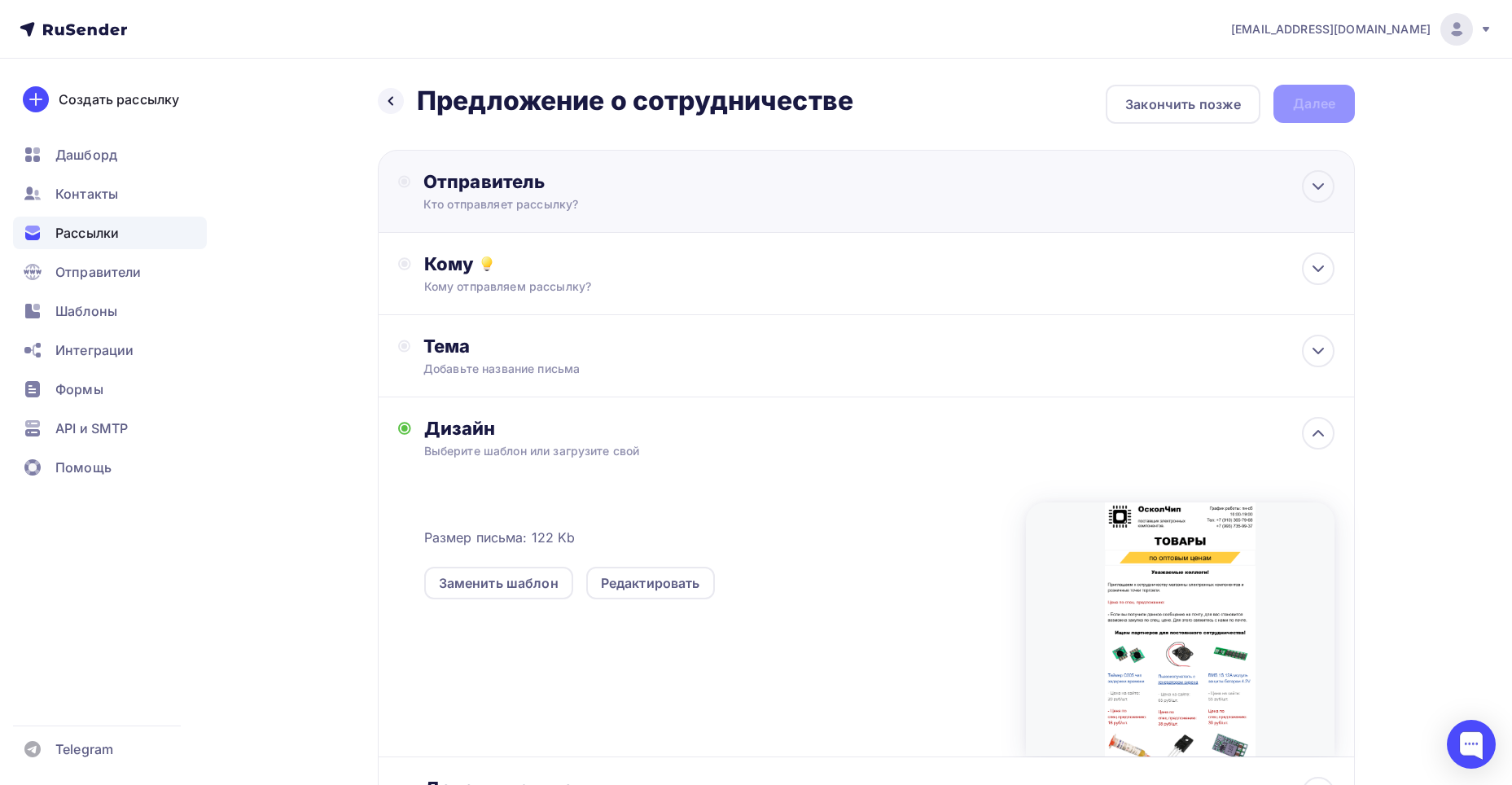
click at [642, 176] on div "Отправитель" at bounding box center [600, 181] width 353 height 22
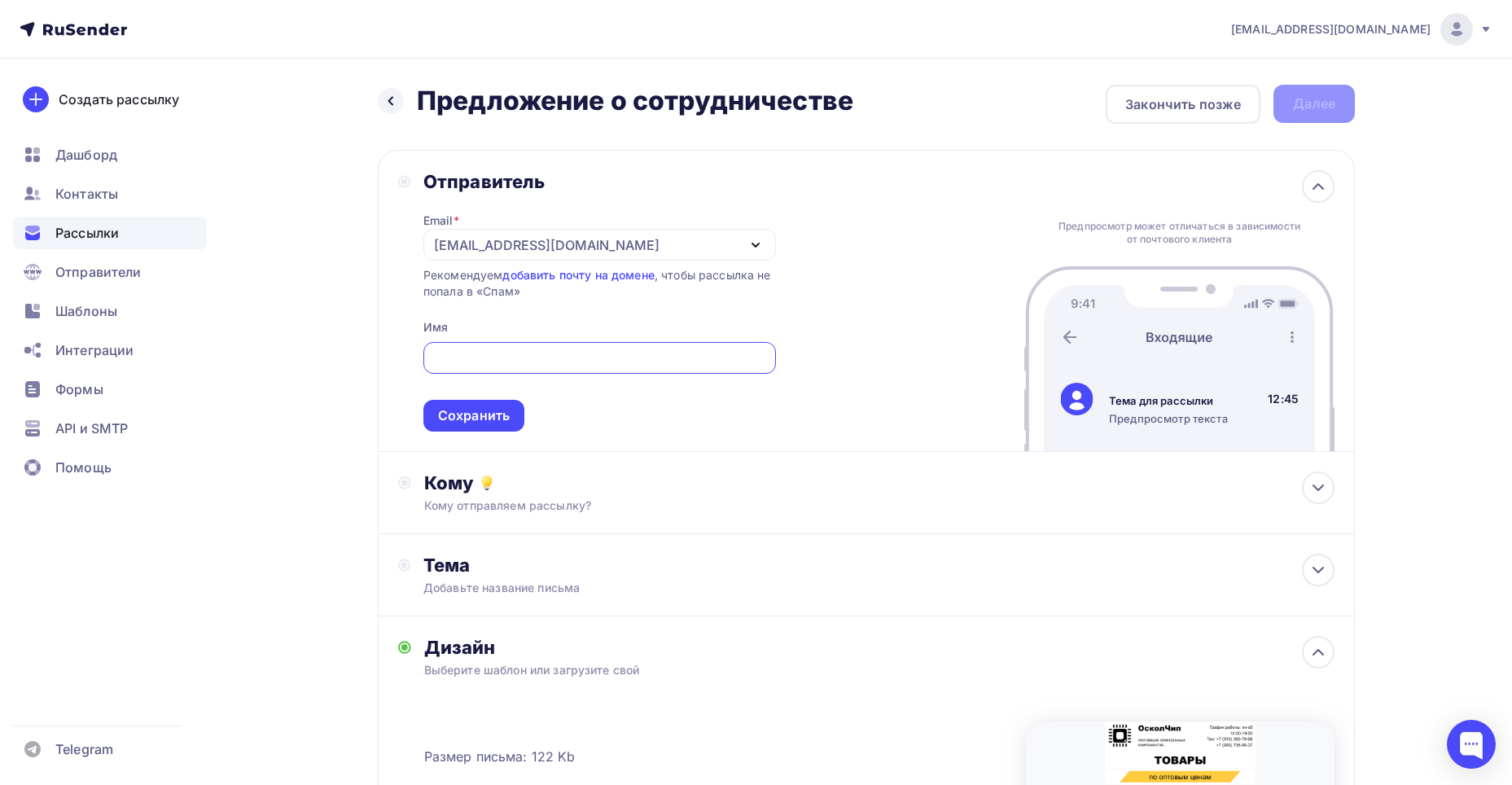
click at [464, 356] on input "text" at bounding box center [600, 358] width 334 height 20
type input "ОсколЧип"
click at [478, 415] on div "Сохранить" at bounding box center [474, 416] width 72 height 19
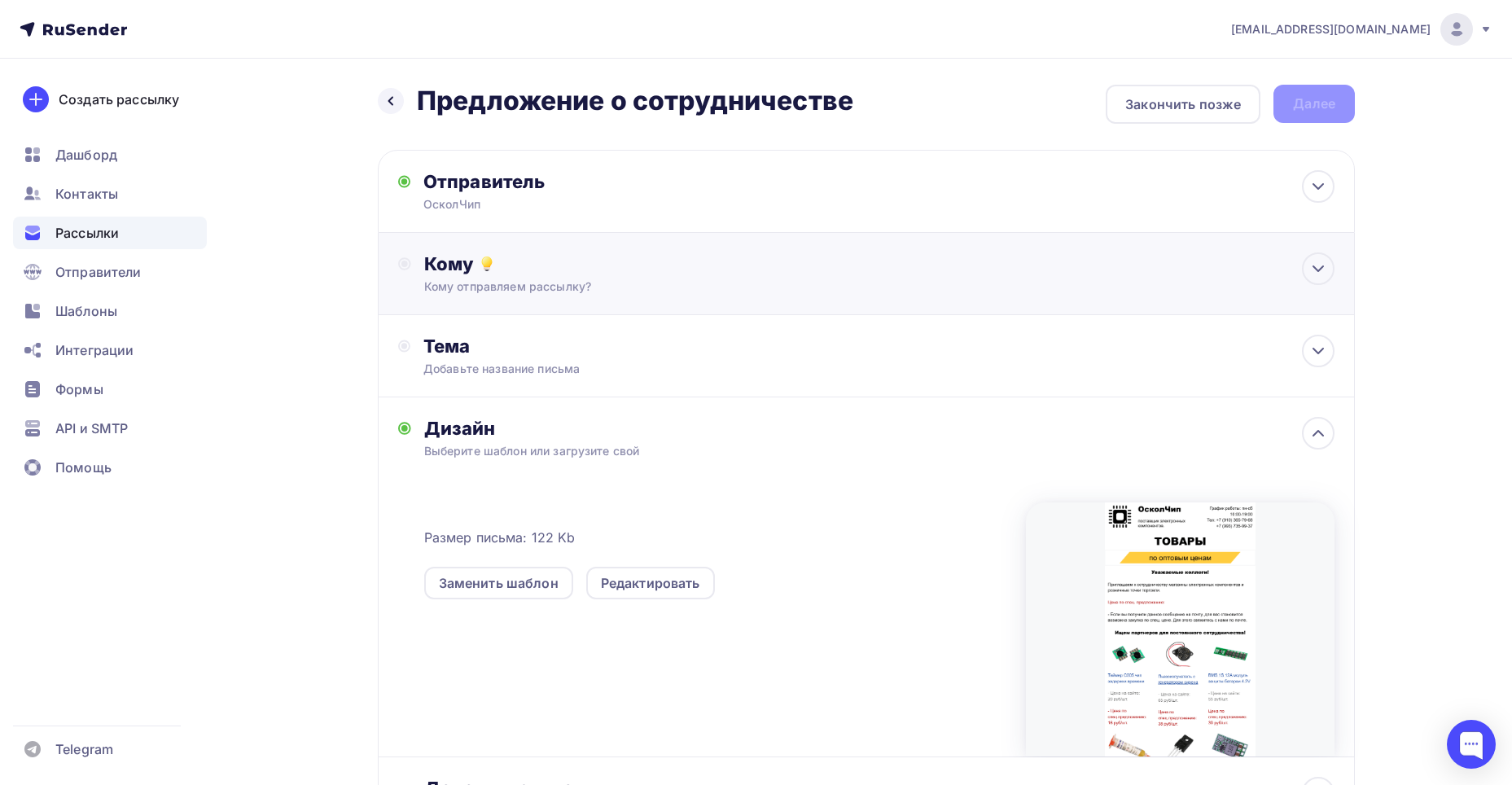
click at [565, 266] on div "Кому" at bounding box center [880, 264] width 910 height 22
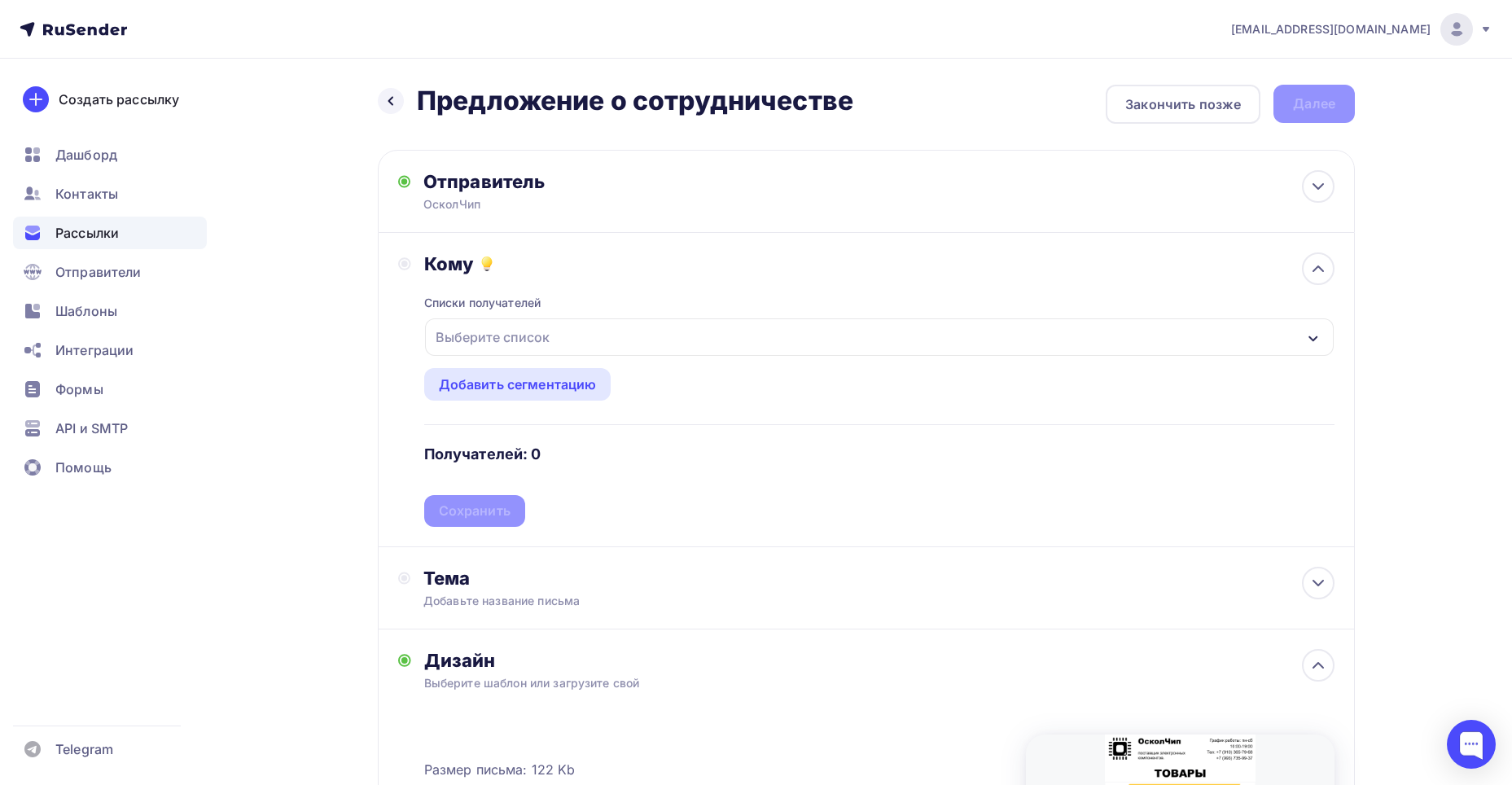
click at [507, 335] on div "Выберите список" at bounding box center [492, 337] width 127 height 29
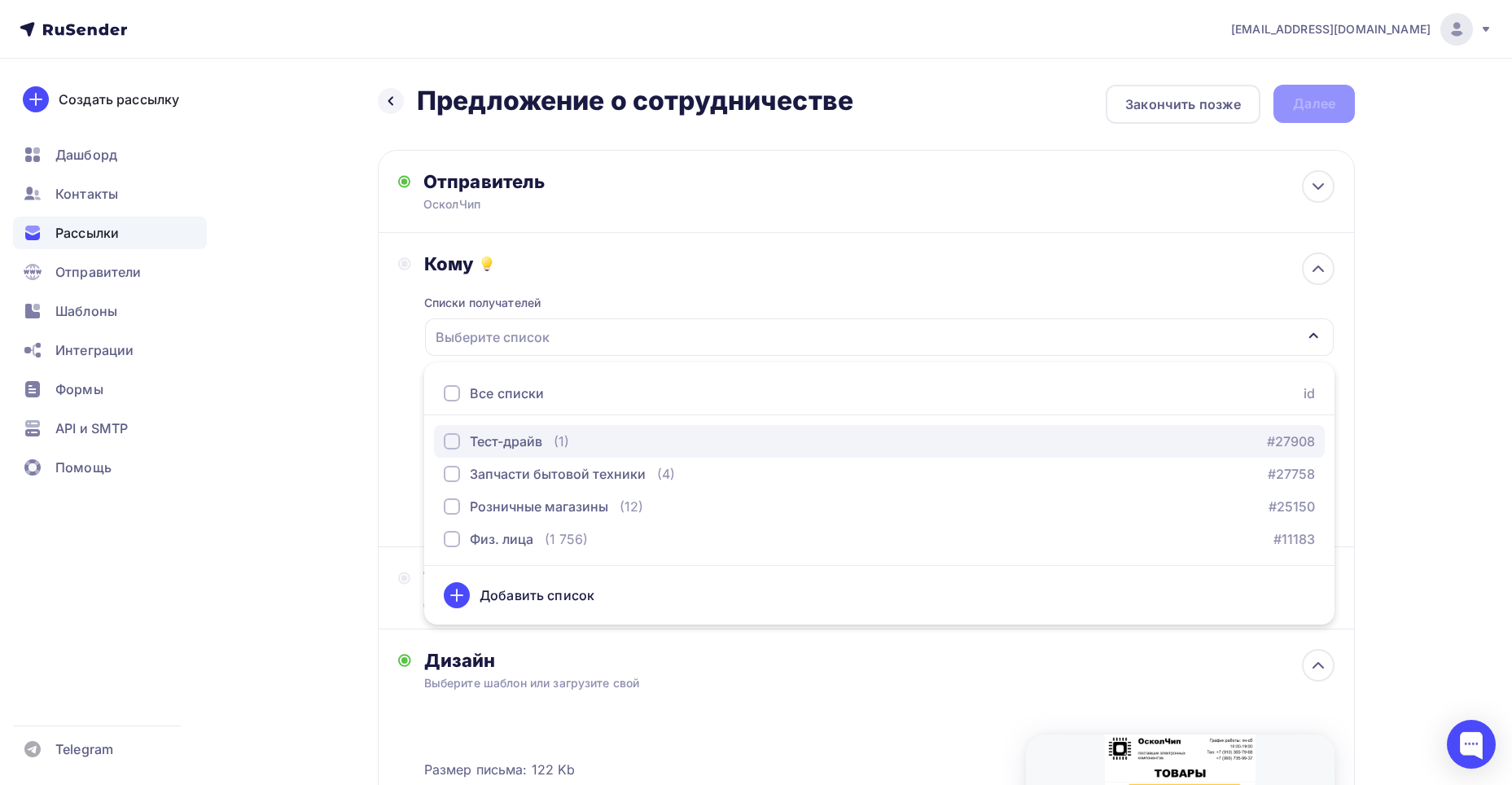
click at [452, 437] on div "button" at bounding box center [451, 440] width 16 height 16
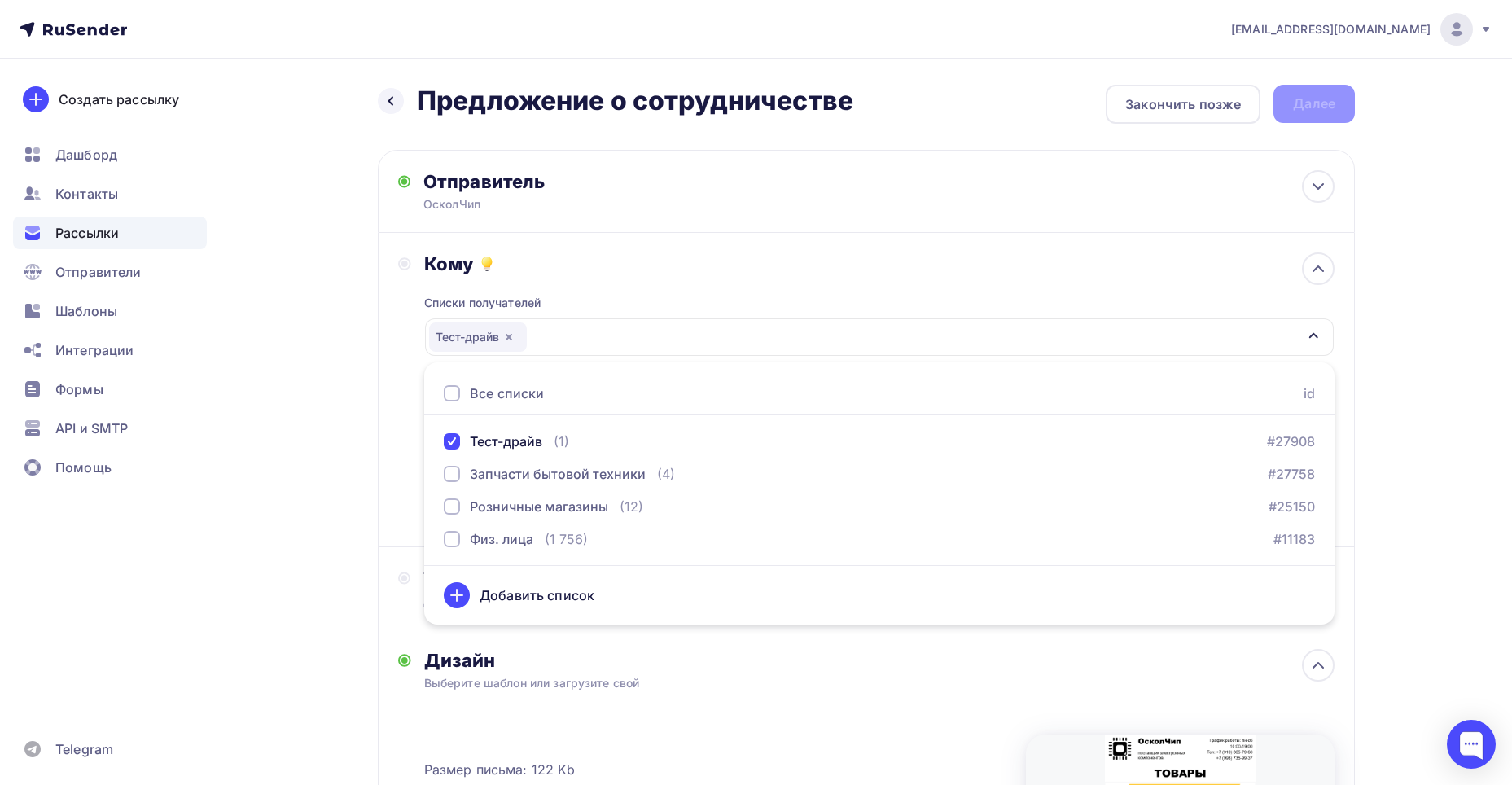
click at [400, 340] on div "Кому Списки получателей Тест-драйв Все списки id Тест-драйв (1) #27908 Запчасти…" at bounding box center [867, 390] width 936 height 274
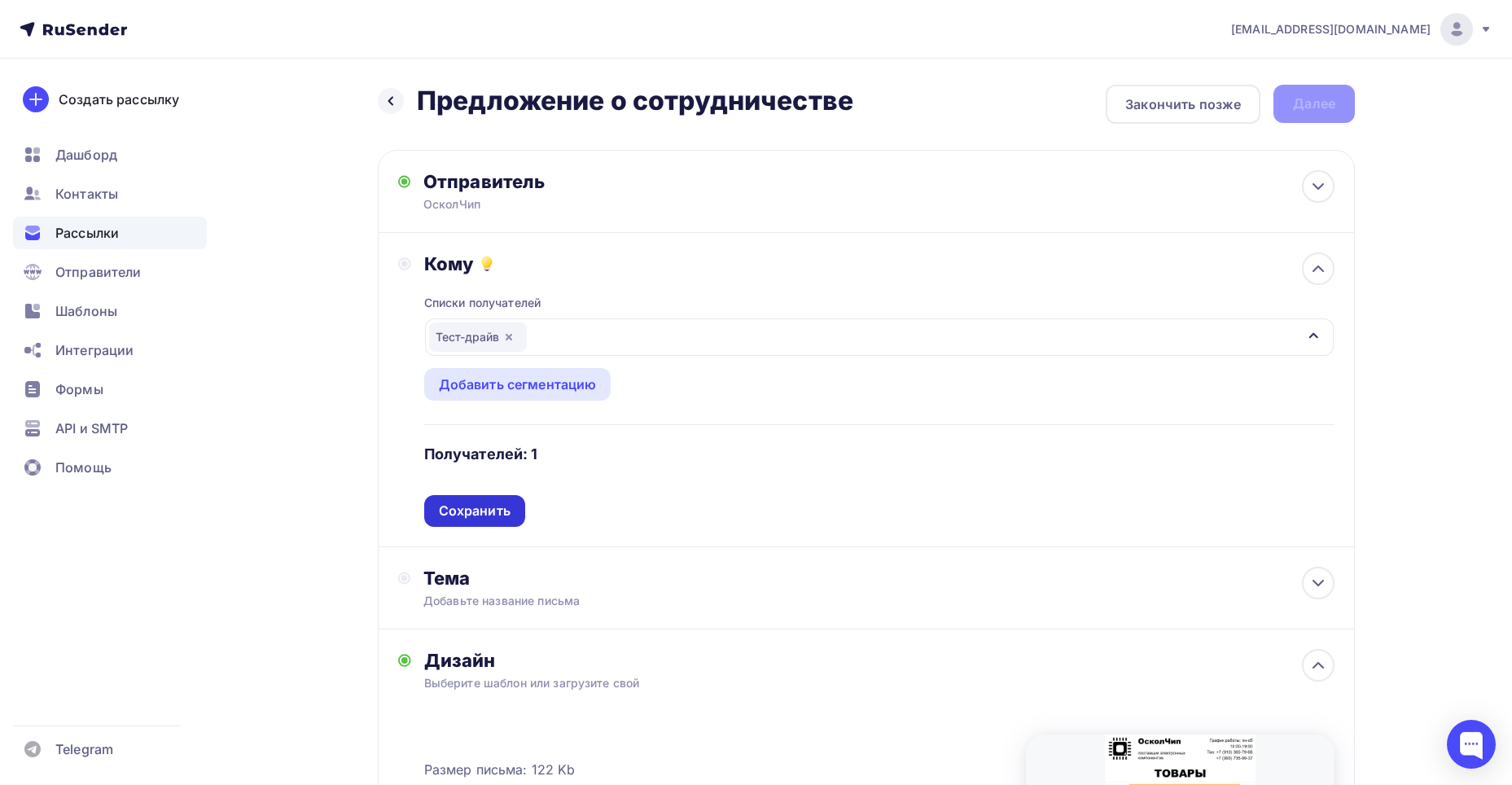
click at [478, 503] on div "Сохранить" at bounding box center [475, 511] width 72 height 19
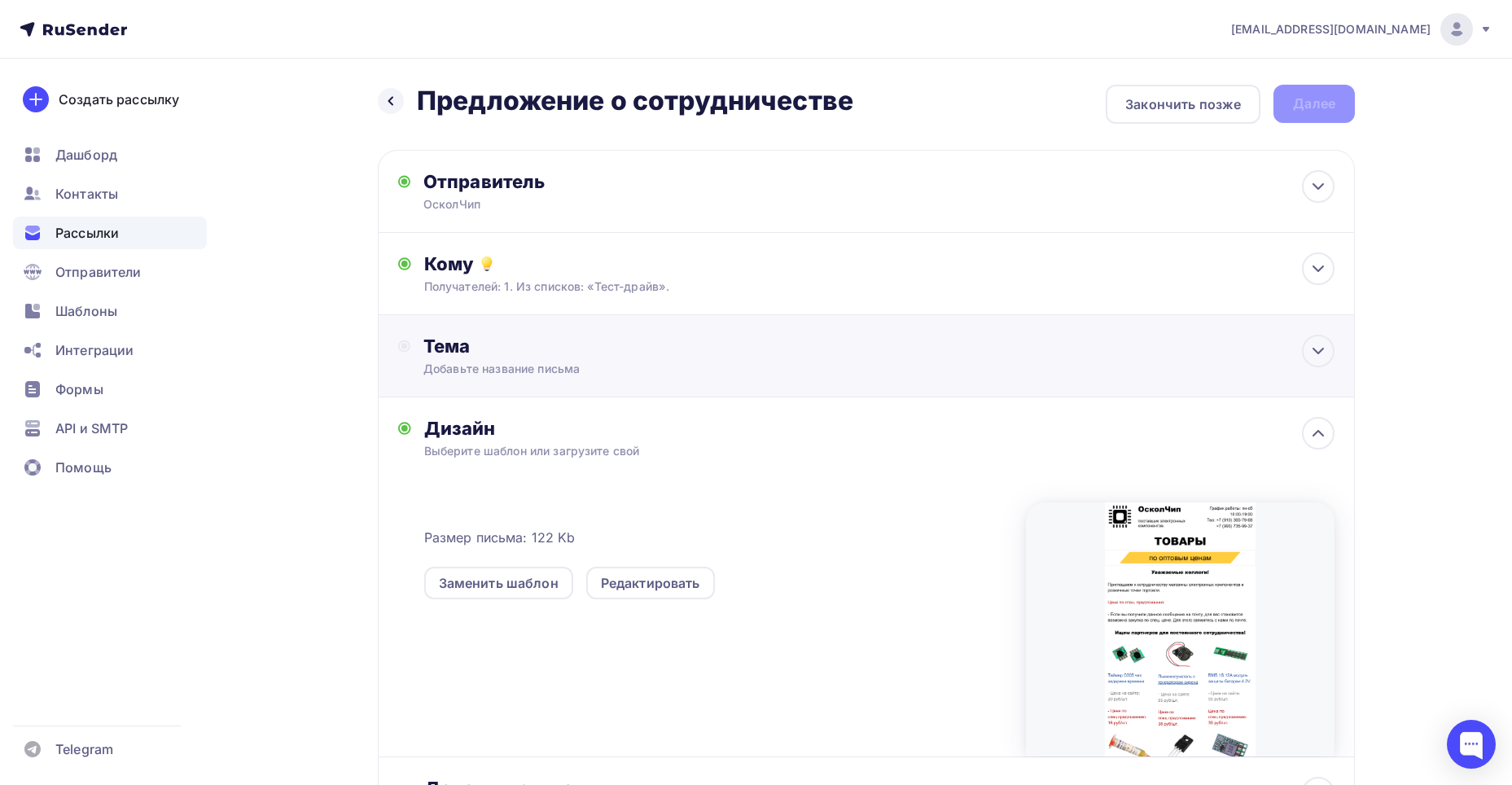
click at [547, 343] on div "Тема" at bounding box center [584, 346] width 322 height 22
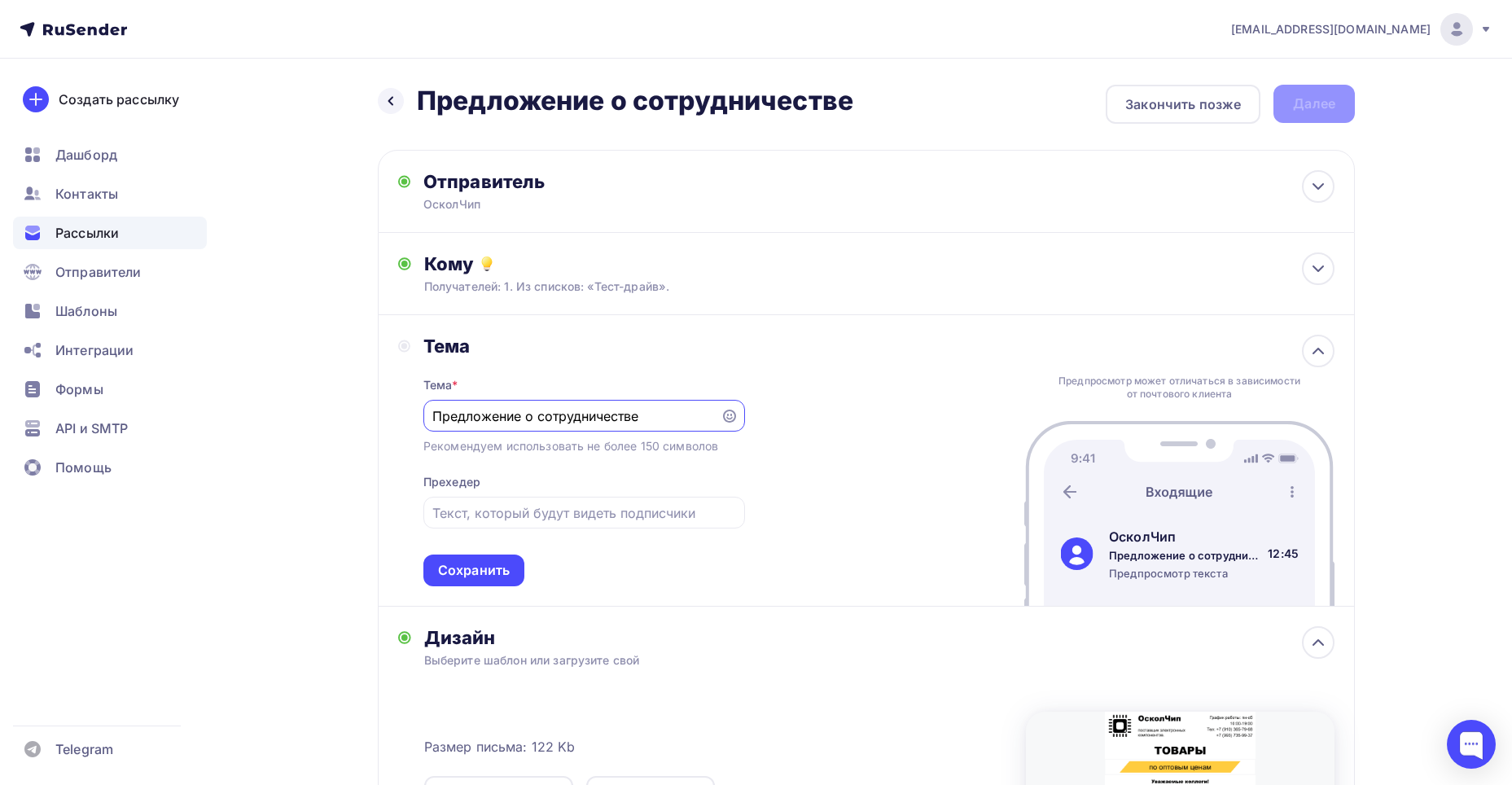
type input "Предложение о сотрудничестве"
click at [793, 486] on div "Тема Тема * Предложение о сотрудничестве Рекомендуем использовать не более 150 …" at bounding box center [867, 461] width 978 height 292
click at [782, 461] on div "Тема Тема * Предложение о сотрудничестве Рекомендуем использовать не более 150 …" at bounding box center [867, 461] width 978 height 292
click at [487, 569] on div "Сохранить" at bounding box center [474, 571] width 72 height 19
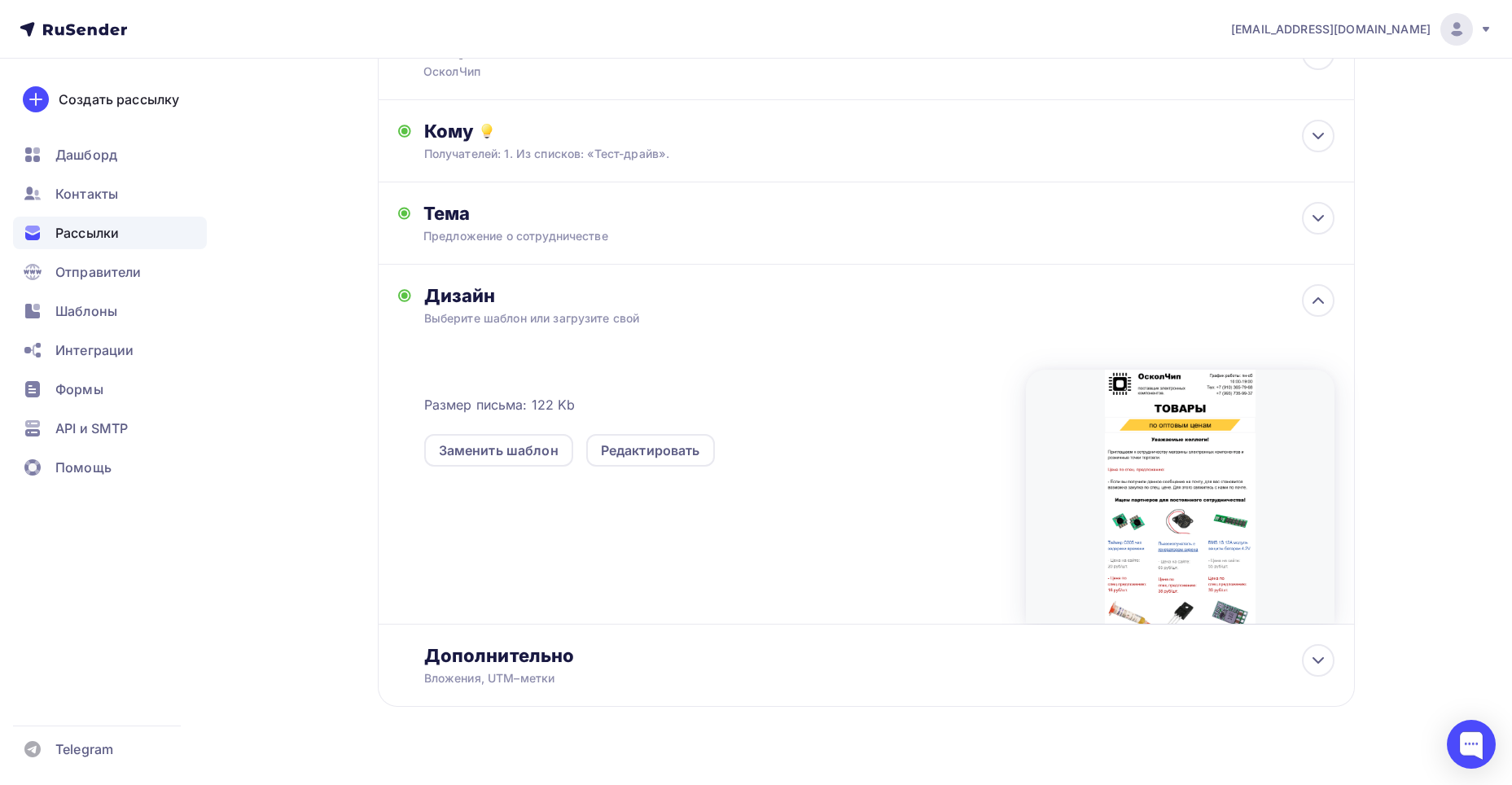
scroll to position [159, 0]
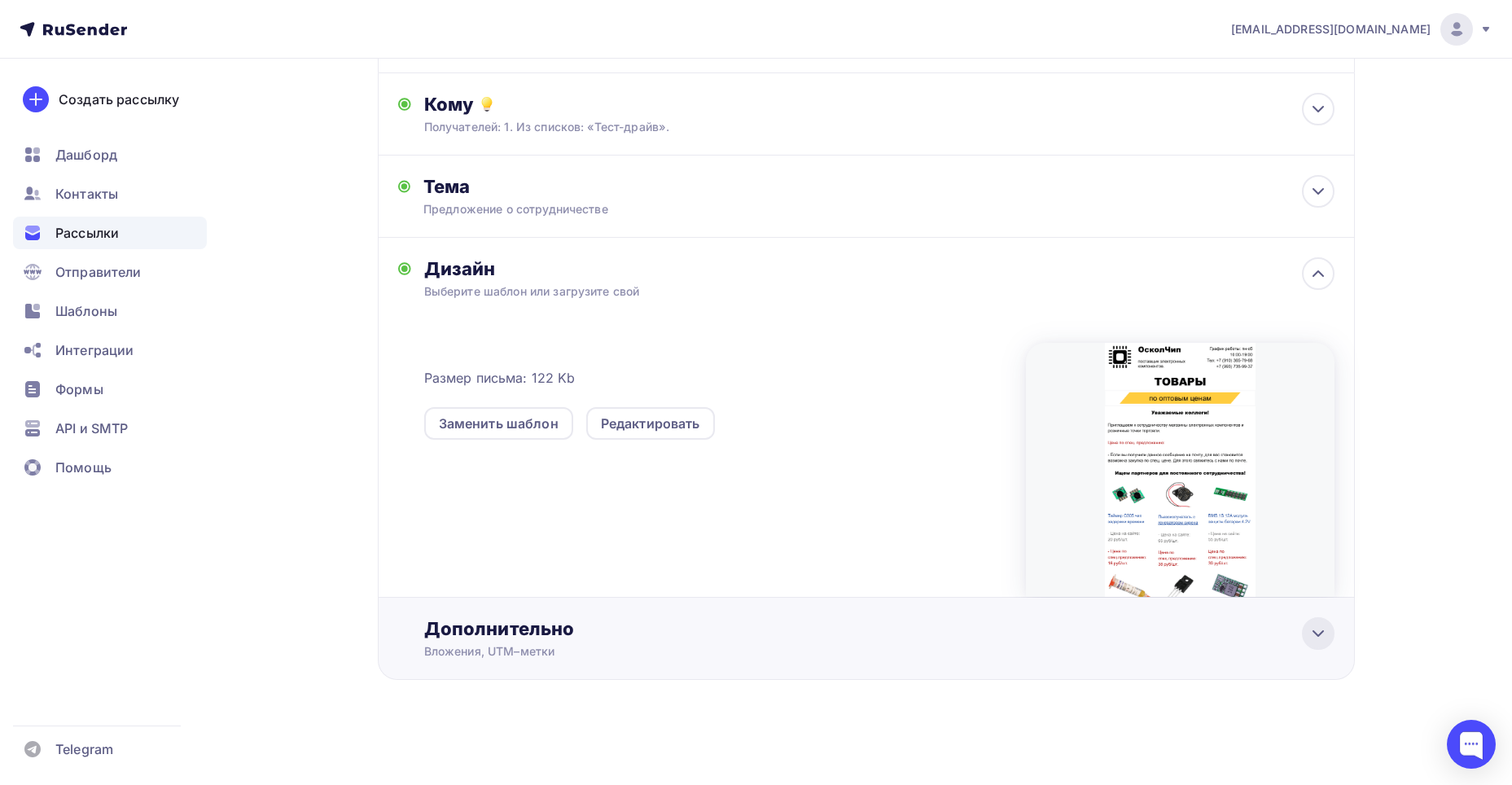
click at [1322, 644] on div at bounding box center [1318, 633] width 33 height 33
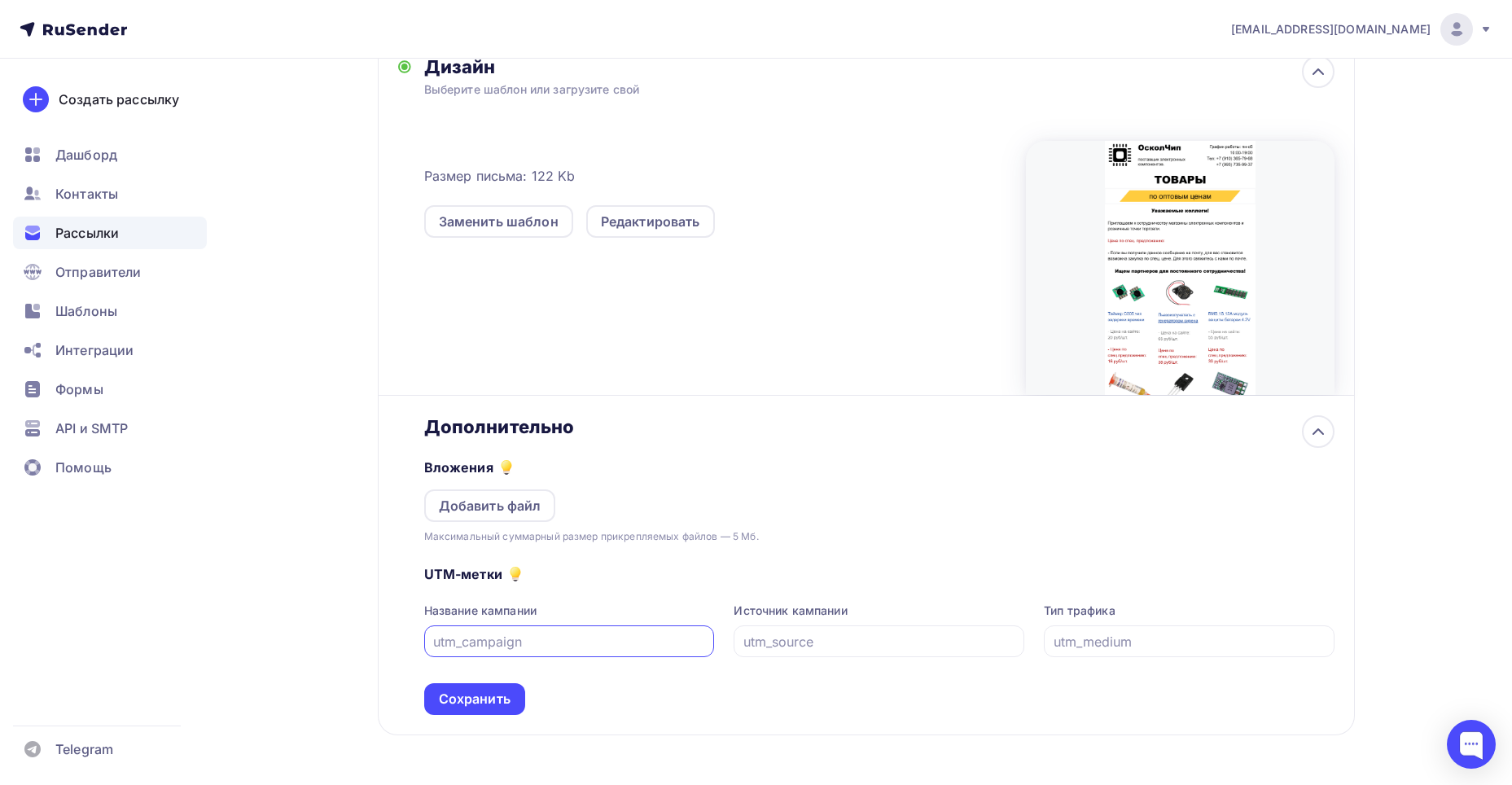
scroll to position [403, 0]
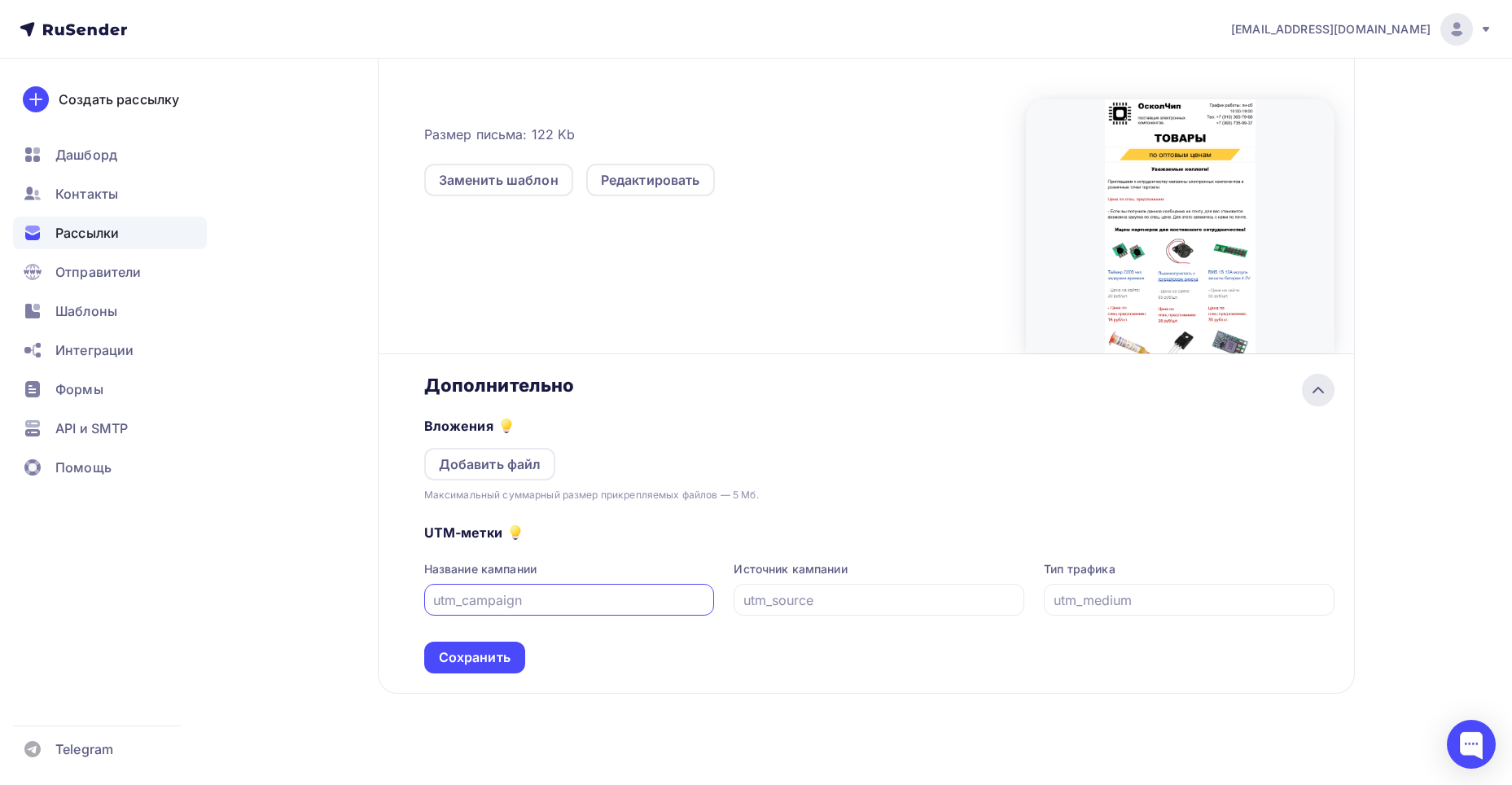
click at [1314, 383] on icon at bounding box center [1318, 390] width 20 height 20
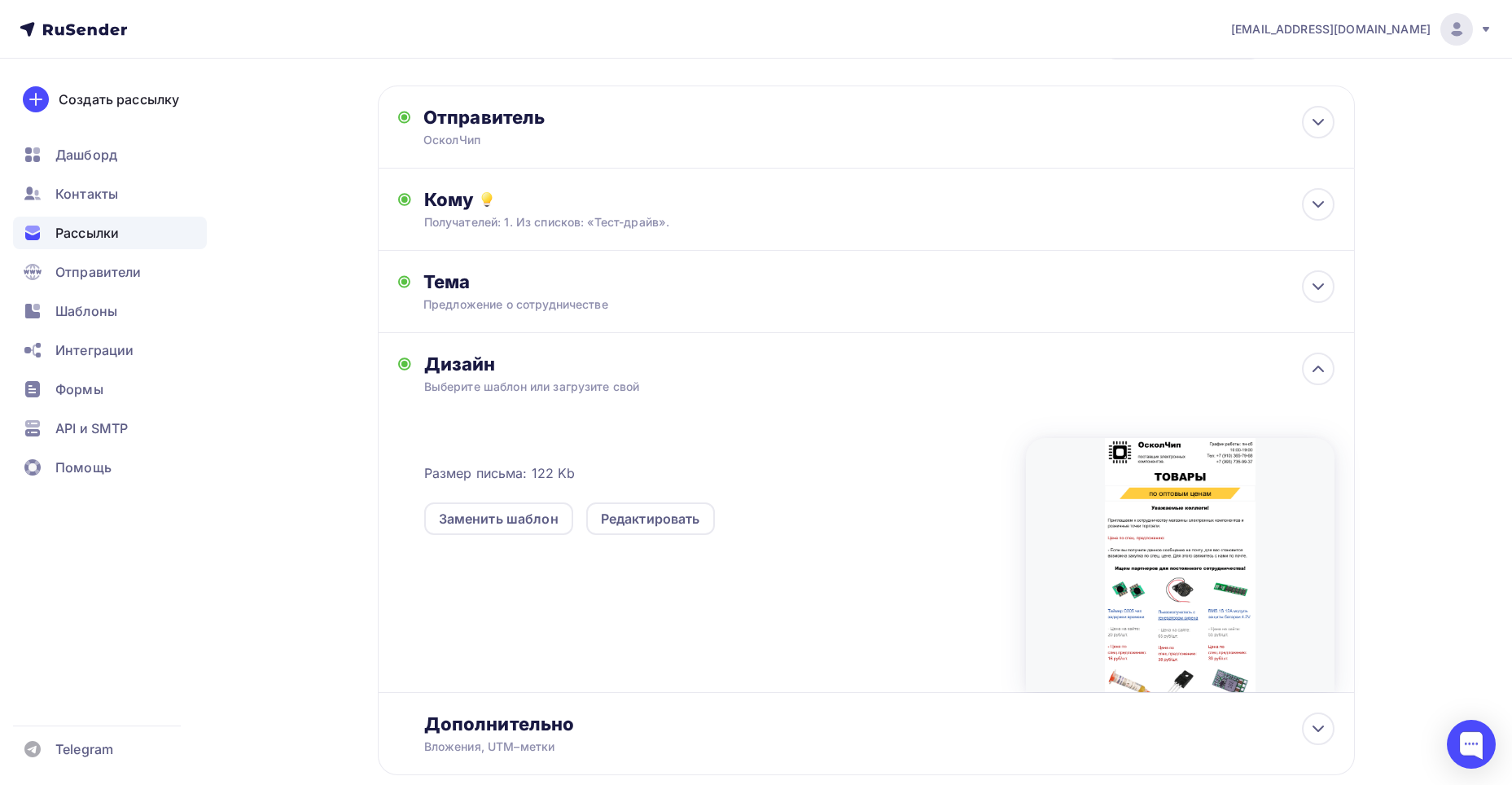
scroll to position [0, 0]
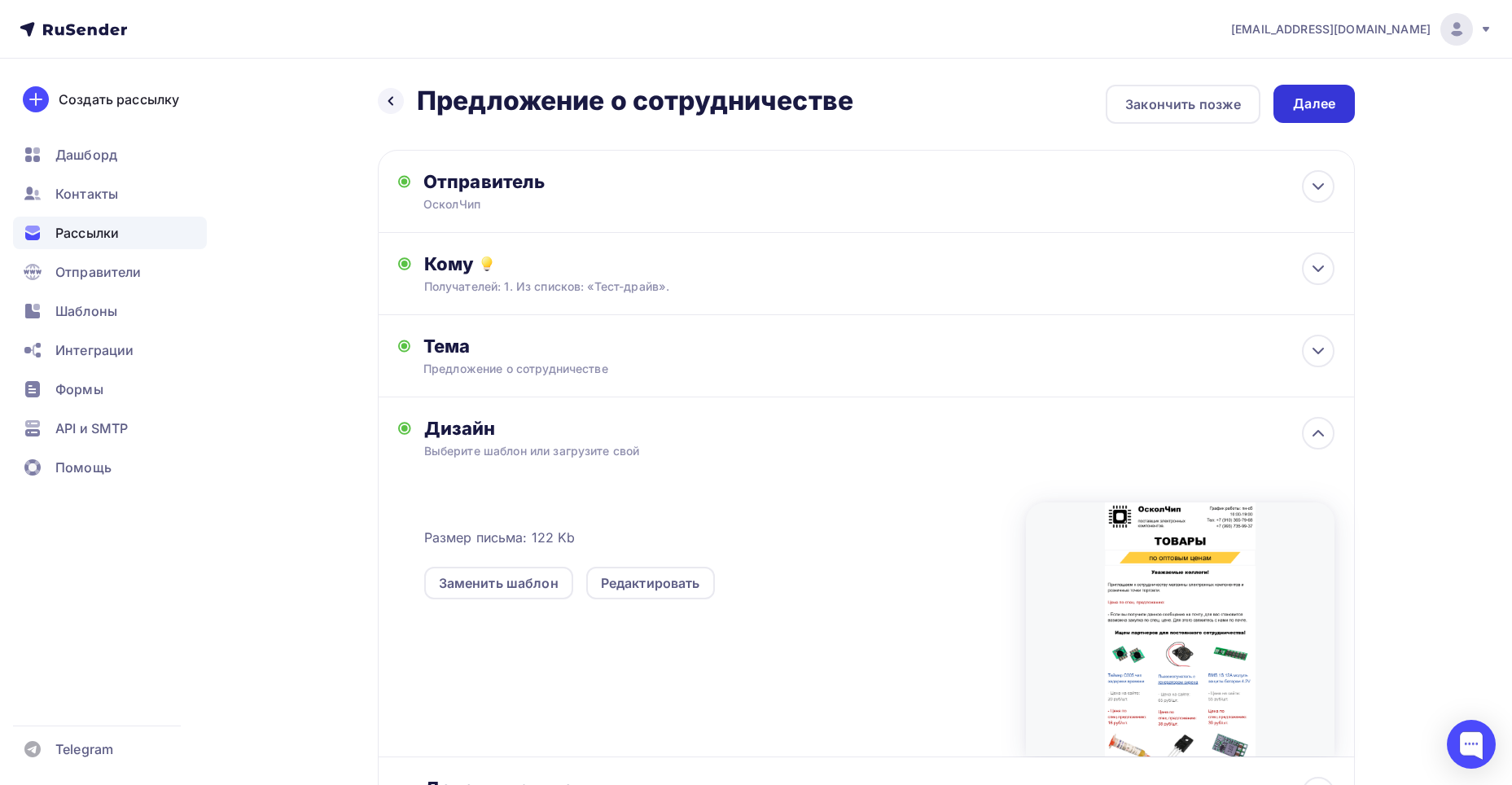
click at [1295, 112] on div "Далее" at bounding box center [1314, 103] width 42 height 19
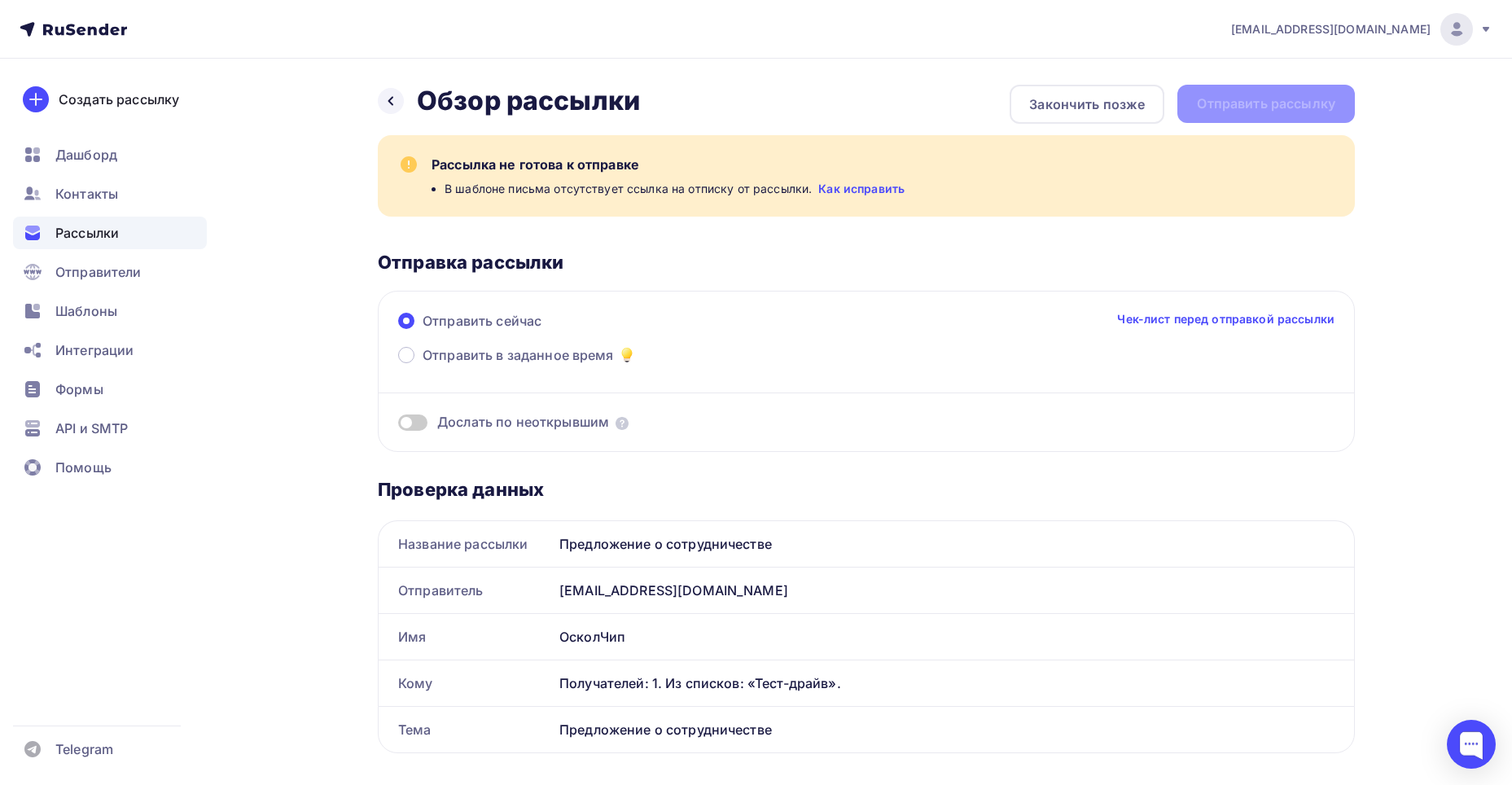
click at [846, 190] on link "Как исправить" at bounding box center [861, 188] width 87 height 16
click at [1071, 96] on div "Закончить позже" at bounding box center [1088, 103] width 116 height 20
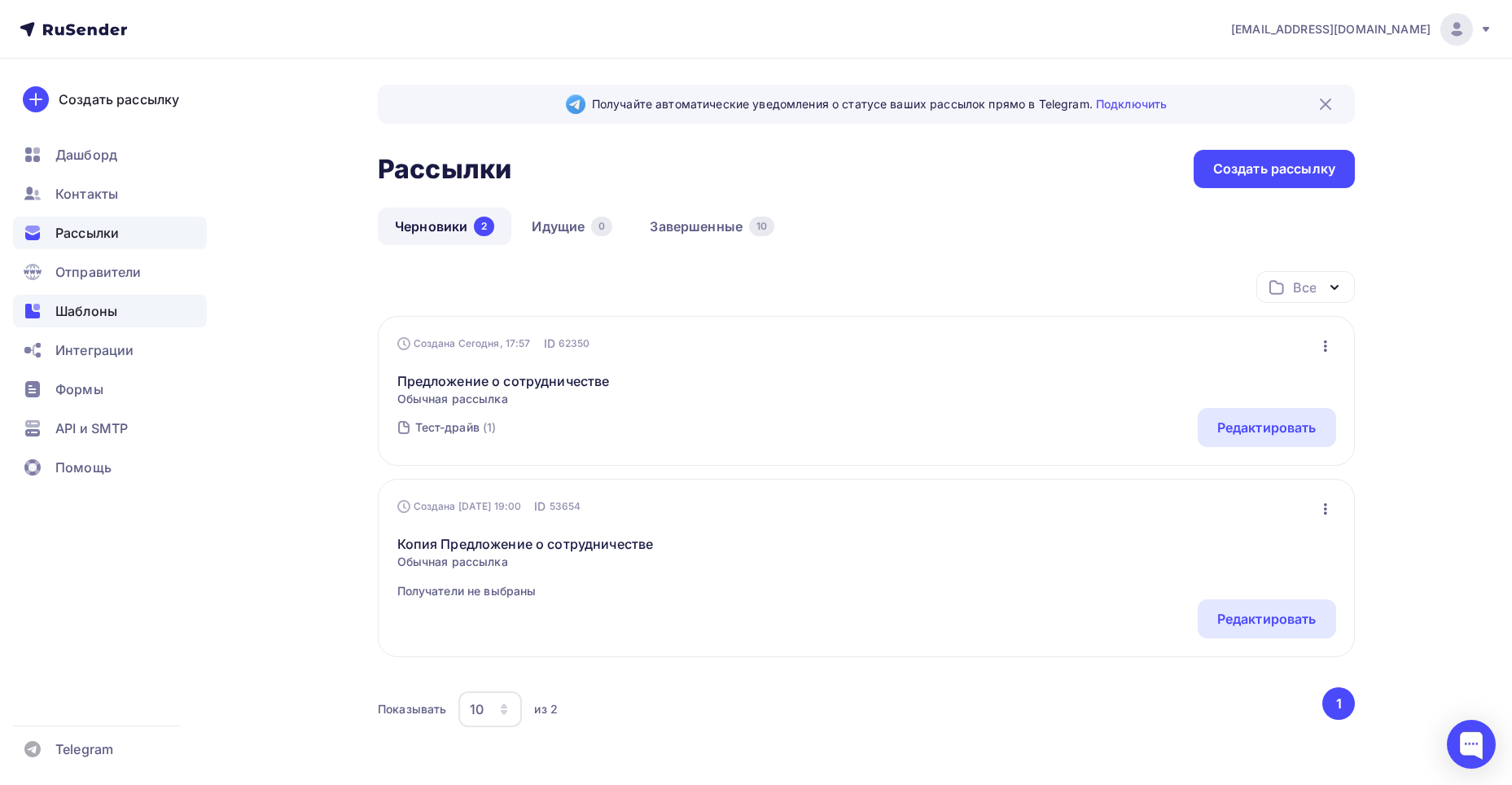
click at [89, 302] on span "Шаблоны" at bounding box center [86, 310] width 62 height 20
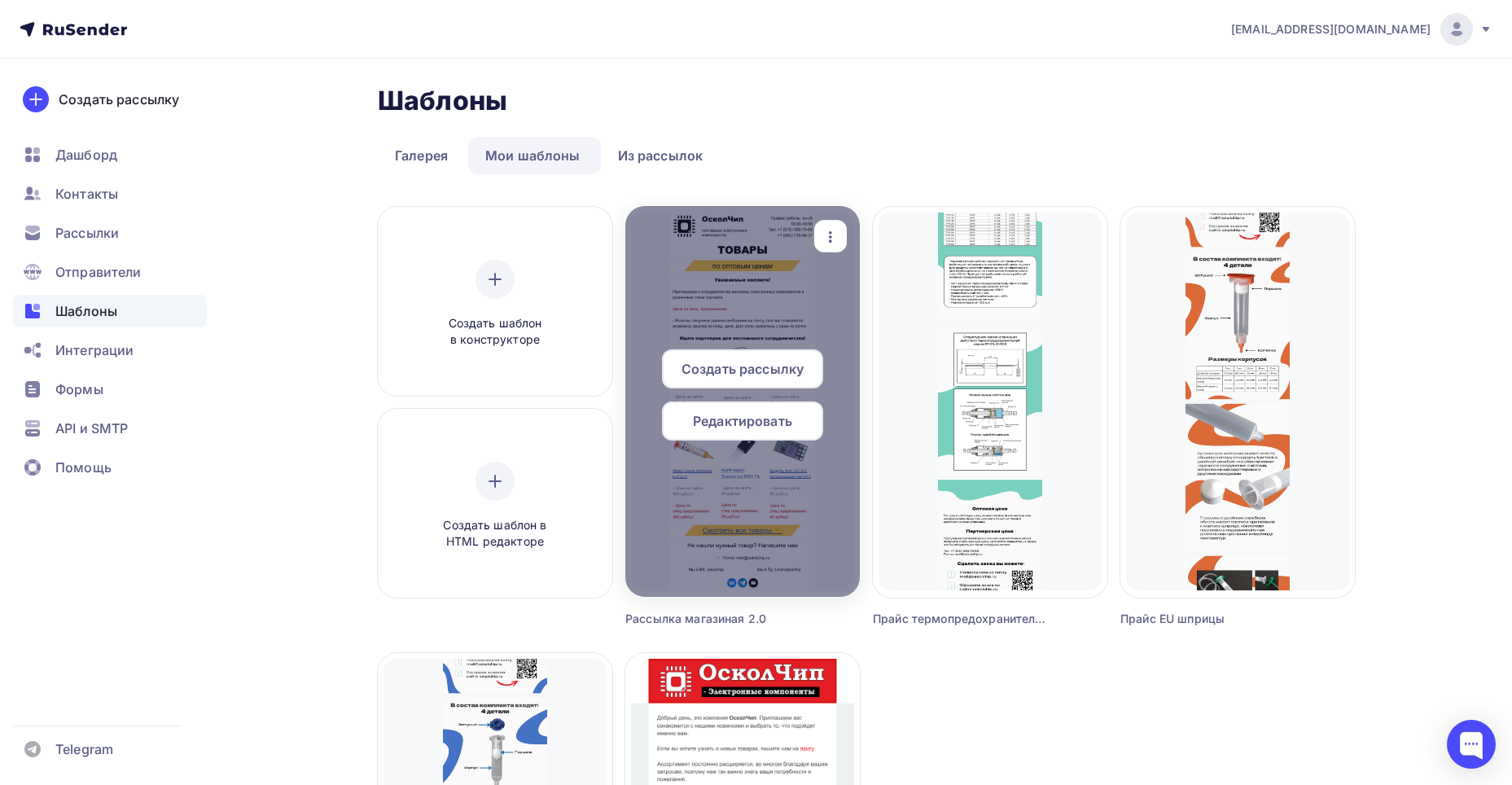
click at [755, 416] on span "Редактировать" at bounding box center [742, 420] width 100 height 20
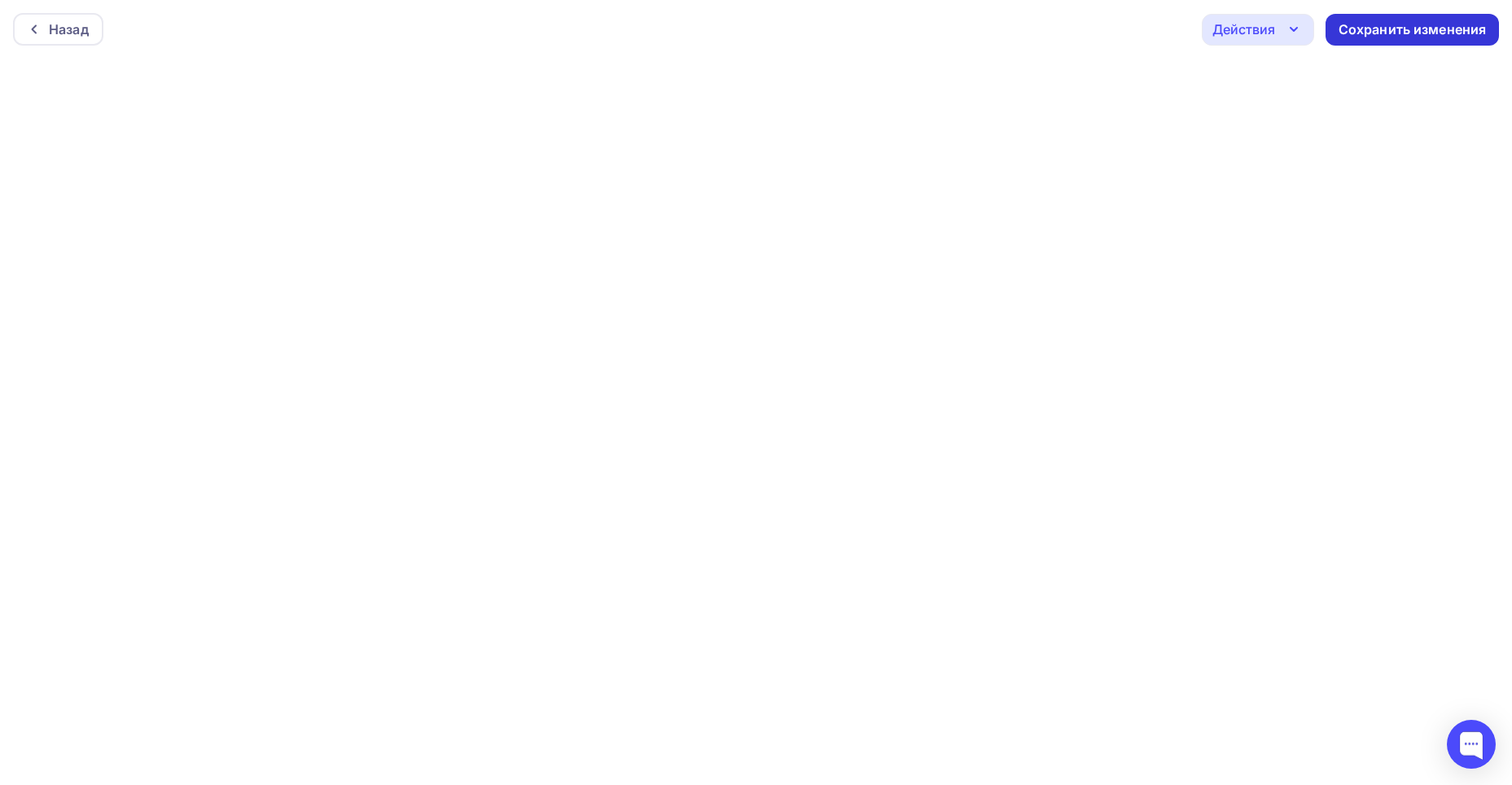
click at [1367, 34] on div "Сохранить изменения" at bounding box center [1412, 30] width 148 height 19
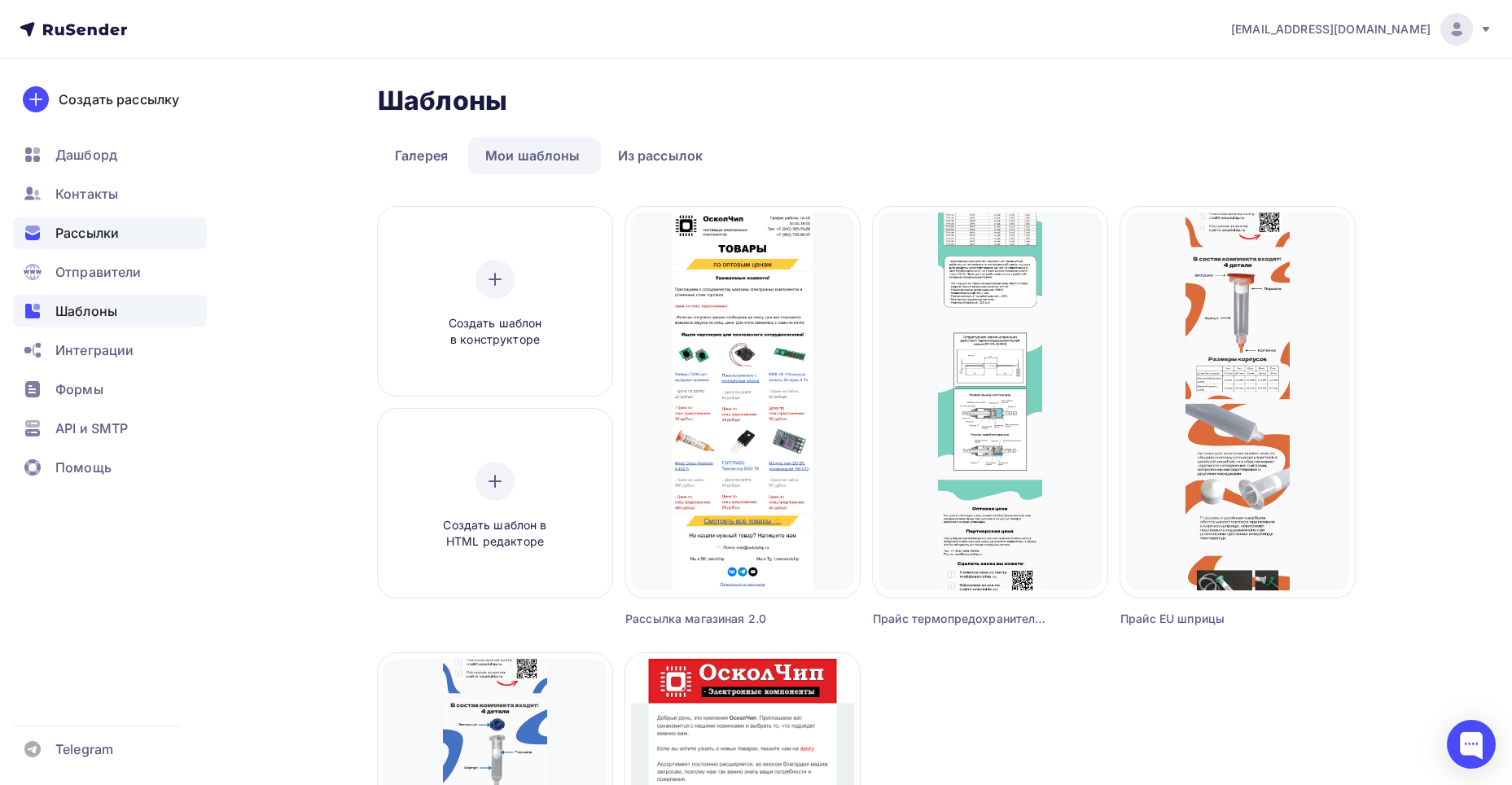
click at [102, 231] on span "Рассылки" at bounding box center [87, 232] width 63 height 20
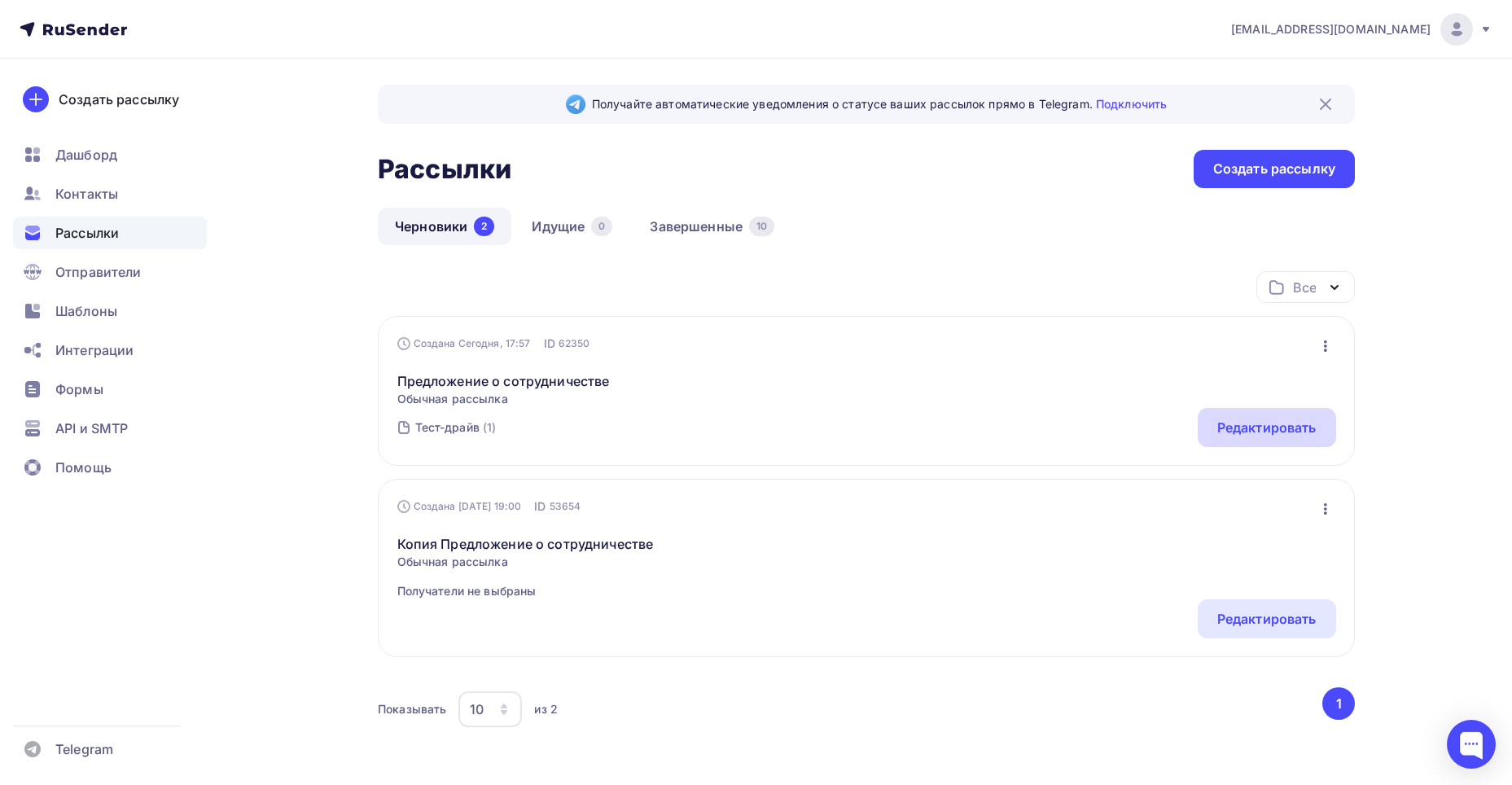
click at [1260, 434] on div "Редактировать" at bounding box center [1267, 427] width 100 height 20
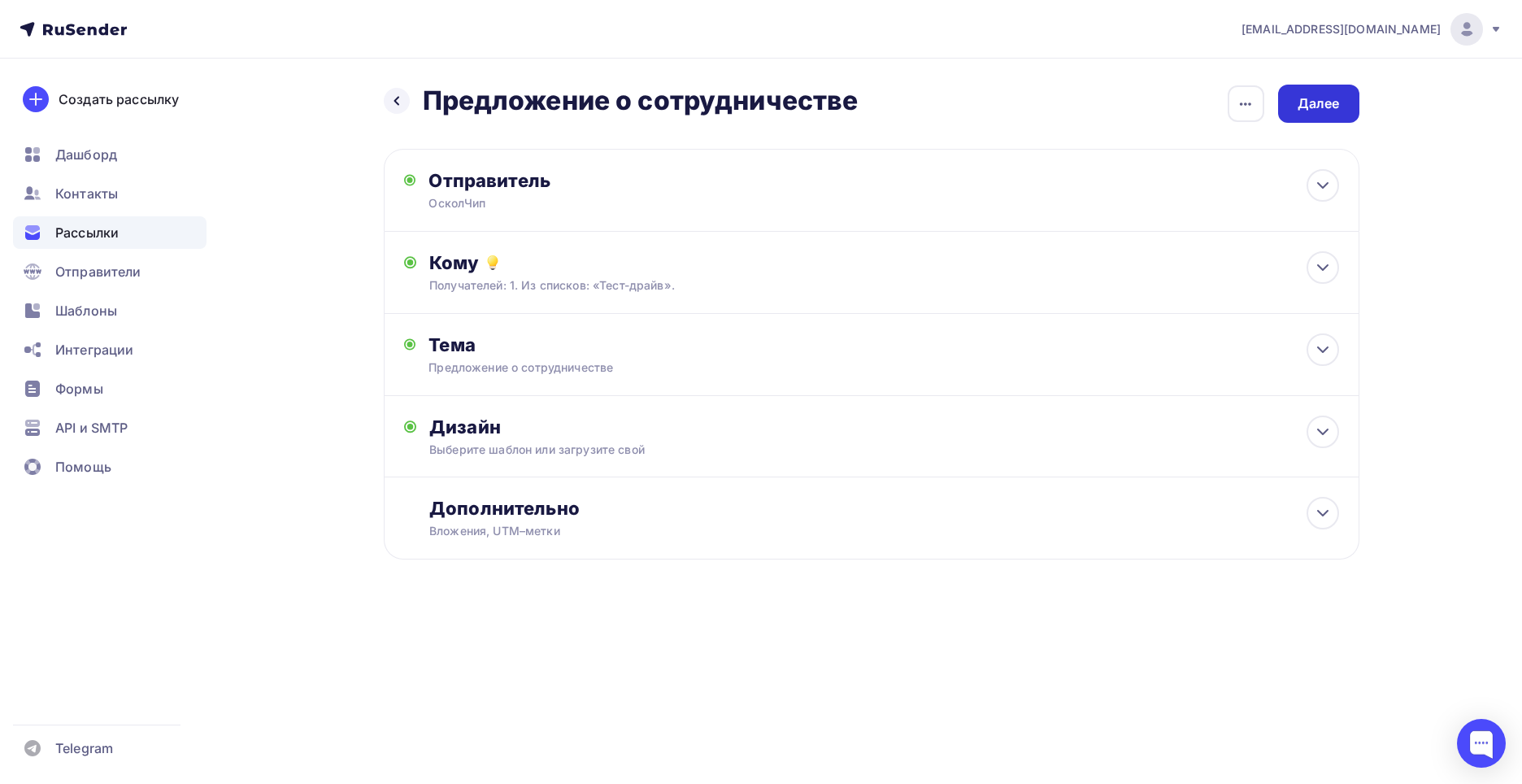
click at [1301, 115] on div "Далее" at bounding box center [1319, 103] width 81 height 38
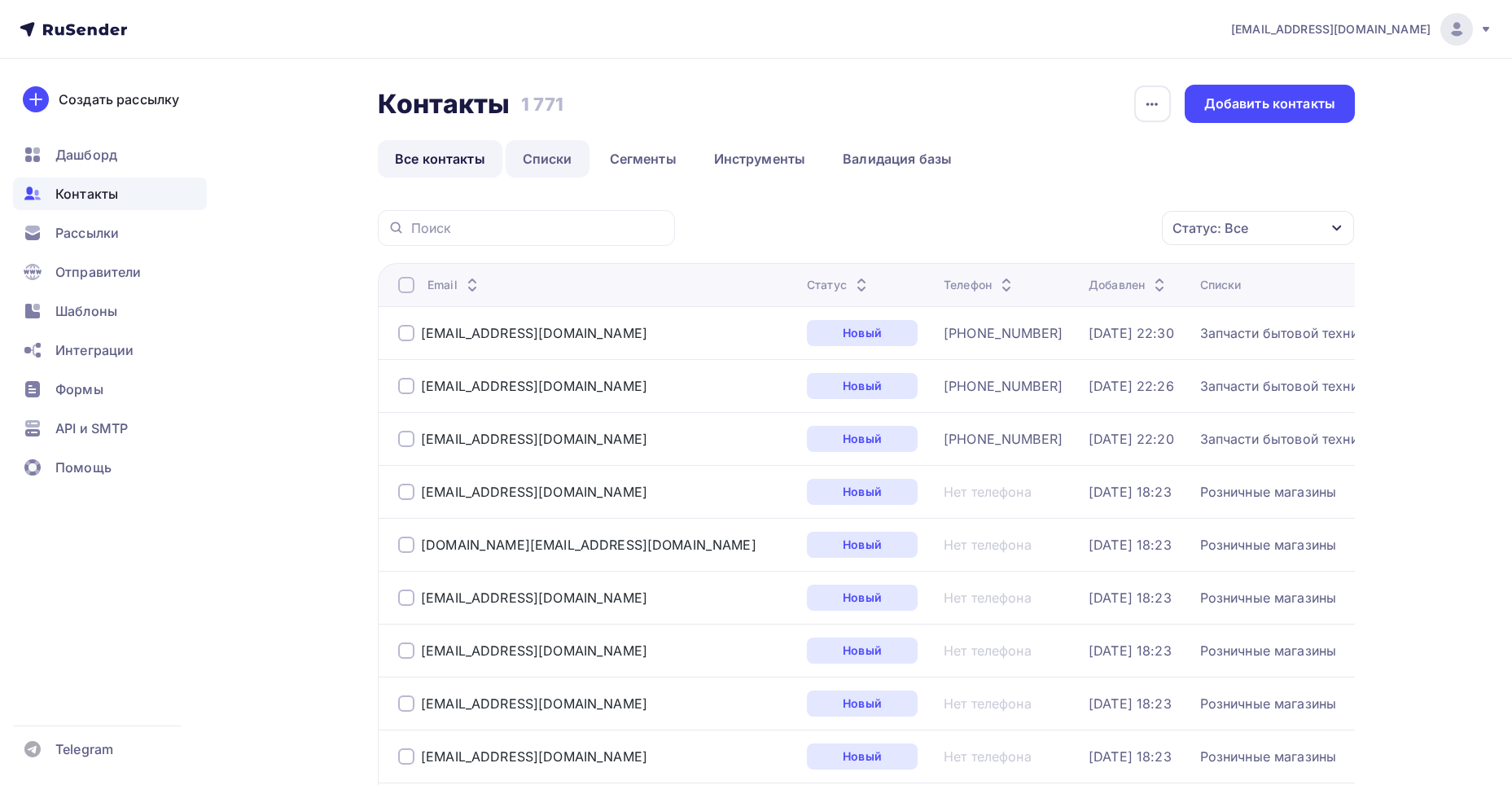
click at [542, 163] on link "Списки" at bounding box center [548, 158] width 84 height 37
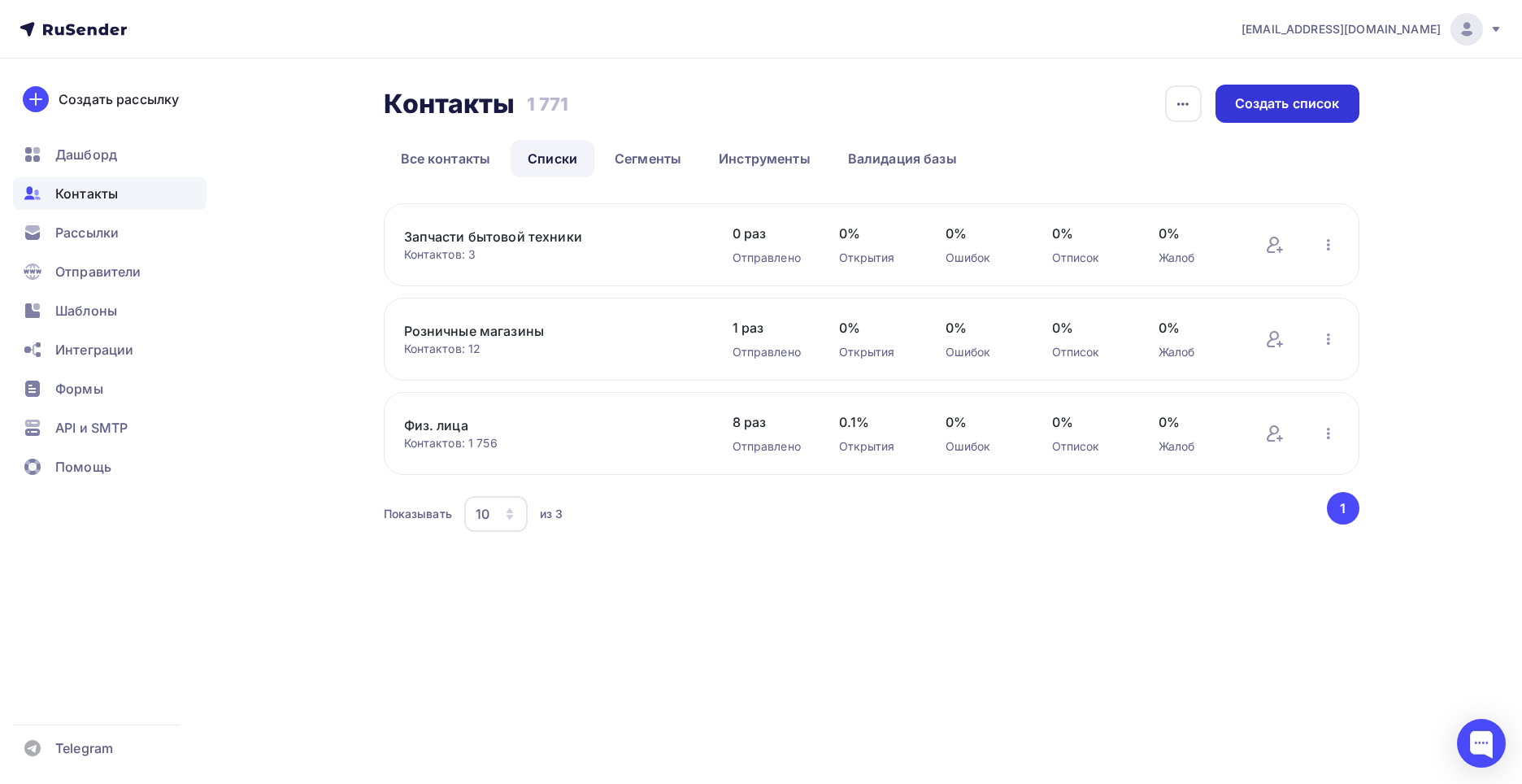
click at [1250, 95] on div "Создать список" at bounding box center [1287, 103] width 105 height 19
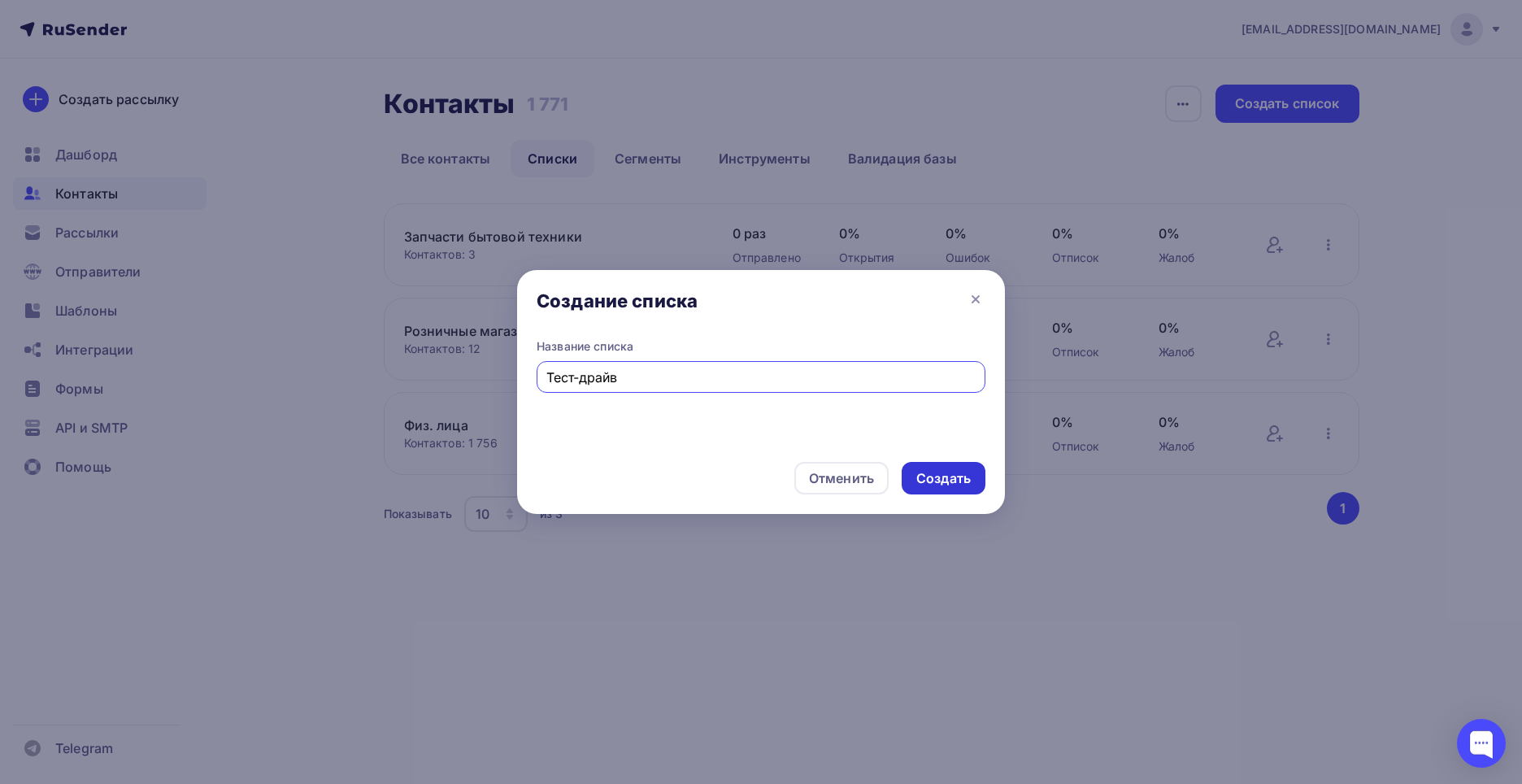
type input "Тест-драйв"
click at [952, 479] on div "Создать" at bounding box center [944, 479] width 54 height 19
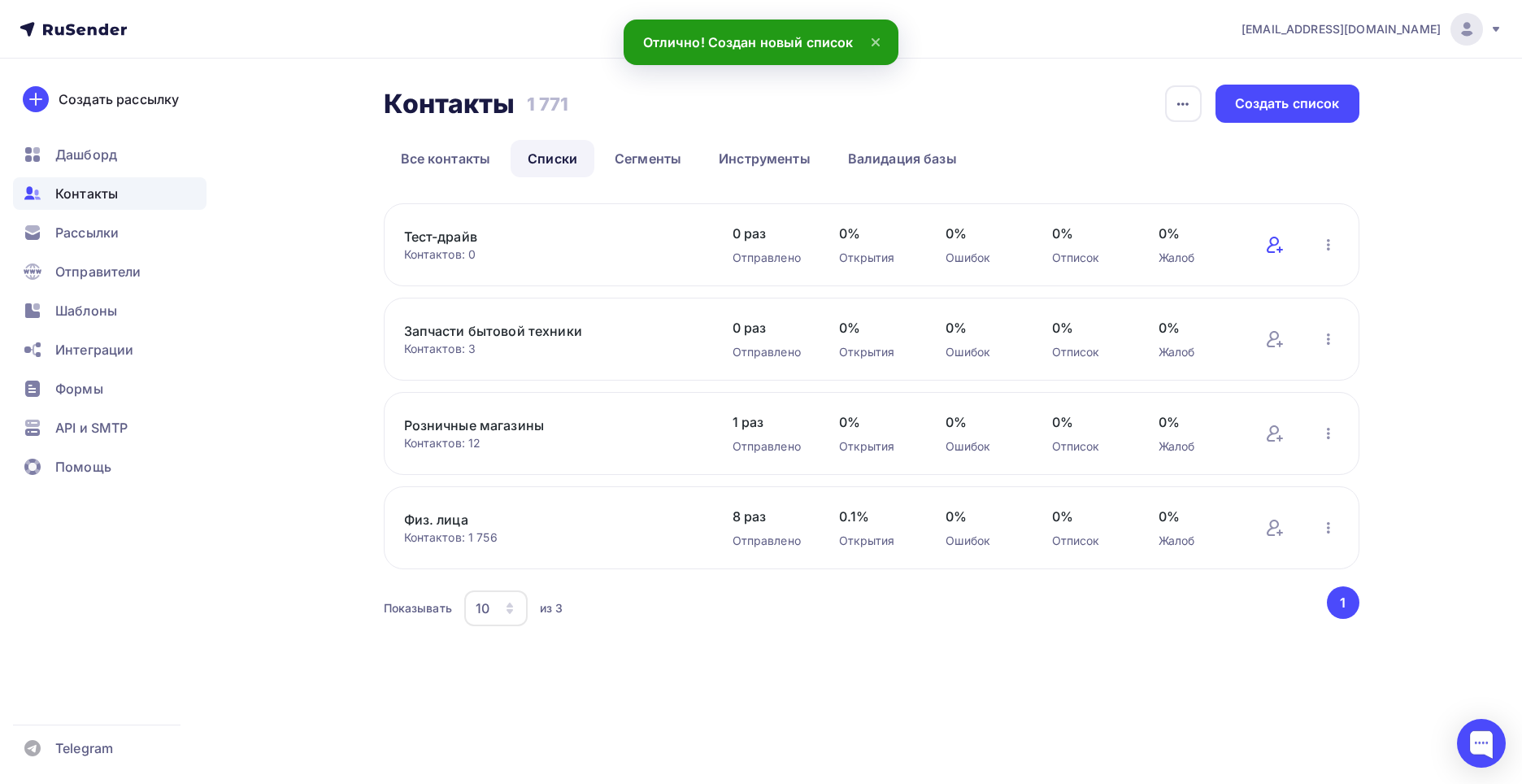
click at [1277, 243] on icon at bounding box center [1272, 244] width 12 height 16
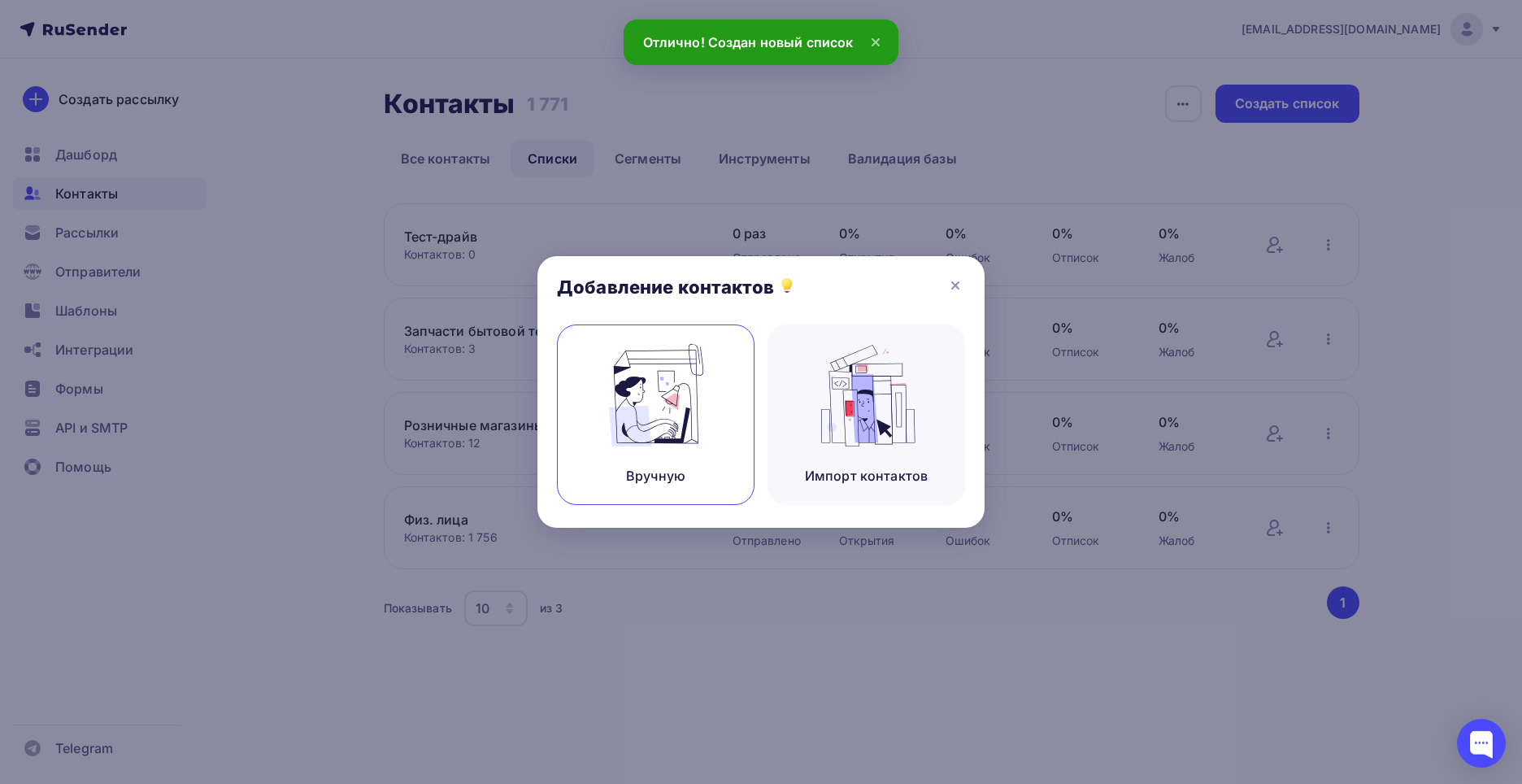
click at [687, 426] on img at bounding box center [656, 395] width 109 height 102
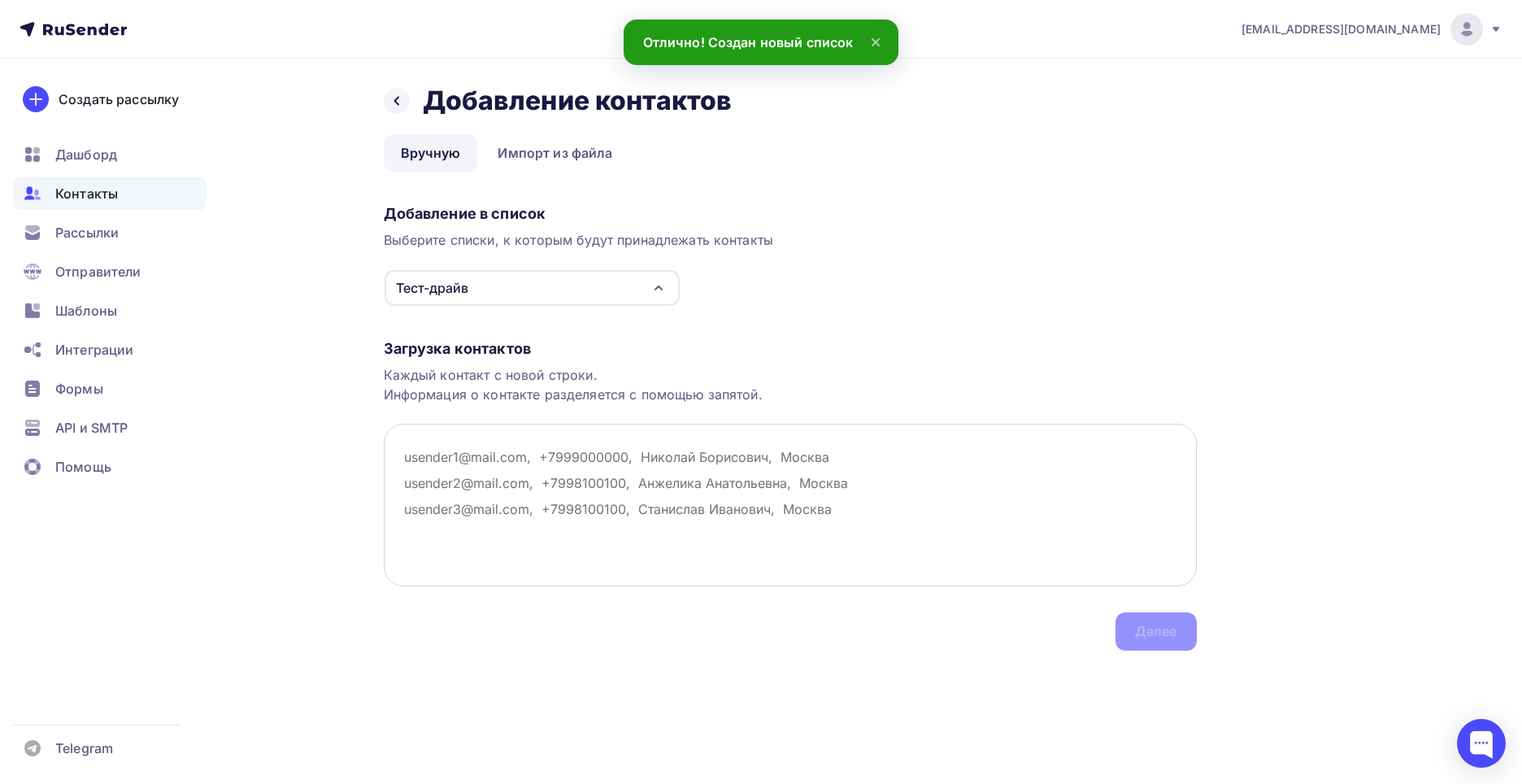
type textarea "https://oskolchip.ru/"
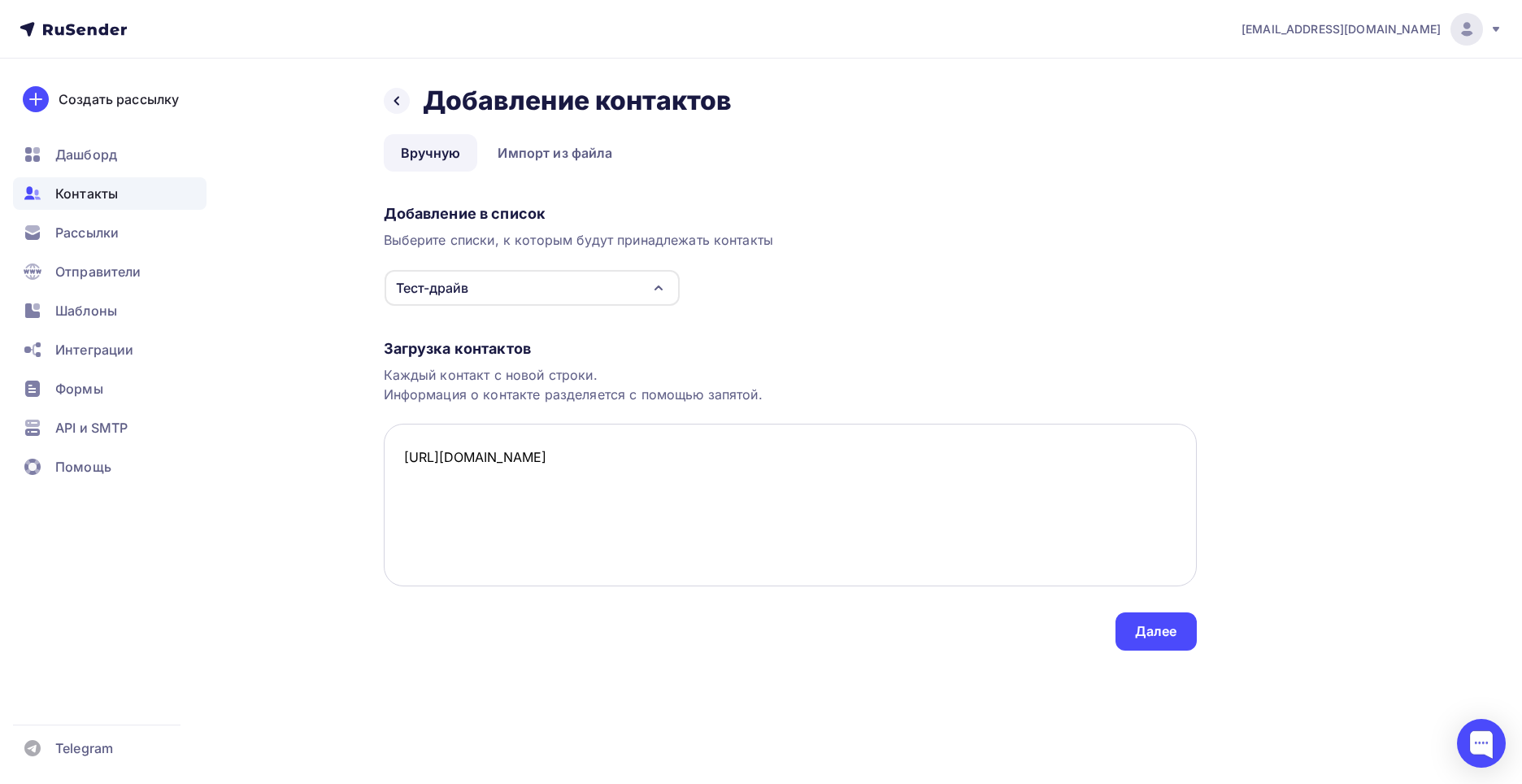
drag, startPoint x: 537, startPoint y: 456, endPoint x: 390, endPoint y: 461, distance: 147.1
click at [390, 461] on textarea "https://oskolchip.ru/" at bounding box center [790, 505] width 813 height 163
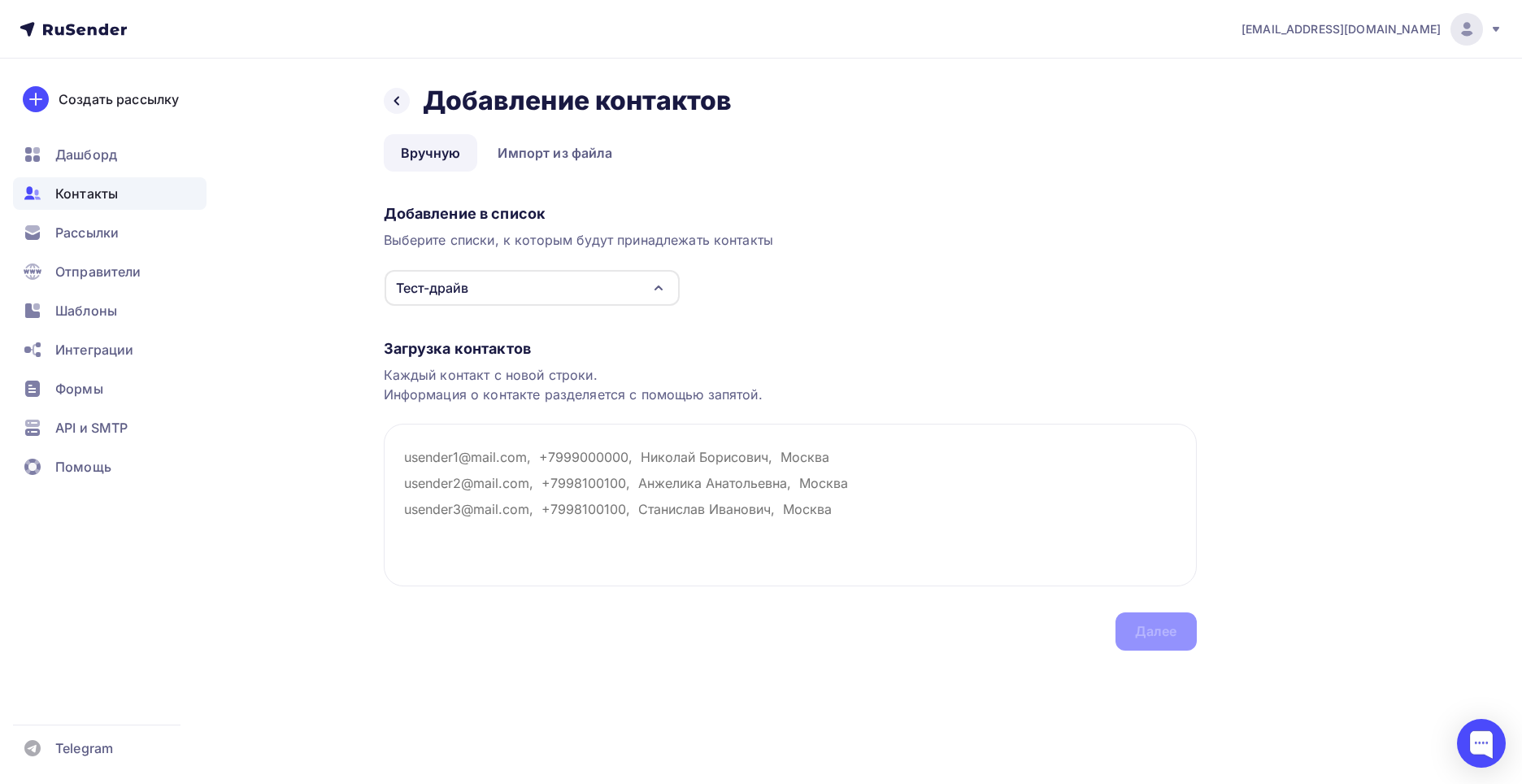
click at [315, 458] on div "Назад Добавление контактов Добавление контактов Вручную Импорт из файла Вручную…" at bounding box center [761, 386] width 1333 height 656
click at [458, 475] on textarea at bounding box center [790, 505] width 813 height 163
paste textarea "kapral.golub@yandex.ru"
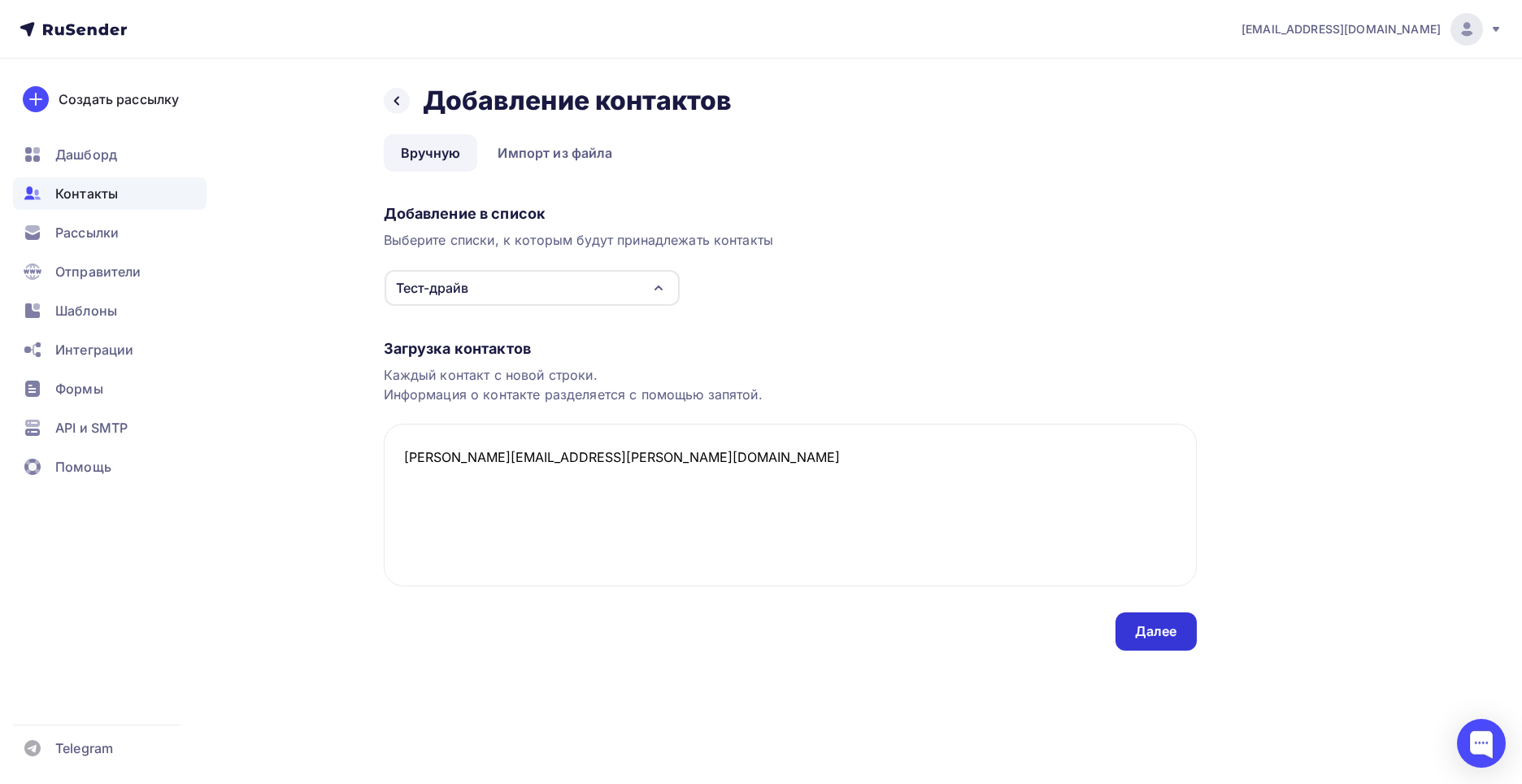
type textarea "kapral.golub@yandex.ru"
click at [1135, 629] on div "Далее" at bounding box center [1156, 630] width 81 height 38
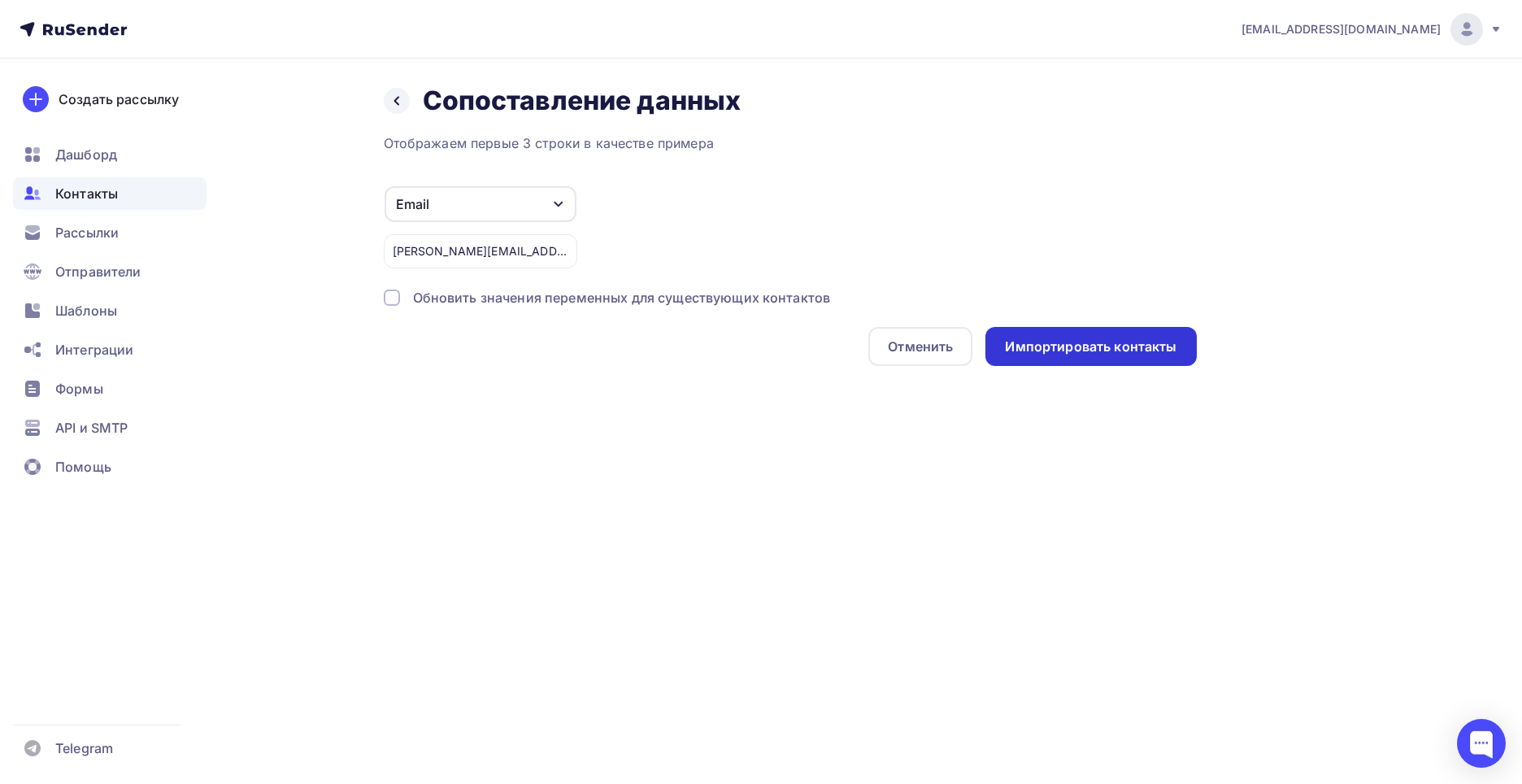
click at [1066, 349] on div "Импортировать контакты" at bounding box center [1091, 346] width 171 height 19
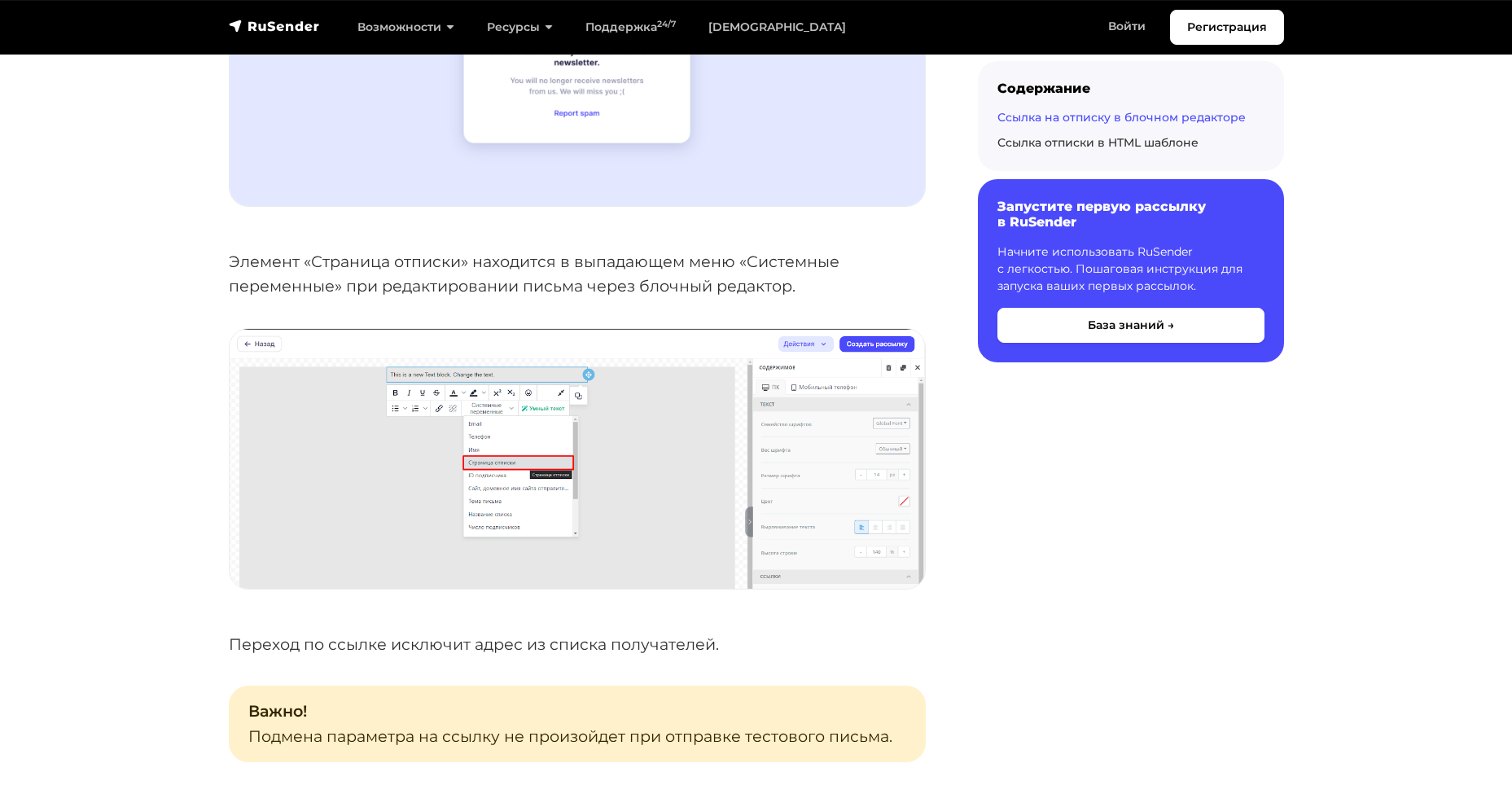
scroll to position [1302, 0]
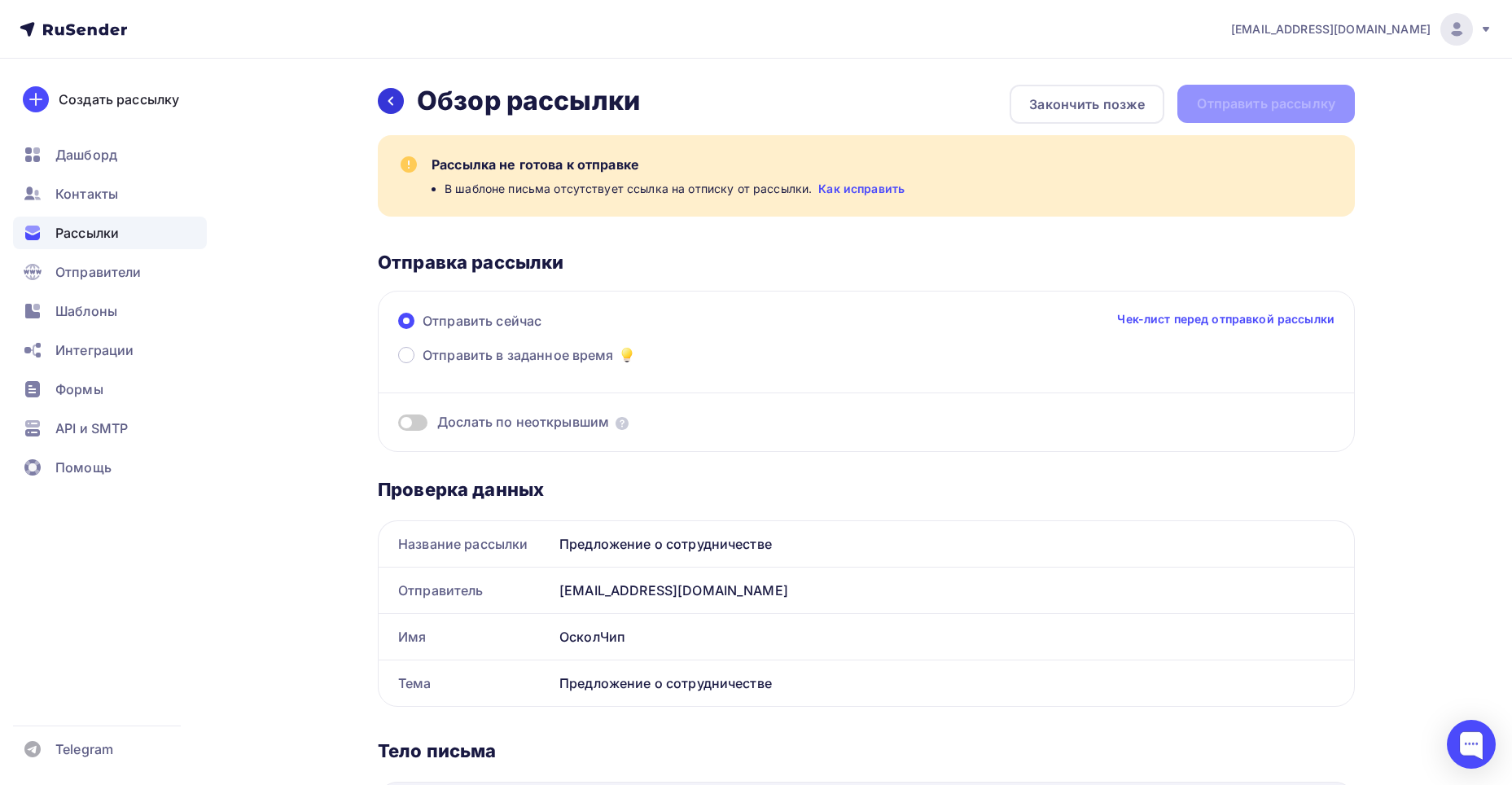
click at [388, 100] on icon at bounding box center [391, 101] width 13 height 13
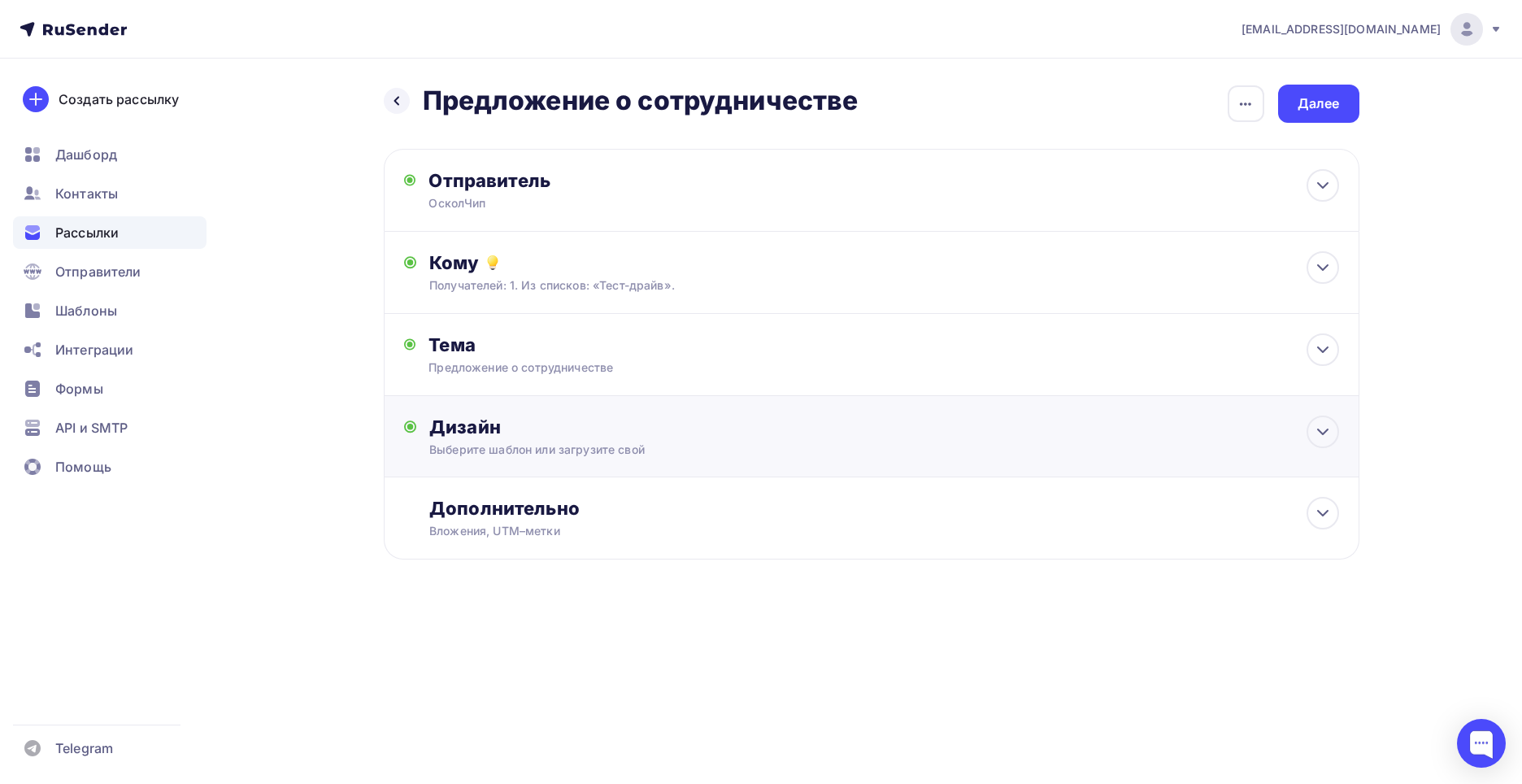
click at [650, 400] on div "Дизайн Выберите шаблон или загрузите свой Размер письма: 122 Kb Заменить шаблон…" at bounding box center [872, 436] width 976 height 81
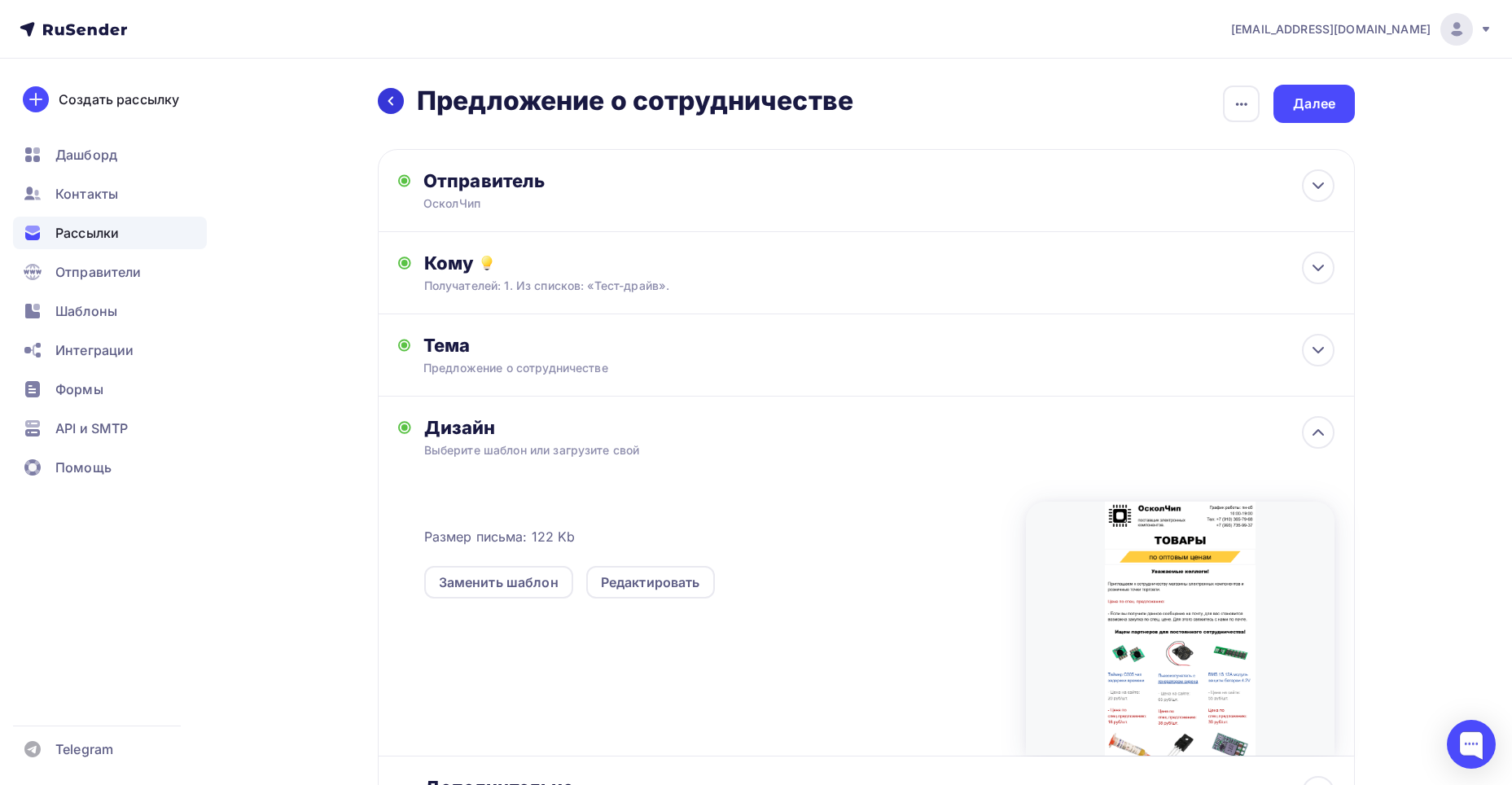
click at [389, 103] on icon at bounding box center [391, 101] width 13 height 13
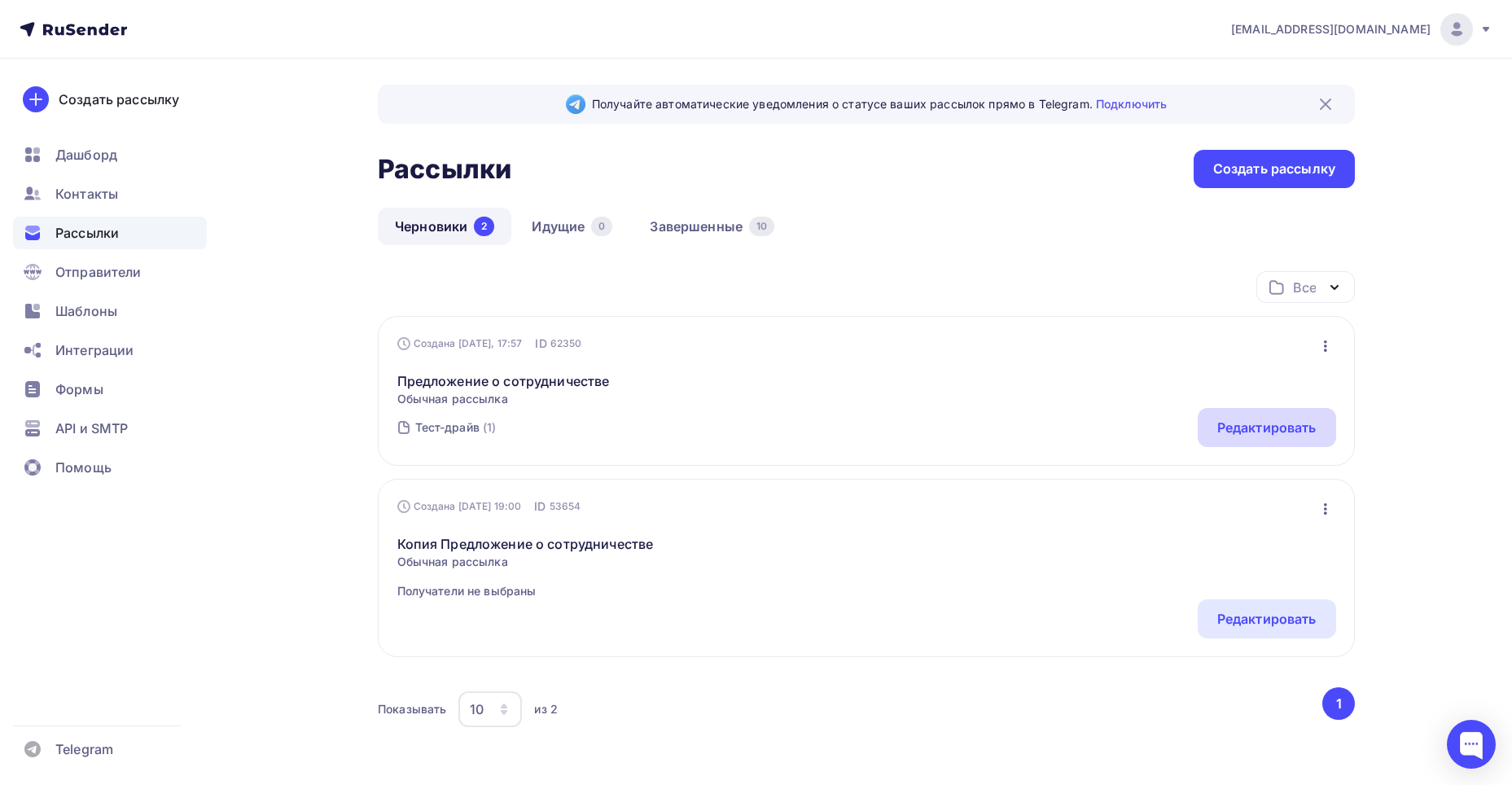
click at [1271, 425] on div "Редактировать" at bounding box center [1267, 427] width 100 height 20
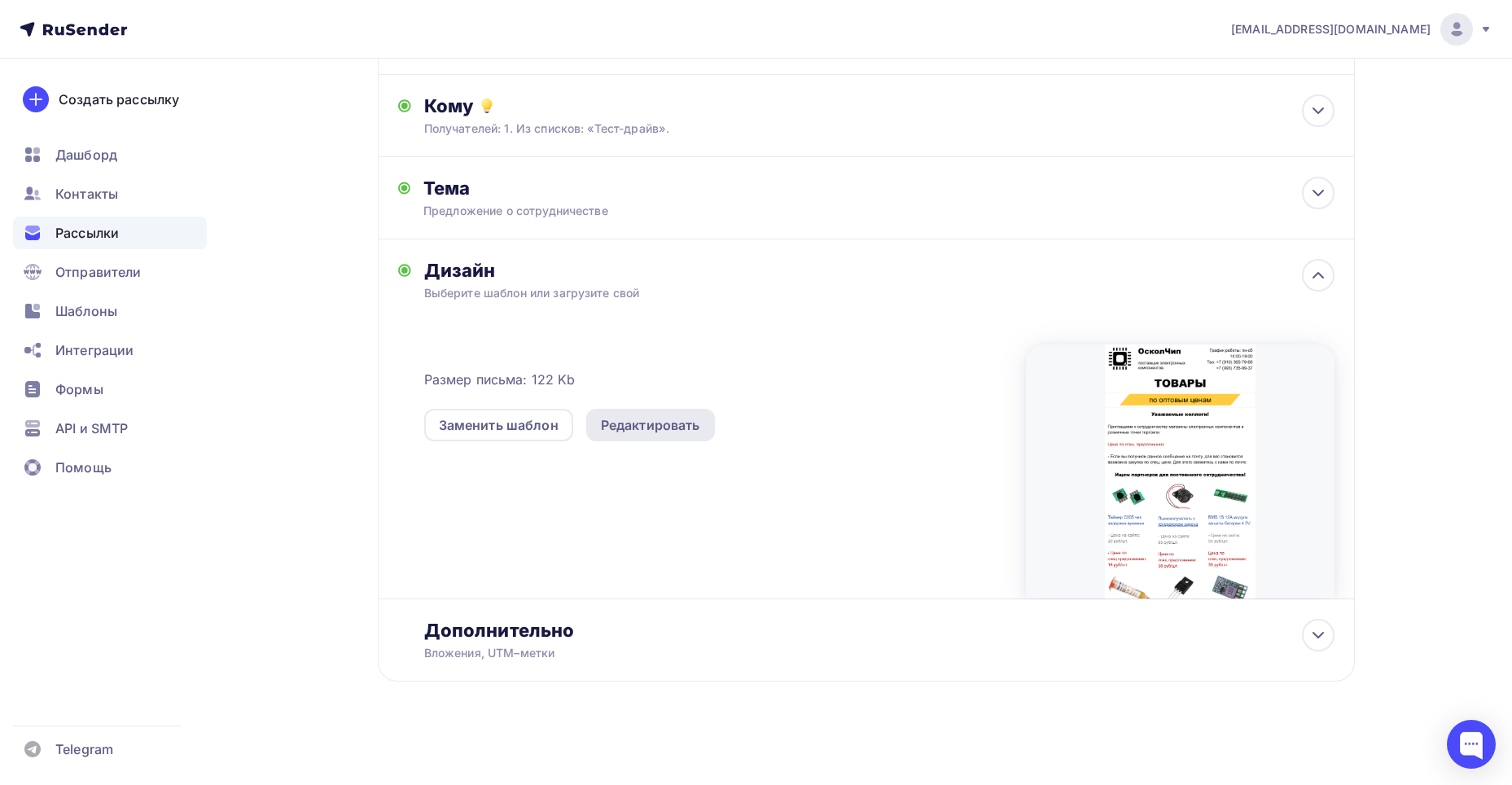
scroll to position [158, 0]
click at [622, 428] on div "Редактировать" at bounding box center [650, 423] width 100 height 20
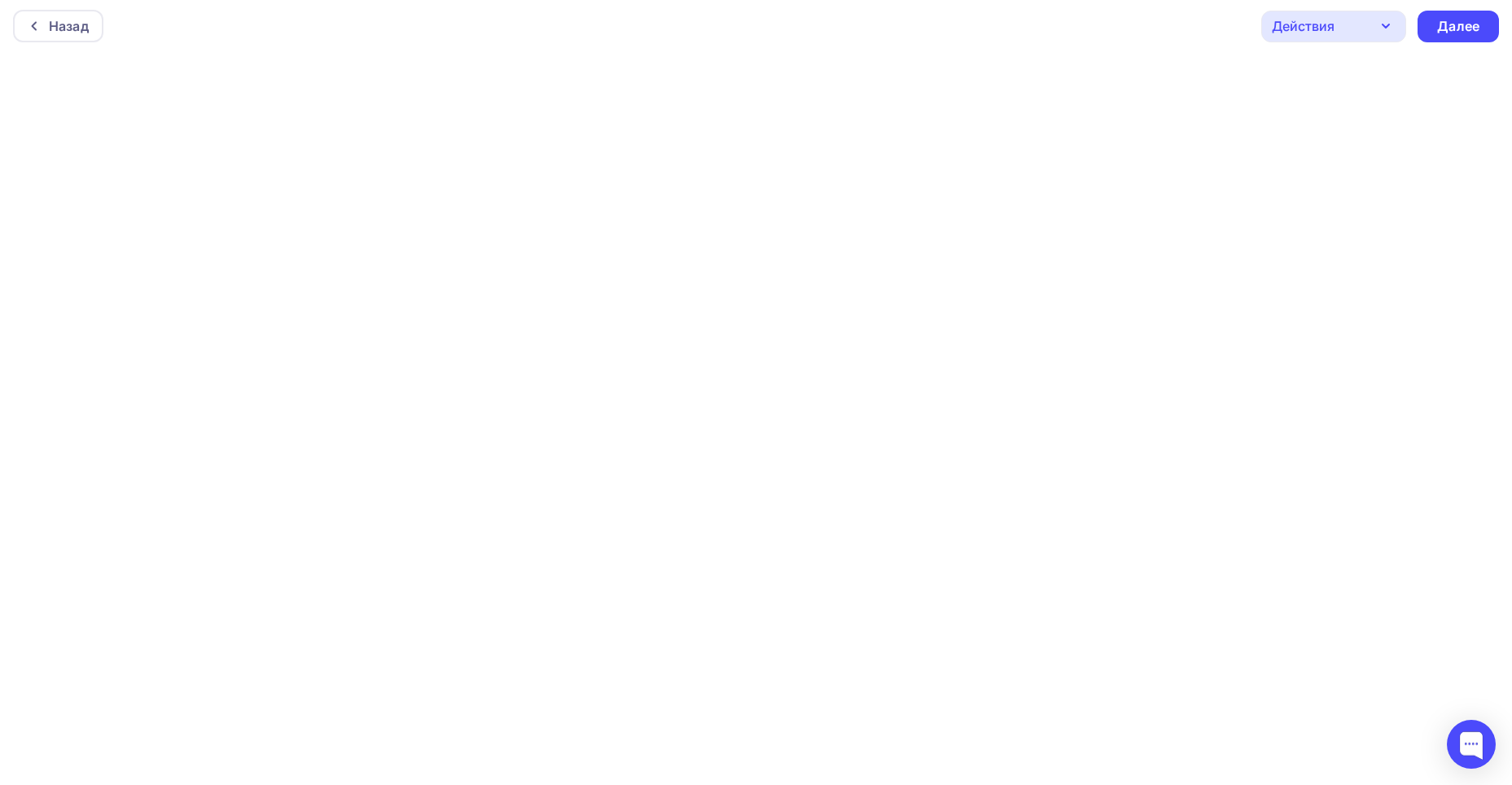
scroll to position [4, 0]
click at [1472, 17] on div "Далее" at bounding box center [1458, 25] width 42 height 19
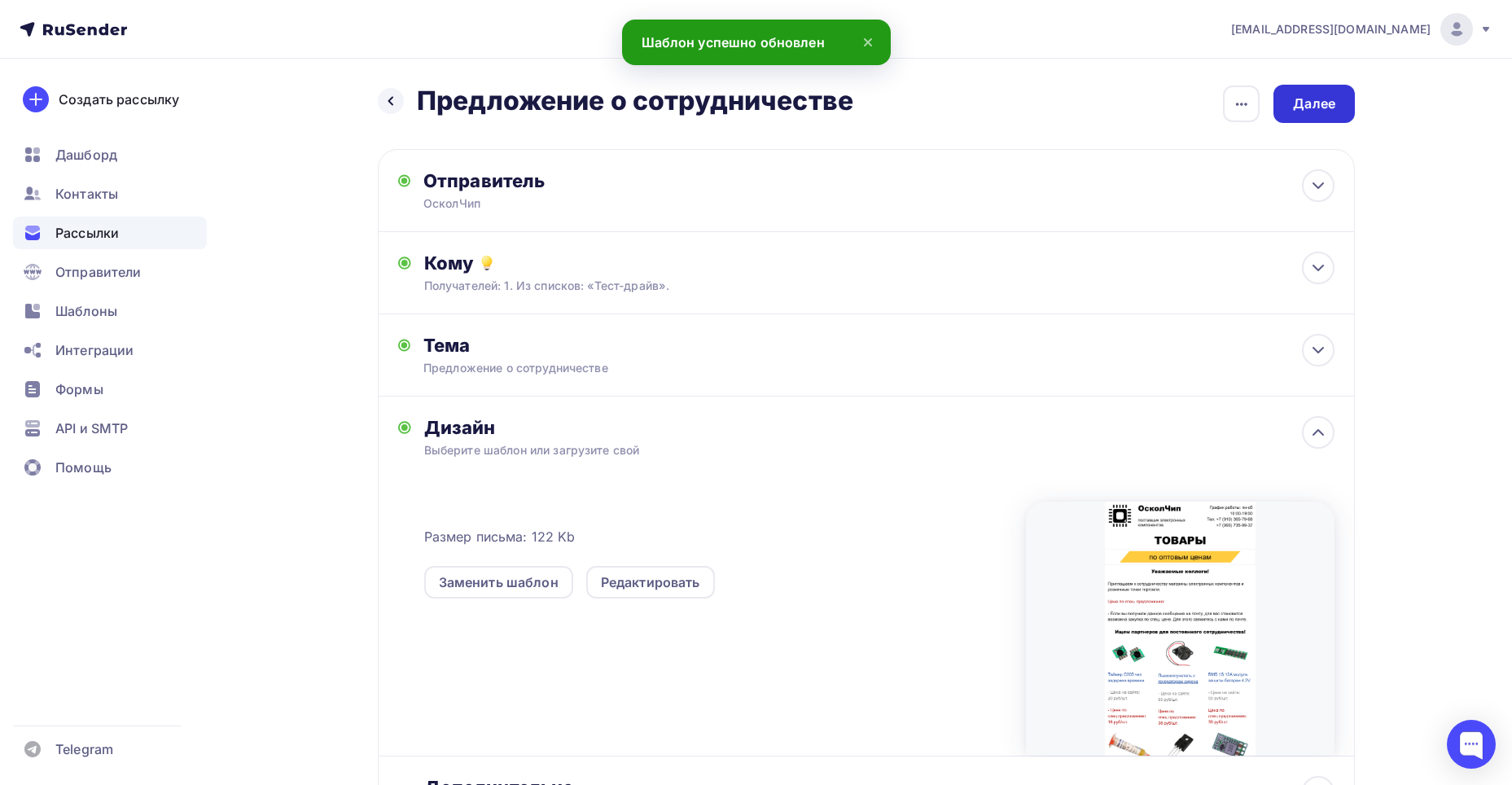
click at [1328, 117] on div "Далее" at bounding box center [1314, 103] width 81 height 38
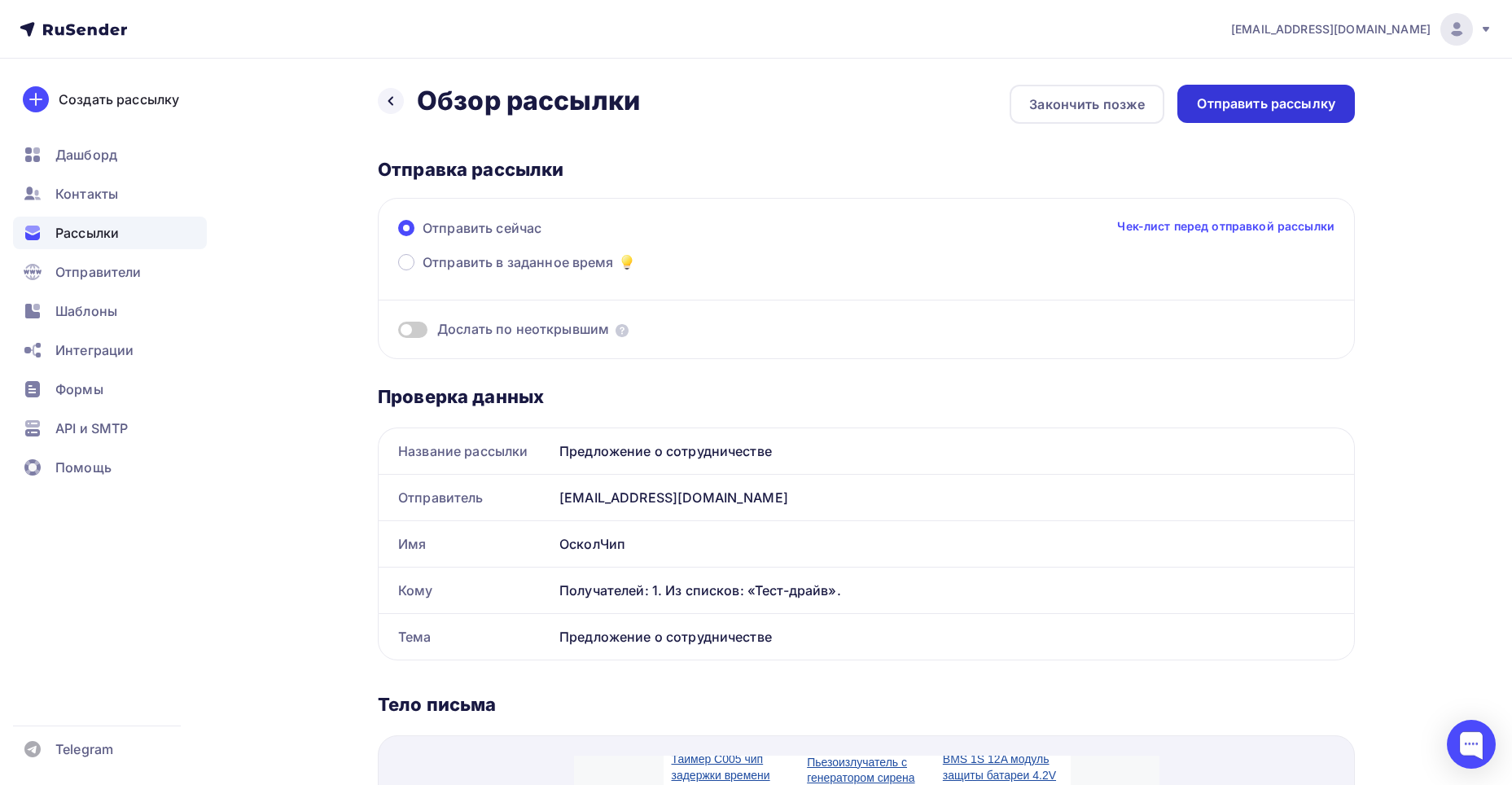
click at [1268, 103] on div "Отправить рассылку" at bounding box center [1266, 103] width 138 height 19
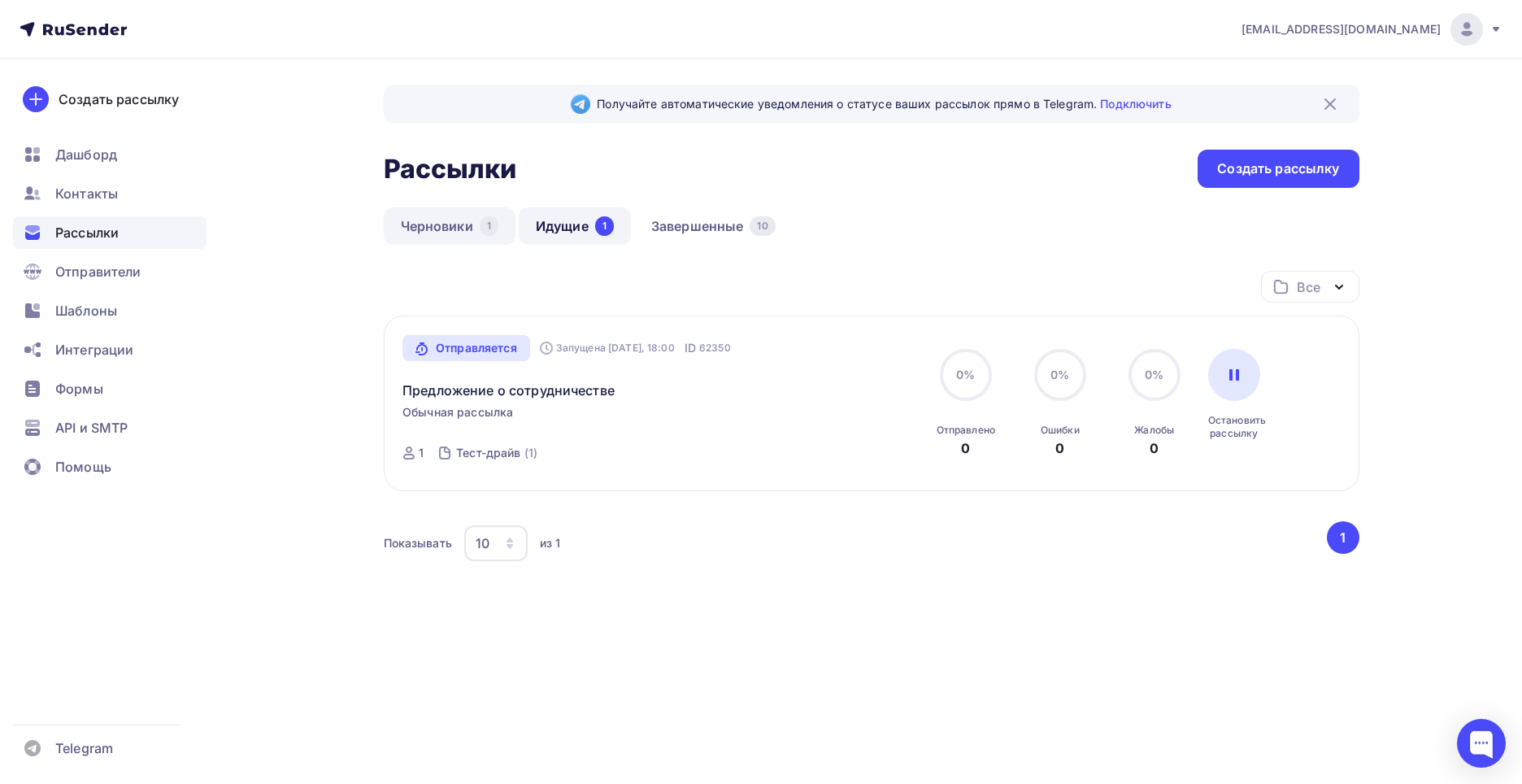
click at [431, 223] on link "Черновики 1" at bounding box center [449, 226] width 131 height 37
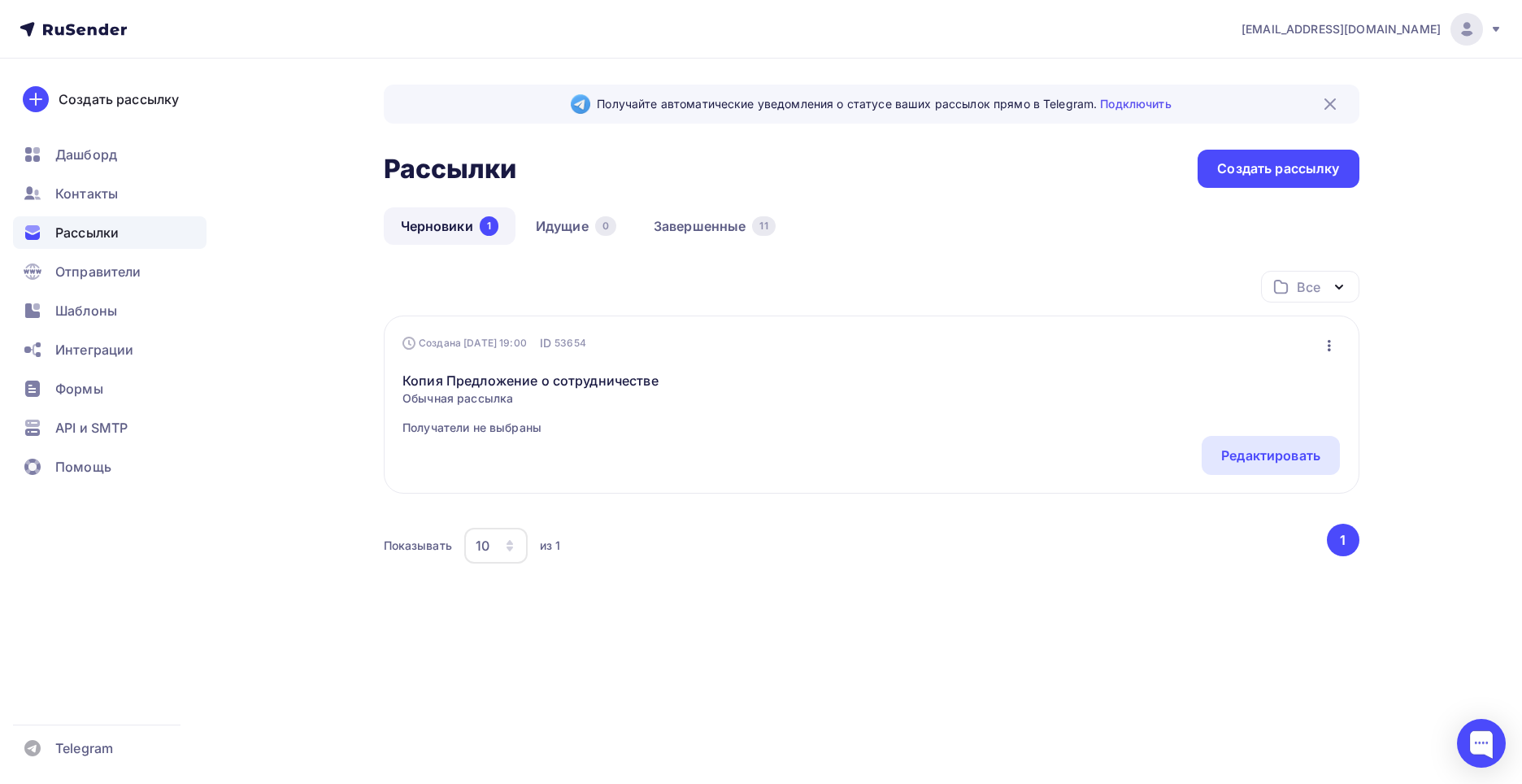
click at [1326, 346] on icon "button" at bounding box center [1329, 345] width 20 height 20
click at [1228, 507] on div "Удалить" at bounding box center [1259, 509] width 156 height 20
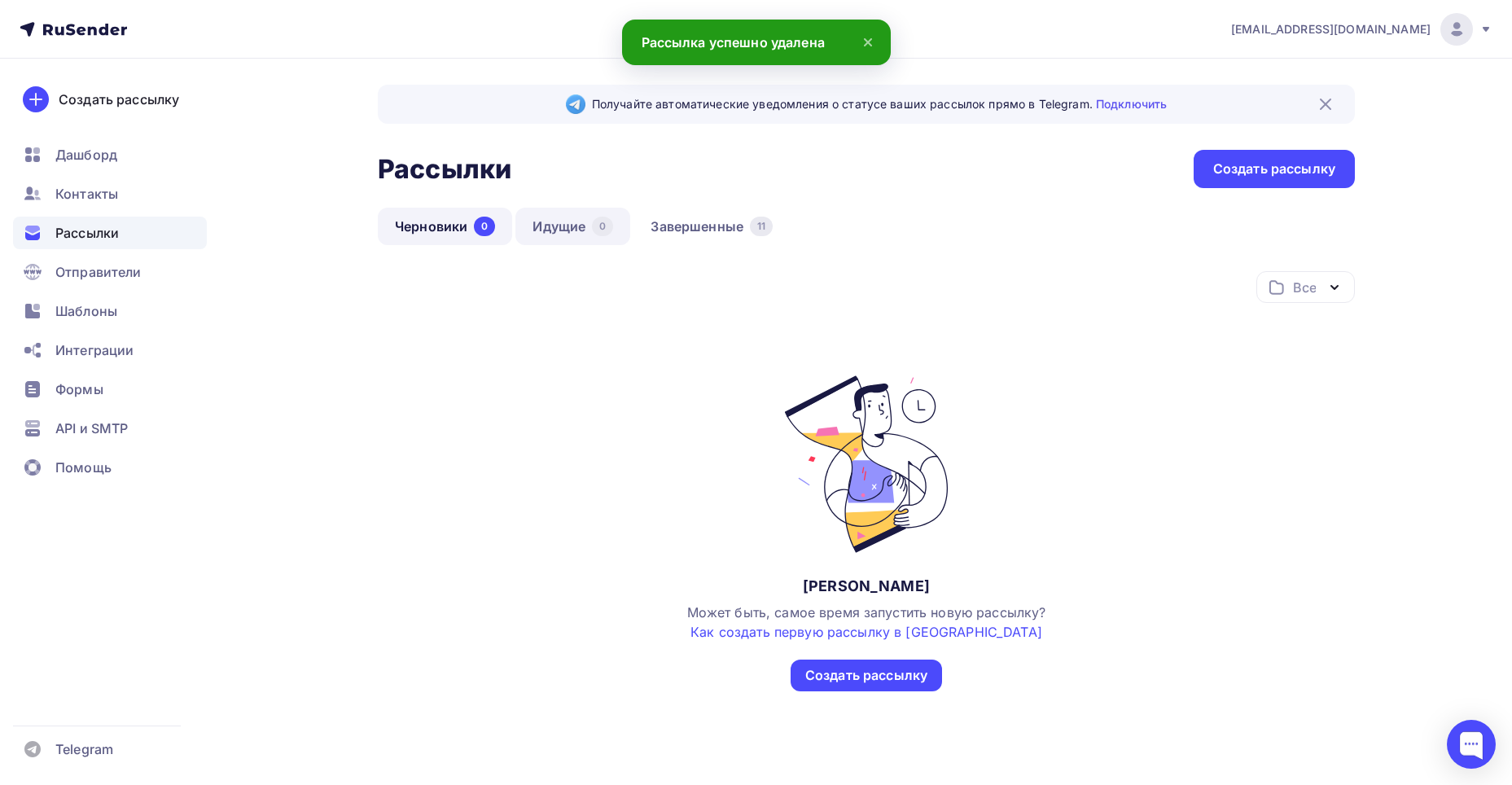
click at [584, 224] on link "Идущие 0" at bounding box center [573, 227] width 115 height 37
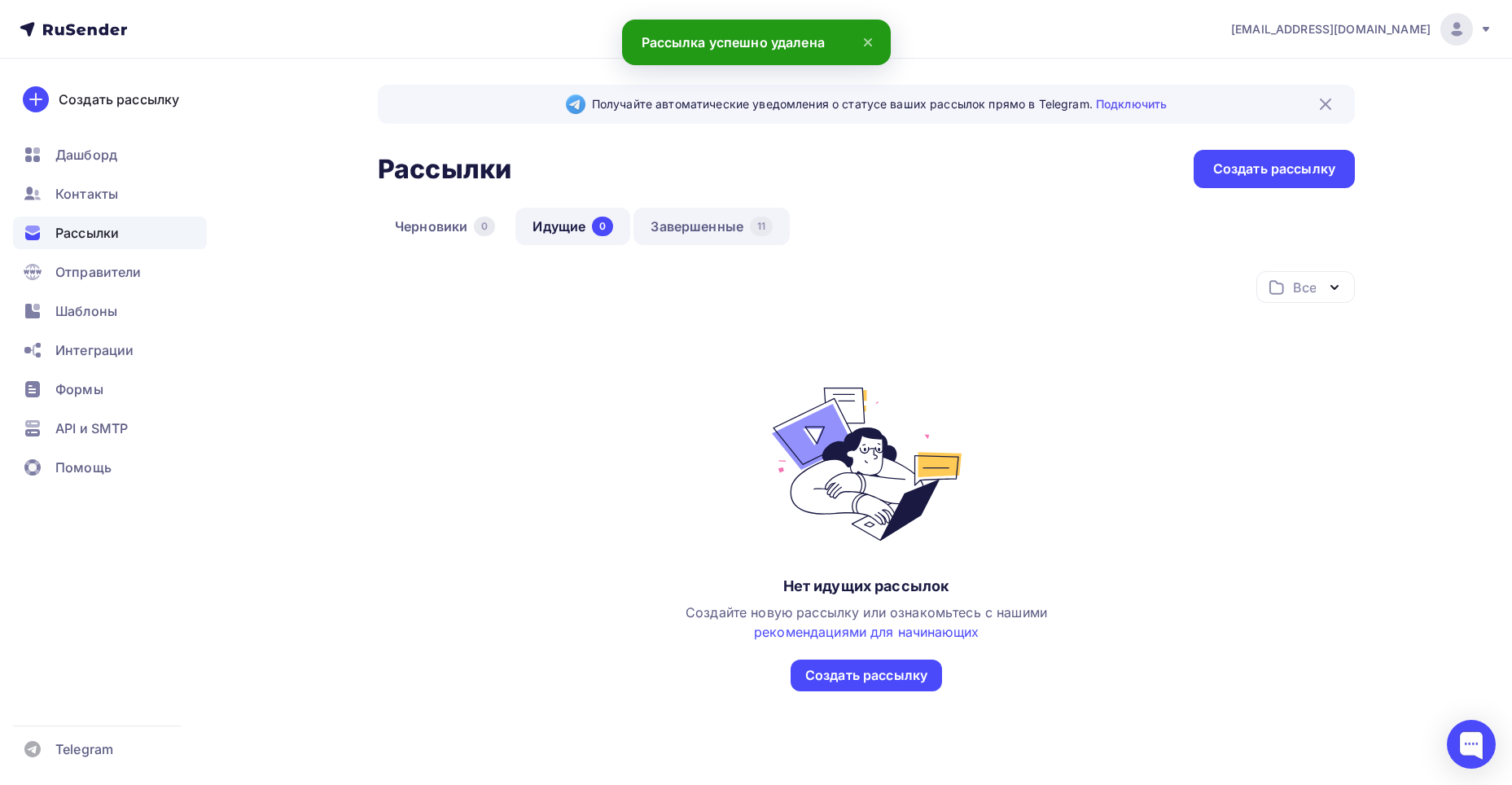
click at [698, 225] on link "Завершенные 11" at bounding box center [712, 227] width 157 height 37
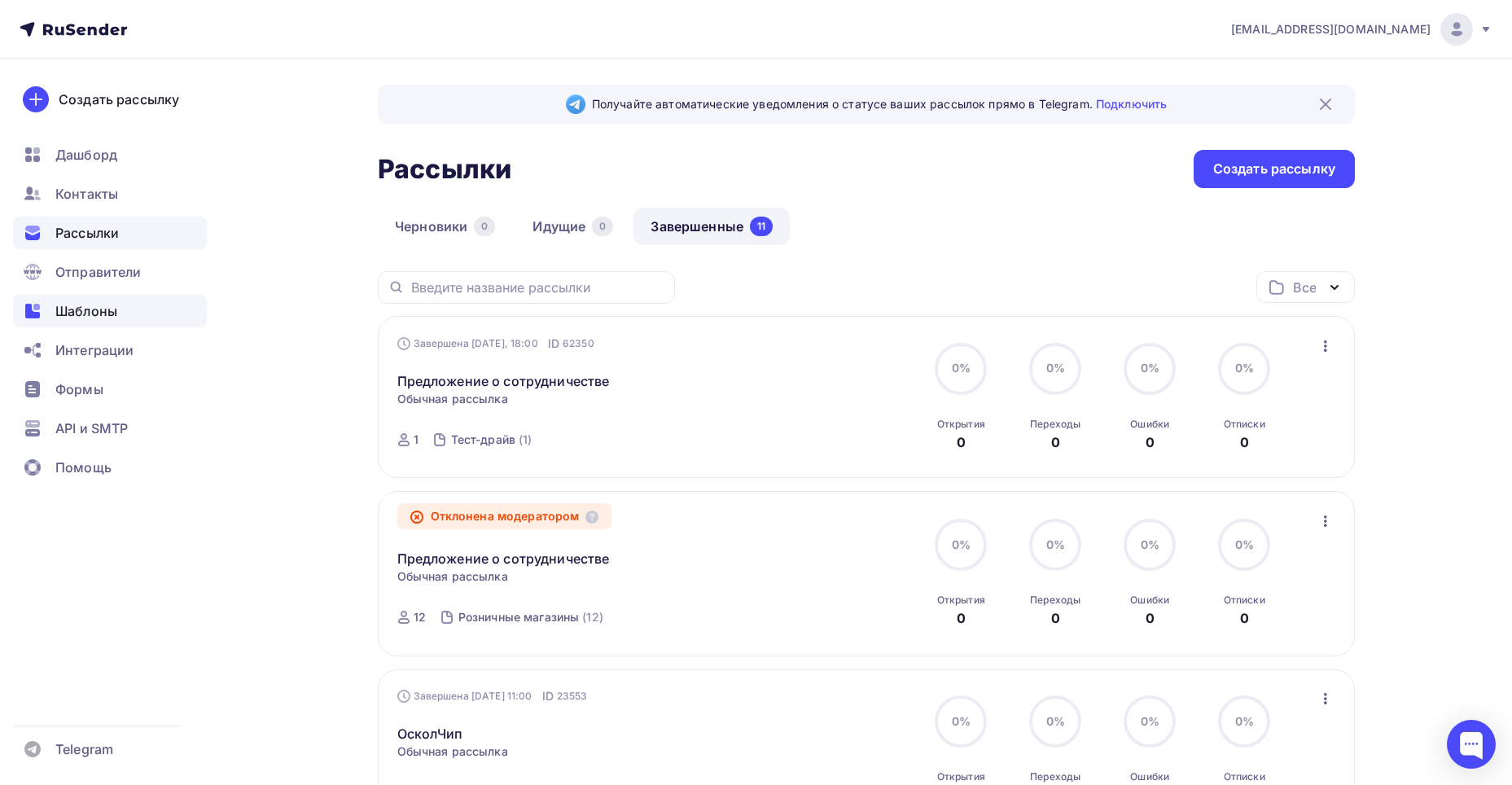
click at [78, 312] on span "Шаблоны" at bounding box center [86, 310] width 62 height 20
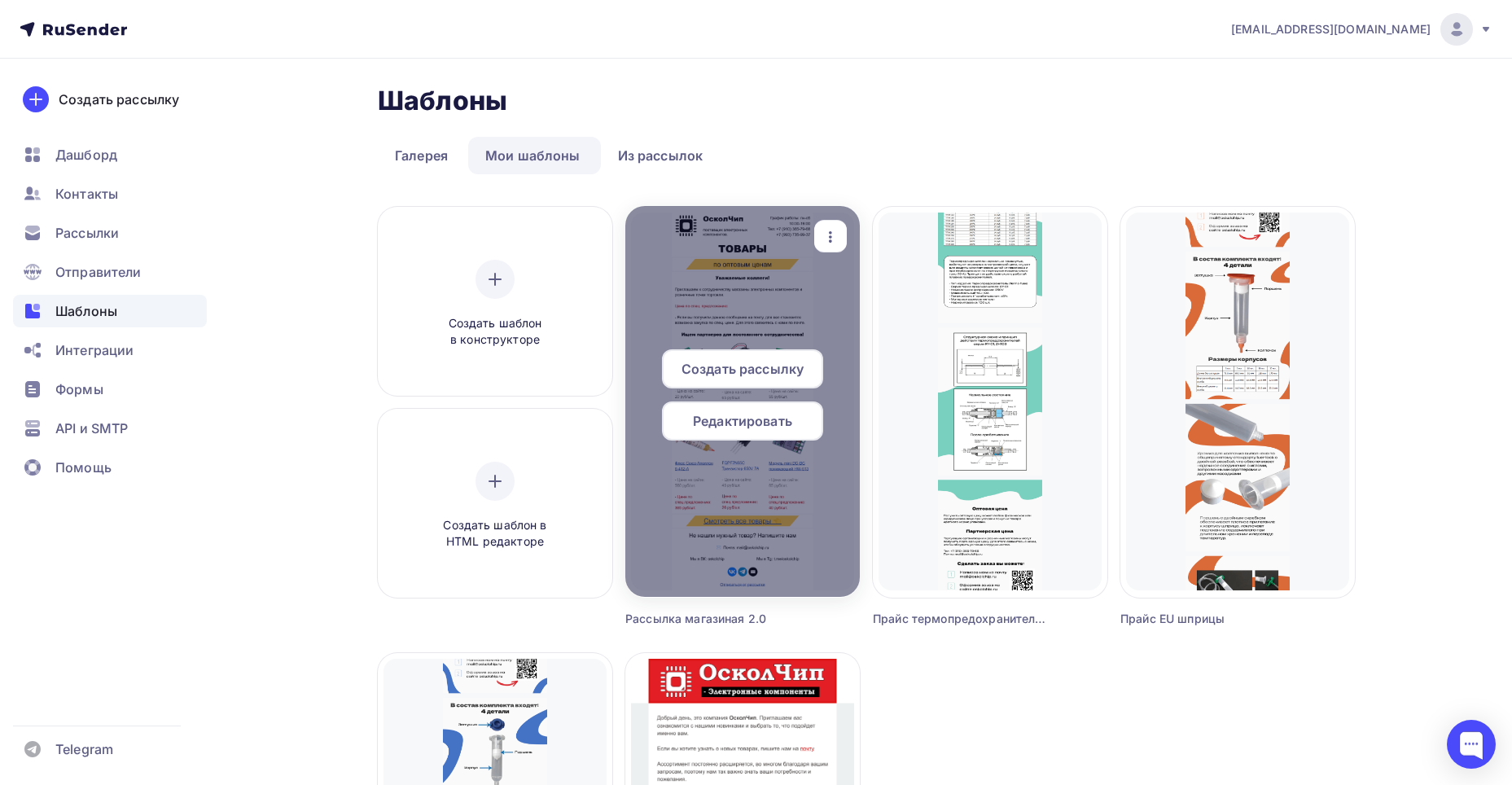
click at [747, 409] on div "Редактировать" at bounding box center [742, 420] width 161 height 39
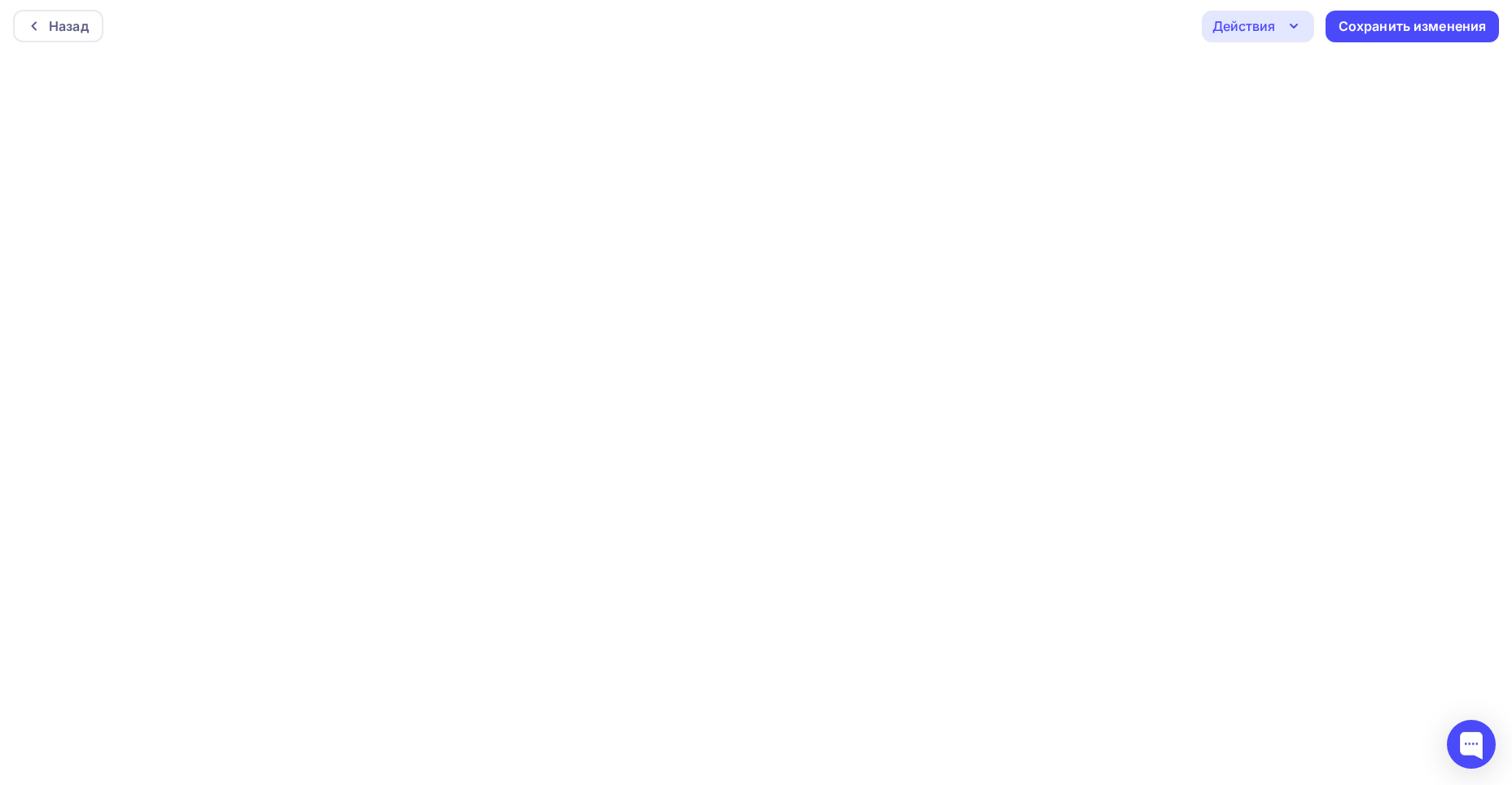
scroll to position [4, 0]
click at [1374, 21] on div "Сохранить изменения" at bounding box center [1412, 25] width 148 height 19
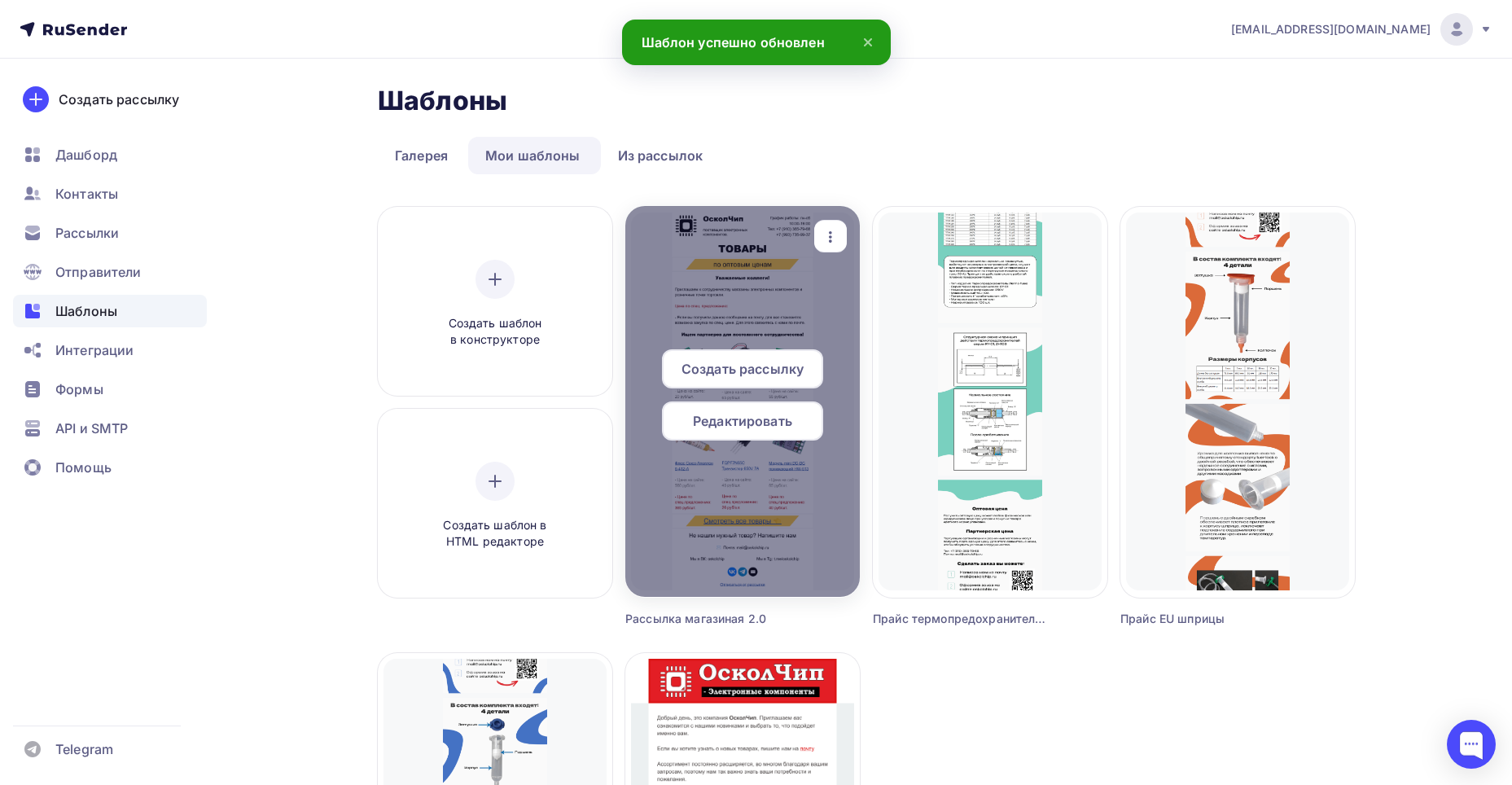
click at [834, 236] on icon "button" at bounding box center [830, 237] width 20 height 20
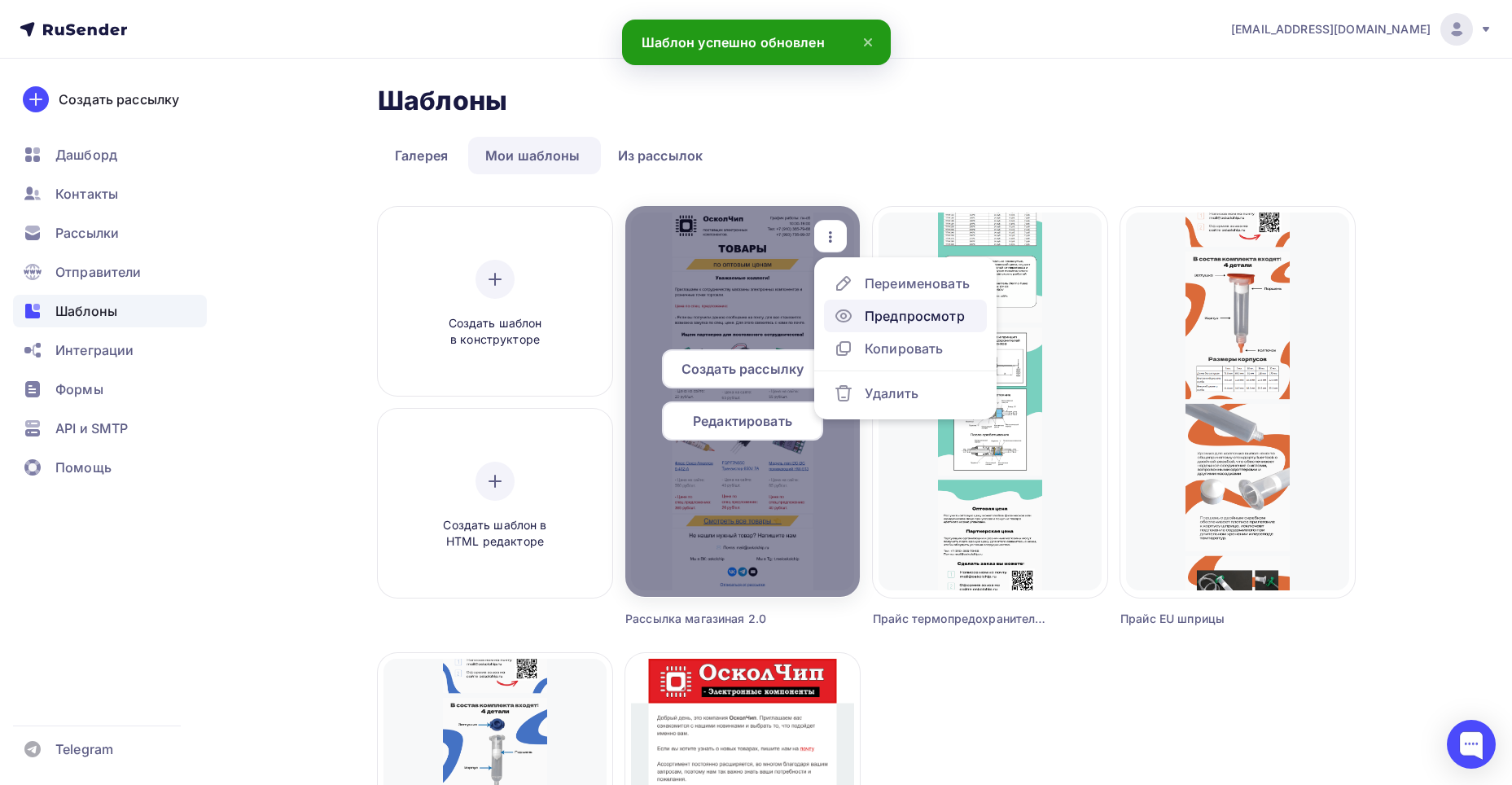
click at [881, 313] on div "Предпросмотр" at bounding box center [914, 315] width 100 height 20
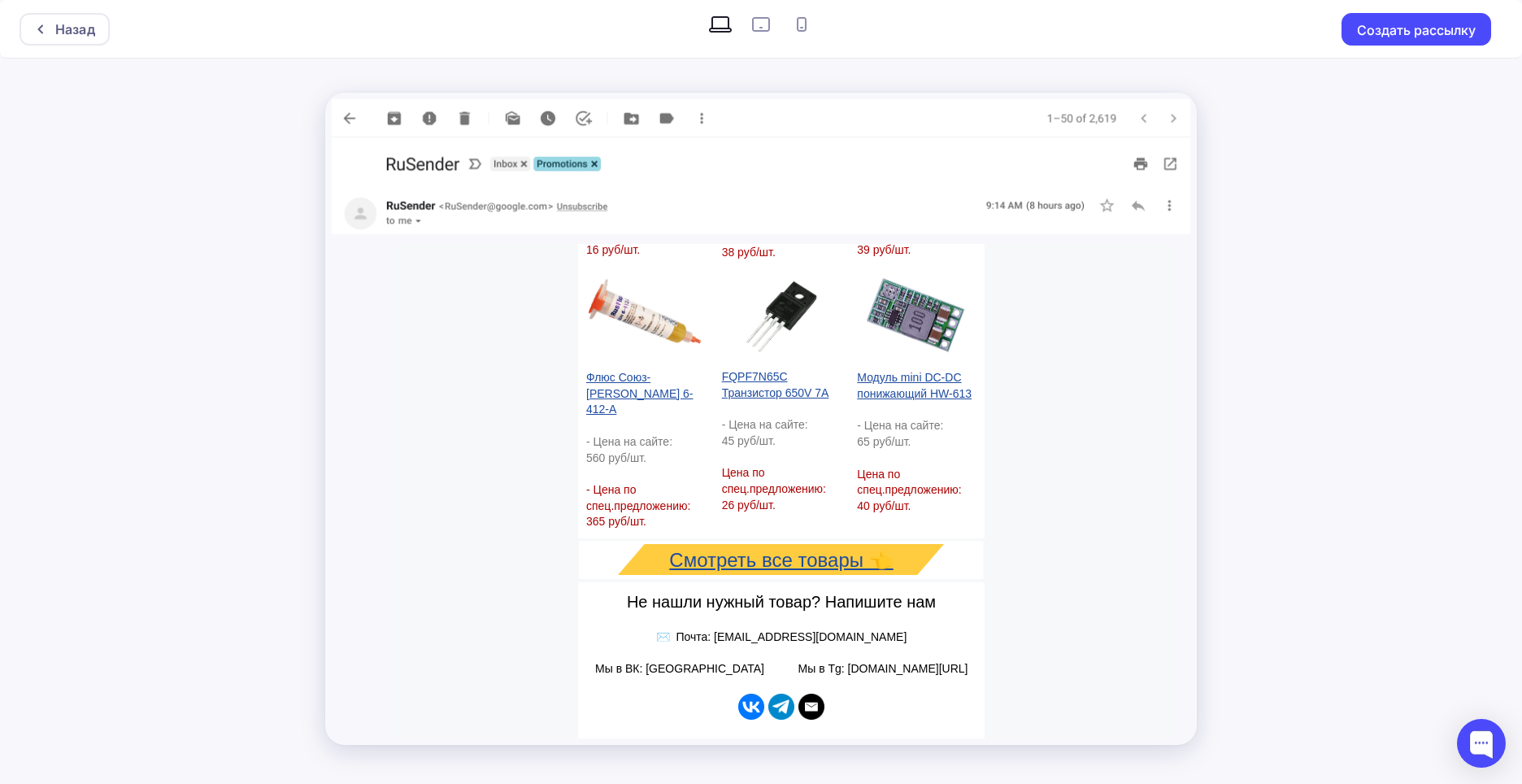
scroll to position [594, 0]
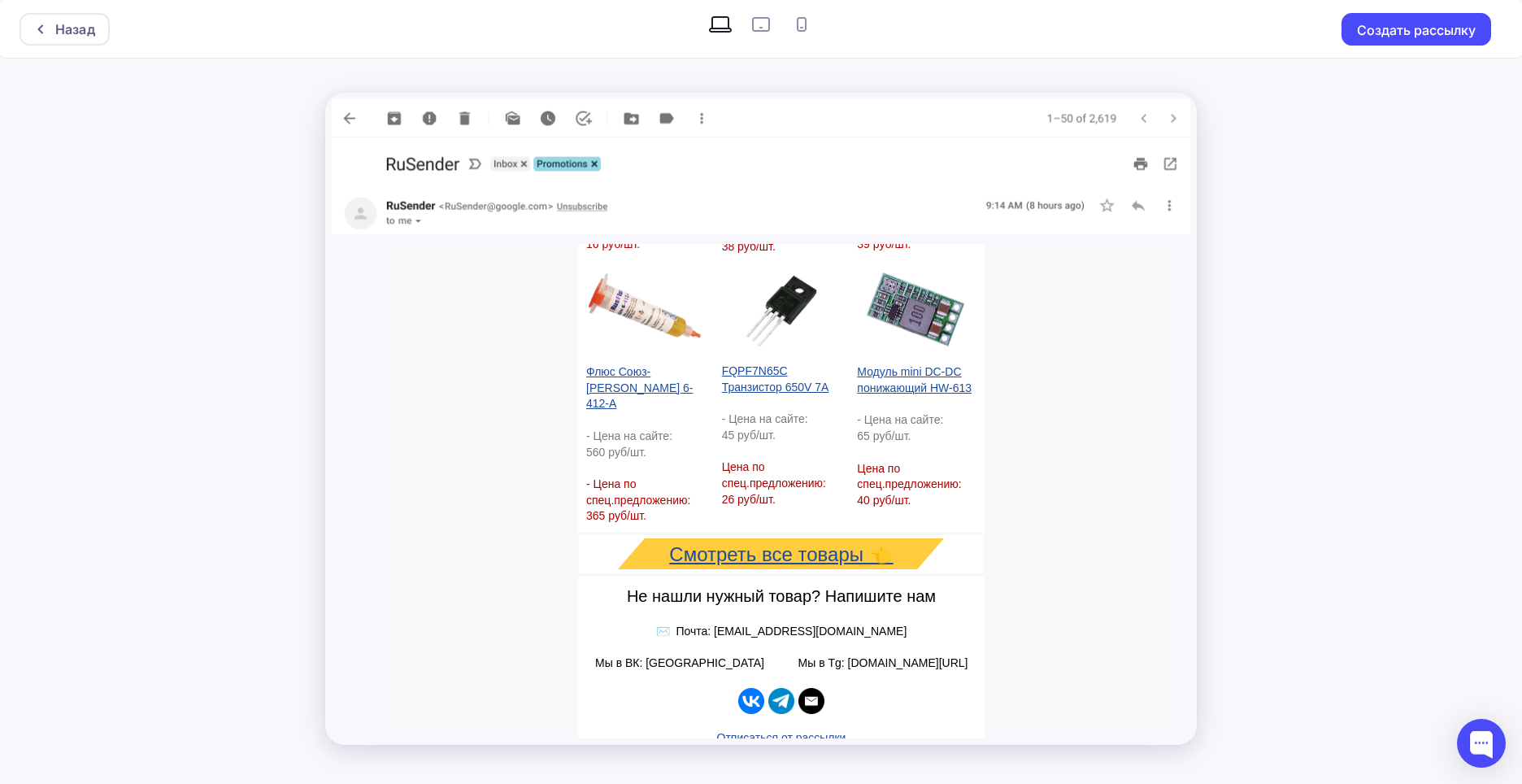
click at [779, 689] on img "Telegram icon" at bounding box center [781, 701] width 26 height 26
click at [809, 688] on img "Email icon" at bounding box center [811, 701] width 26 height 26
click at [741, 688] on img "VK icon" at bounding box center [752, 701] width 26 height 26
click at [761, 543] on span "Смотреть все товары 👈" at bounding box center [781, 554] width 224 height 22
click at [806, 688] on img "Email icon" at bounding box center [811, 701] width 26 height 26
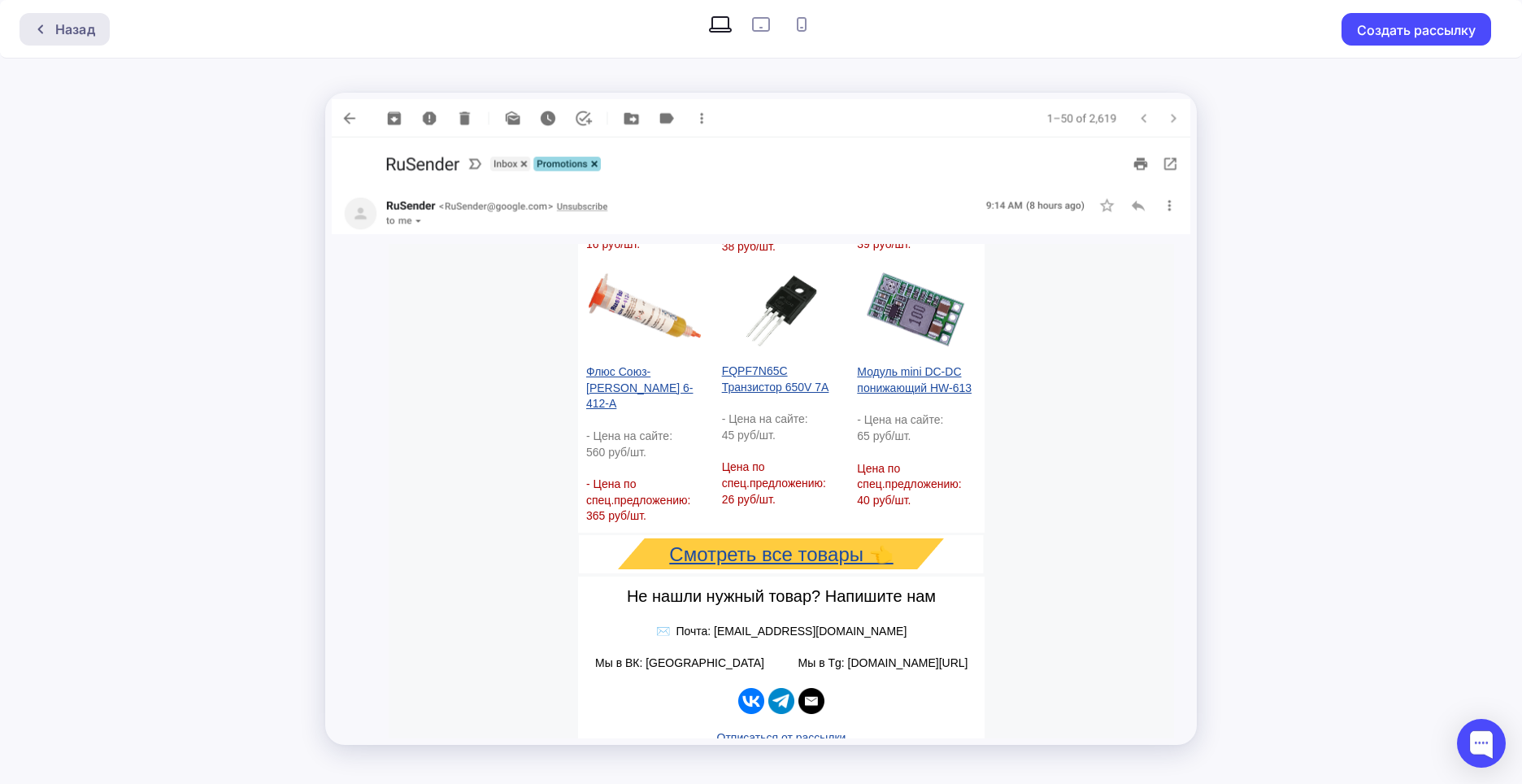
click at [76, 26] on div "Назад" at bounding box center [75, 29] width 40 height 20
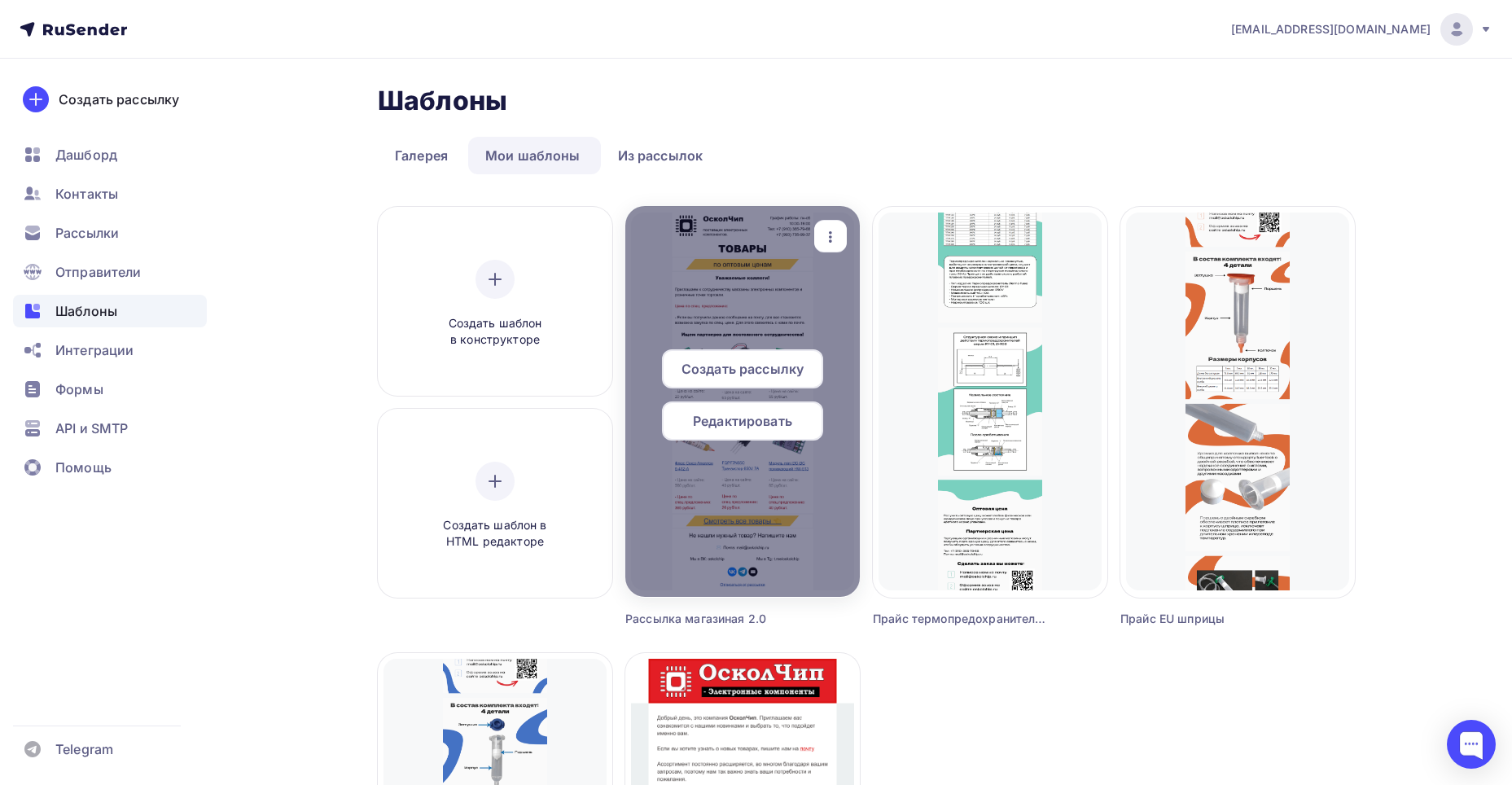
click at [724, 412] on span "Редактировать" at bounding box center [742, 420] width 100 height 20
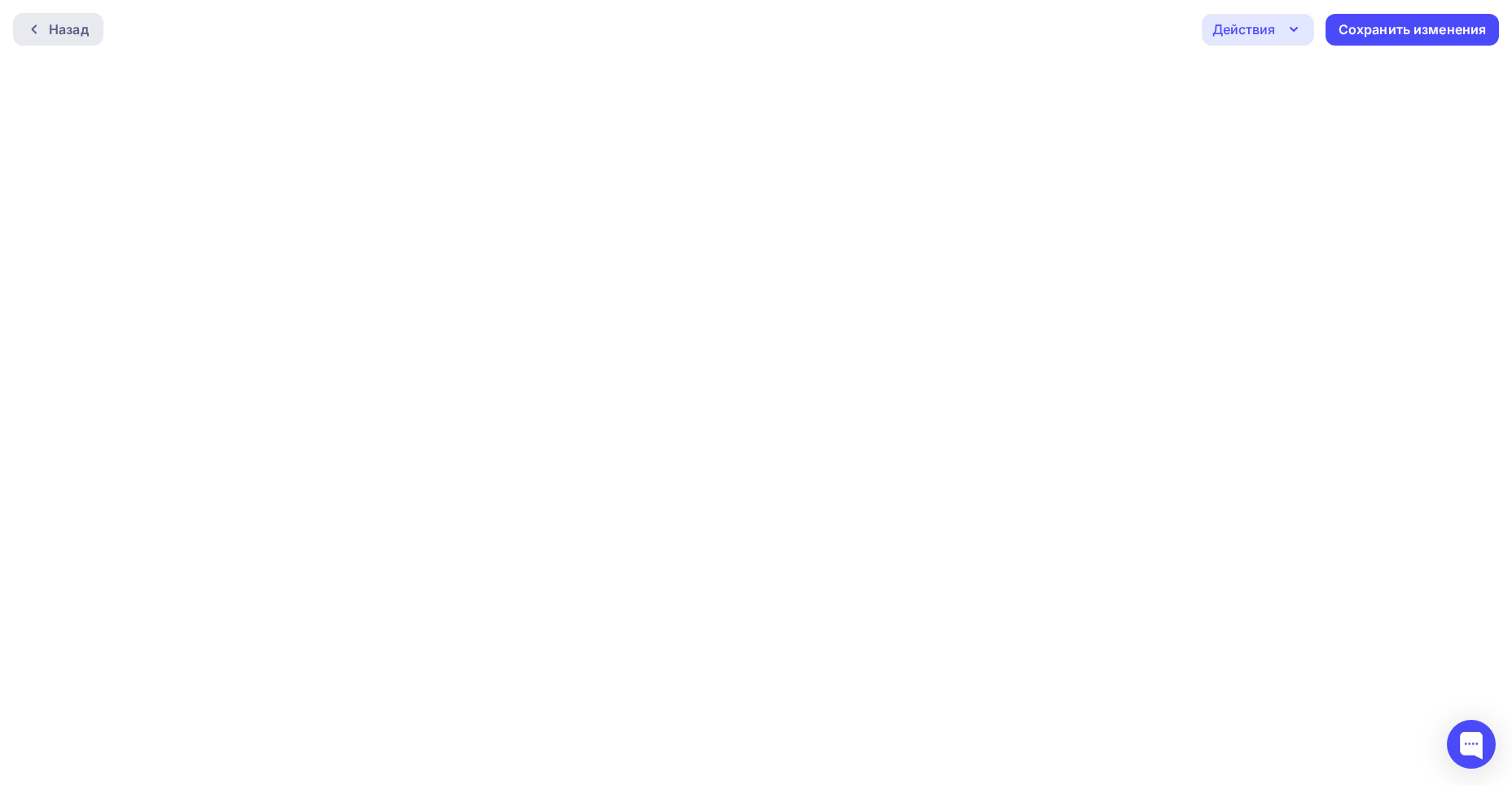
click at [58, 34] on div "Назад" at bounding box center [68, 29] width 40 height 20
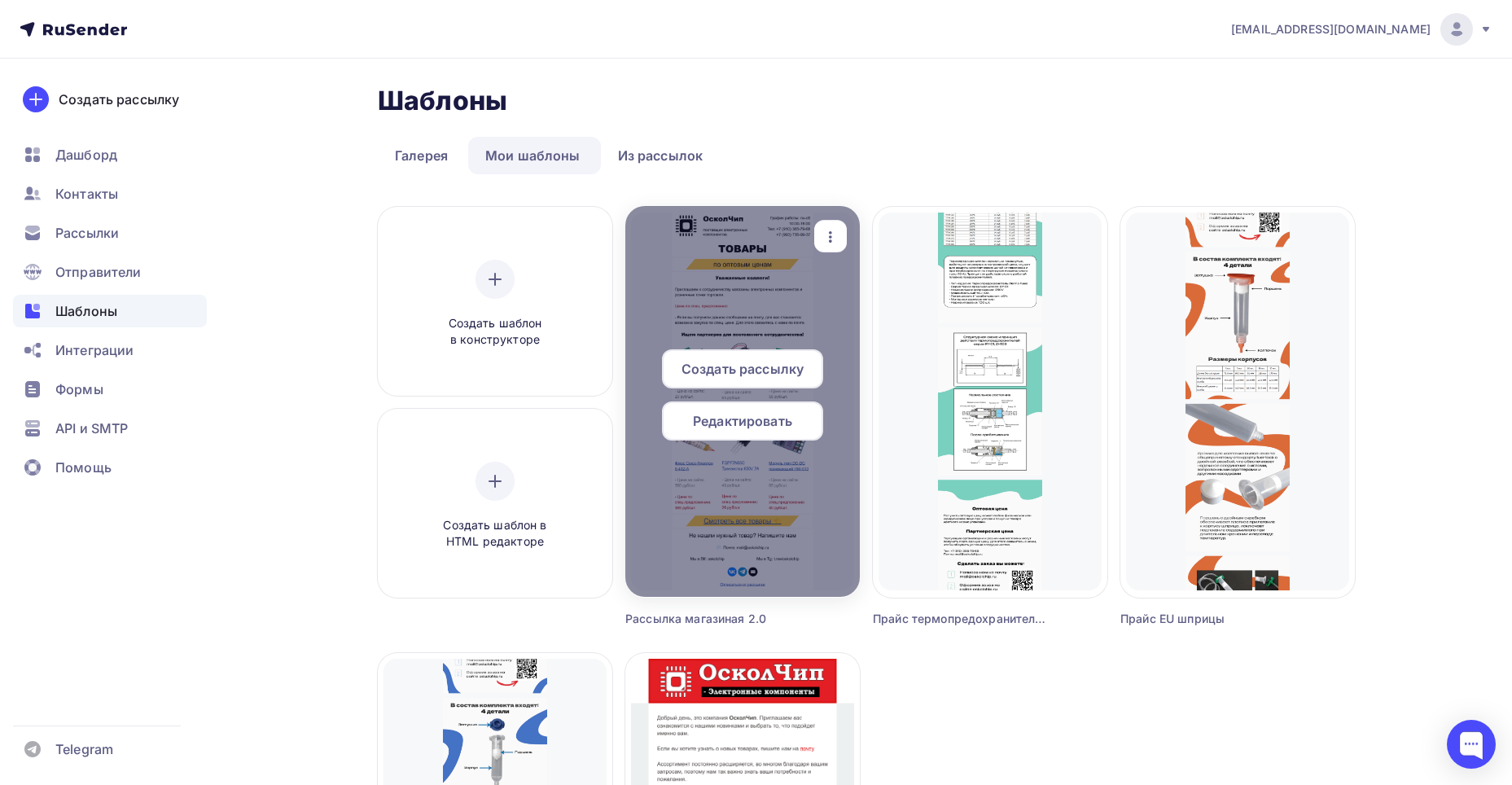
click at [833, 235] on icon "button" at bounding box center [830, 237] width 20 height 20
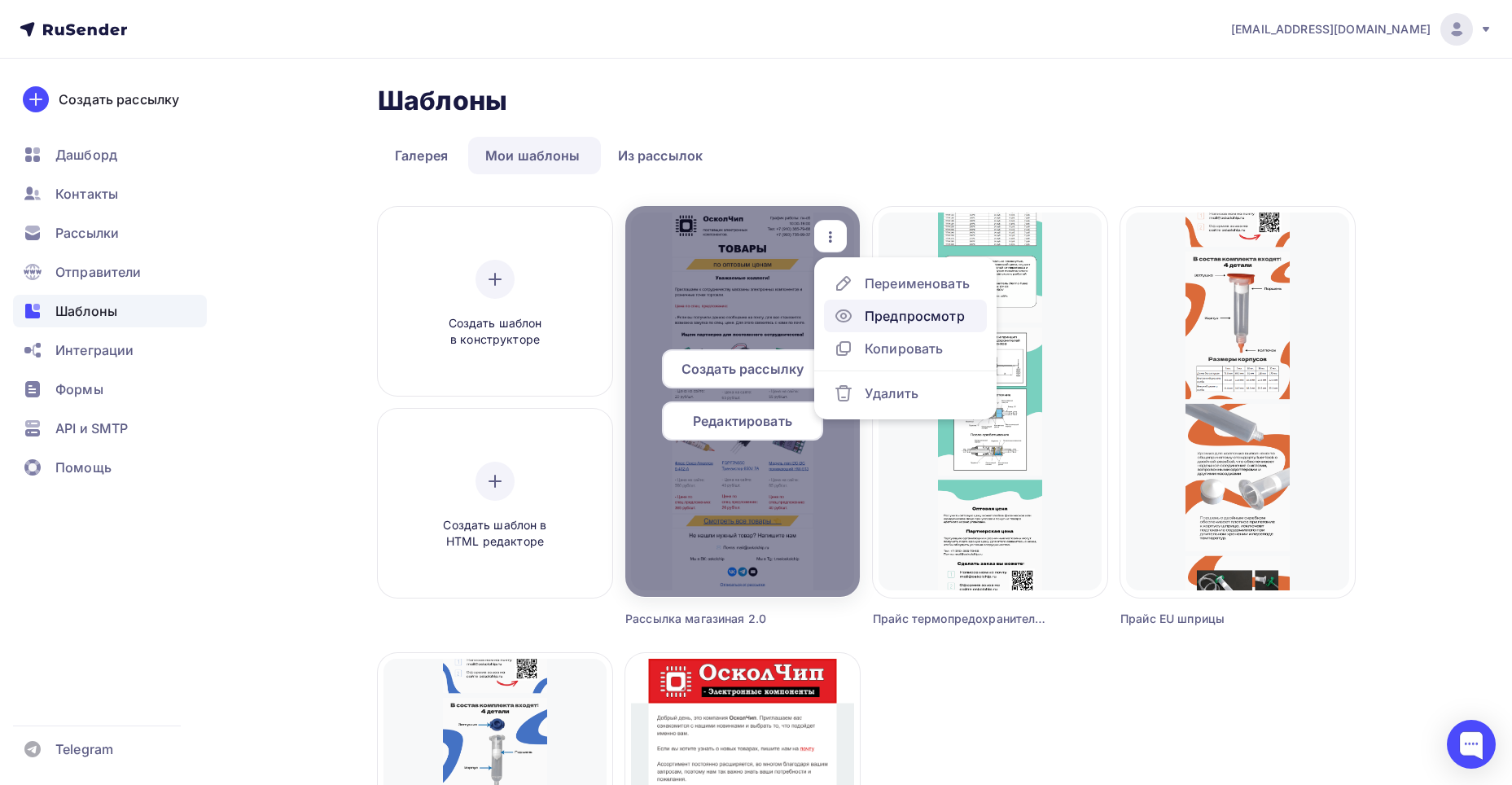
click at [886, 321] on div "Предпросмотр" at bounding box center [914, 315] width 100 height 20
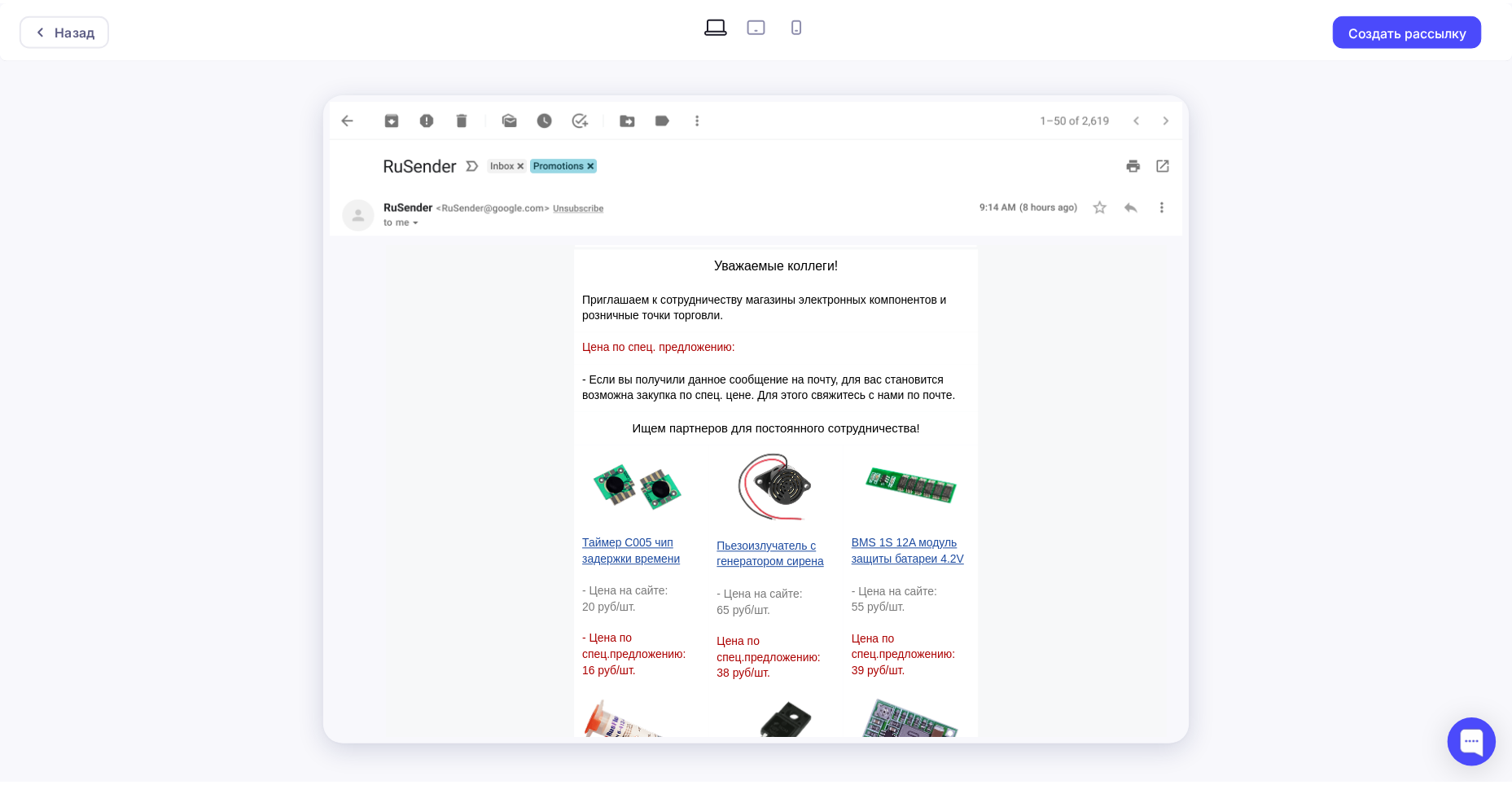
scroll to position [595, 0]
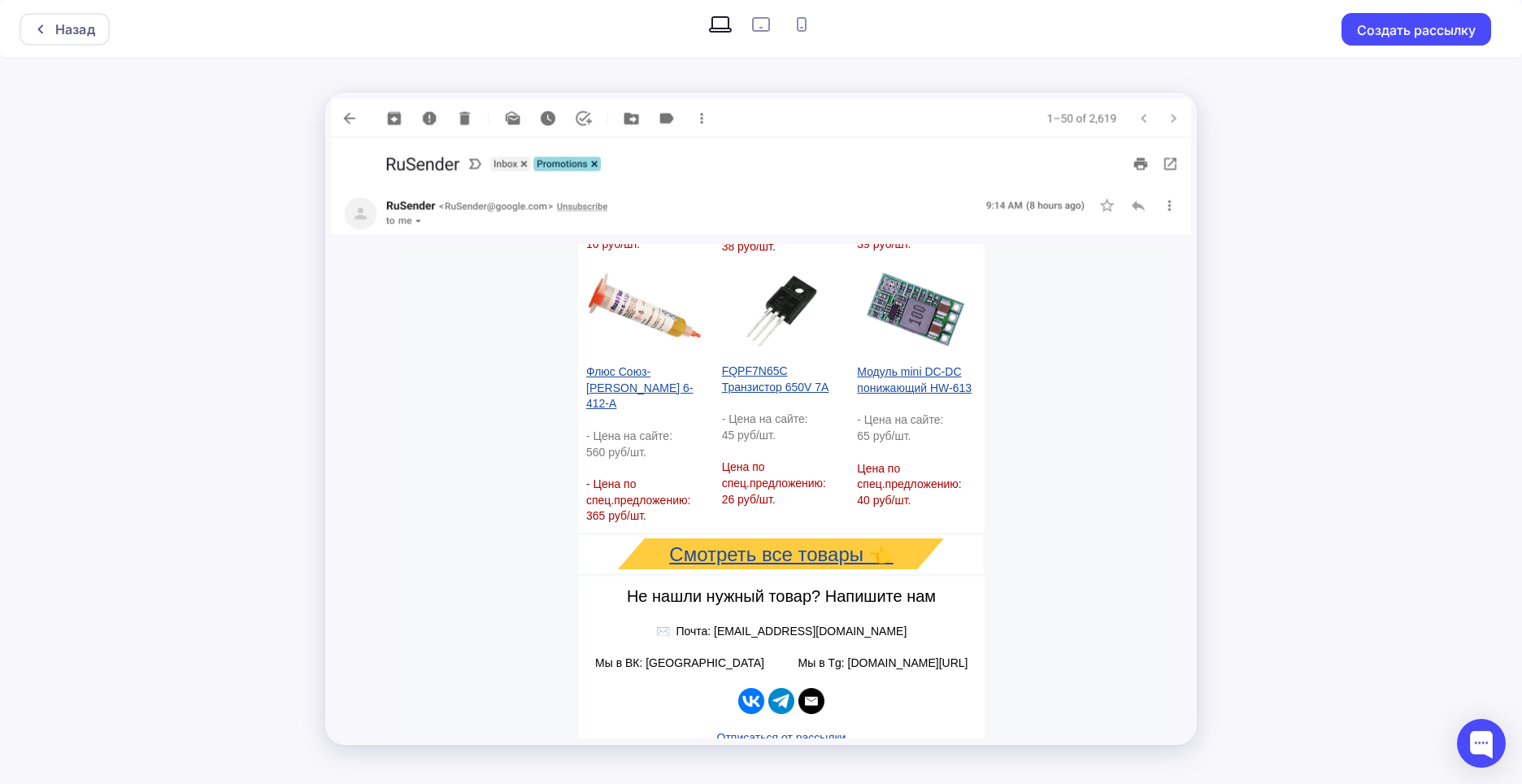
click at [775, 688] on img "Telegram icon" at bounding box center [781, 701] width 26 height 26
click at [52, 26] on div at bounding box center [45, 29] width 21 height 13
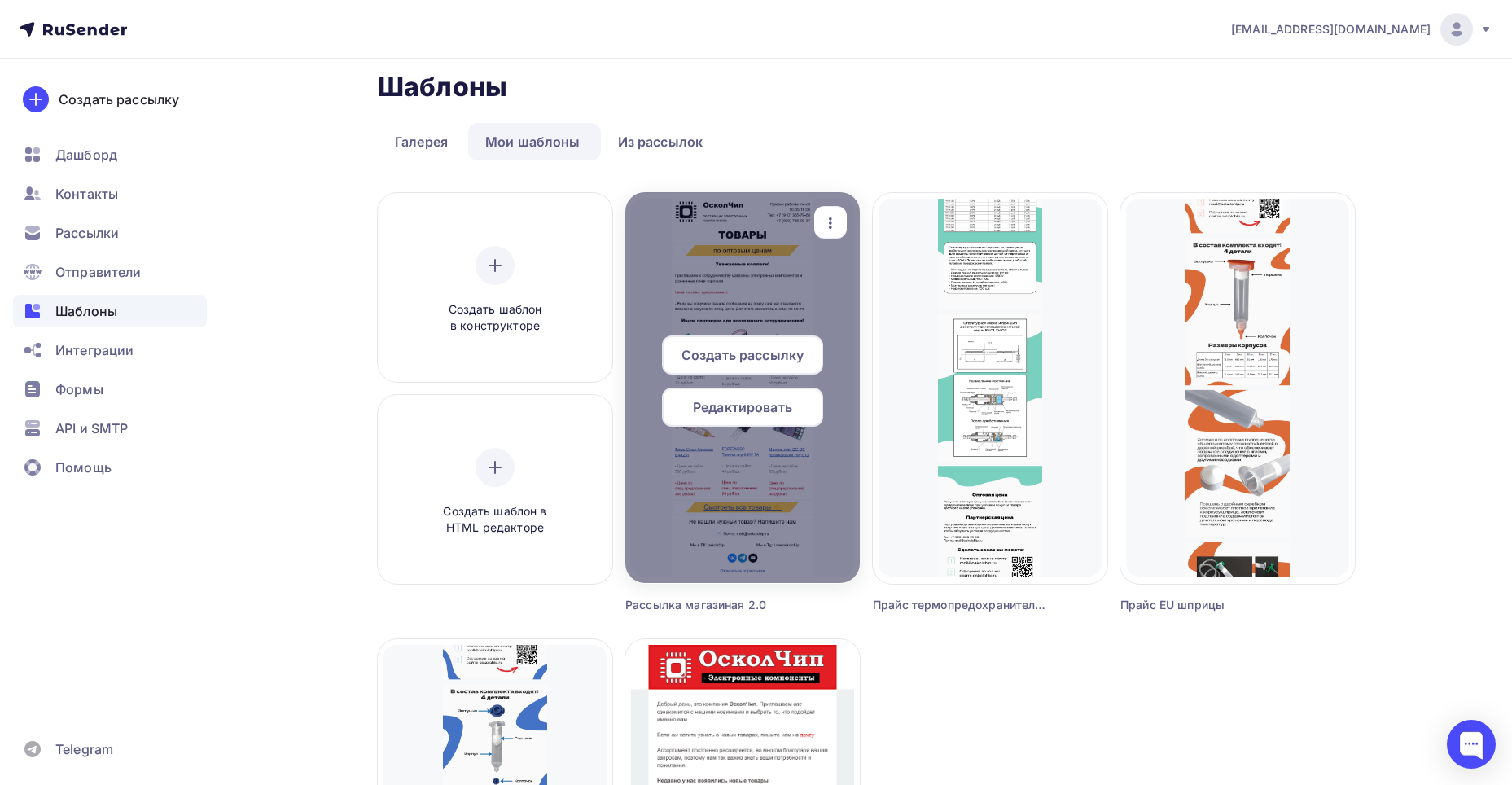
scroll to position [15, 0]
click at [727, 406] on span "Редактировать" at bounding box center [742, 406] width 100 height 20
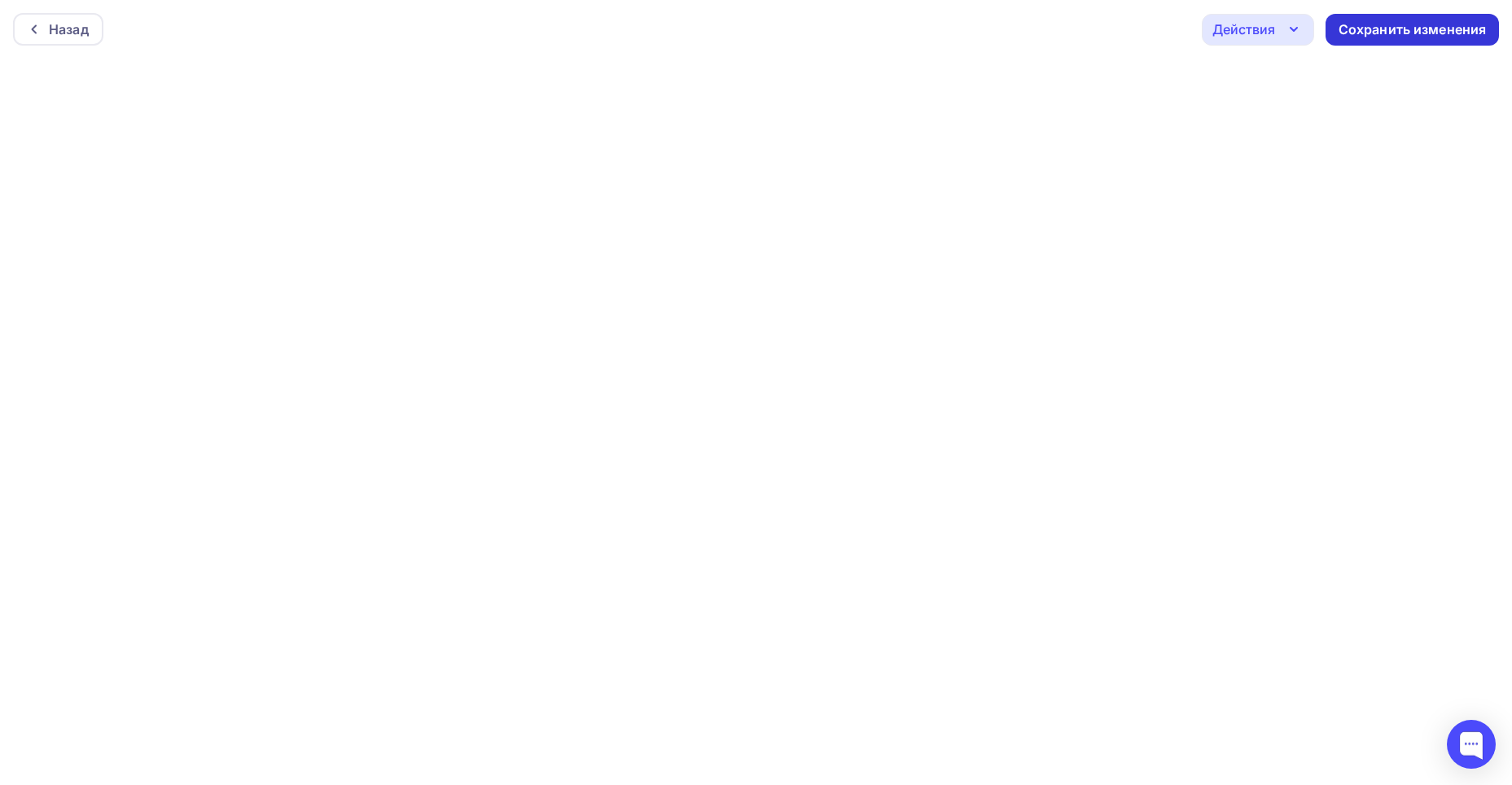
click at [1359, 33] on div "Сохранить изменения" at bounding box center [1412, 30] width 148 height 19
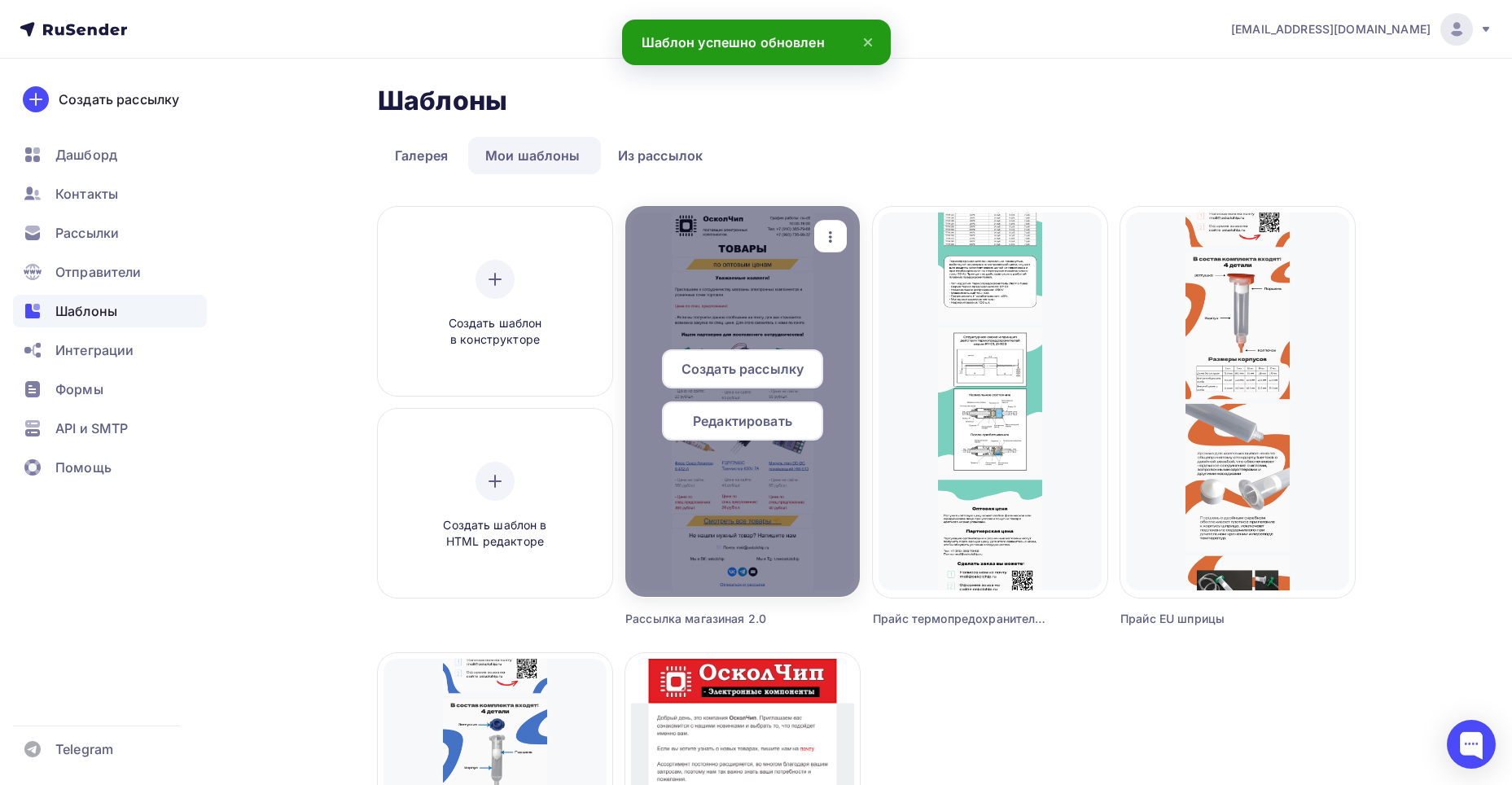
click at [835, 230] on icon "button" at bounding box center [830, 237] width 20 height 20
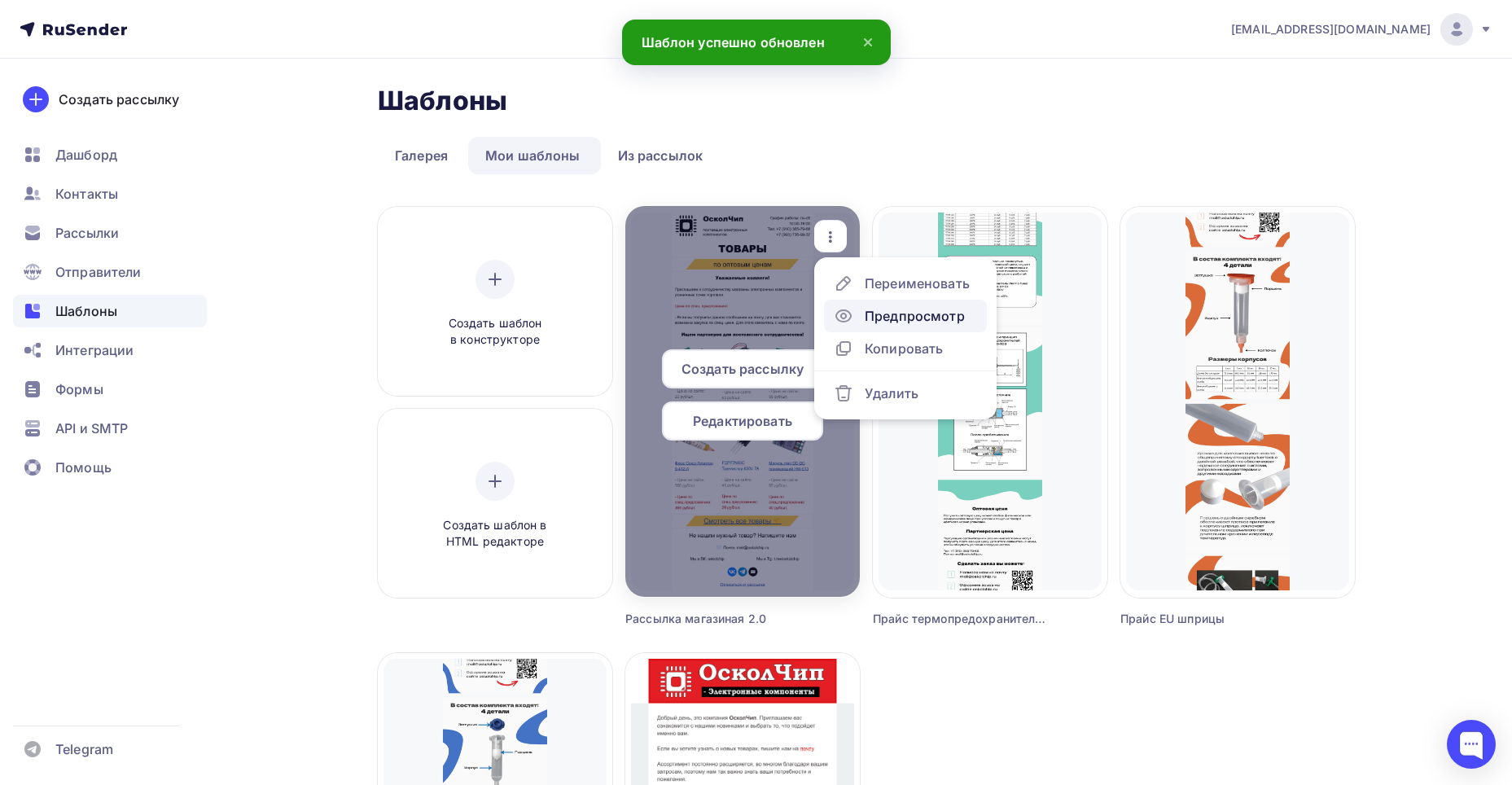
click at [889, 321] on div "Предпросмотр" at bounding box center [914, 315] width 100 height 20
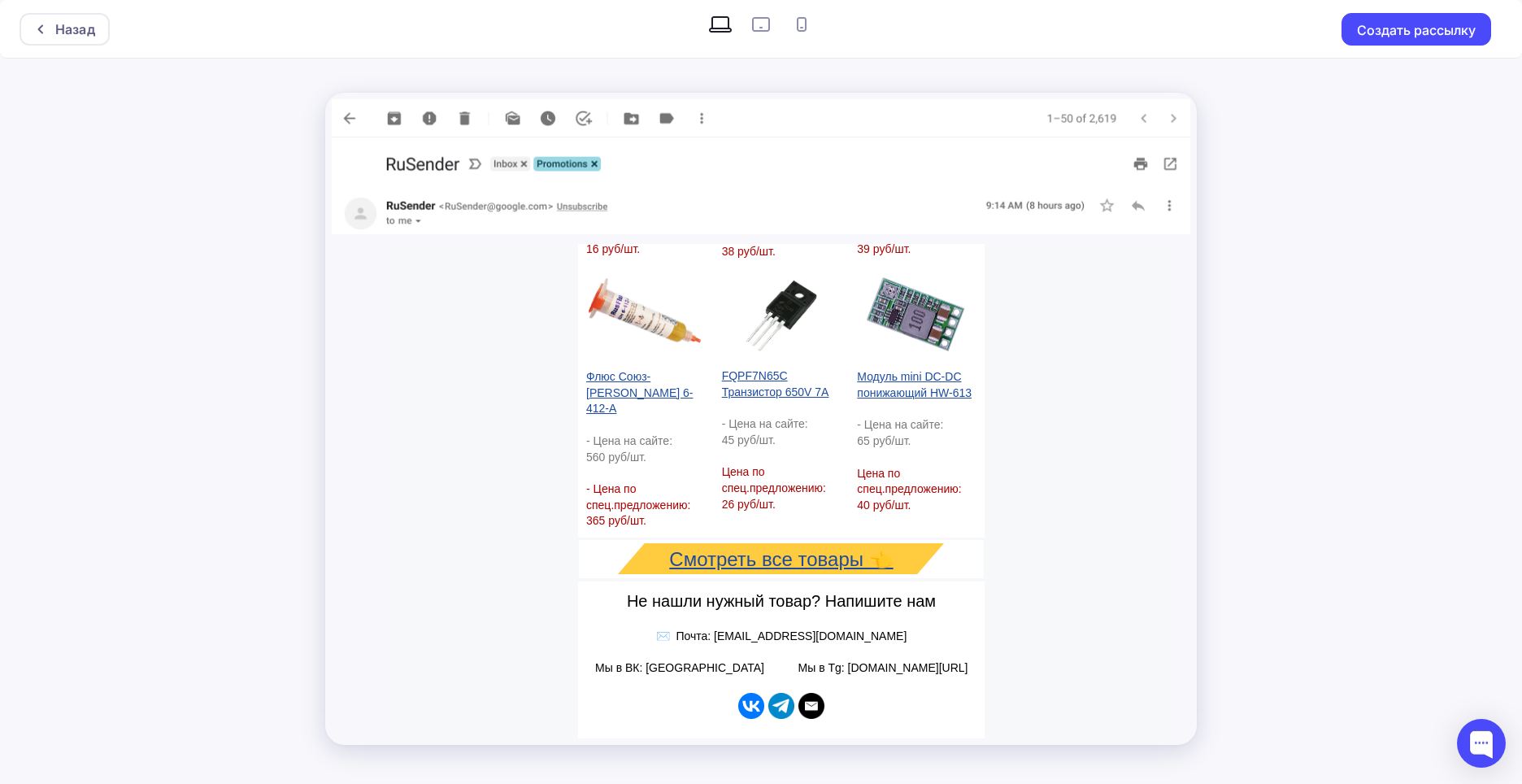
scroll to position [594, 0]
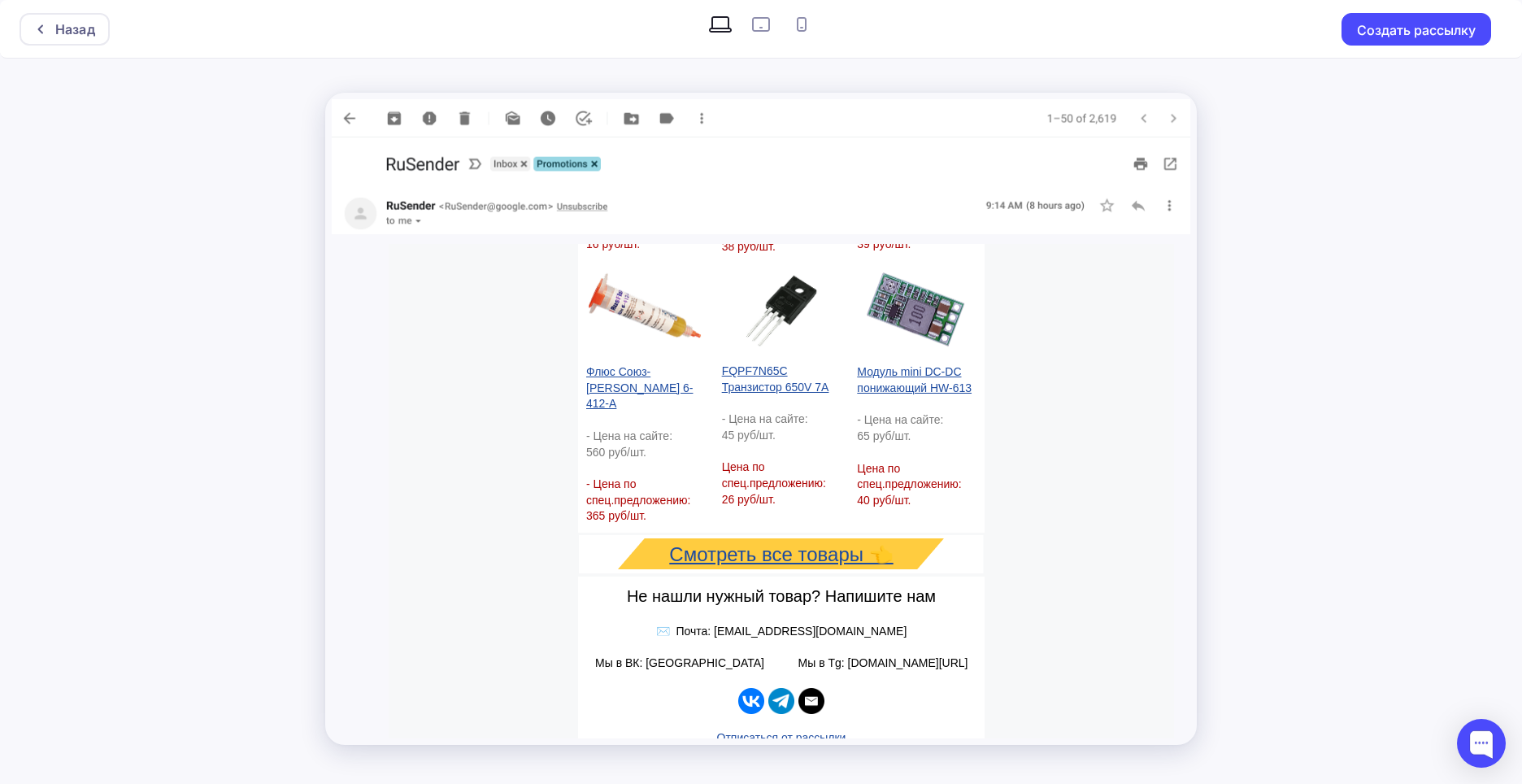
click at [779, 688] on img "Telegram icon" at bounding box center [781, 701] width 26 height 26
click at [807, 688] on img "Email icon" at bounding box center [811, 701] width 26 height 26
click at [1392, 34] on button "Создать рассылку" at bounding box center [1417, 29] width 150 height 33
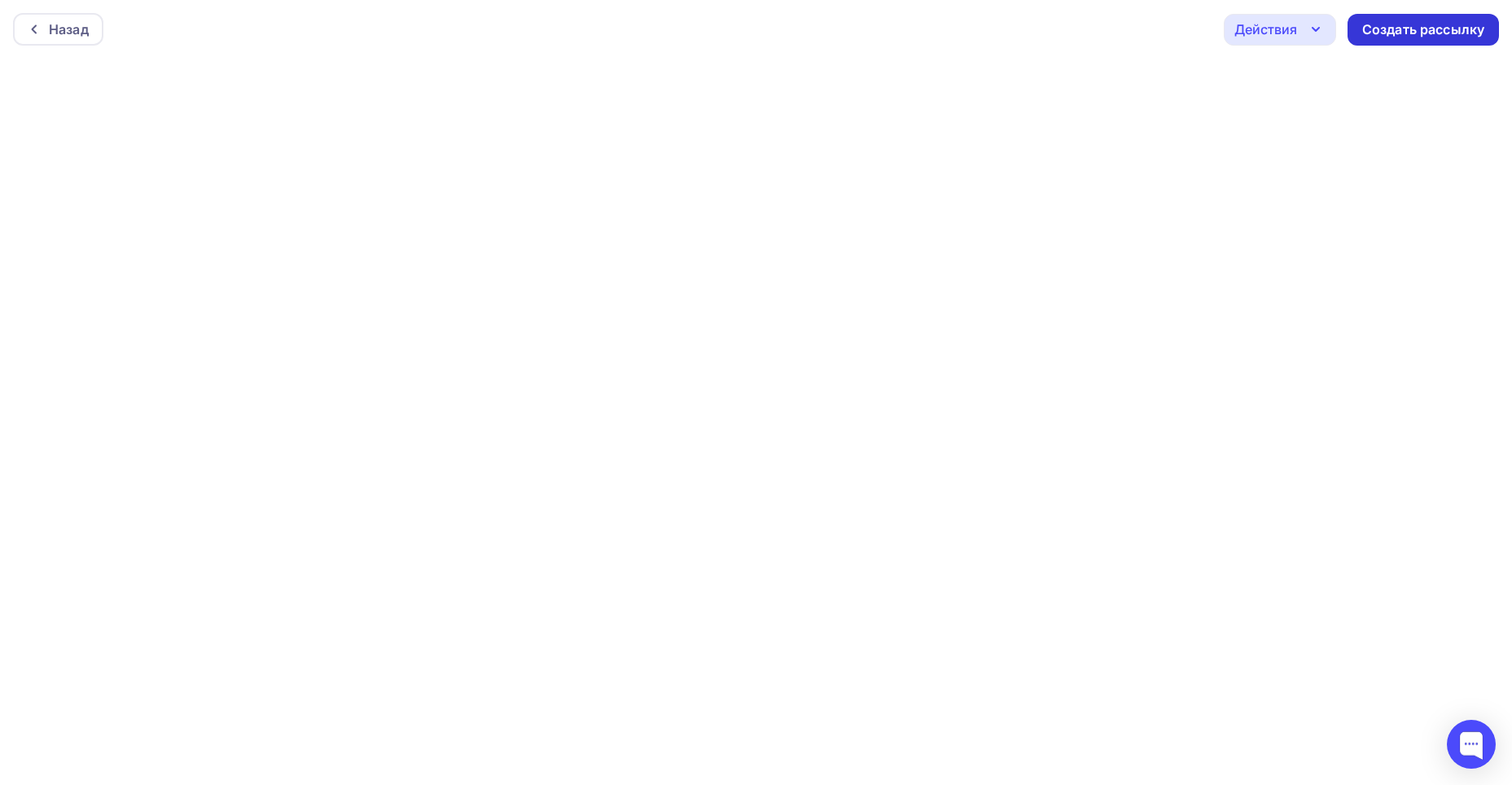
click at [1387, 36] on div "Создать рассылку" at bounding box center [1423, 30] width 122 height 19
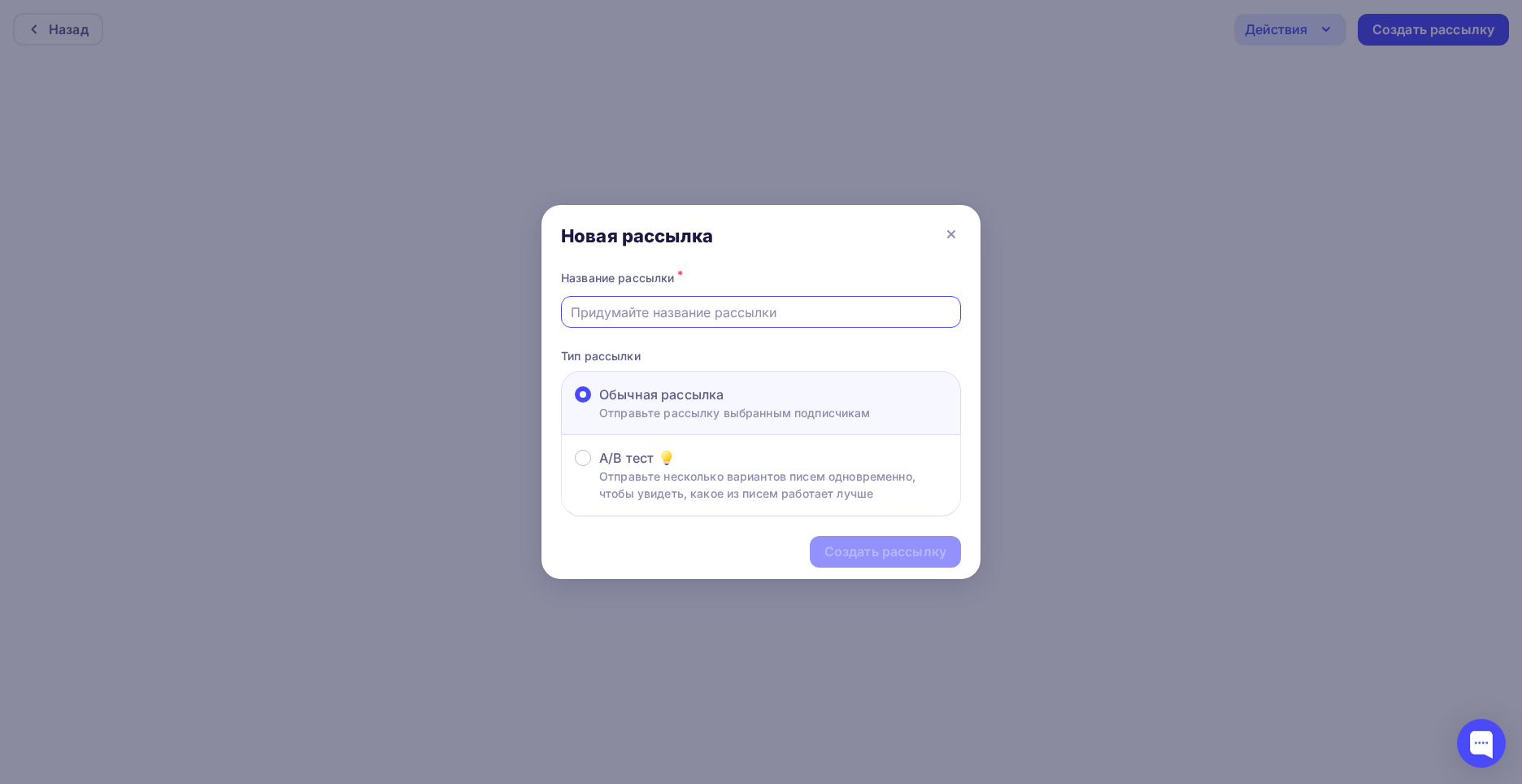
click at [673, 316] on input "text" at bounding box center [761, 312] width 381 height 20
type input "Предложение о сотрудничестве"
click at [871, 557] on div "Создать рассылку" at bounding box center [885, 551] width 122 height 19
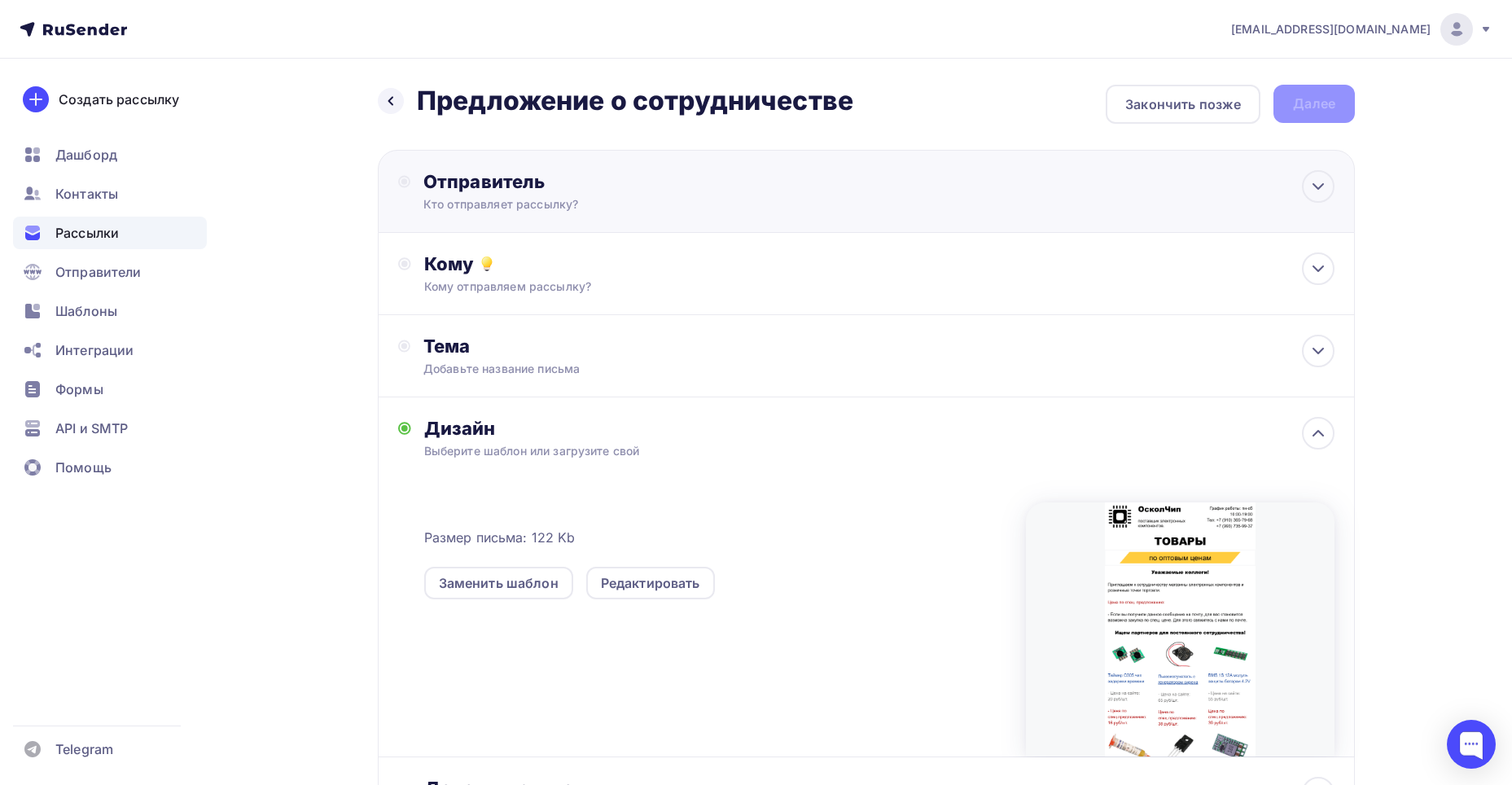
click at [612, 186] on div "Отправитель" at bounding box center [600, 181] width 353 height 22
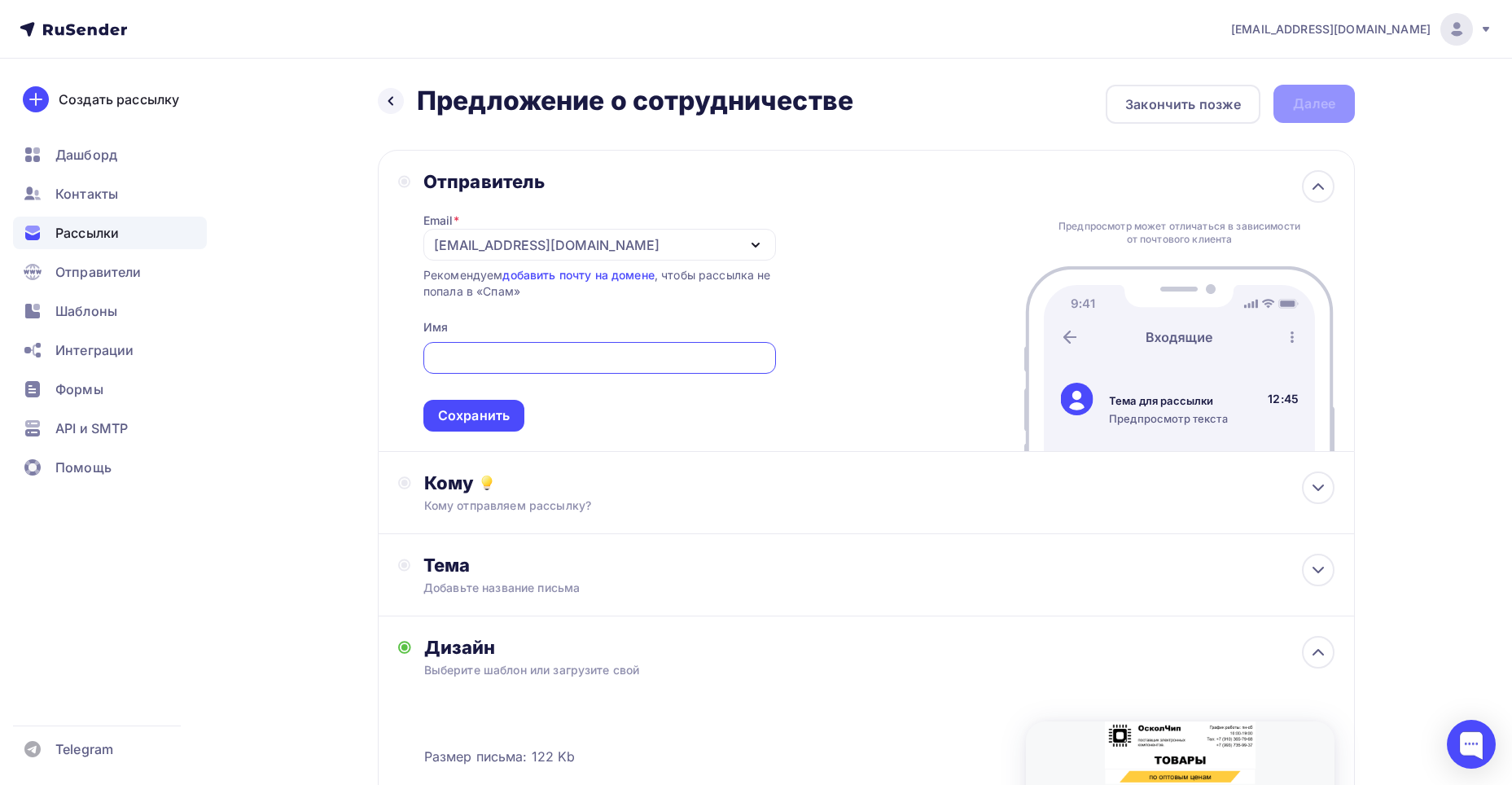
click at [465, 362] on input "text" at bounding box center [600, 358] width 334 height 20
type input "ОсколЧип"
click at [477, 416] on div "Сохранить" at bounding box center [474, 416] width 72 height 19
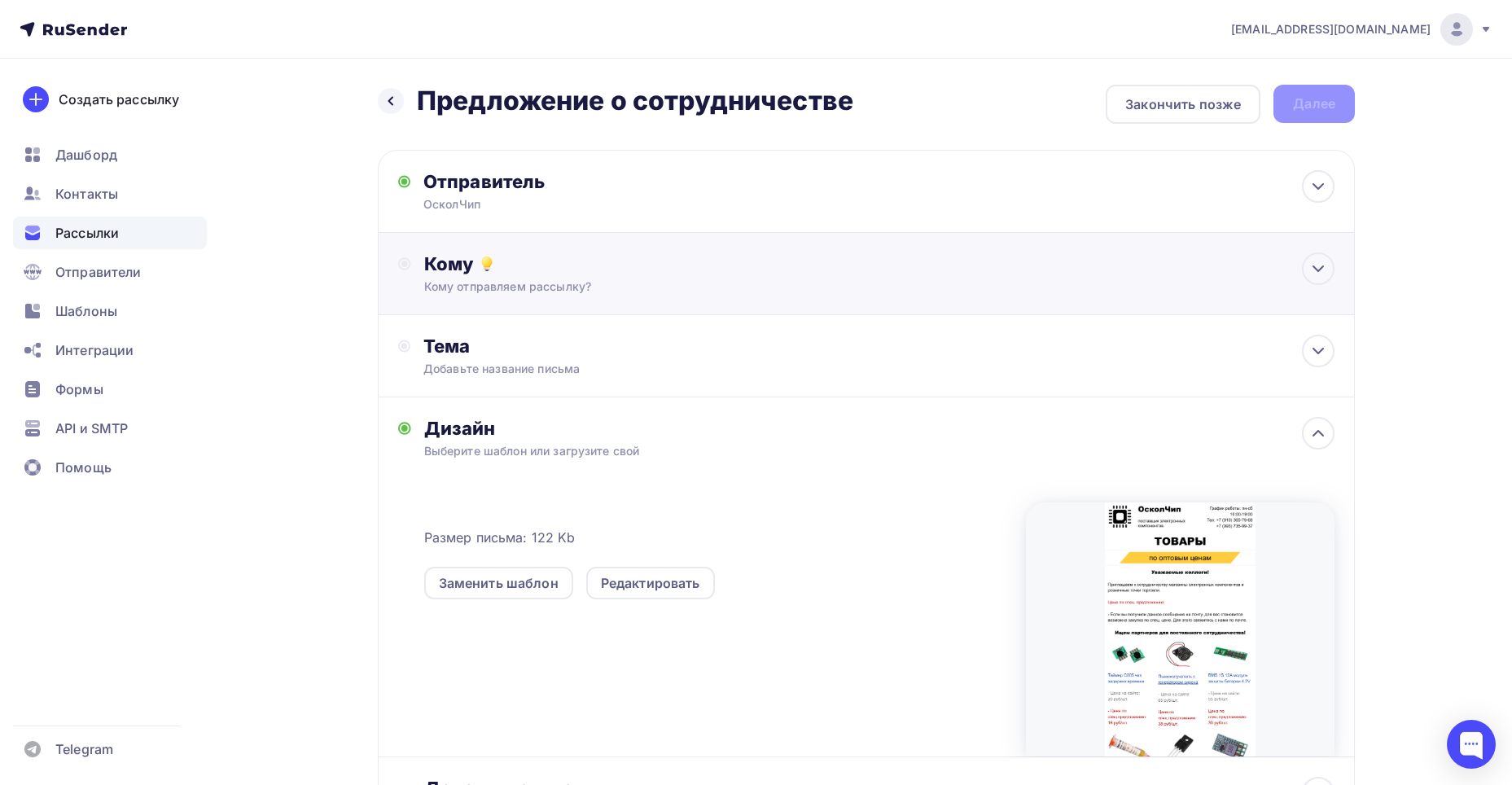
click at [502, 256] on div "Кому" at bounding box center [880, 264] width 910 height 22
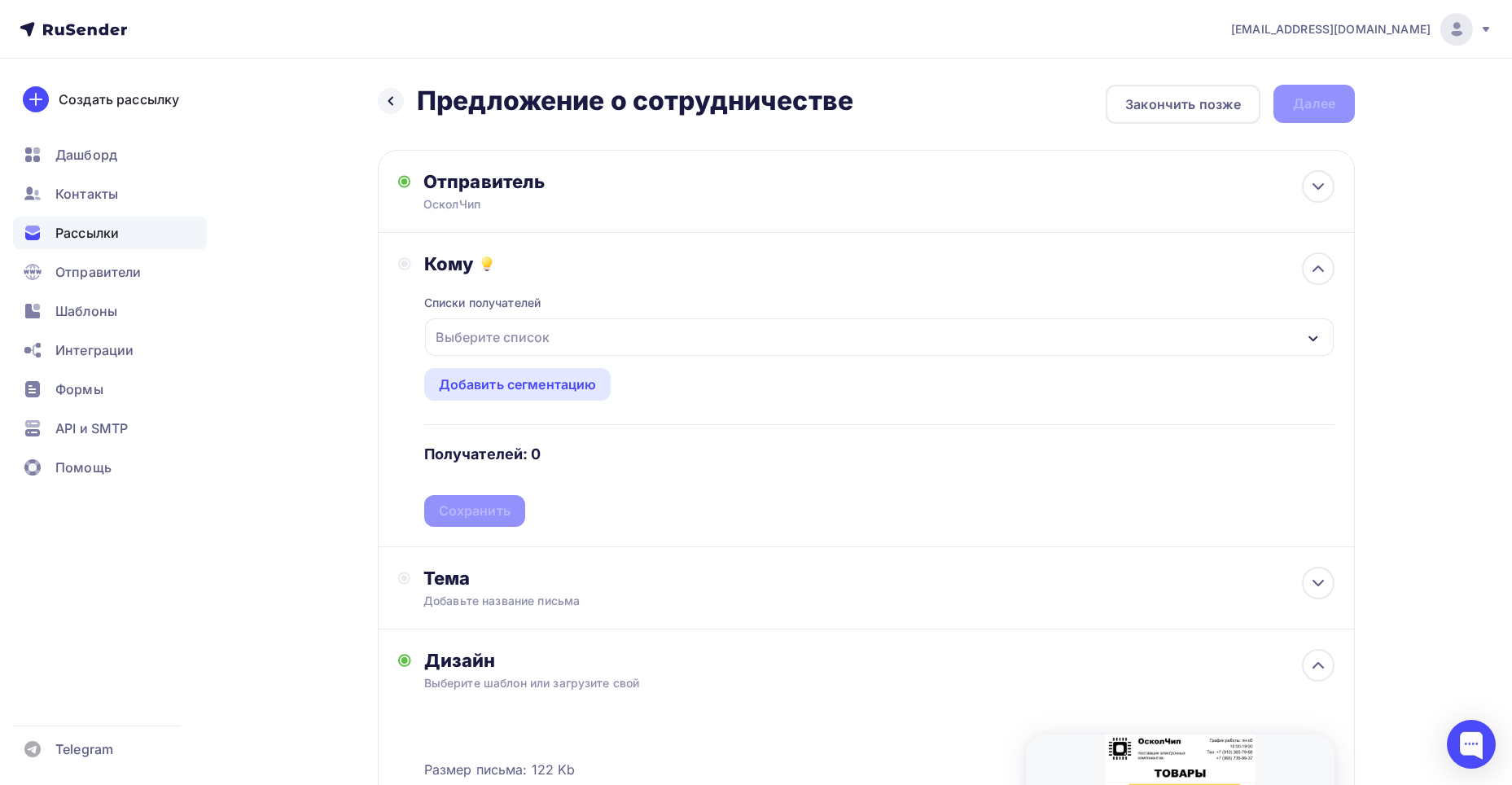
click at [496, 342] on div "Выберите список" at bounding box center [492, 337] width 127 height 29
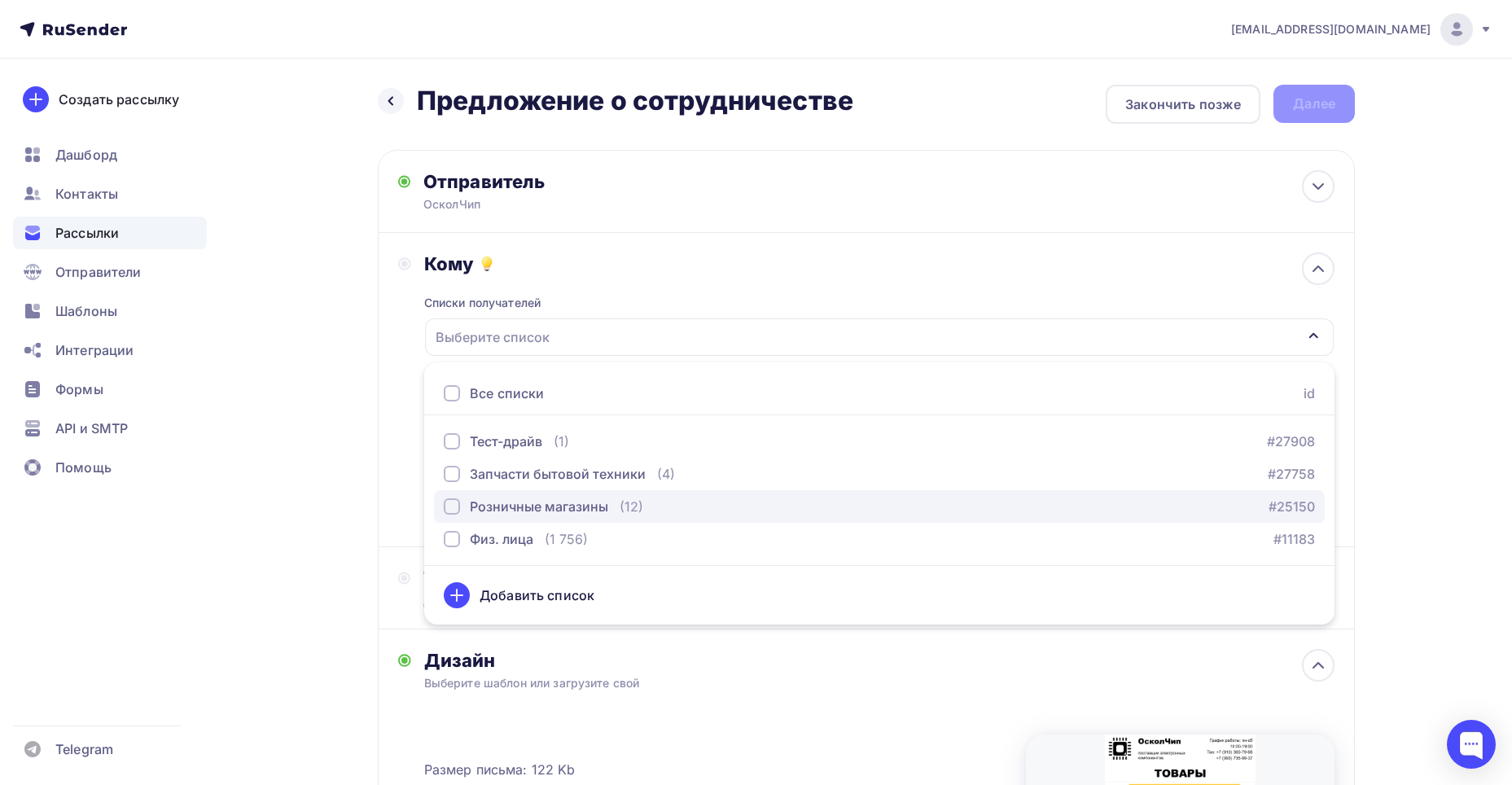
click at [452, 505] on div "button" at bounding box center [451, 505] width 16 height 16
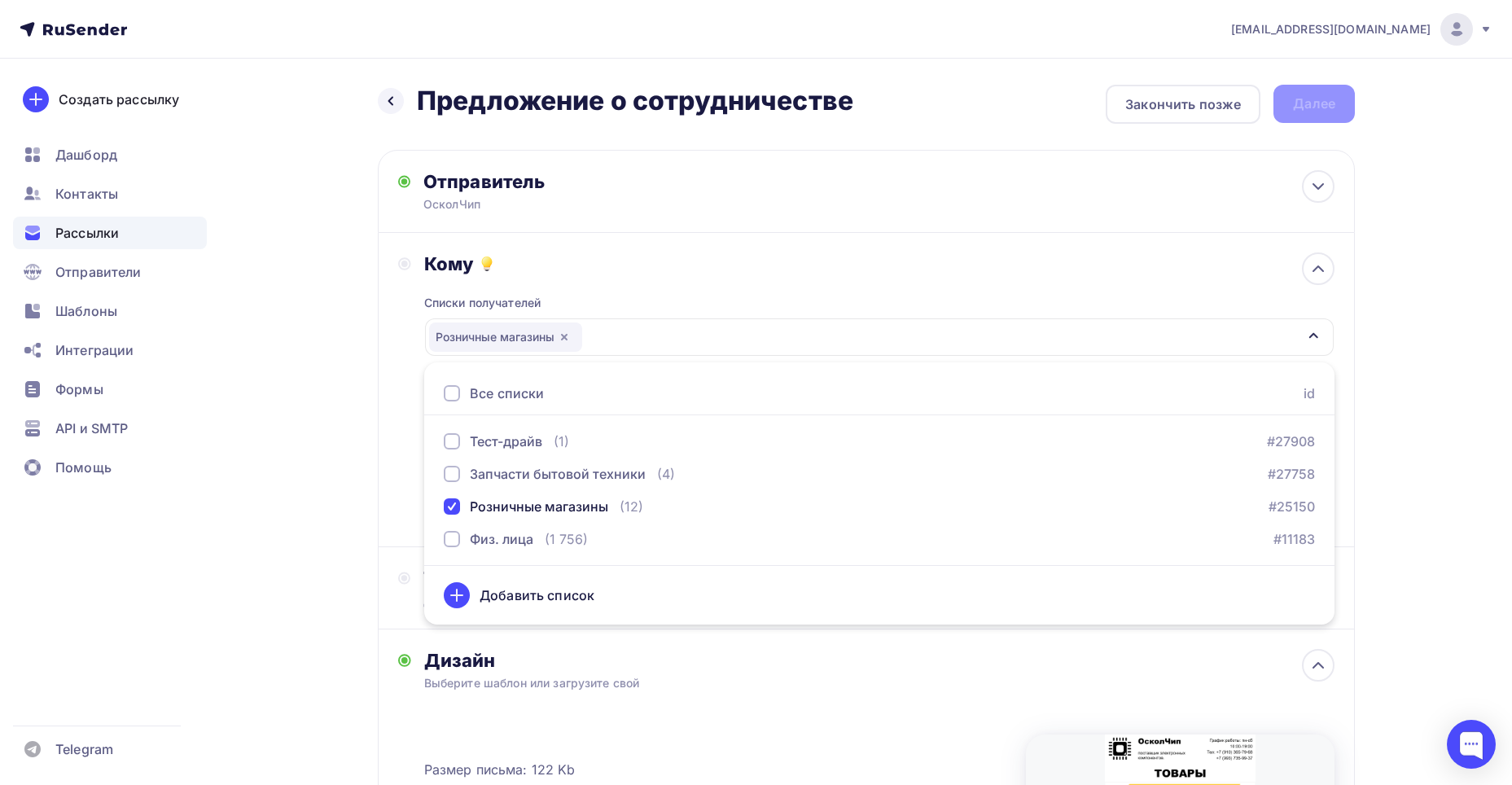
click at [403, 356] on div "Кому Списки получателей Розничные магазины Все списки id Тест-драйв (1) #27908 …" at bounding box center [867, 390] width 936 height 274
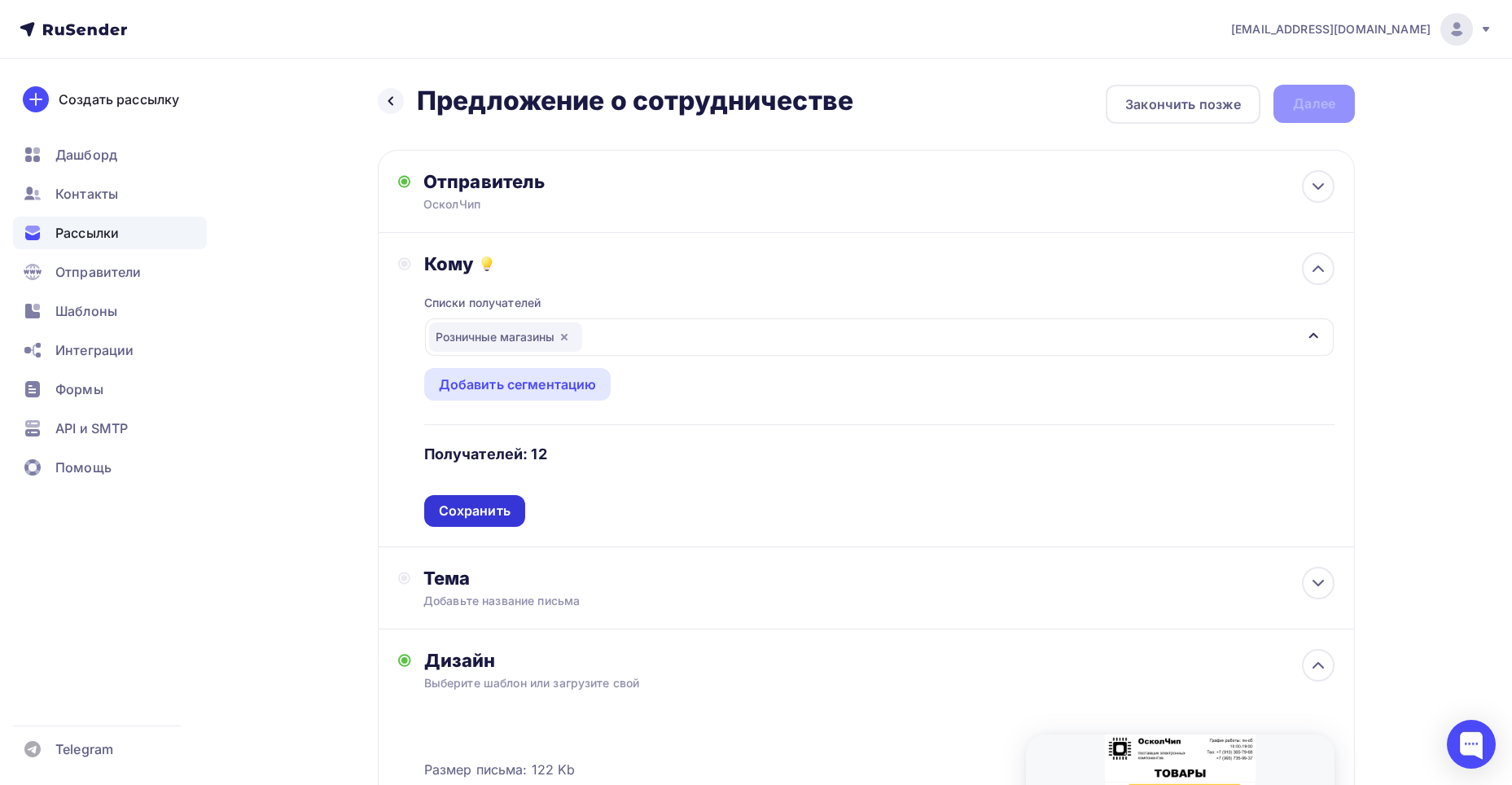
click at [469, 516] on div "Сохранить" at bounding box center [475, 511] width 72 height 19
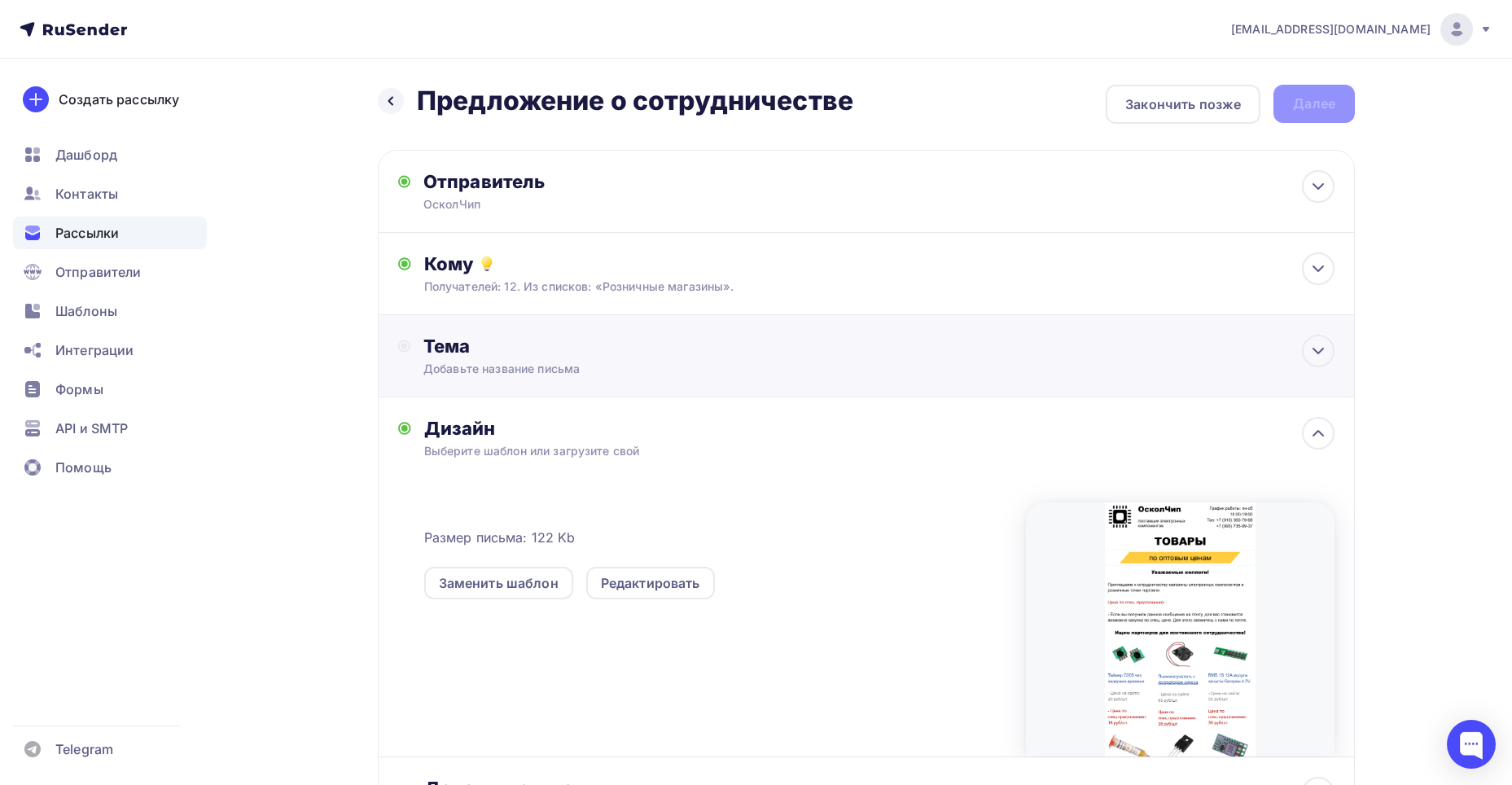
click at [499, 350] on div "Тема" at bounding box center [584, 346] width 322 height 22
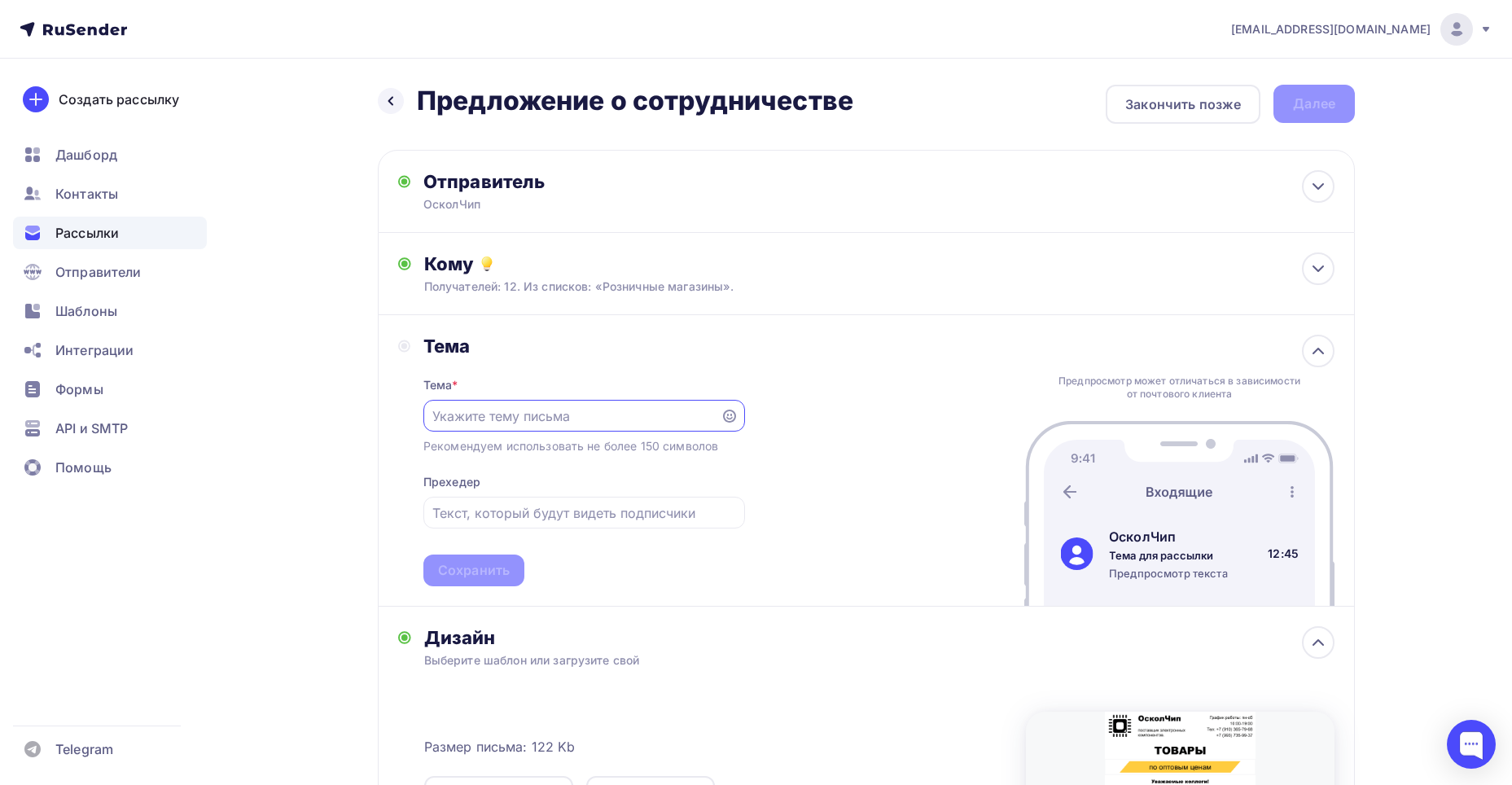
click at [476, 421] on input "text" at bounding box center [572, 416] width 279 height 20
type input "Предложение о сотрудничестве"
click at [783, 475] on div "Тема Тема * Предложение о сотрудничестве Рекомендуем использовать не более 150 …" at bounding box center [867, 461] width 978 height 292
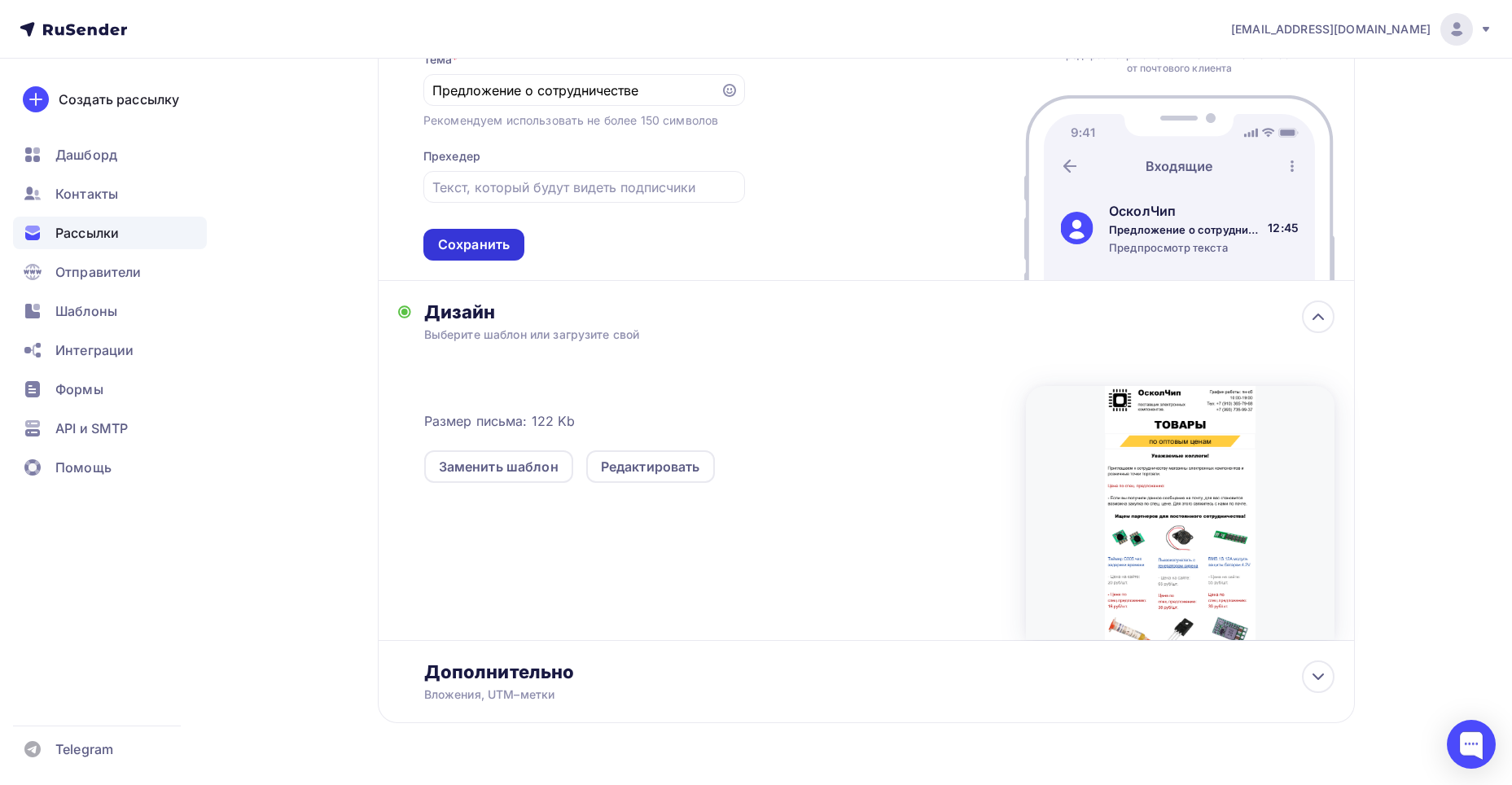
click at [487, 247] on div "Сохранить" at bounding box center [474, 244] width 72 height 19
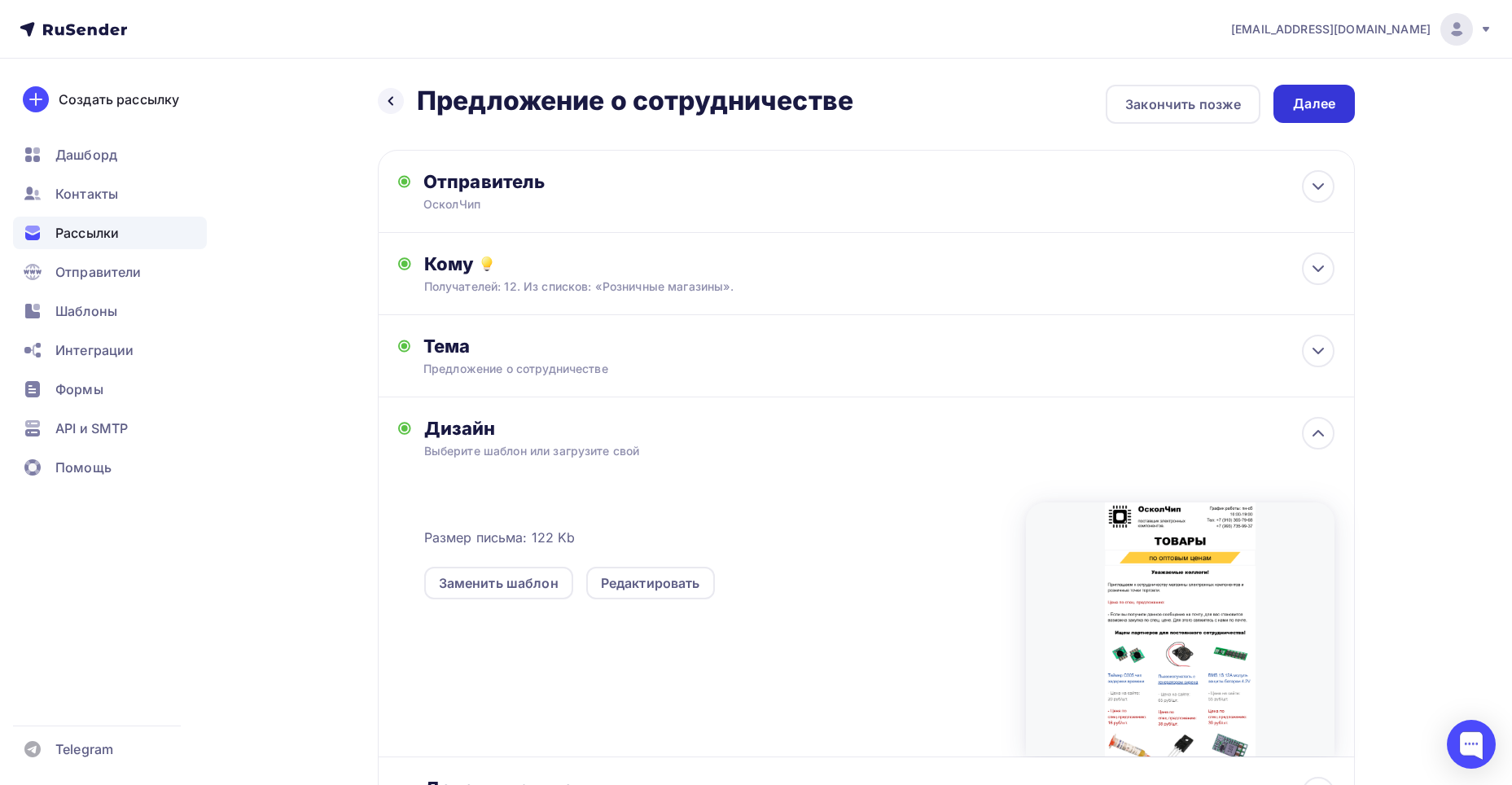
click at [1307, 100] on div "Далее" at bounding box center [1314, 103] width 42 height 19
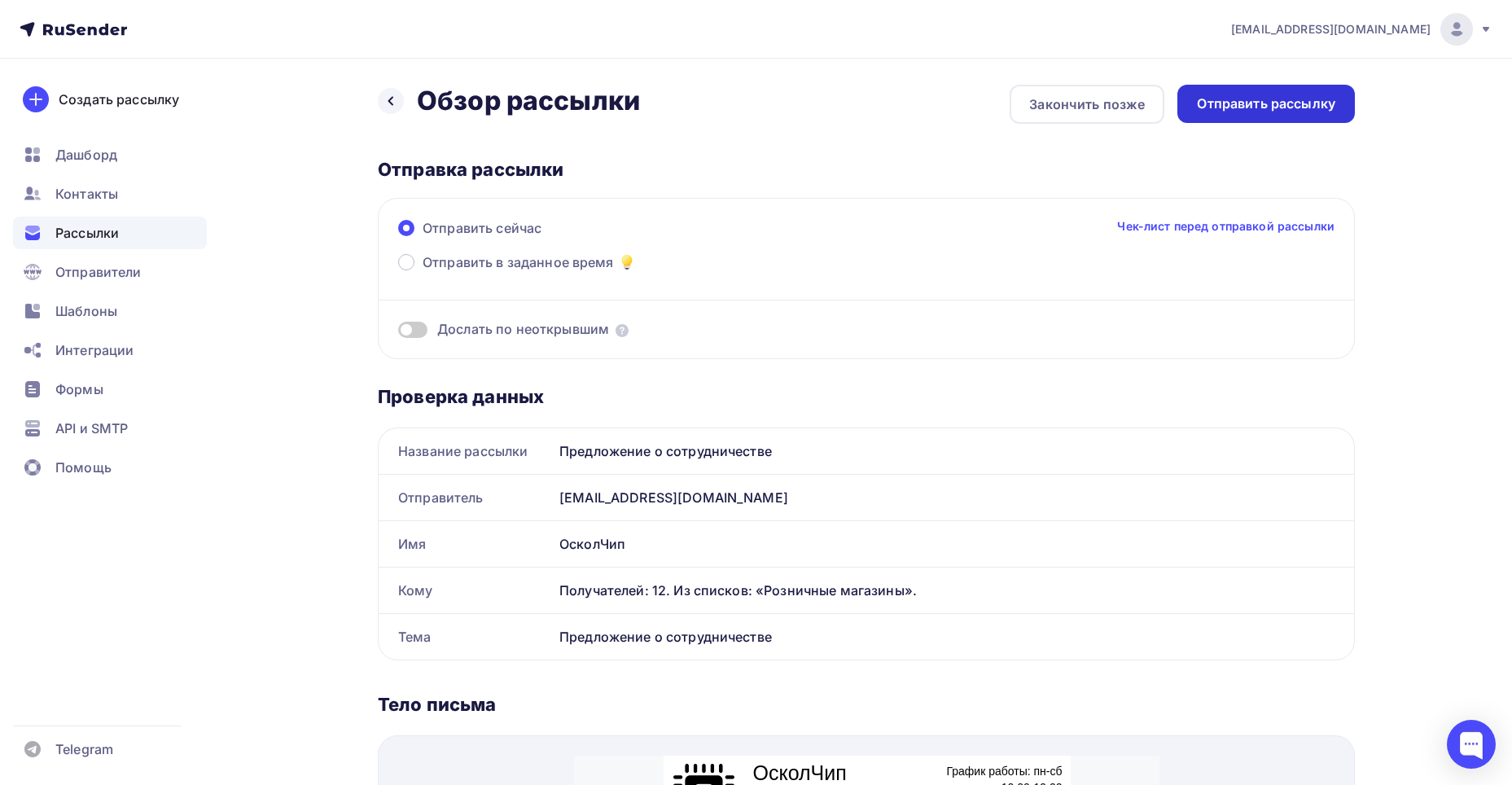
click at [1268, 103] on div "Отправить рассылку" at bounding box center [1266, 103] width 138 height 19
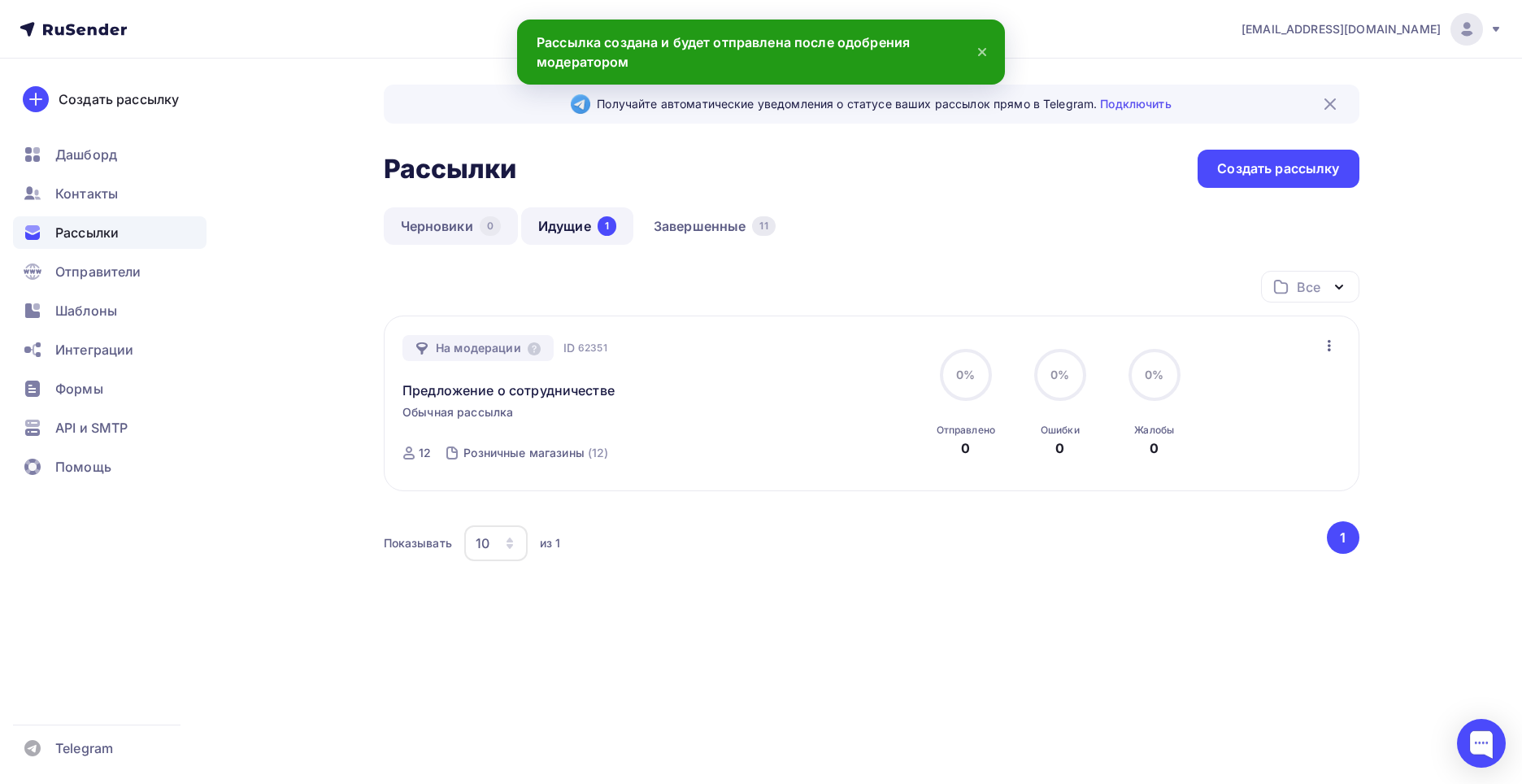
click at [471, 231] on link "Черновики 0" at bounding box center [451, 226] width 134 height 37
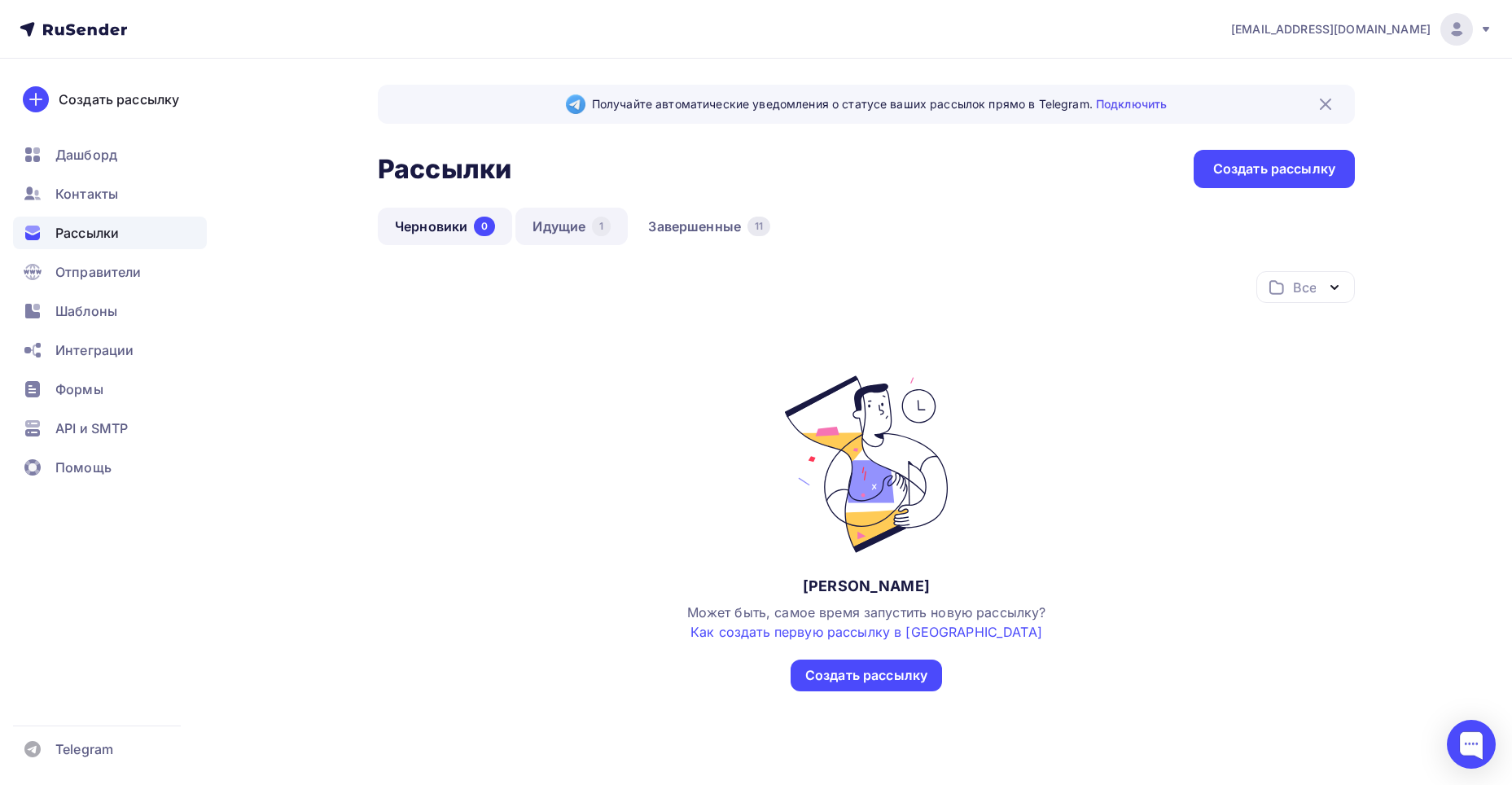
click at [563, 235] on link "Идущие 1" at bounding box center [572, 227] width 112 height 37
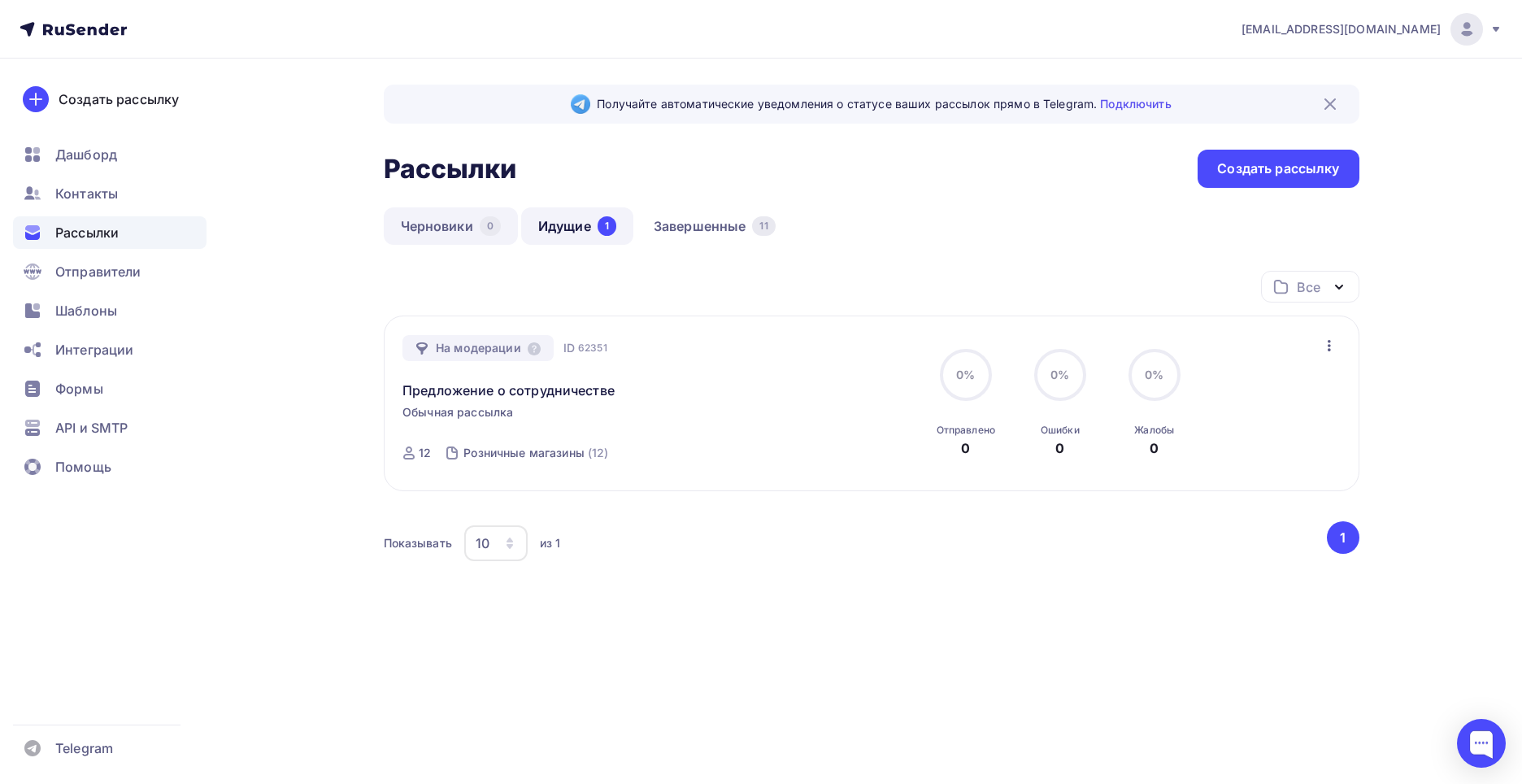
click at [450, 237] on link "Черновики 0" at bounding box center [451, 226] width 134 height 37
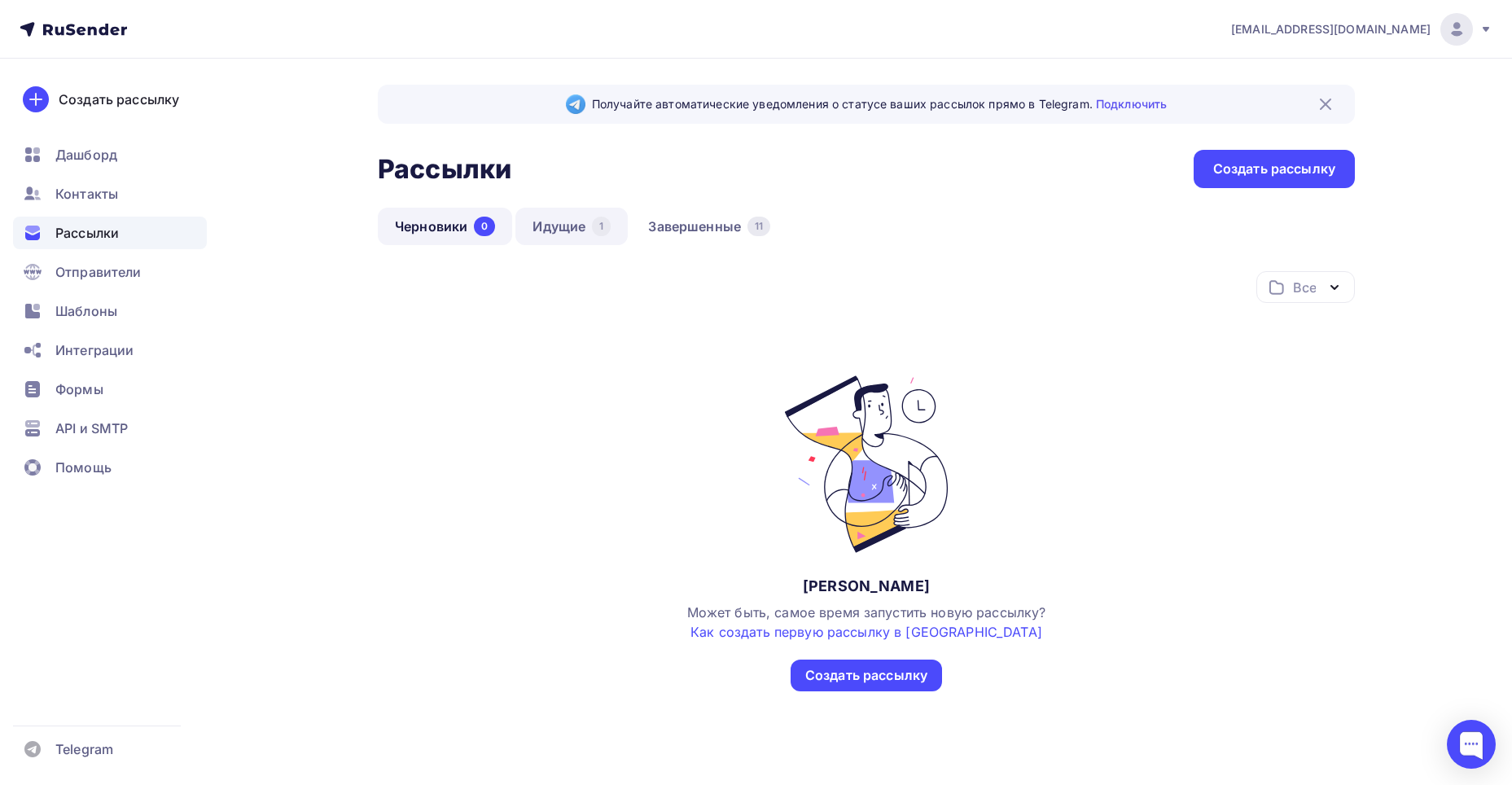
click at [555, 230] on link "Идущие 1" at bounding box center [572, 227] width 112 height 37
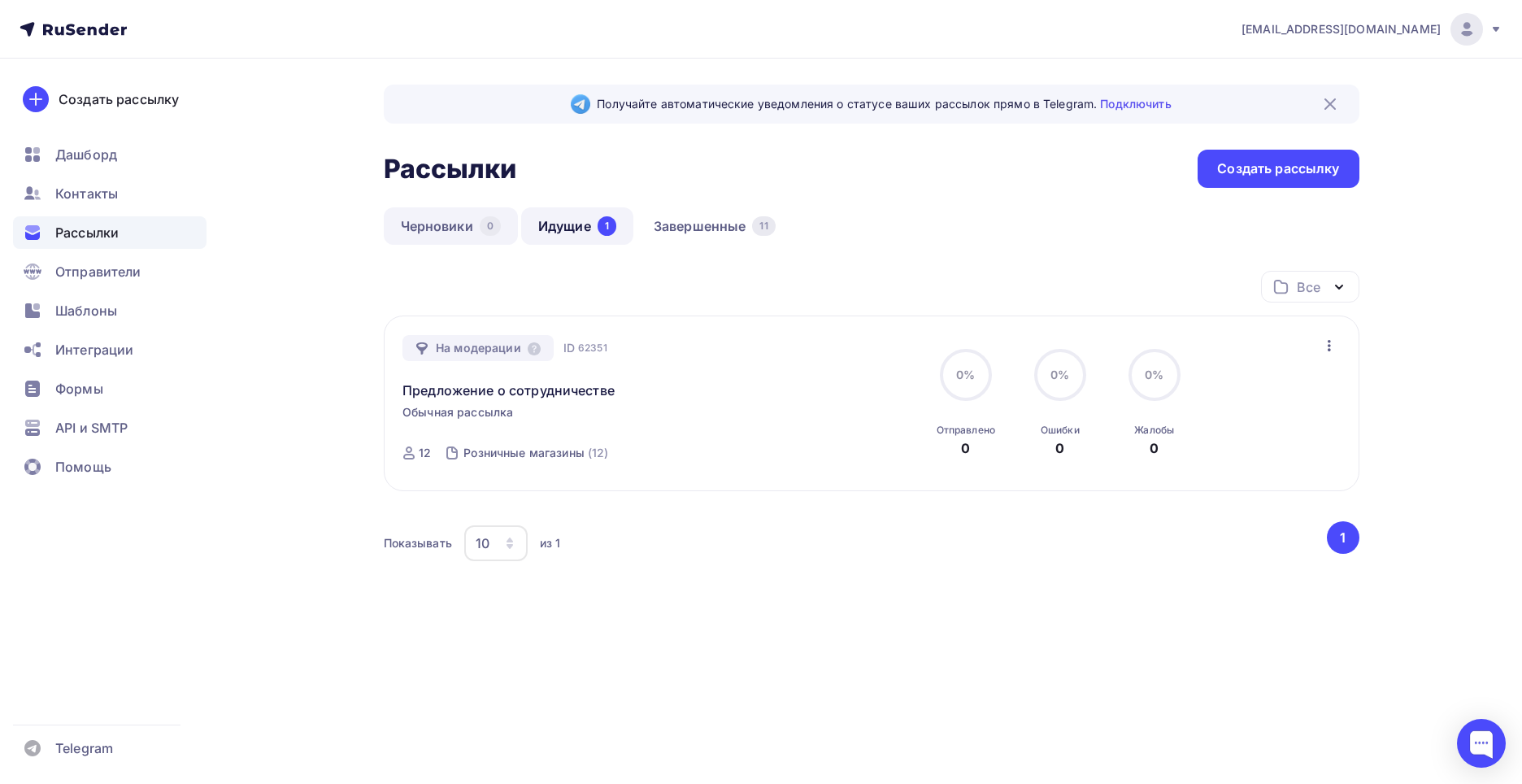
click at [427, 223] on link "Черновики 0" at bounding box center [451, 226] width 134 height 37
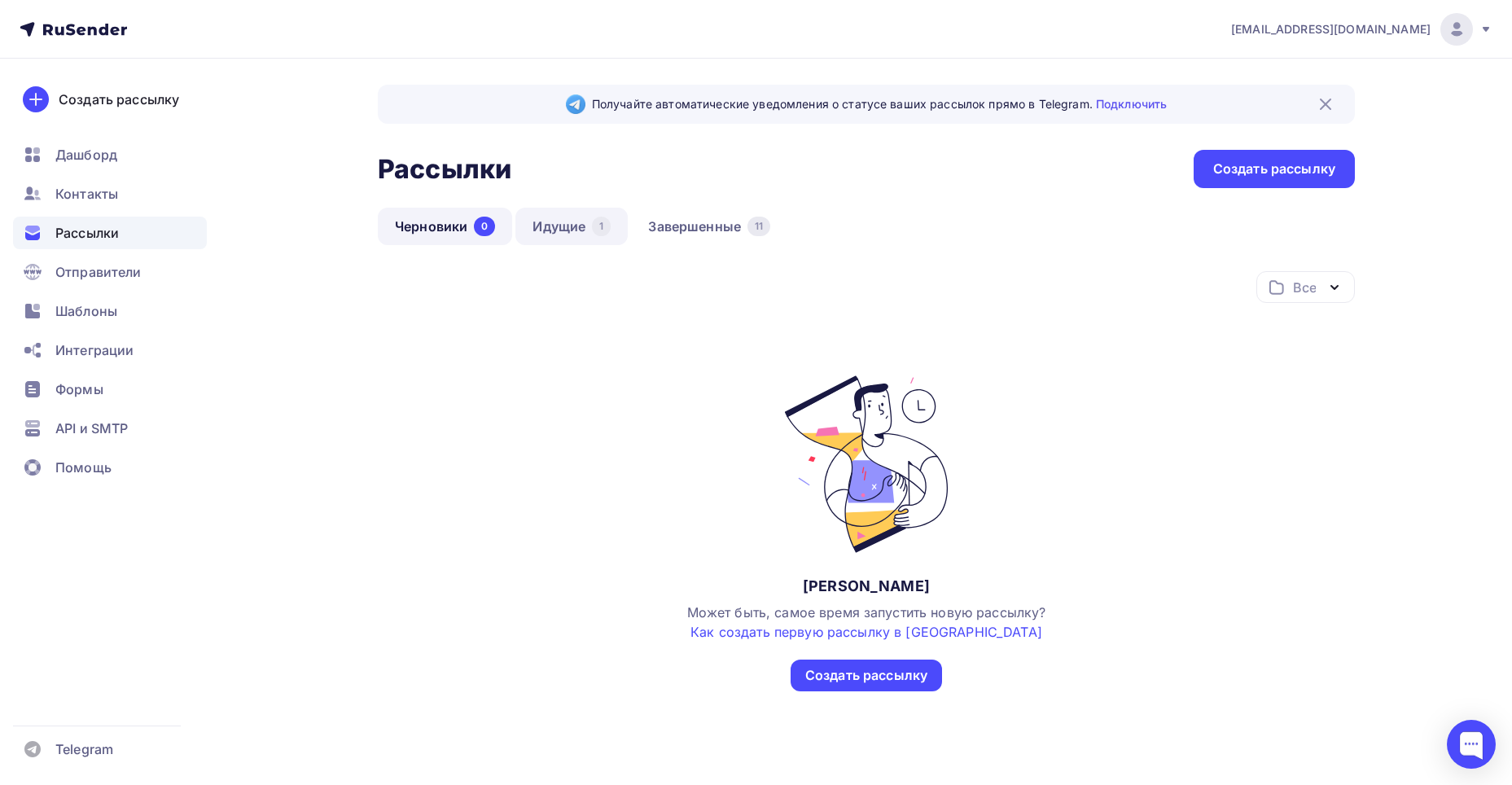
click at [551, 227] on link "Идущие 1" at bounding box center [572, 227] width 112 height 37
